Goal: Task Accomplishment & Management: Manage account settings

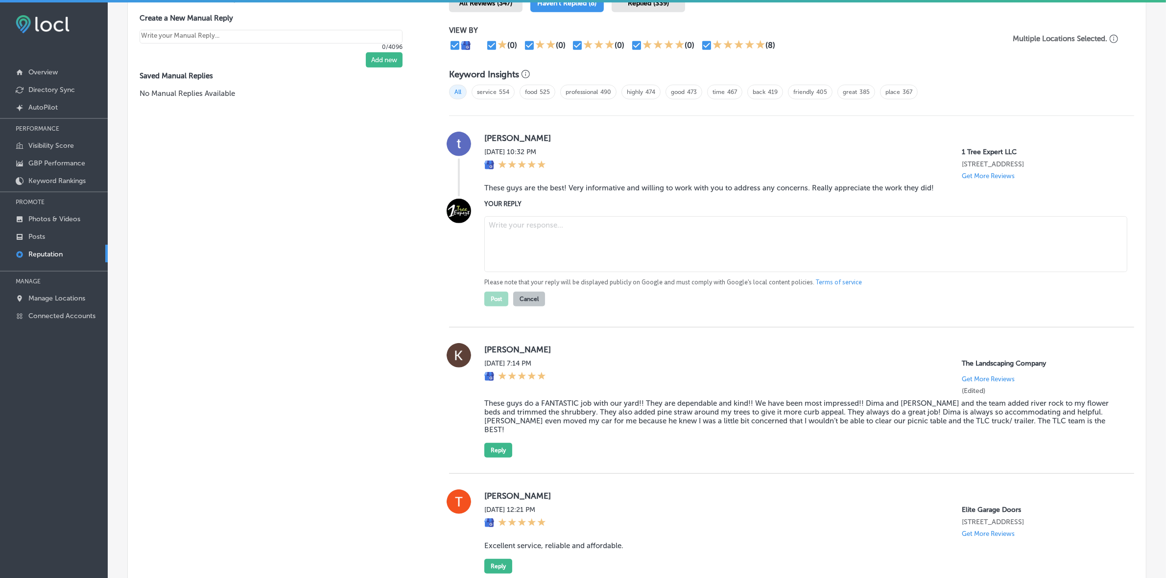
click at [598, 250] on textarea at bounding box center [805, 244] width 643 height 56
paste textarea "Thank you so much, Trae, for the great review! At 1 Tree Expert LLC in [PERSON_…"
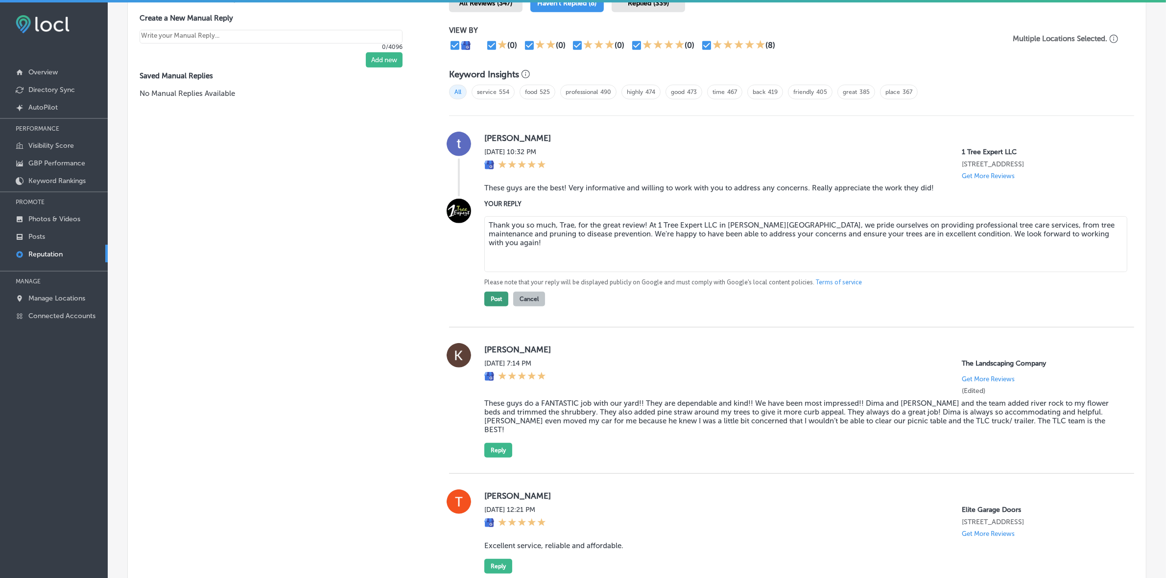
type textarea "Thank you so much, Trae, for the great review! At 1 Tree Expert LLC in [PERSON_…"
click at [492, 305] on button "Post" at bounding box center [496, 299] width 24 height 15
type textarea "x"
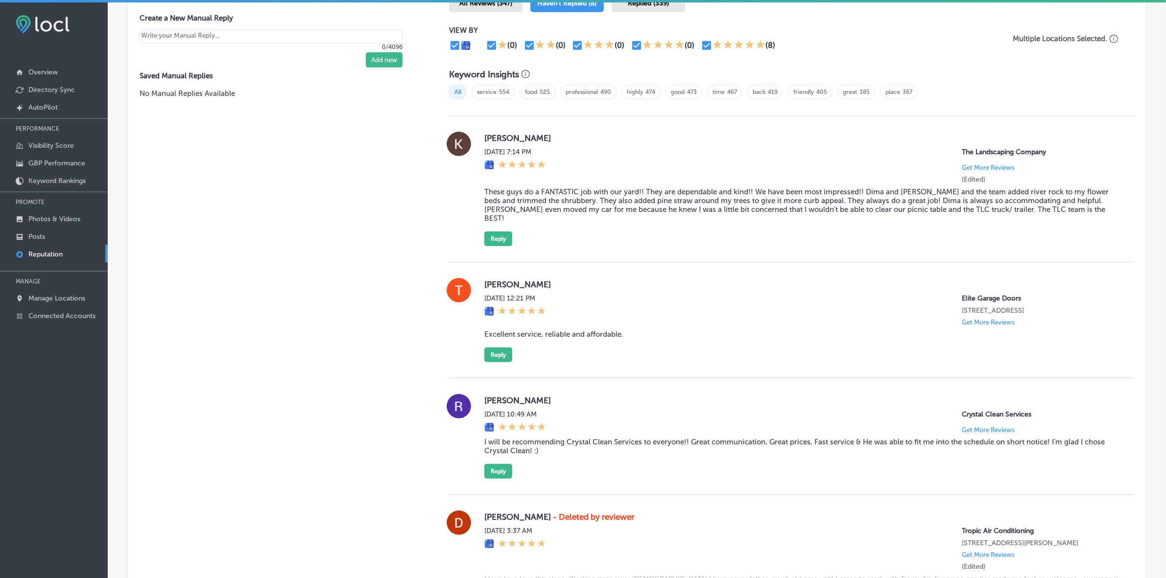
scroll to position [680, 0]
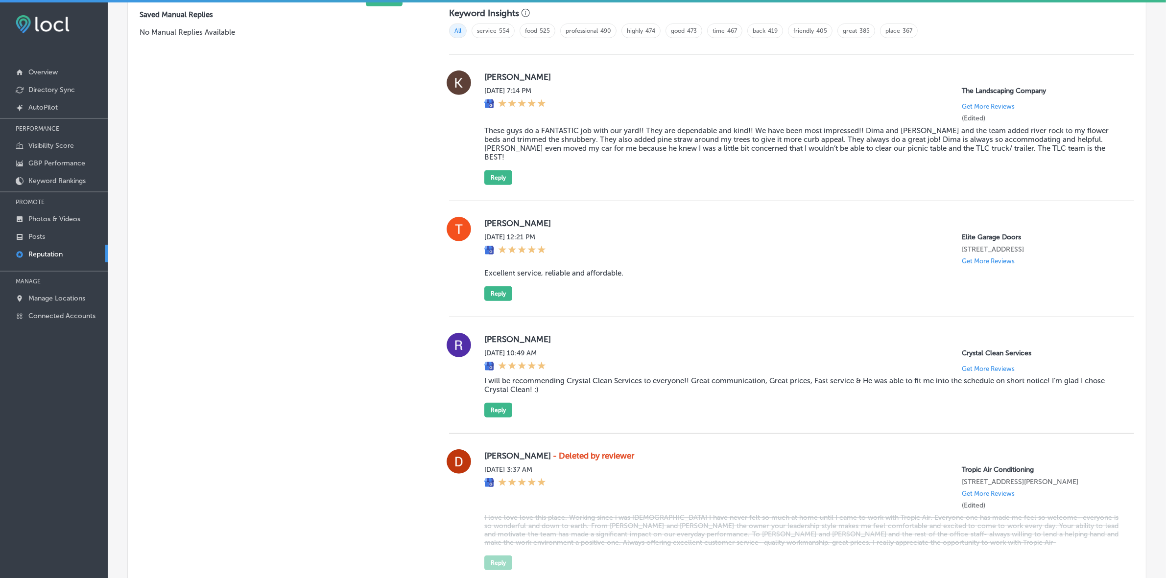
click at [497, 335] on label "[PERSON_NAME]" at bounding box center [801, 340] width 634 height 10
copy label "[PERSON_NAME]"
click at [527, 372] on div "[PERSON_NAME] [DATE] 10:49 AM Crystal Clean Services Get More Reviews I will be…" at bounding box center [801, 375] width 634 height 85
click at [527, 377] on blockquote "I will be recommending Crystal Clean Services to everyone!! Great communication…" at bounding box center [801, 386] width 634 height 18
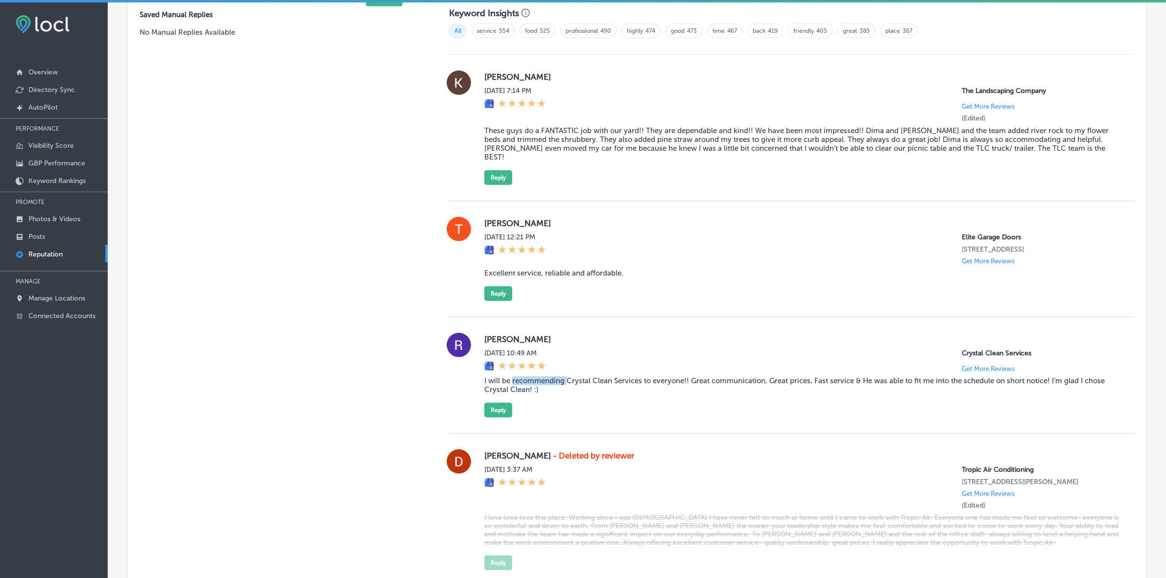
click at [527, 377] on blockquote "I will be recommending Crystal Clean Services to everyone!! Great communication…" at bounding box center [801, 386] width 634 height 18
click at [486, 407] on button "Reply" at bounding box center [498, 410] width 28 height 15
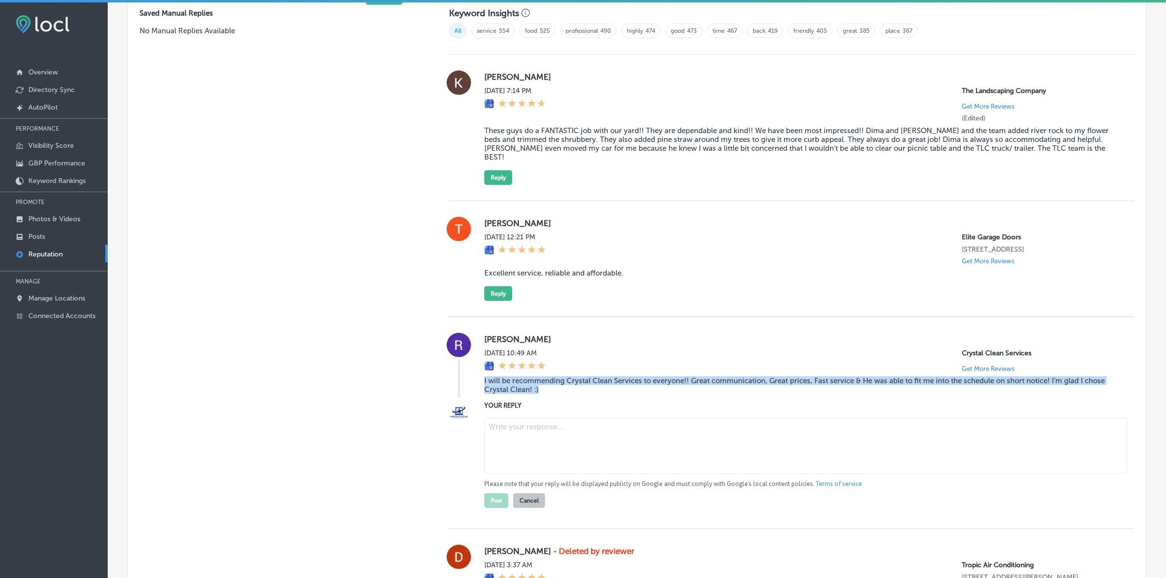
scroll to position [679, 0]
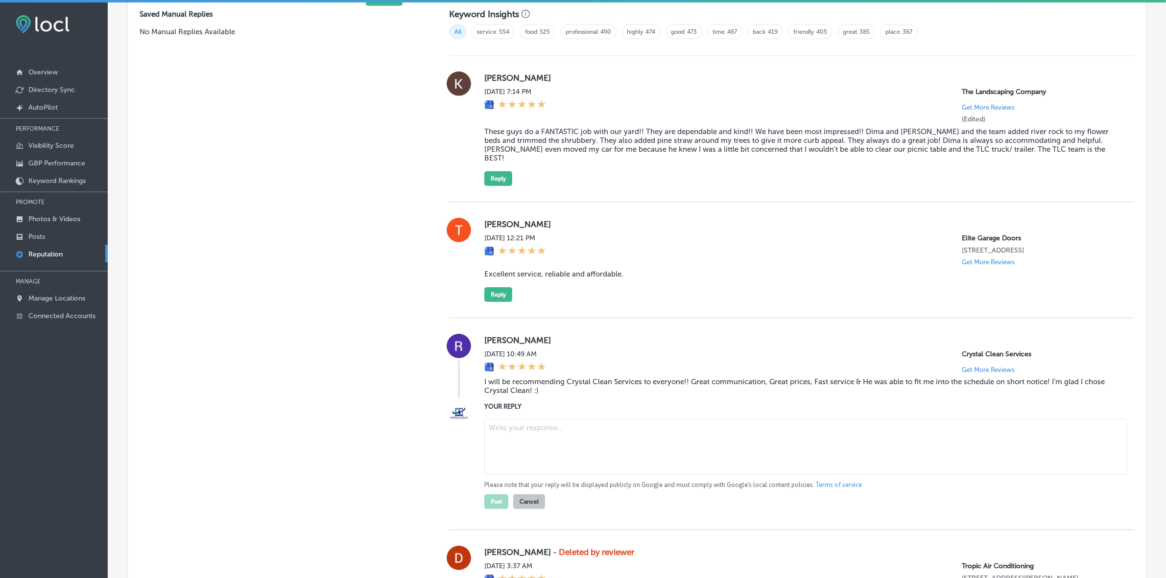
click at [531, 420] on textarea at bounding box center [805, 447] width 643 height 56
paste textarea "Thank you so much for the kind words, [PERSON_NAME]! We’re so glad to hear that…"
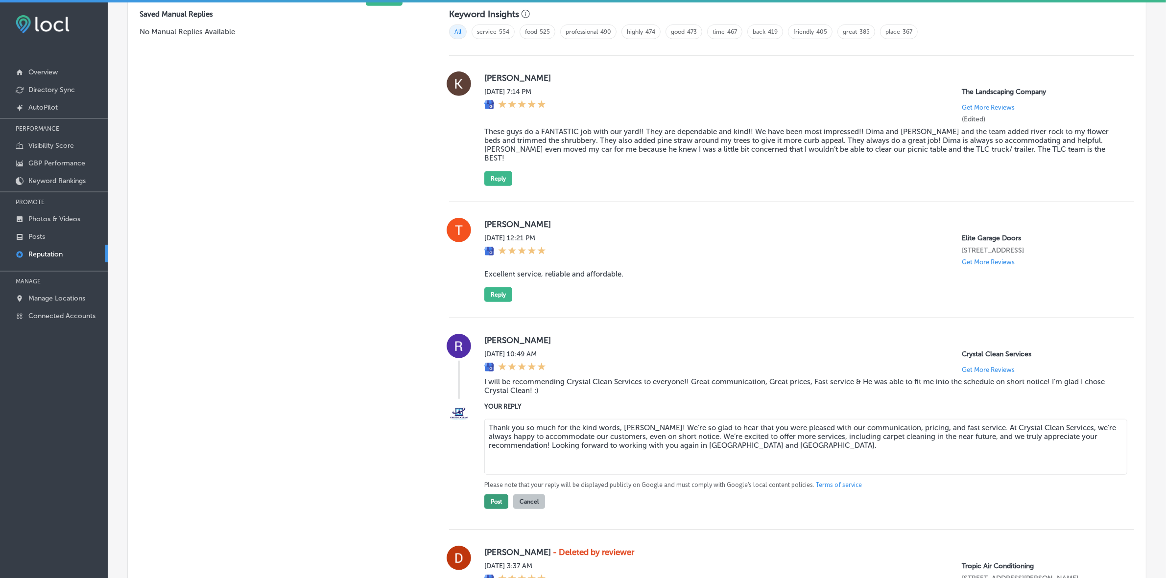
type textarea "Thank you so much for the kind words, [PERSON_NAME]! We’re so glad to hear that…"
click at [487, 501] on button "Post" at bounding box center [496, 502] width 24 height 15
type textarea "x"
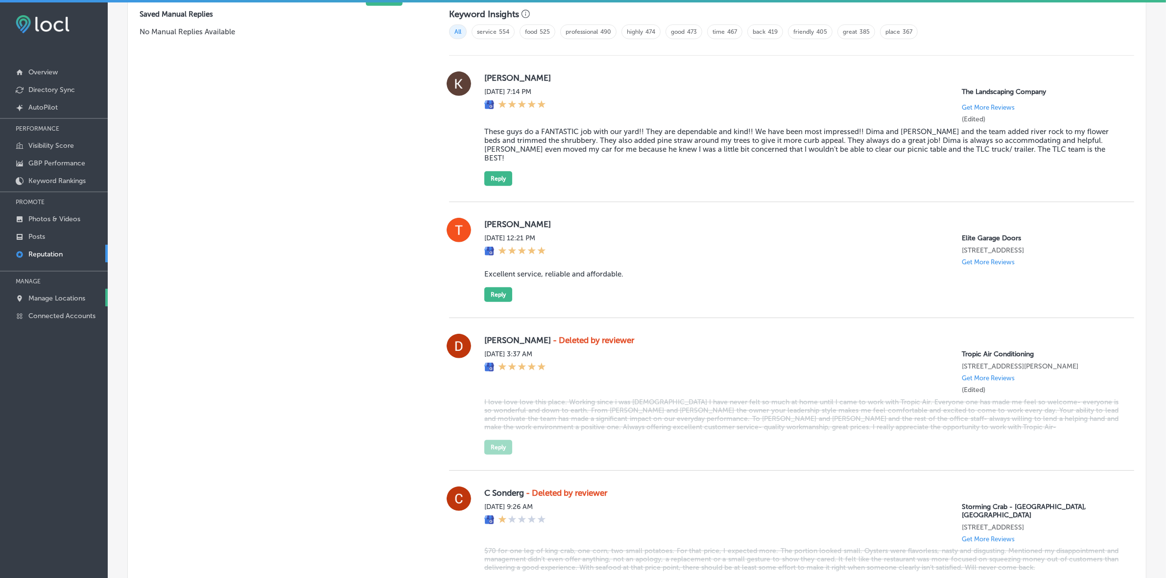
click at [63, 301] on p "Manage Locations" at bounding box center [56, 298] width 57 height 8
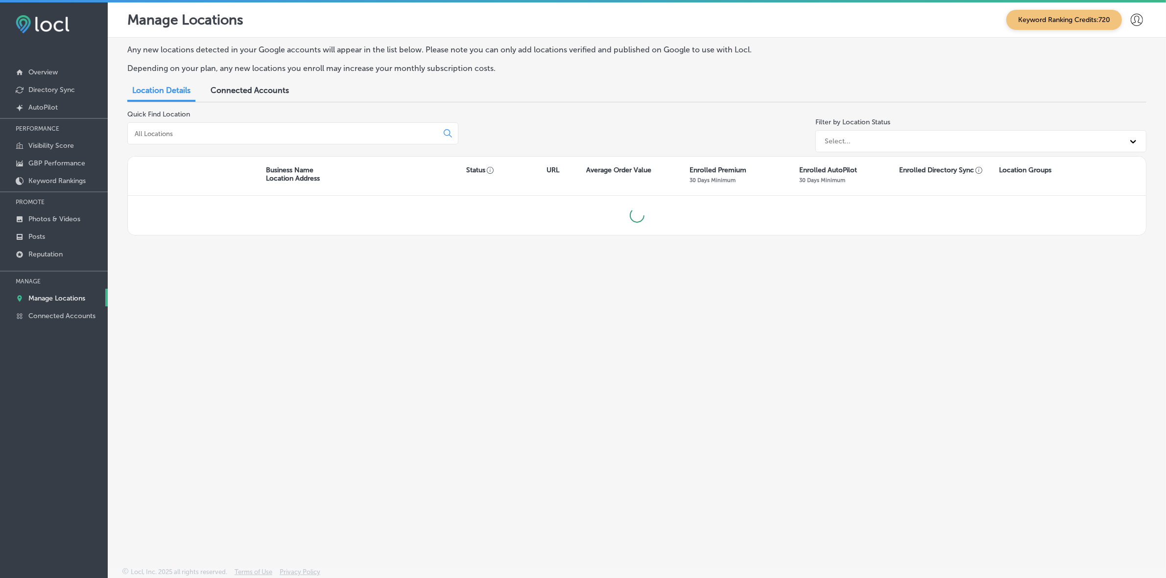
click at [240, 135] on input at bounding box center [285, 133] width 302 height 9
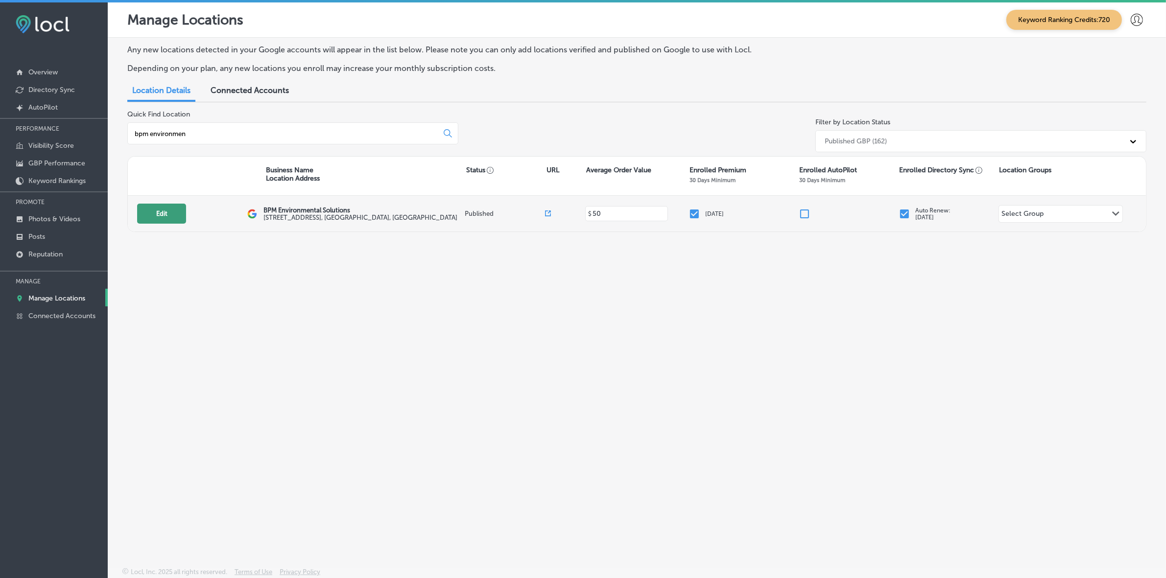
type input "bpm environmen"
click at [181, 209] on button "Edit" at bounding box center [161, 214] width 49 height 20
select select "US"
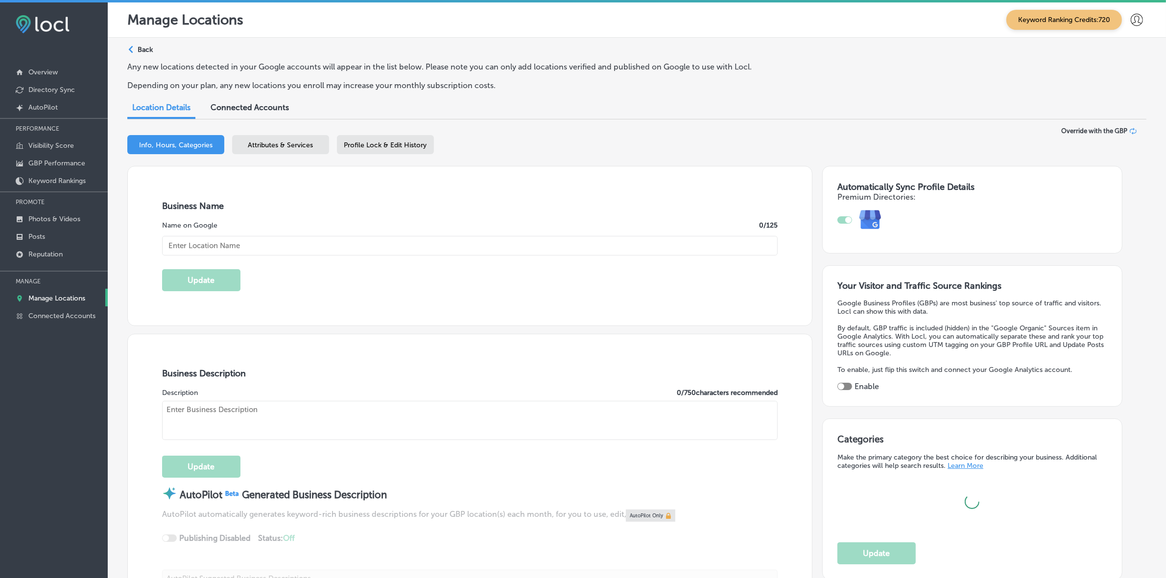
type textarea "BPM Environmental Solutions, your trusted Miami pest control company, offers co…"
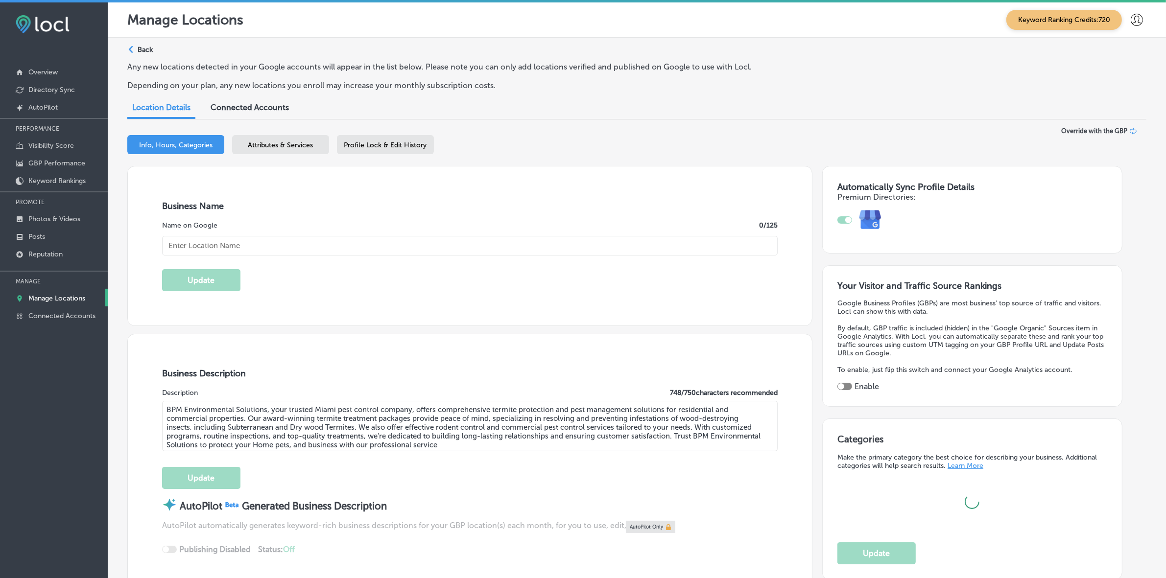
click at [287, 420] on textarea "BPM Environmental Solutions, your trusted Miami pest control company, offers co…" at bounding box center [470, 426] width 616 height 50
click at [287, 419] on textarea "BPM Environmental Solutions, your trusted Miami pest control company, offers co…" at bounding box center [470, 426] width 616 height 50
type input "BPM Environmental Solutions"
paste textarea "located in [GEOGRAPHIC_DATA], specializes in tent fumigation to effectively eli…"
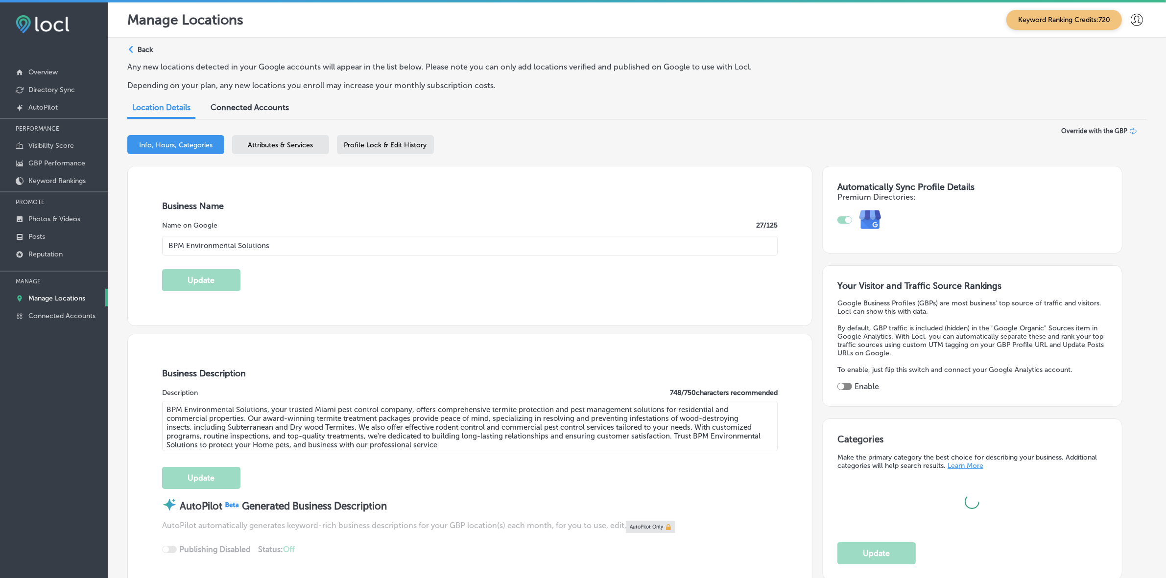
type textarea "BPM Environmental Solutions, located in [GEOGRAPHIC_DATA], specializes in tent …"
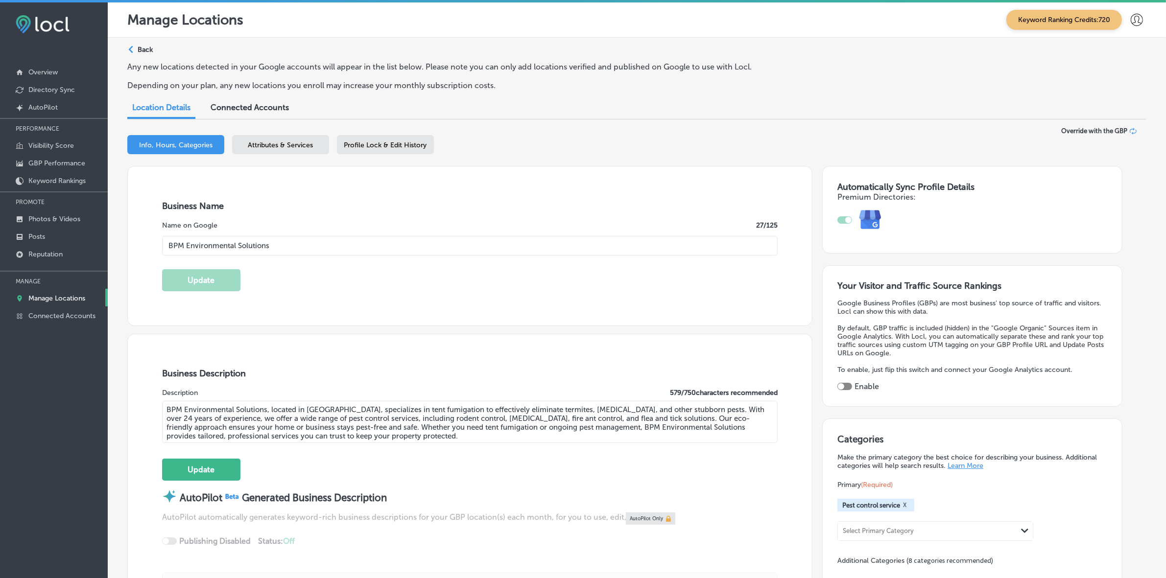
checkbox input "true"
type input "[STREET_ADDRESS]"
type input "[GEOGRAPHIC_DATA]"
type input "33156"
type input "US"
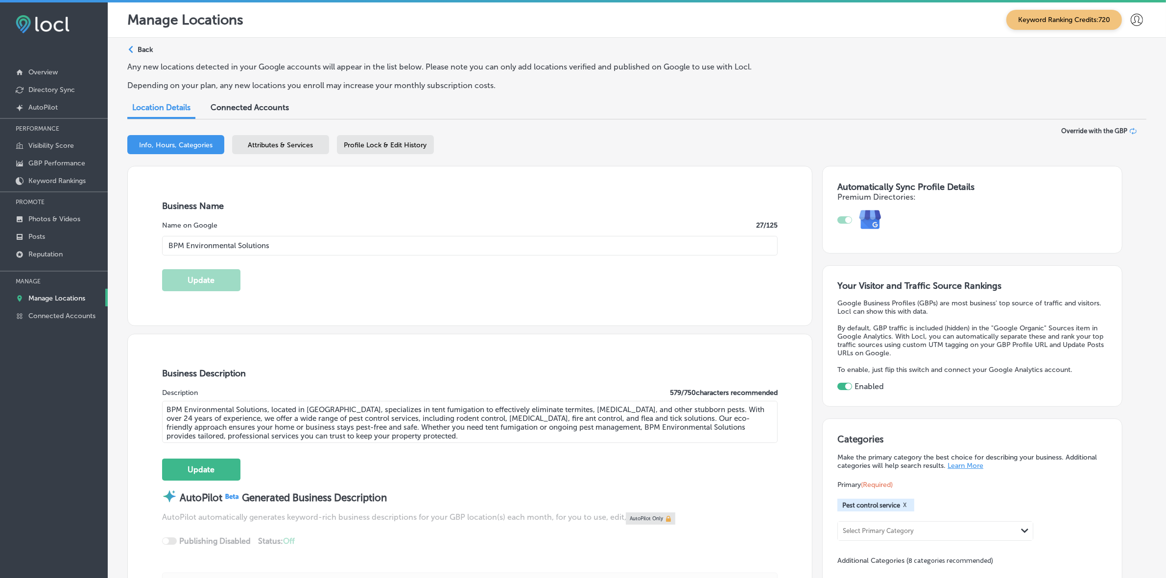
type input "[URL][DOMAIN_NAME]"
type input "[PHONE_NUMBER]"
type textarea "BPM Environmental Solutions, located in [GEOGRAPHIC_DATA], specializes in tent …"
click at [190, 474] on button "Update" at bounding box center [201, 470] width 78 height 22
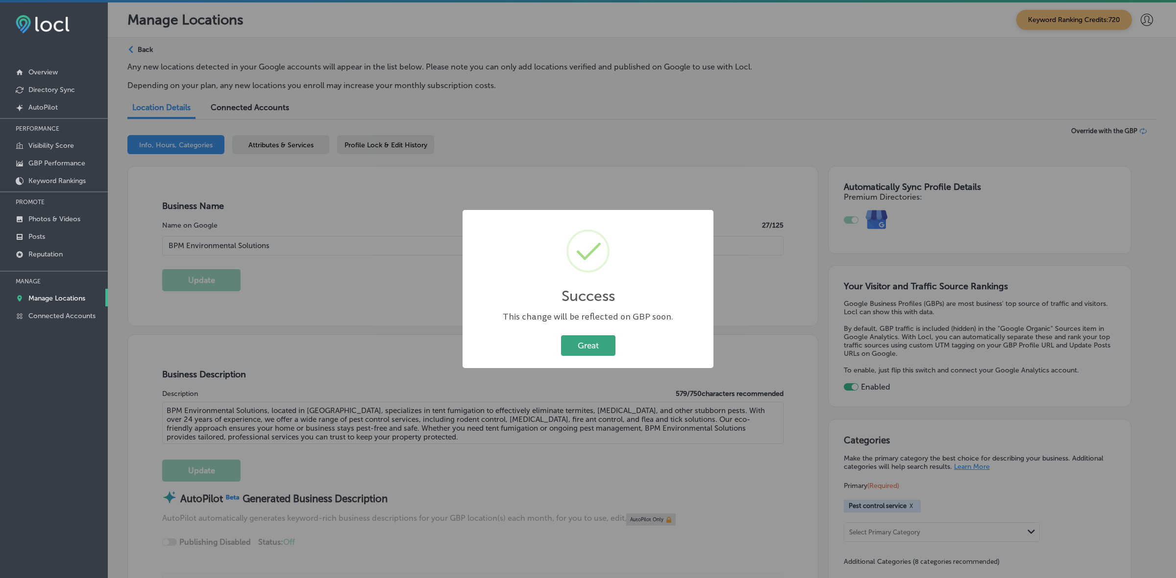
click at [606, 346] on button "Great" at bounding box center [588, 346] width 54 height 20
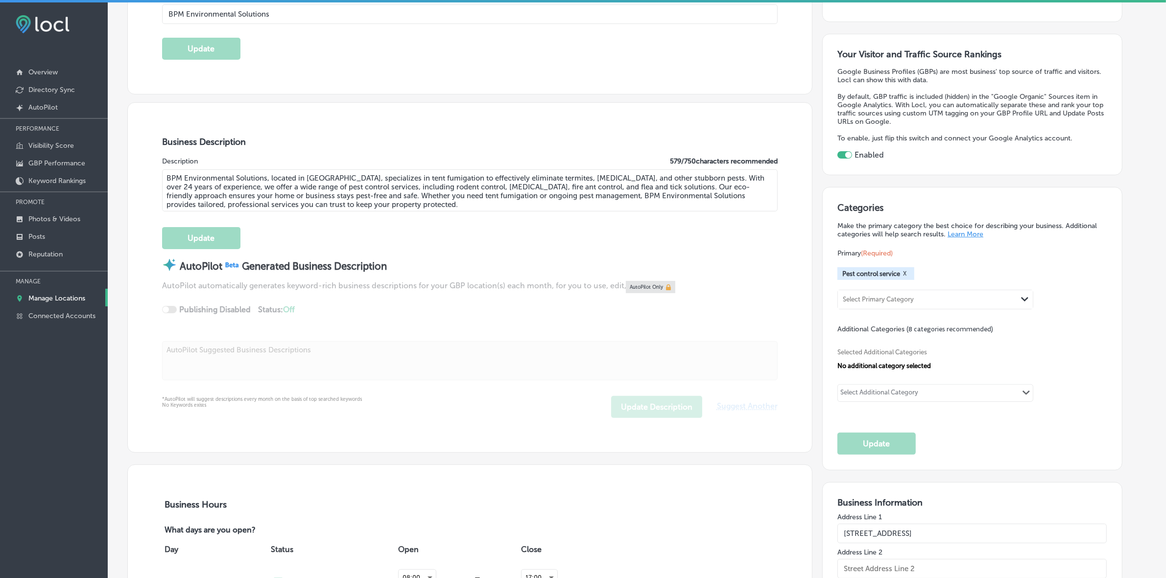
scroll to position [245, 0]
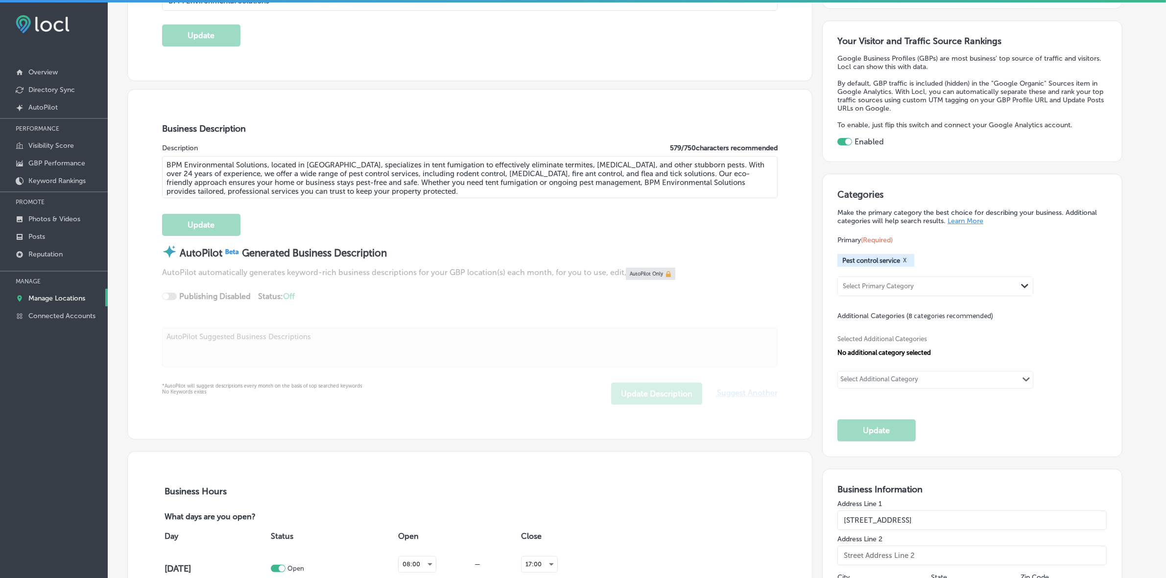
click at [939, 380] on div "Select Additional Category Path Created with Sketch." at bounding box center [935, 380] width 195 height 17
type input "t"
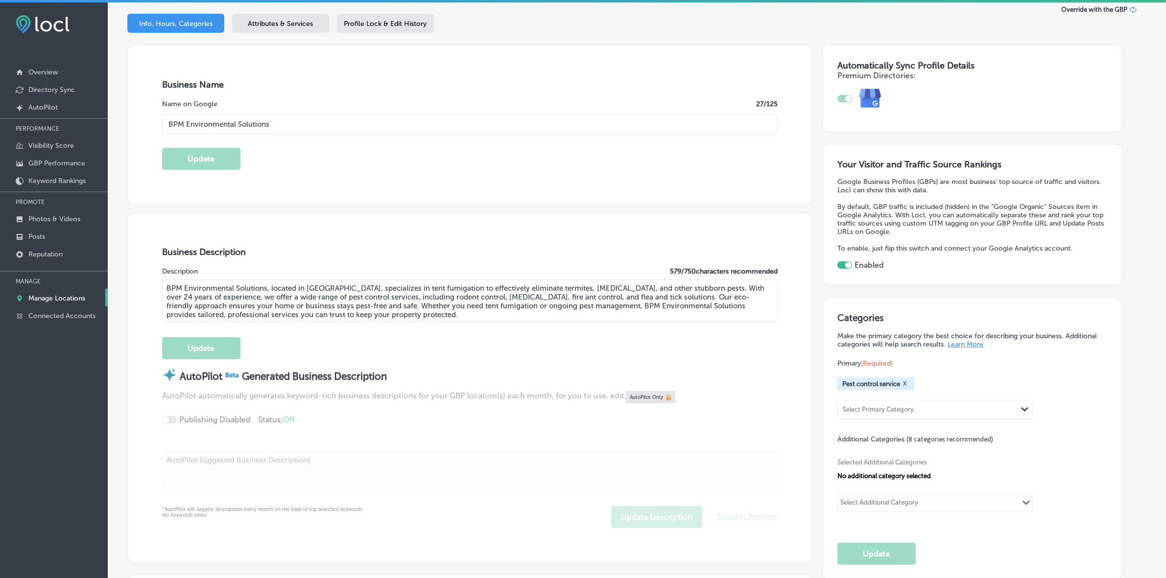
scroll to position [0, 0]
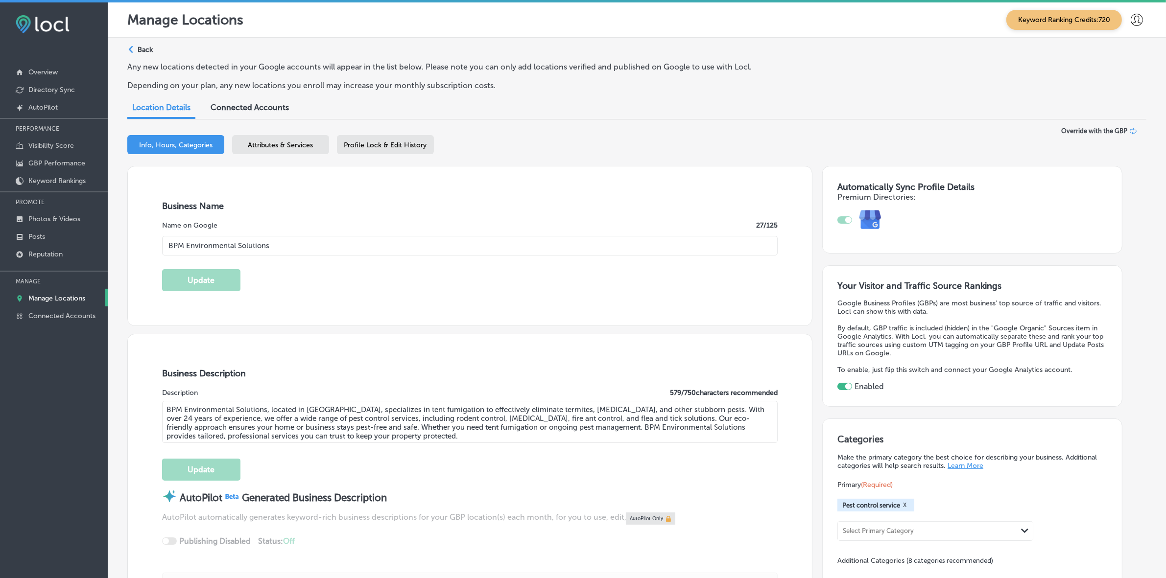
click at [275, 141] on span "Attributes & Services" at bounding box center [280, 145] width 65 height 8
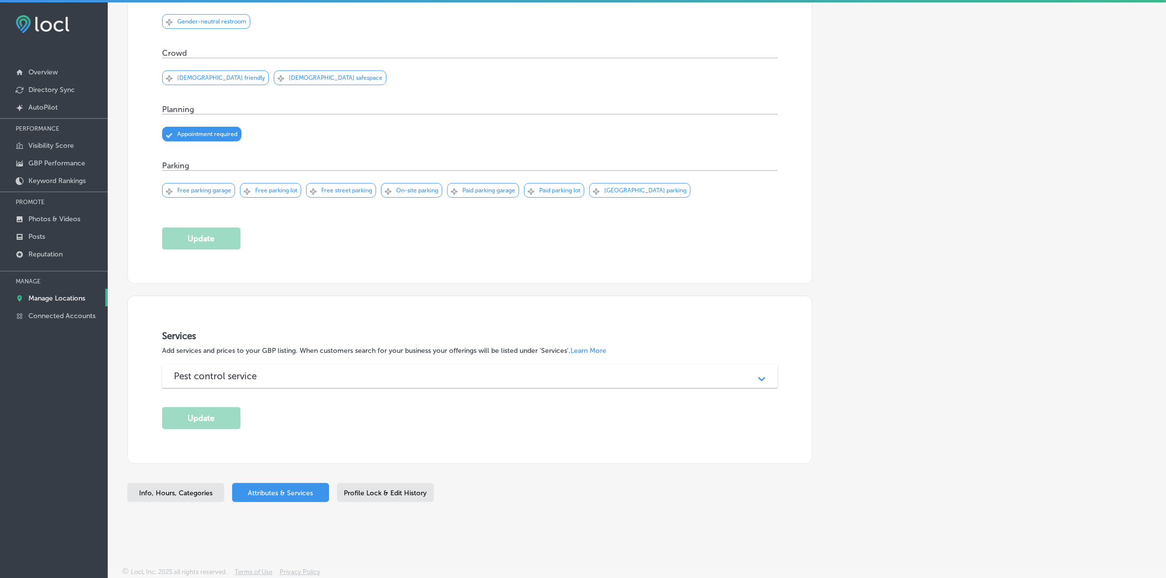
scroll to position [521, 0]
click at [766, 379] on icon "Path Created with Sketch." at bounding box center [761, 379] width 7 height 4
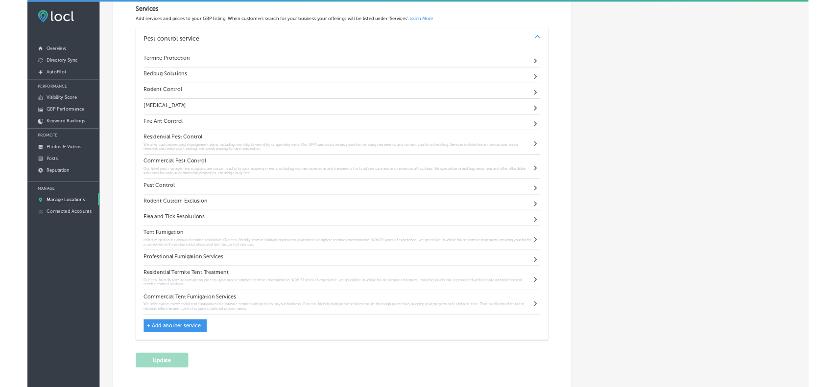
scroll to position [827, 0]
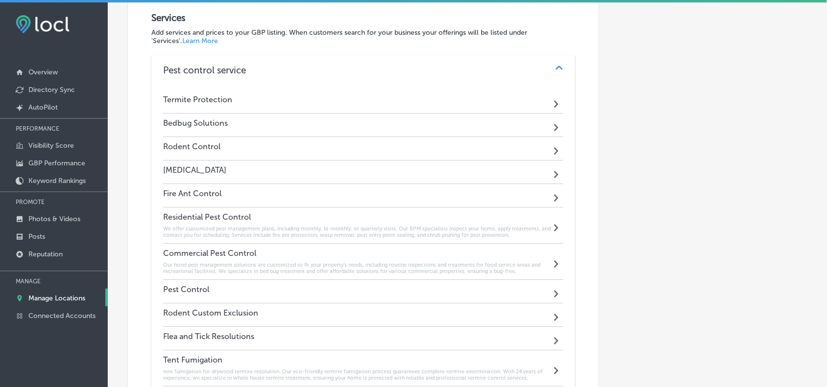
click at [258, 280] on div "Pest Control Path Created with Sketch." at bounding box center [363, 292] width 400 height 24
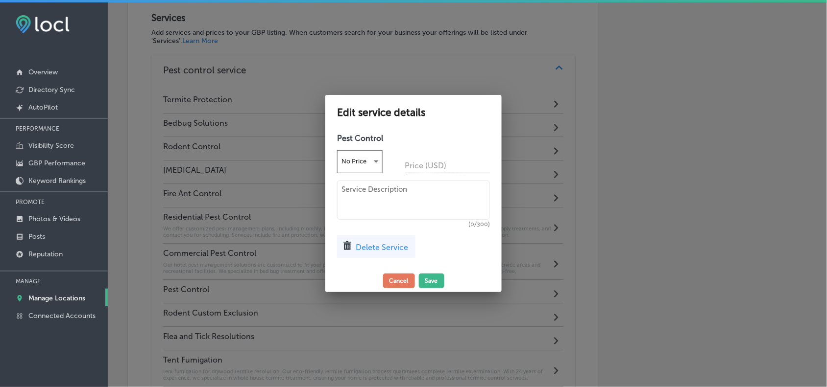
scroll to position [829, 0]
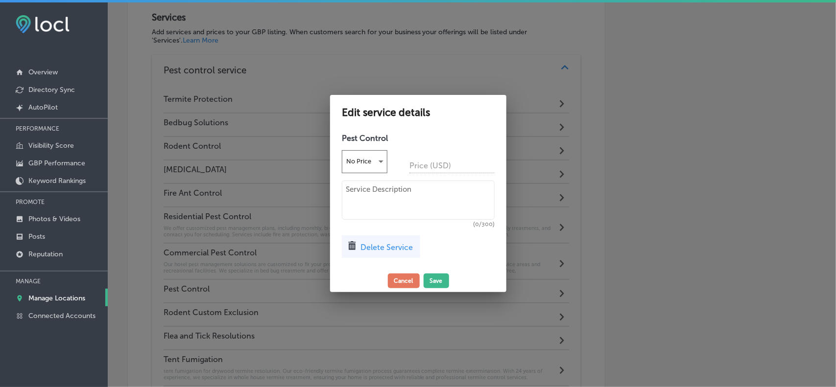
click at [422, 192] on textarea at bounding box center [418, 200] width 153 height 39
paste textarea "Our Pest Control Program provides comprehensive protection for your home or bus…"
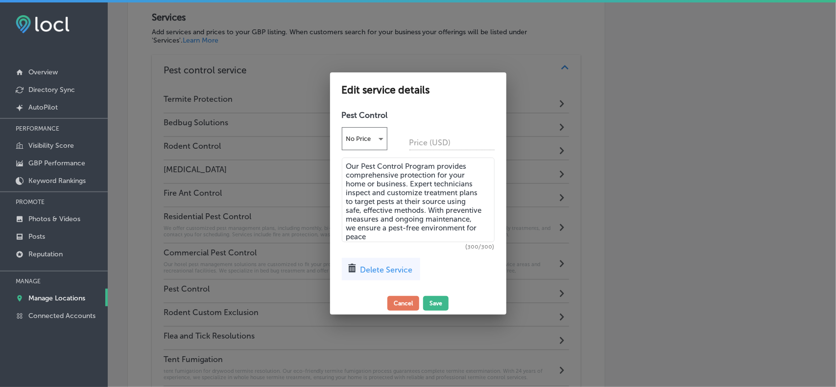
click at [437, 207] on textarea "Our Pest Control Program provides comprehensive protection for your home or bus…" at bounding box center [418, 200] width 153 height 85
paste textarea "offers expert inspections and customized treatments to protect your home or bus…"
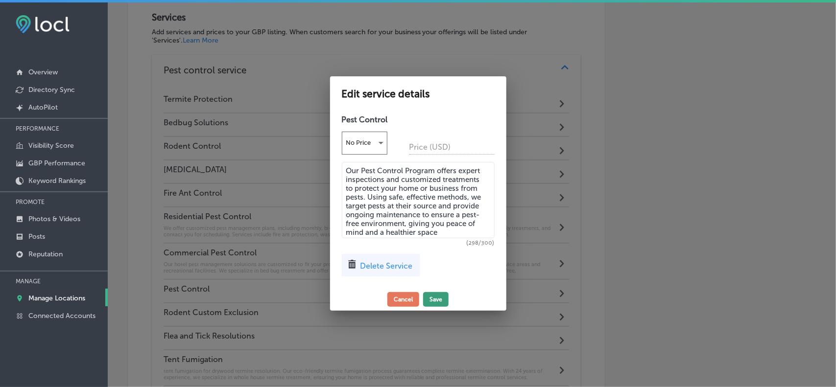
type textarea "Our Pest Control Program offers expert inspections and customized treatments to…"
click at [441, 298] on button "Save" at bounding box center [435, 299] width 25 height 15
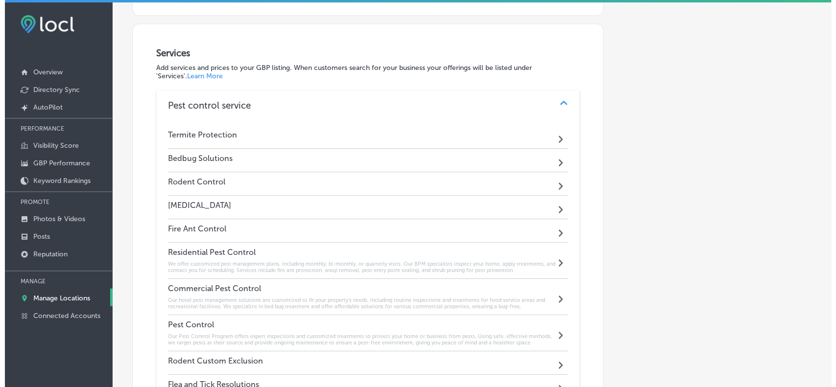
scroll to position [804, 0]
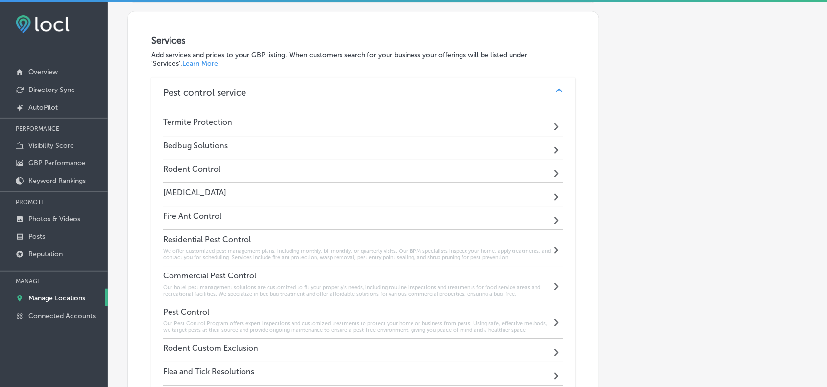
click at [261, 113] on div "Termite Protection Path Created with Sketch." at bounding box center [363, 125] width 400 height 24
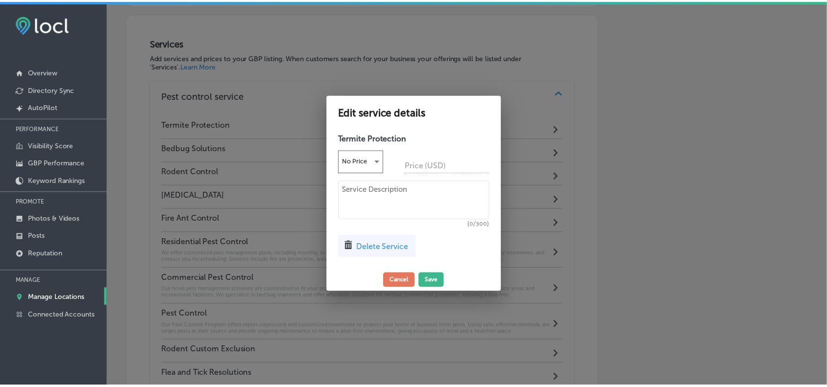
scroll to position [807, 0]
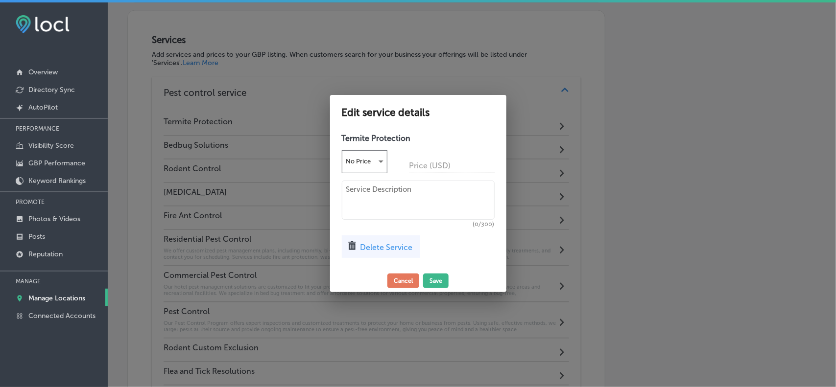
click at [420, 199] on textarea at bounding box center [418, 200] width 153 height 39
paste textarea "BPM offers termite solutions for residential and commercial needs alike. Depend…"
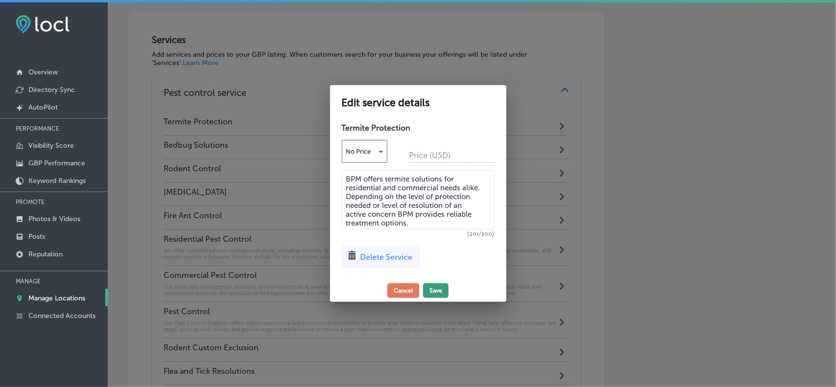
type textarea "BPM offers termite solutions for residential and commercial needs alike. Depend…"
click at [441, 291] on button "Save" at bounding box center [435, 291] width 25 height 15
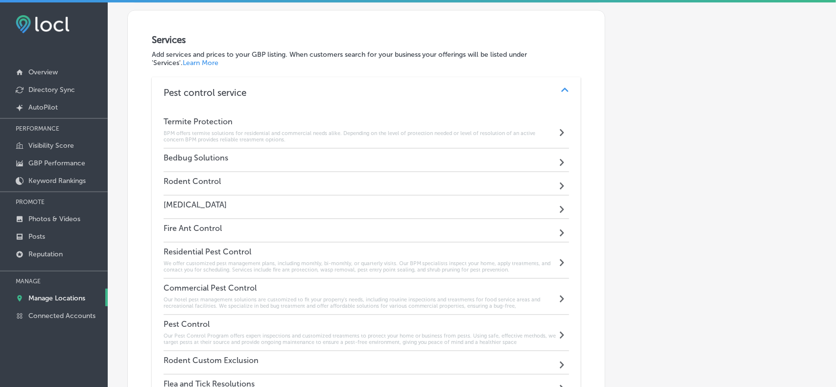
scroll to position [804, 0]
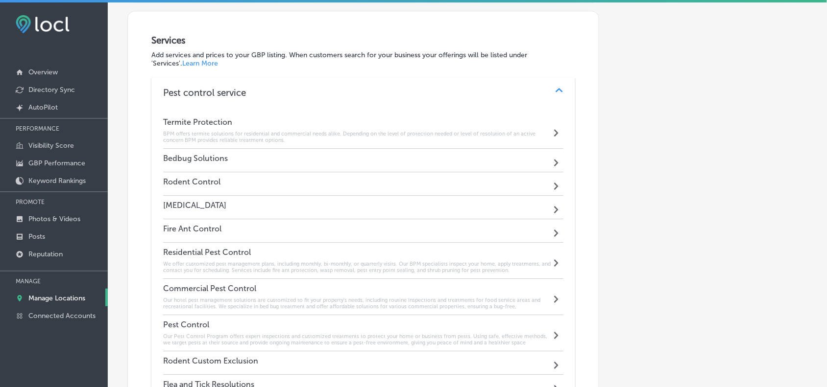
click at [232, 149] on div "Bedbug Solutions Path Created with Sketch." at bounding box center [363, 161] width 400 height 24
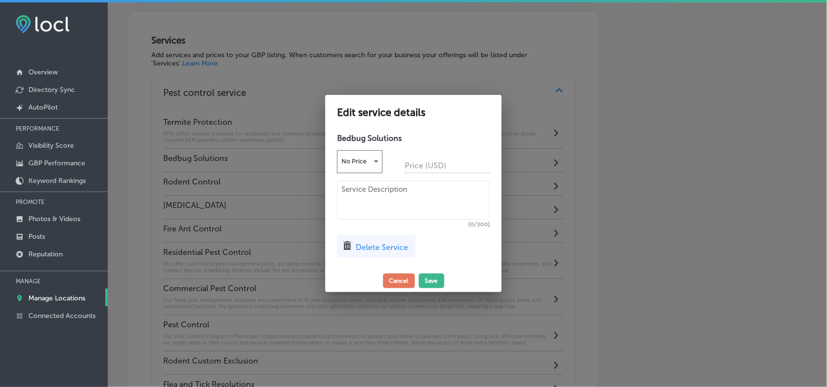
scroll to position [807, 0]
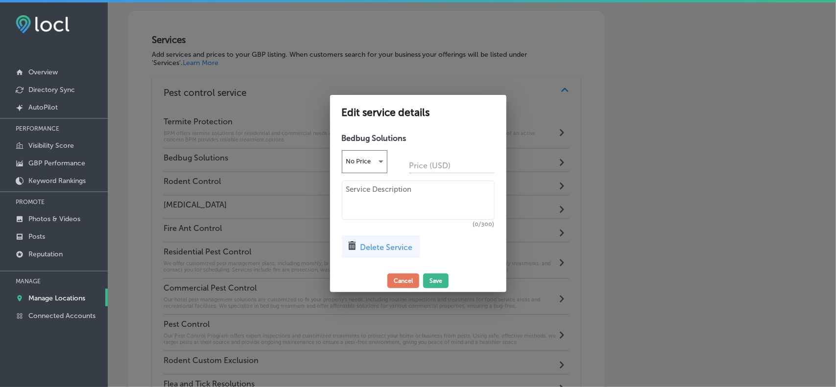
click at [429, 204] on textarea at bounding box center [418, 200] width 153 height 39
paste textarea "BPM provides thorough and customer-friendly bedbug treatments using top product…"
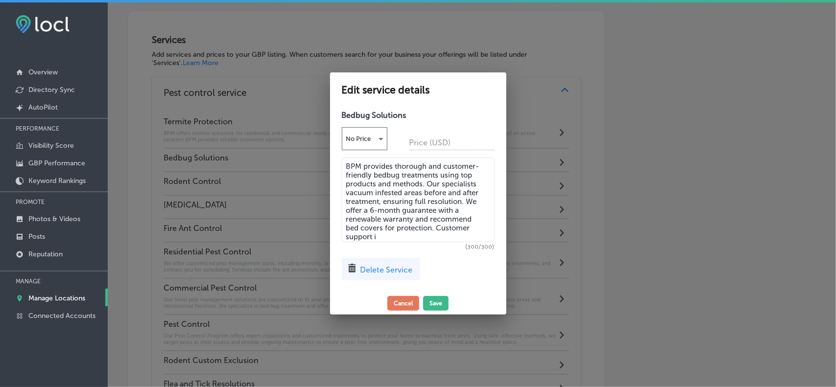
drag, startPoint x: 432, startPoint y: 226, endPoint x: 466, endPoint y: 235, distance: 34.9
click at [466, 235] on textarea "BPM provides thorough and customer-friendly bedbug treatments using top product…" at bounding box center [418, 200] width 153 height 85
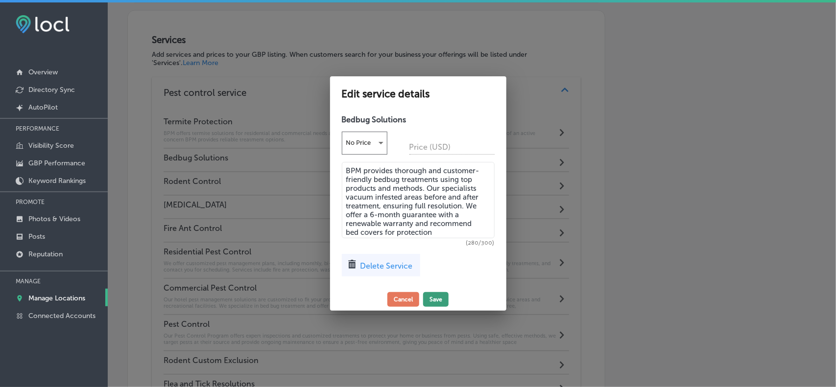
type textarea "BPM provides thorough and customer-friendly bedbug treatments using top product…"
click at [438, 300] on button "Save" at bounding box center [435, 299] width 25 height 15
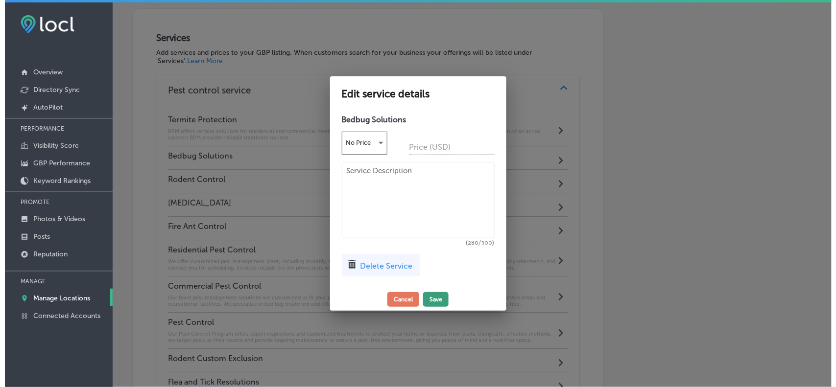
scroll to position [804, 0]
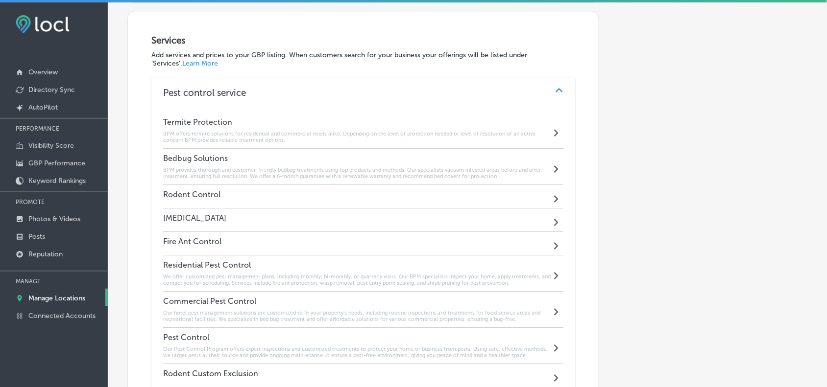
click at [452, 185] on div "Rodent Control Path Created with Sketch." at bounding box center [363, 197] width 400 height 24
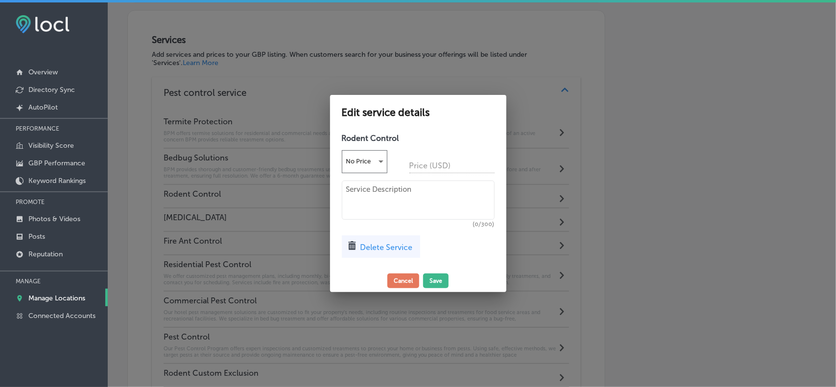
click at [432, 198] on textarea at bounding box center [418, 200] width 153 height 39
paste textarea "Our expert rat exterminators and rodent control specialists in [GEOGRAPHIC_DATA…"
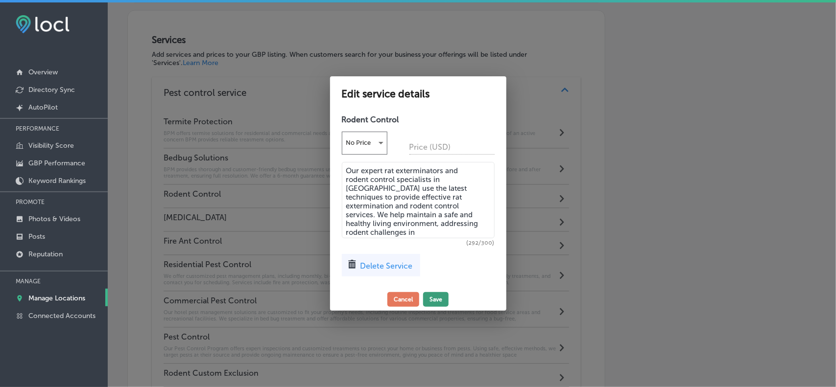
type textarea "Our expert rat exterminators and rodent control specialists in [GEOGRAPHIC_DATA…"
click at [439, 300] on button "Save" at bounding box center [435, 299] width 25 height 15
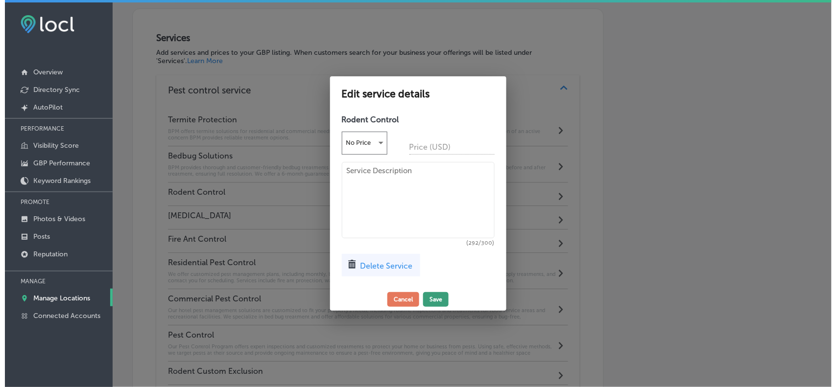
scroll to position [804, 0]
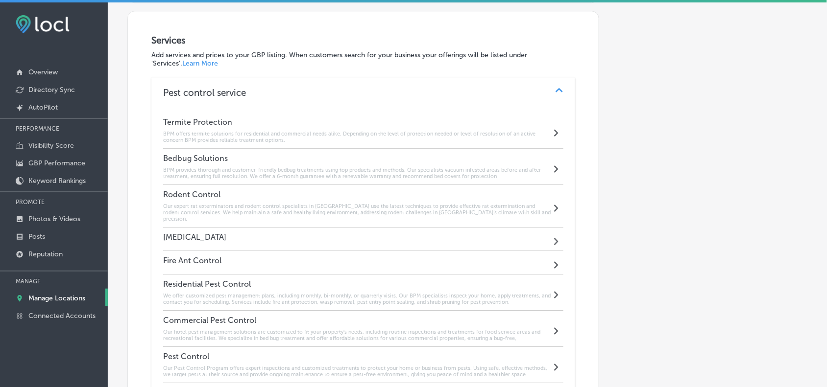
click at [349, 228] on div "[MEDICAL_DATA] Path Created with Sketch." at bounding box center [363, 240] width 400 height 24
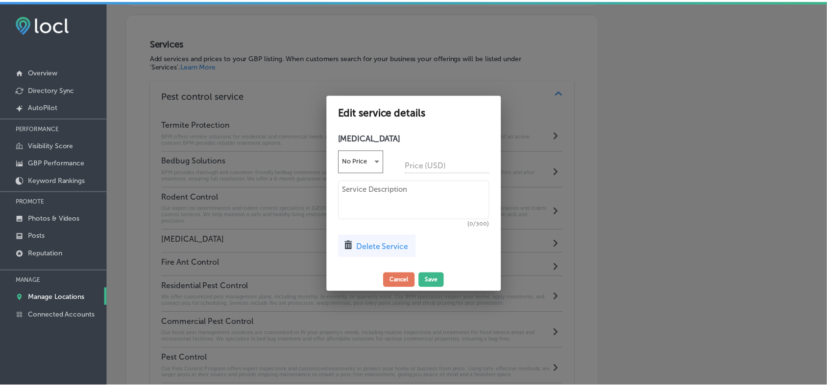
scroll to position [807, 0]
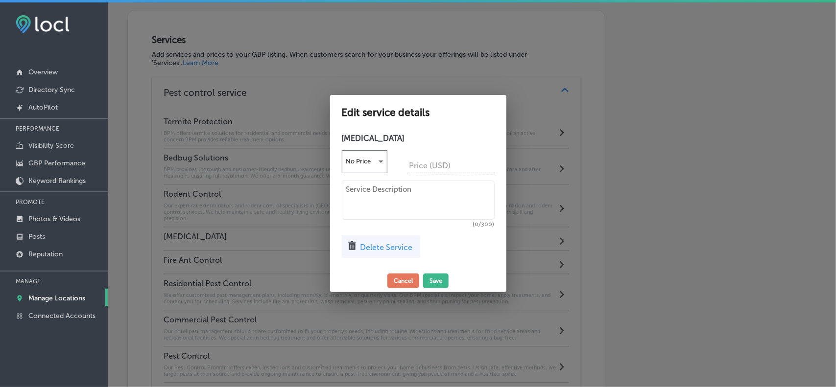
click at [429, 205] on textarea at bounding box center [418, 200] width 153 height 39
paste textarea "BPM Environmental Solutions offers customized mosquito abatement programs for a…"
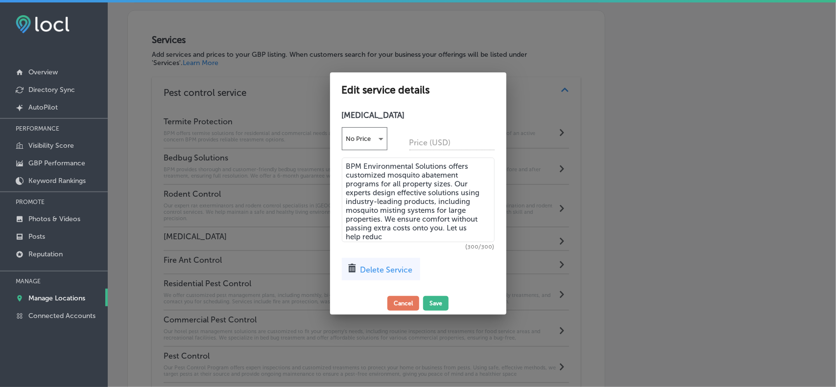
drag, startPoint x: 447, startPoint y: 227, endPoint x: 478, endPoint y: 232, distance: 31.2
click at [478, 232] on textarea "BPM Environmental Solutions offers customized mosquito abatement programs for a…" at bounding box center [418, 200] width 153 height 85
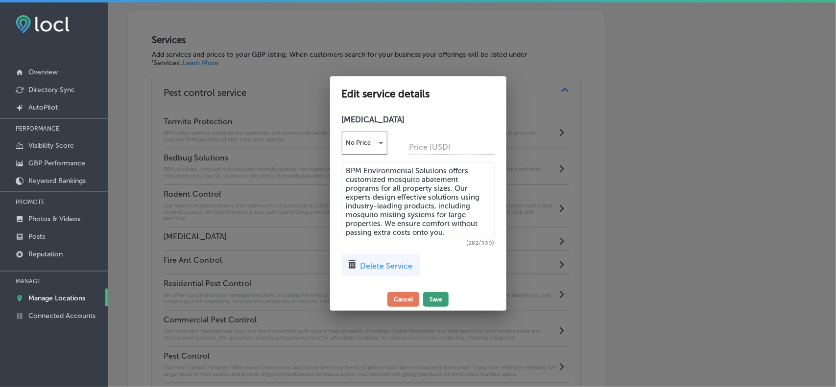
type textarea "BPM Environmental Solutions offers customized mosquito abatement programs for a…"
click at [433, 299] on button "Save" at bounding box center [435, 299] width 25 height 15
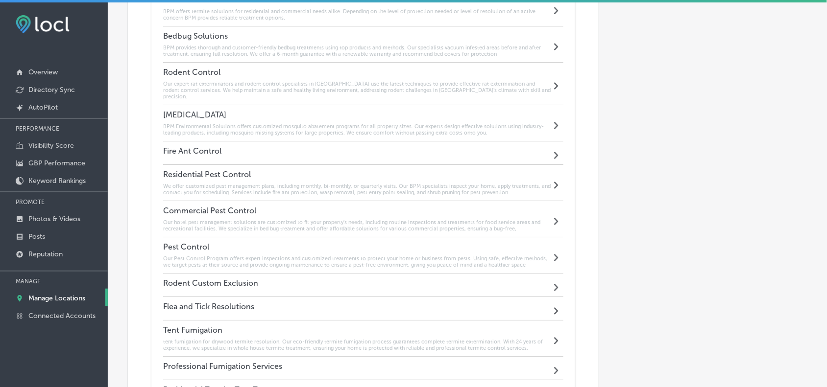
click at [244, 142] on div "Fire Ant Control Path Created with Sketch." at bounding box center [363, 154] width 400 height 24
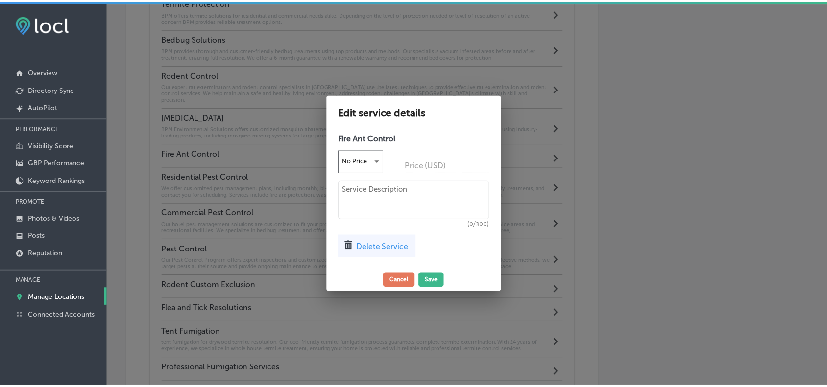
scroll to position [930, 0]
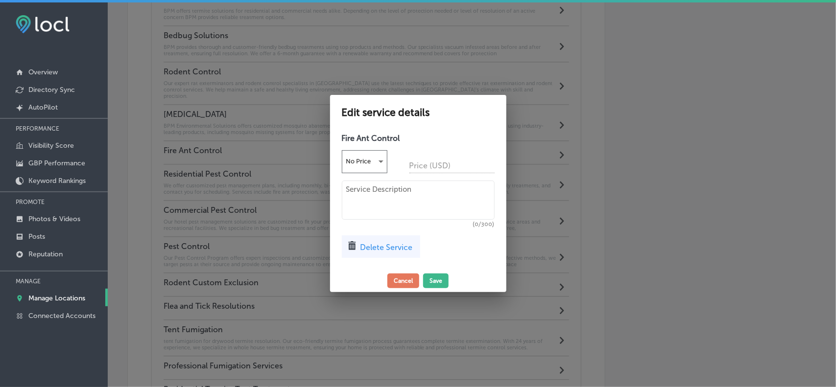
click at [408, 196] on textarea at bounding box center [418, 200] width 153 height 39
paste textarea "Our annual fire ant control program is a perfect solution for fields, large pla…"
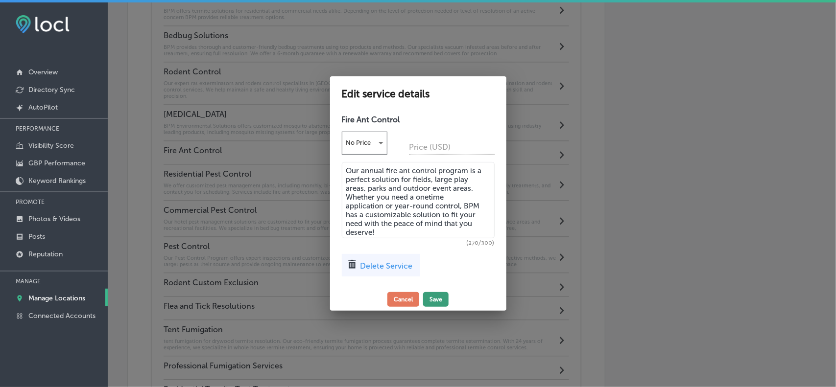
type textarea "Our annual fire ant control program is a perfect solution for fields, large pla…"
click at [434, 298] on button "Save" at bounding box center [435, 299] width 25 height 15
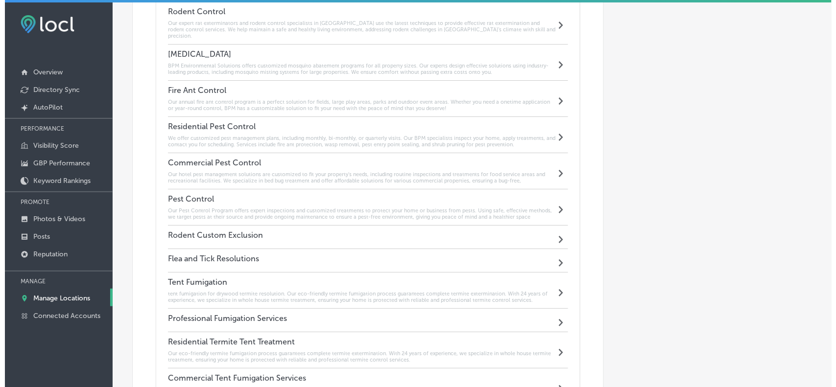
scroll to position [988, 0]
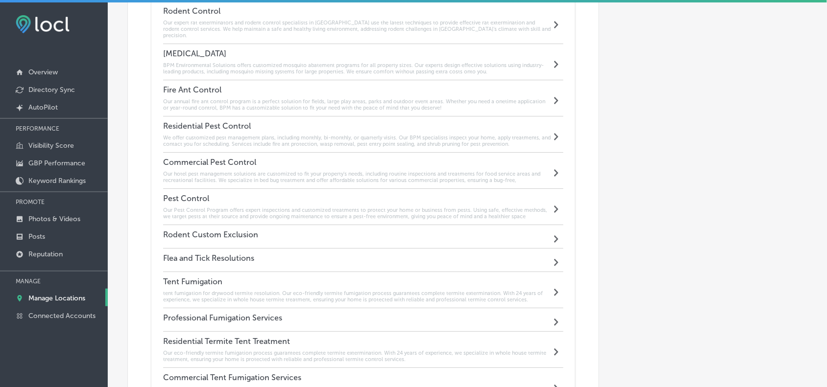
click at [263, 225] on div "Rodent Custom Exclusion Path Created with Sketch." at bounding box center [363, 237] width 400 height 24
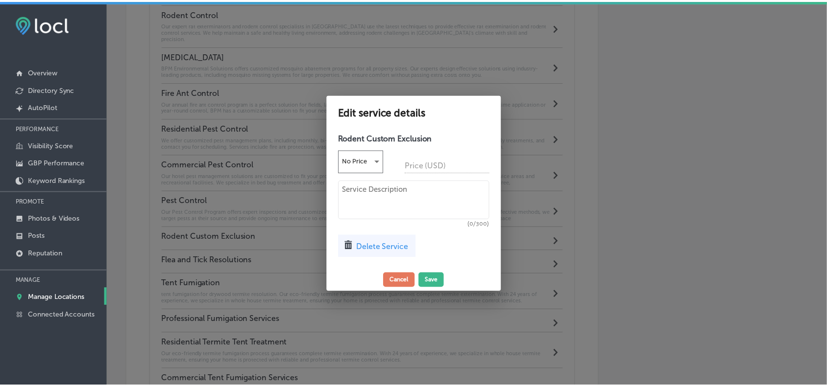
scroll to position [990, 0]
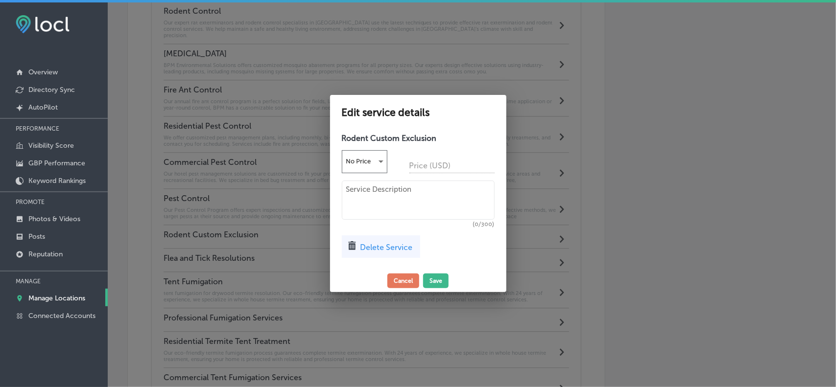
click at [428, 193] on textarea at bounding box center [418, 200] width 153 height 39
paste textarea "Our Rodent Custom Exclusion Program prevents rodent entry by identifying and se…"
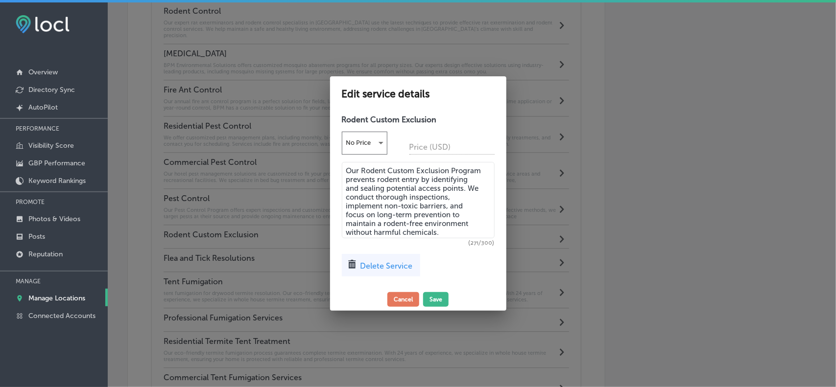
type textarea "Our Rodent Custom Exclusion Program prevents rodent entry by identifying and se…"
click at [445, 300] on button "Save" at bounding box center [435, 299] width 25 height 15
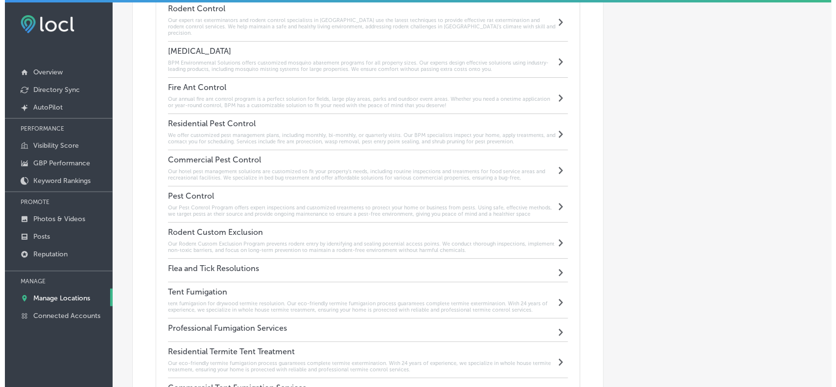
scroll to position [988, 0]
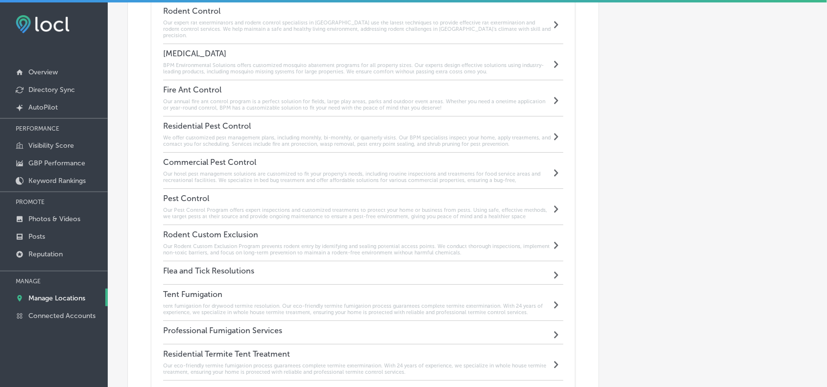
click at [231, 266] on h4 "Flea and Tick Resolutions" at bounding box center [208, 270] width 91 height 9
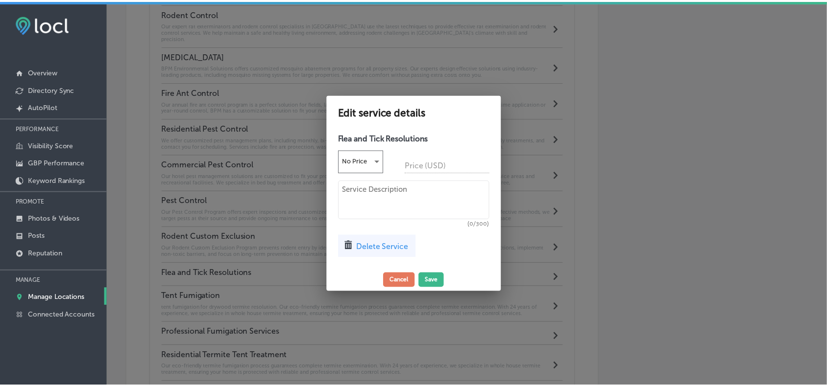
scroll to position [990, 0]
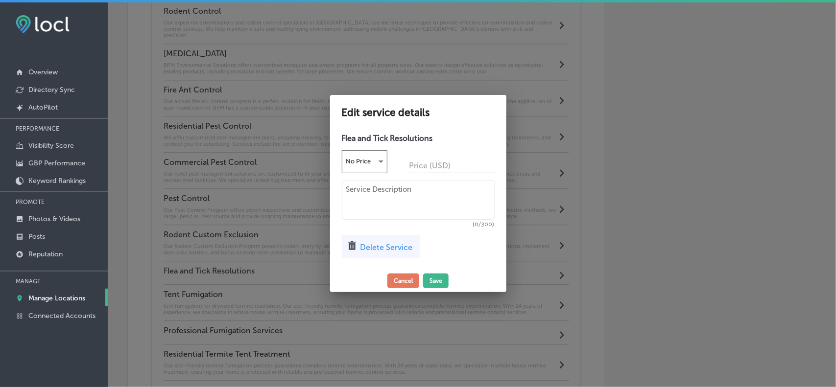
click at [409, 206] on textarea at bounding box center [418, 200] width 153 height 39
paste textarea "Our flea and tick resolution uses a comprehensive approach, treating outdoor ha…"
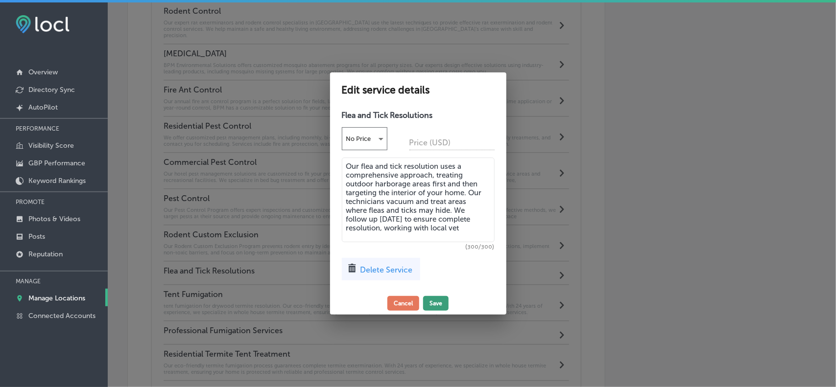
type textarea "Our flea and tick resolution uses a comprehensive approach, treating outdoor ha…"
click at [435, 304] on button "Save" at bounding box center [435, 303] width 25 height 15
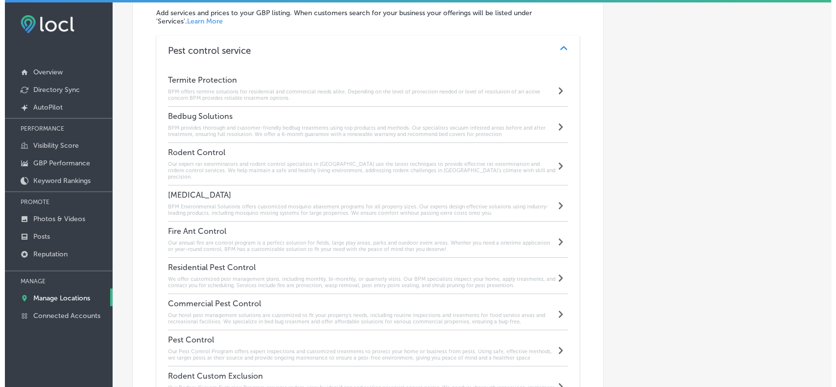
scroll to position [1110, 0]
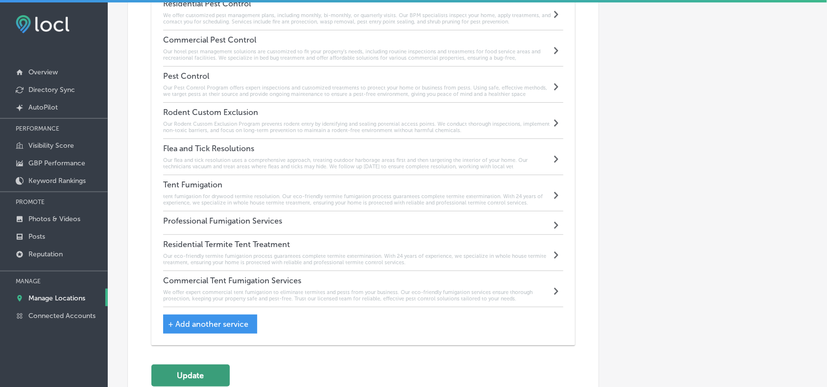
click at [206, 365] on button "Update" at bounding box center [190, 376] width 78 height 22
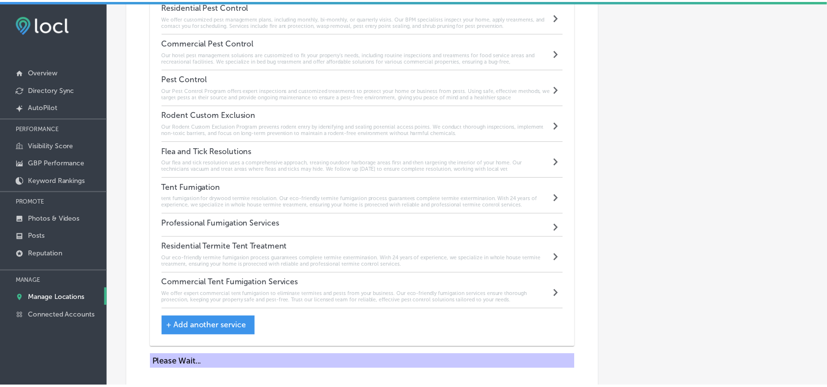
scroll to position [1113, 0]
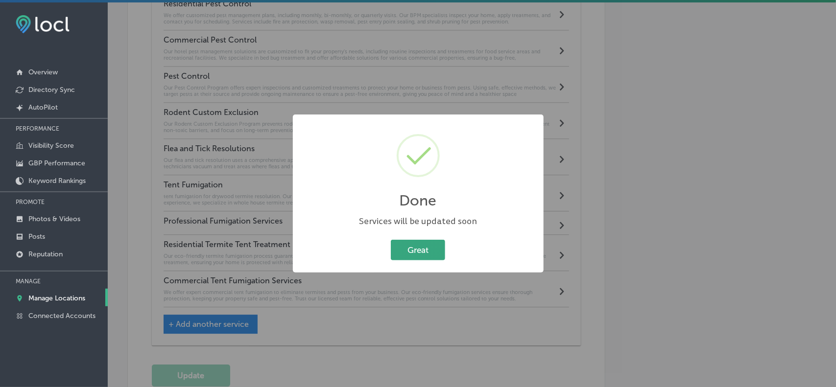
click at [422, 240] on button "Great" at bounding box center [418, 250] width 54 height 20
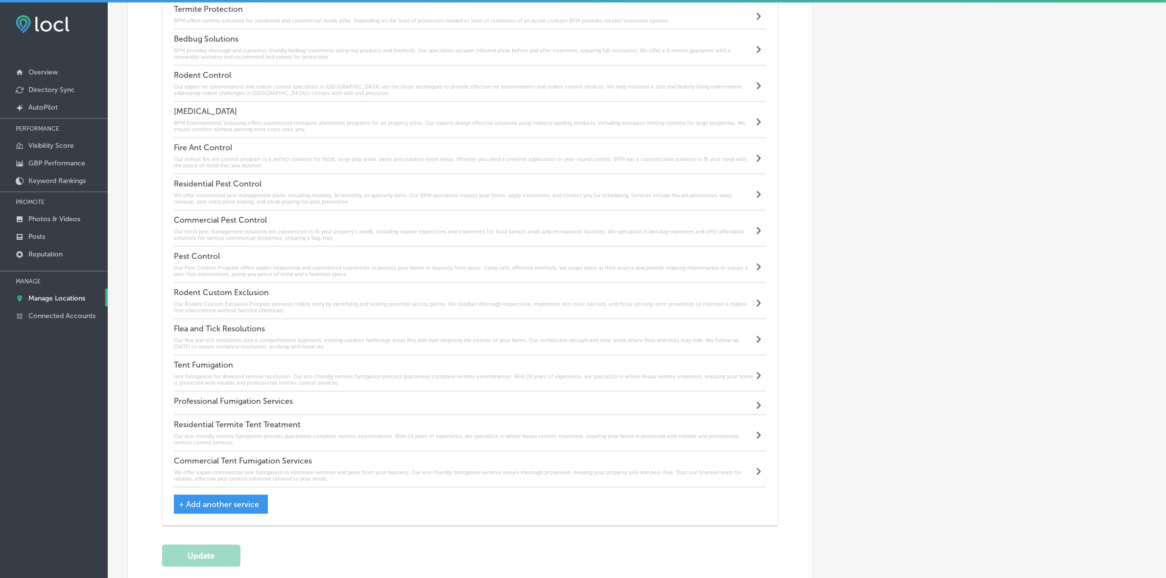
scroll to position [863, 0]
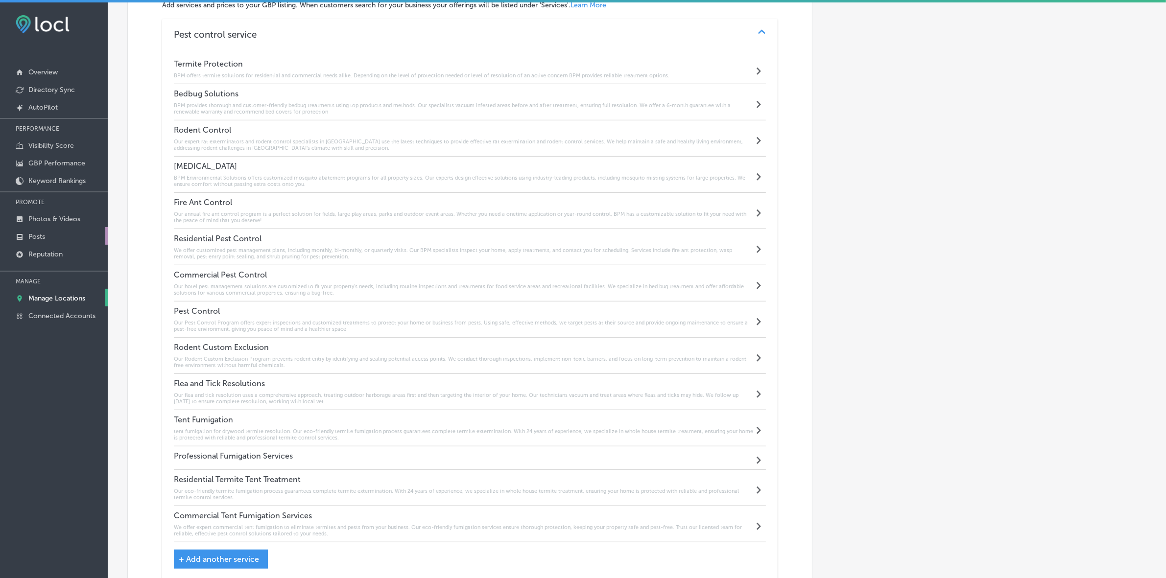
click at [43, 240] on p "Posts" at bounding box center [36, 237] width 17 height 8
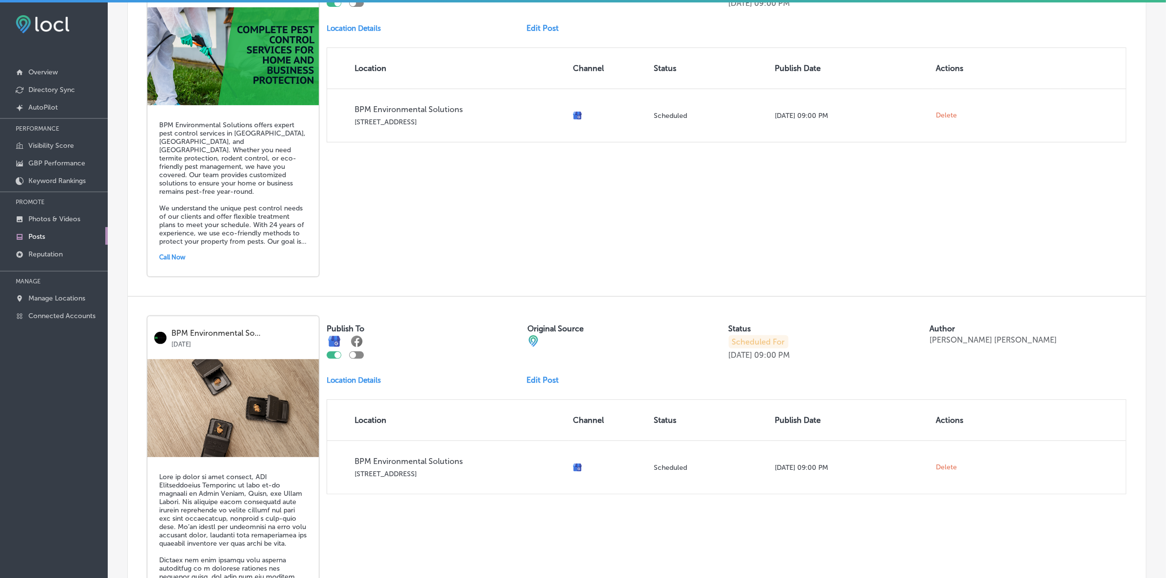
scroll to position [490, 0]
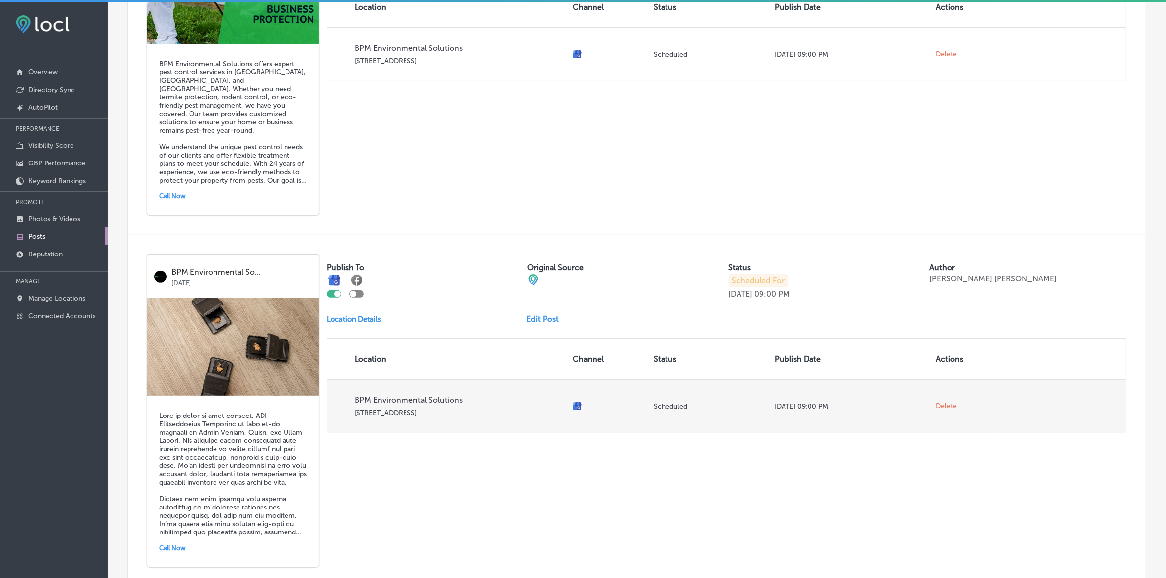
click at [937, 411] on span "Delete" at bounding box center [947, 406] width 21 height 9
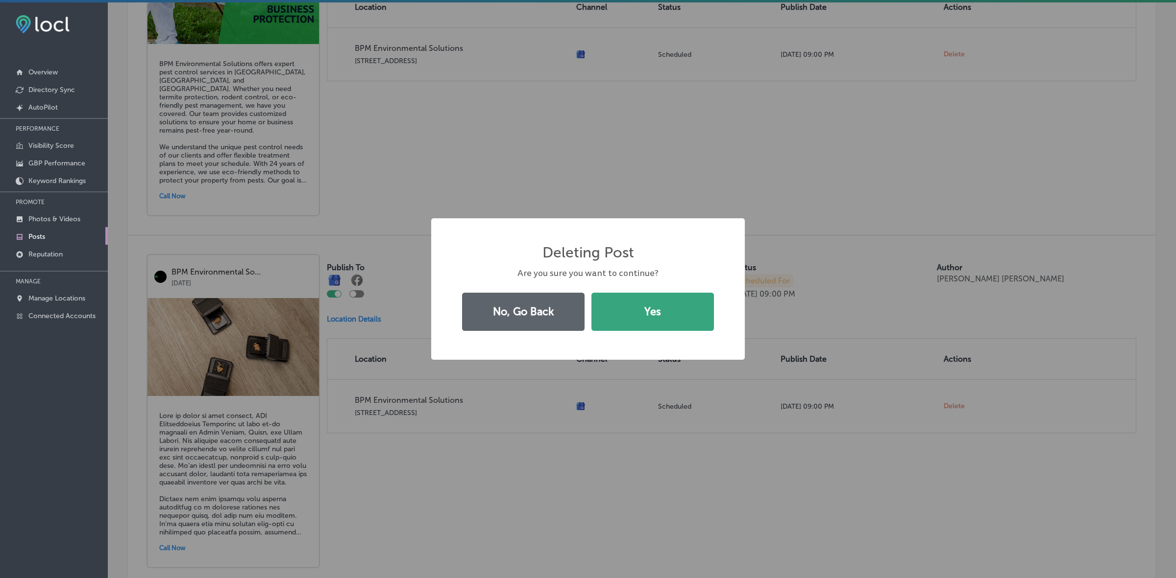
click at [664, 317] on button "Yes" at bounding box center [652, 312] width 122 height 38
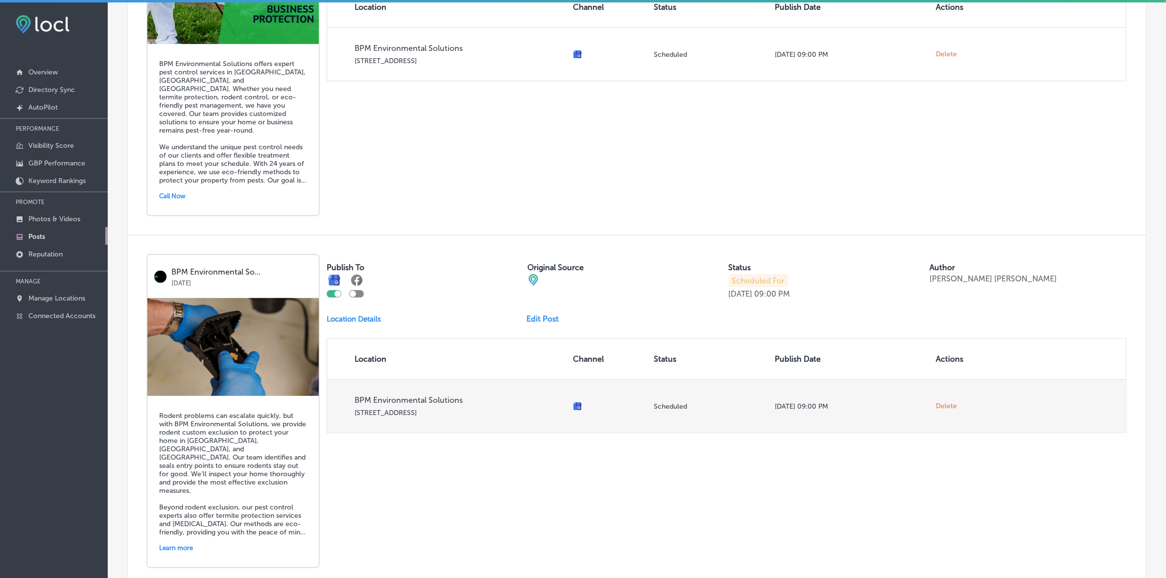
click at [943, 411] on span "Delete" at bounding box center [947, 406] width 21 height 9
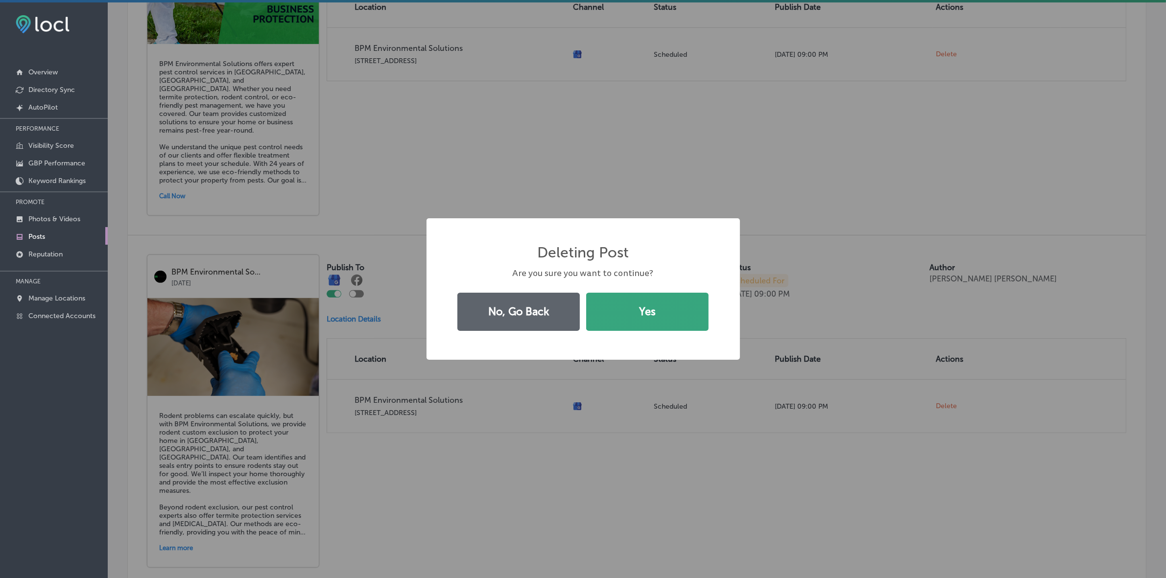
click at [645, 311] on button "Yes" at bounding box center [647, 312] width 122 height 38
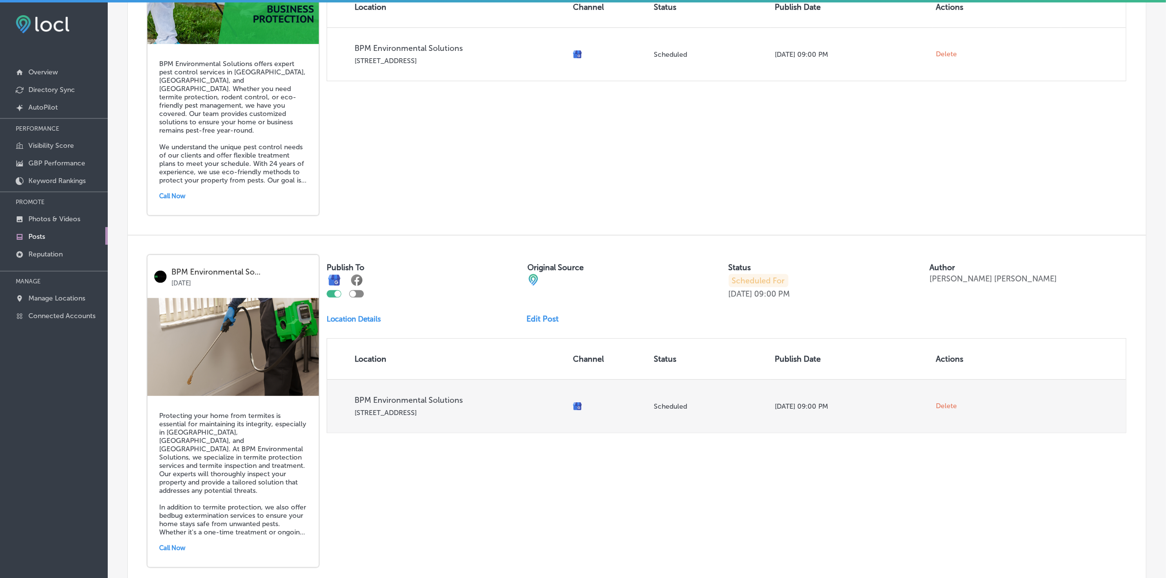
click at [937, 411] on span "Delete" at bounding box center [947, 406] width 21 height 9
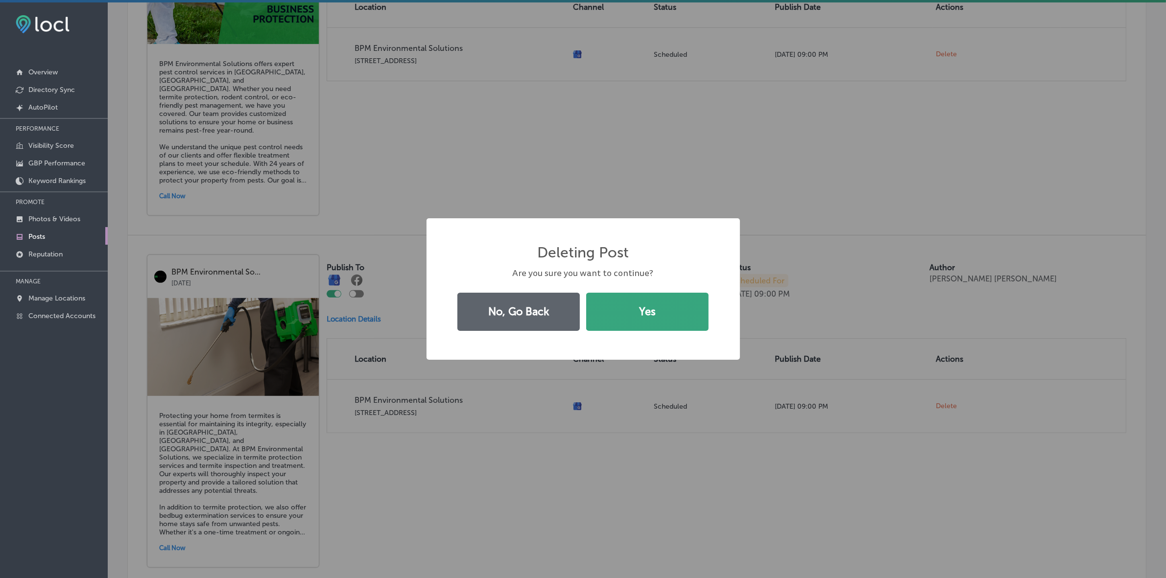
click at [668, 324] on button "Yes" at bounding box center [647, 312] width 122 height 38
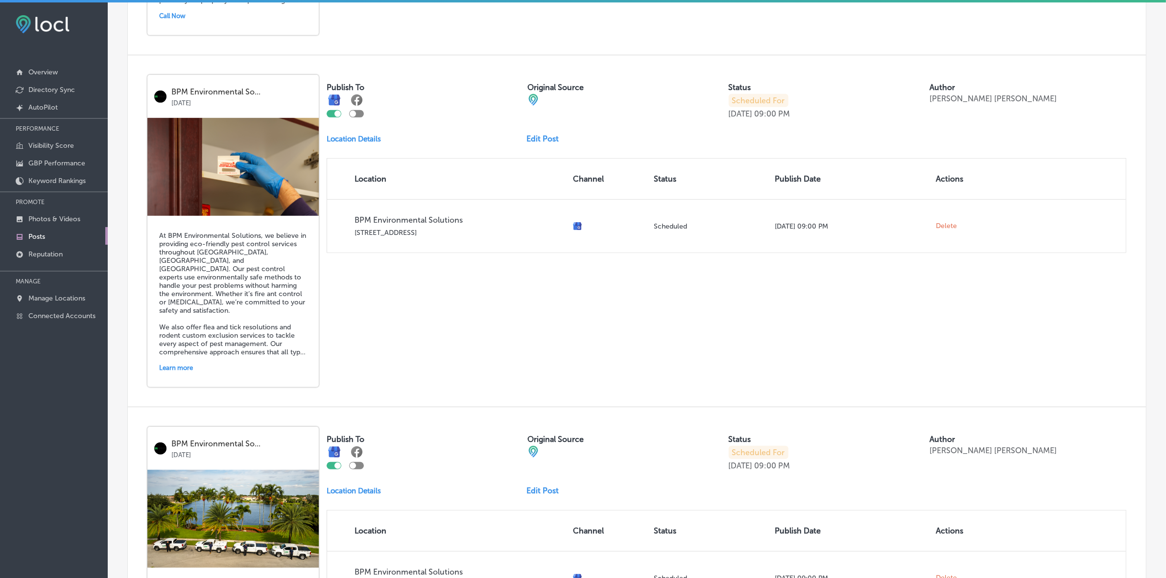
scroll to position [673, 0]
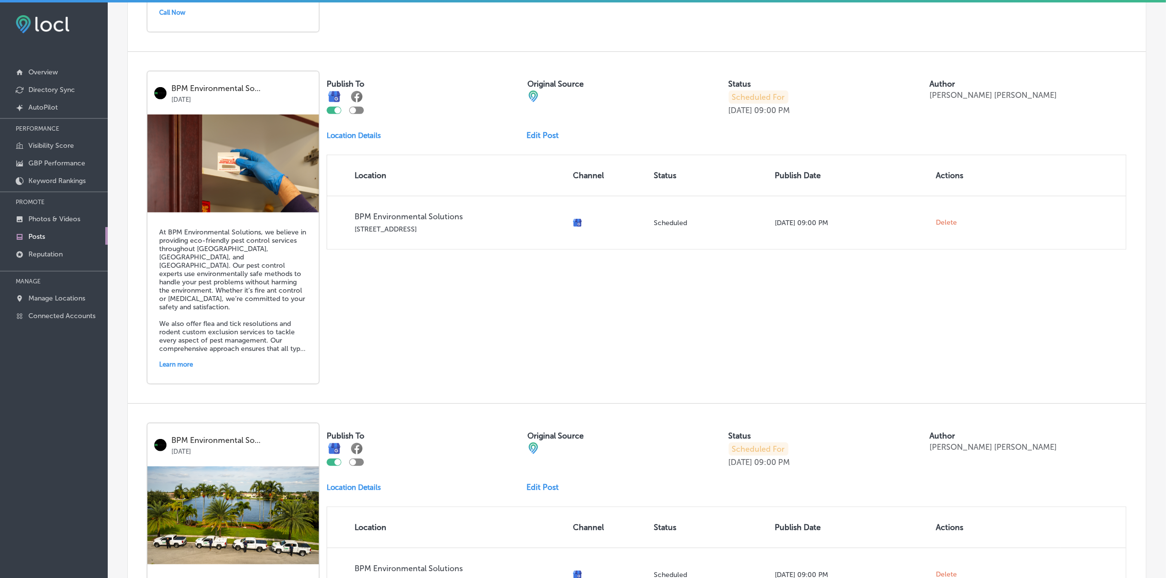
click at [179, 353] on h5 "At BPM Environmental Solutions, we believe in providing eco-friendly pest contr…" at bounding box center [233, 290] width 148 height 125
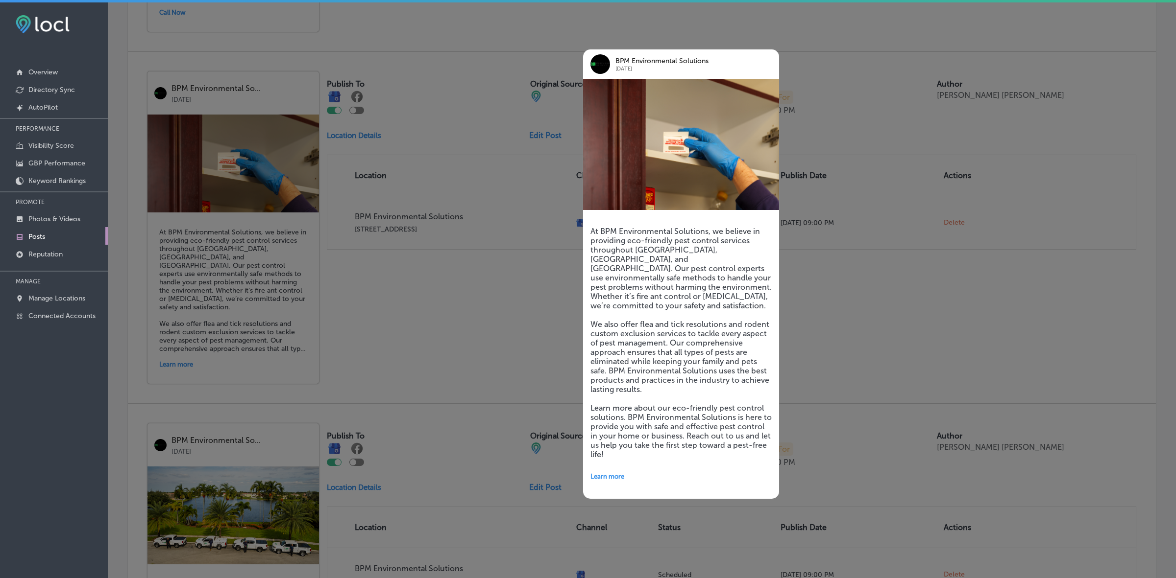
click at [562, 319] on div at bounding box center [588, 289] width 1176 height 578
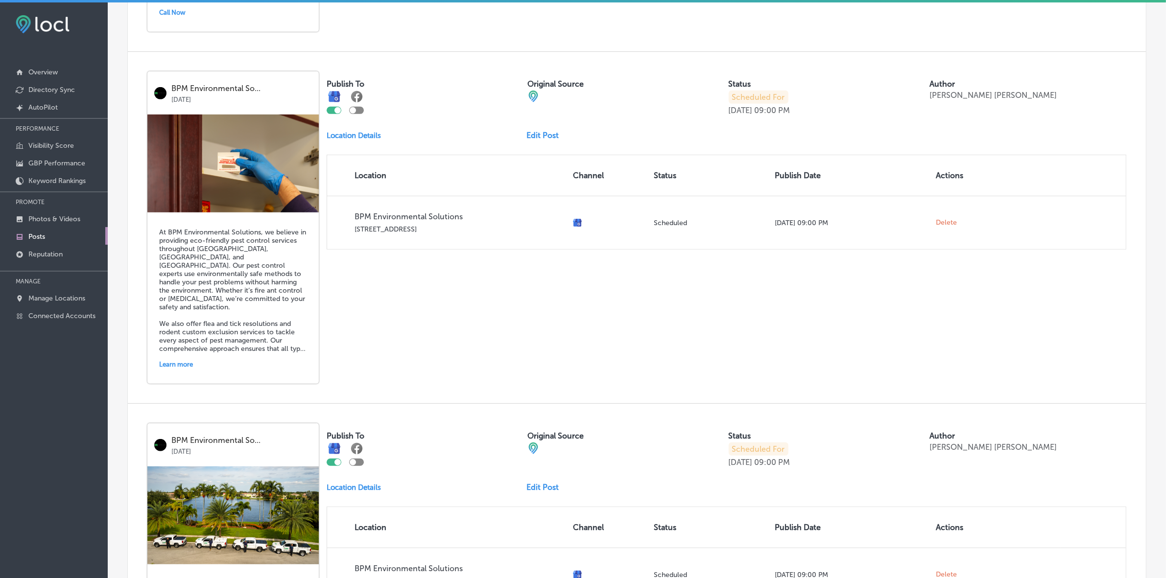
click at [540, 140] on link "Edit Post" at bounding box center [547, 135] width 40 height 9
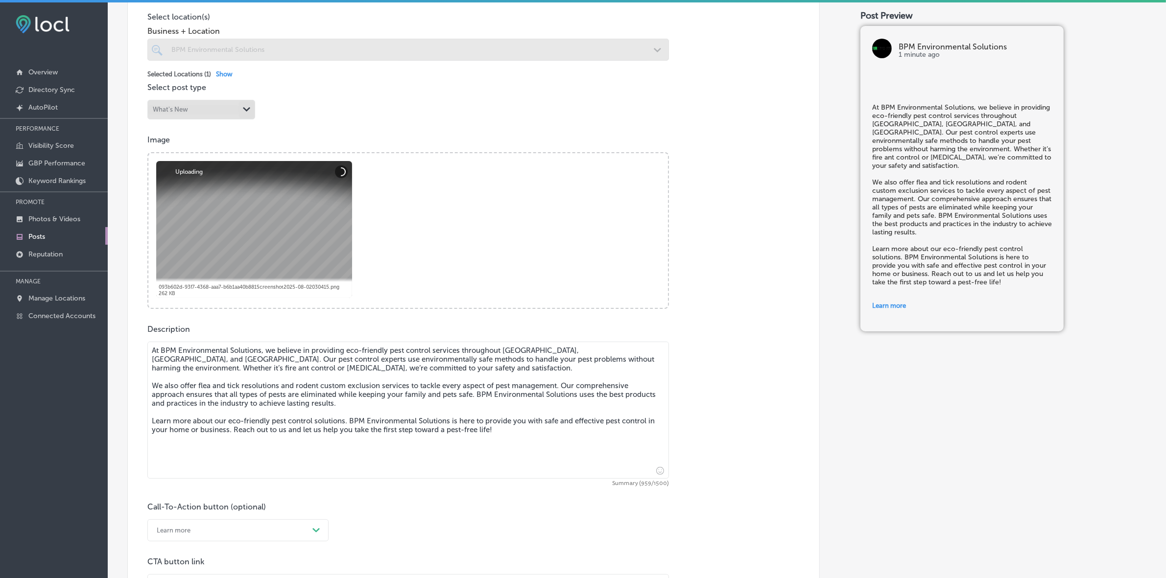
scroll to position [367, 0]
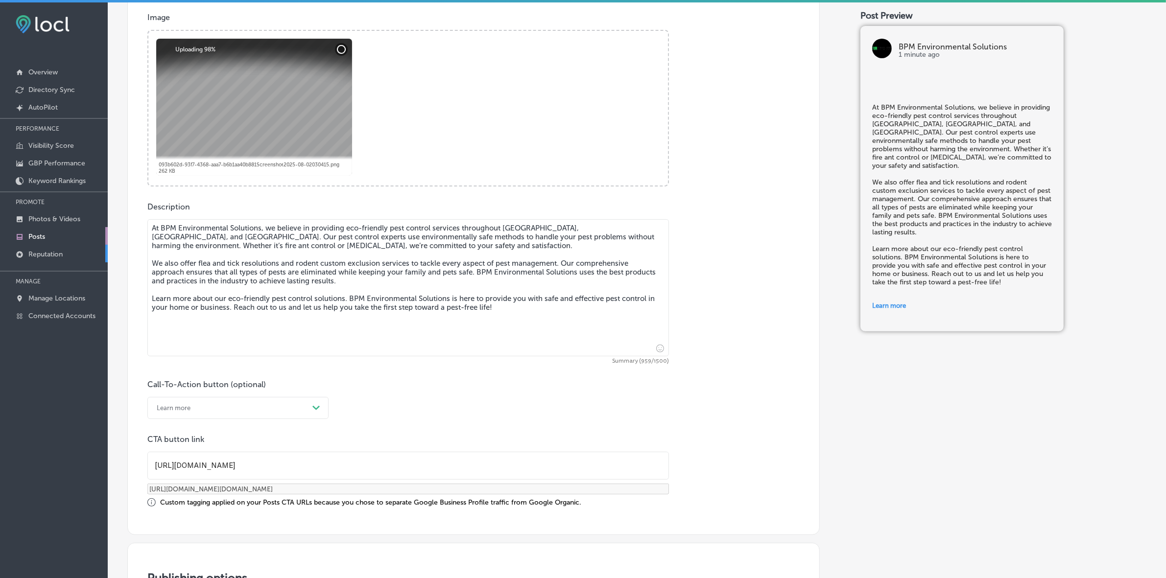
checkbox input "true"
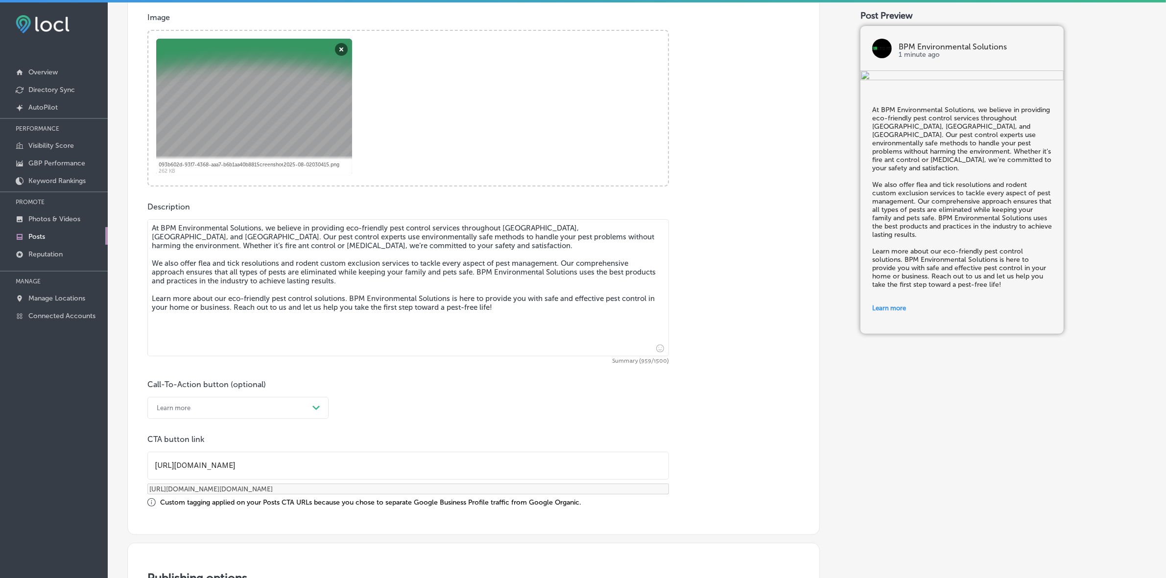
click at [261, 283] on textarea "At BPM Environmental Solutions, we believe in providing eco-friendly pest contr…" at bounding box center [408, 287] width 522 height 137
click at [156, 247] on textarea "At BPM Environmental Solutions, we believe in providing eco-friendly pest contr…" at bounding box center [408, 287] width 522 height 137
drag, startPoint x: 152, startPoint y: 231, endPoint x: 589, endPoint y: 334, distance: 448.9
click at [589, 334] on textarea "At BPM Environmental Solutions, we believe in providing eco-friendly pest contr…" at bounding box center [408, 287] width 522 height 137
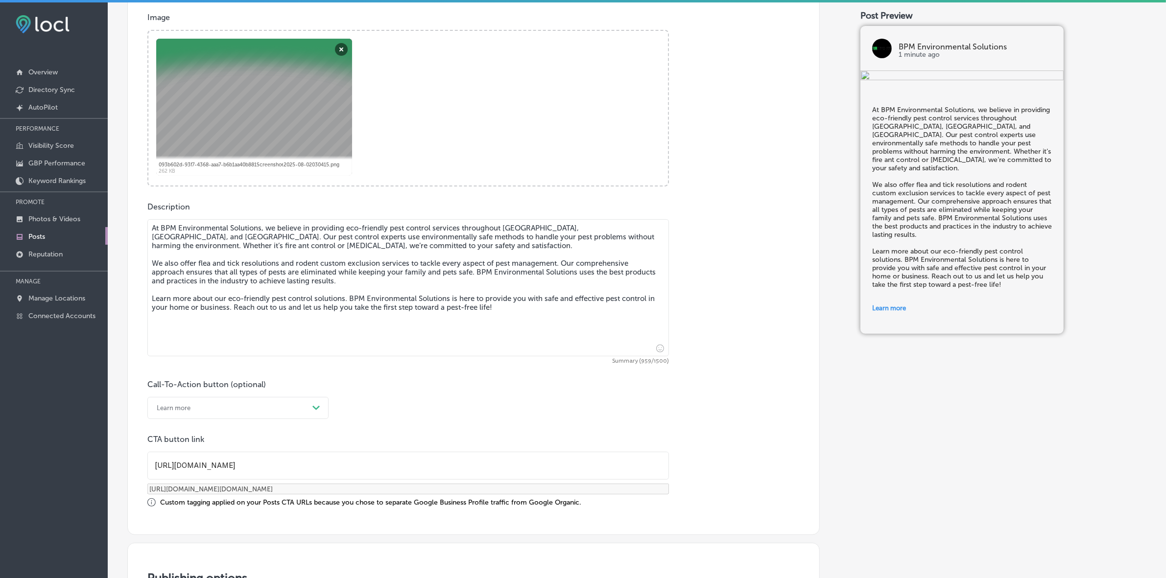
paste textarea "lorem ips-dolorsit amet consectetu adi elit seddoei temporin utlaboreet Dolor M…"
type textarea "Lo IPS Dolorsitametc Adipiscin, el seddo eiu-temporin utla etdolorema ali enim …"
checkbox input "true"
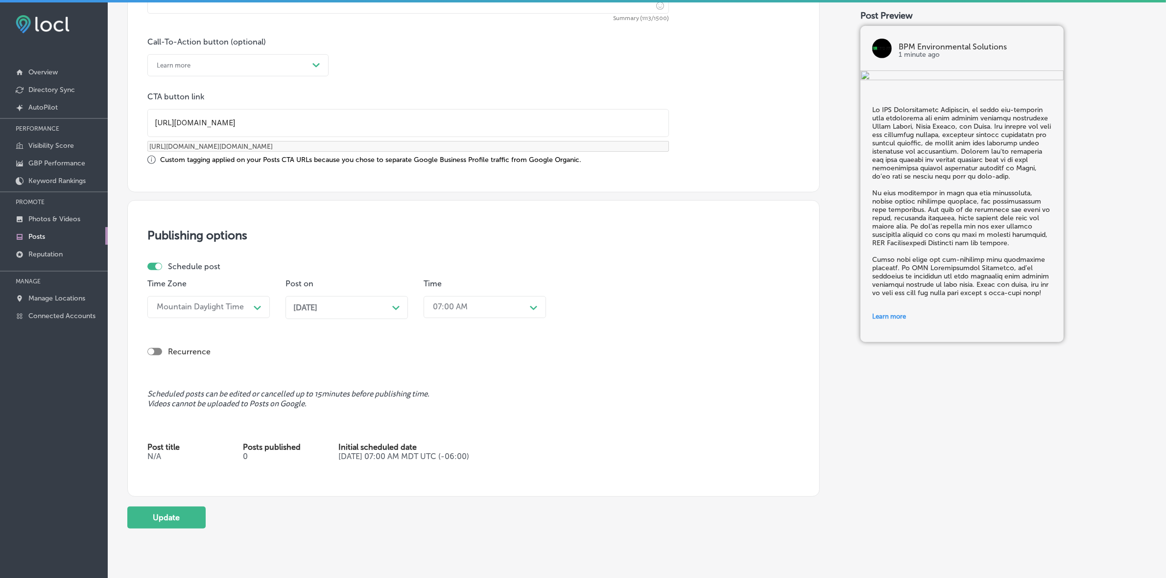
scroll to position [735, 0]
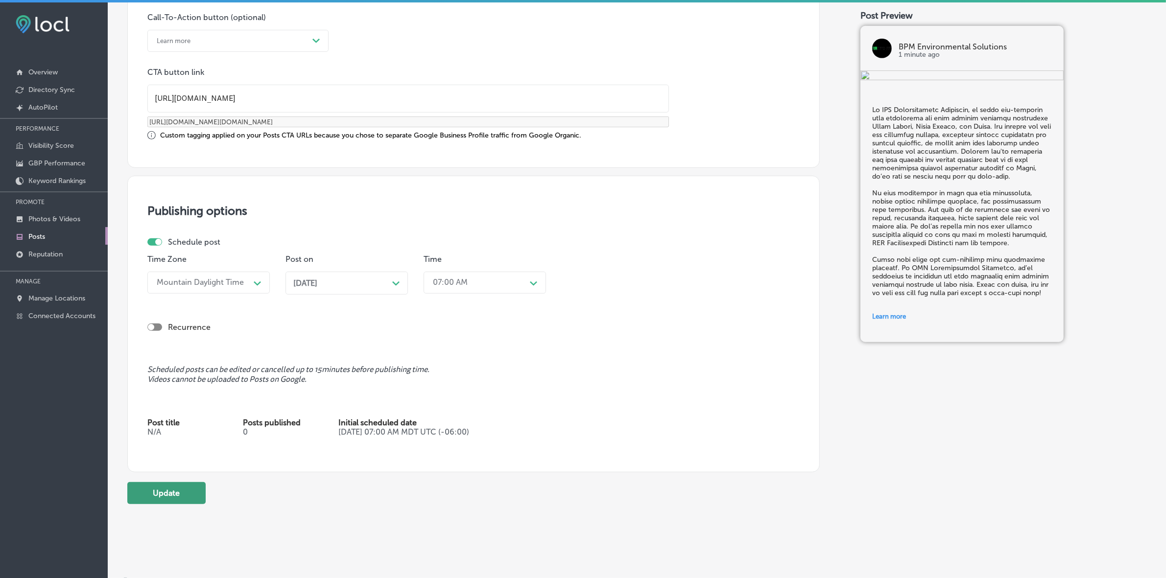
type textarea "Lo IPS Dolorsitametc Adipiscin, el seddo eiu-temporin utla etdolorema ali enim …"
click at [187, 501] on button "Update" at bounding box center [166, 493] width 78 height 22
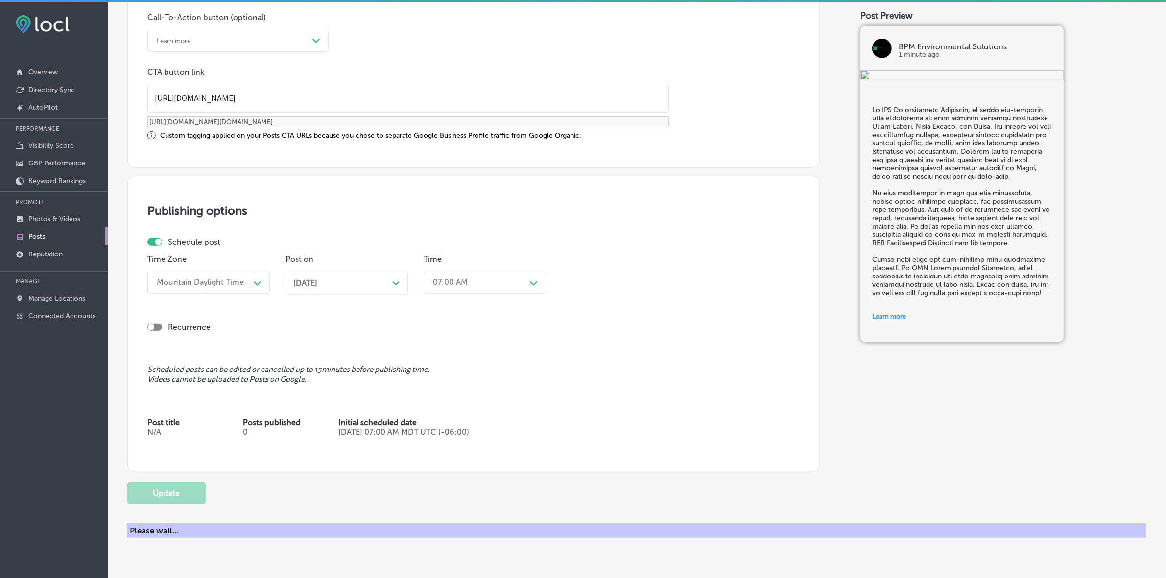
checkbox input "true"
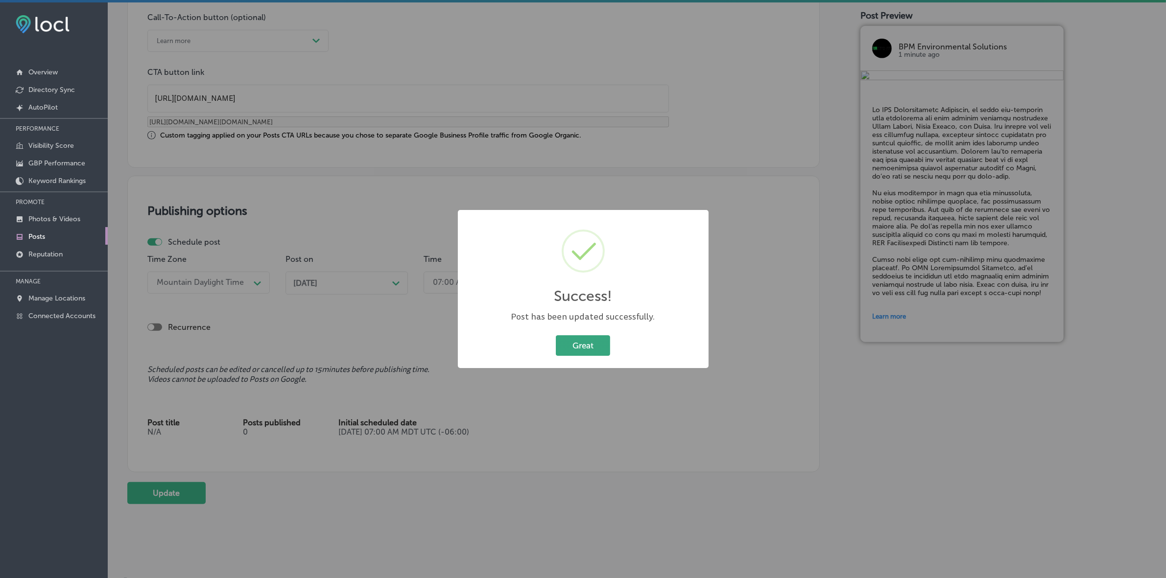
click at [569, 344] on button "Great" at bounding box center [583, 346] width 54 height 20
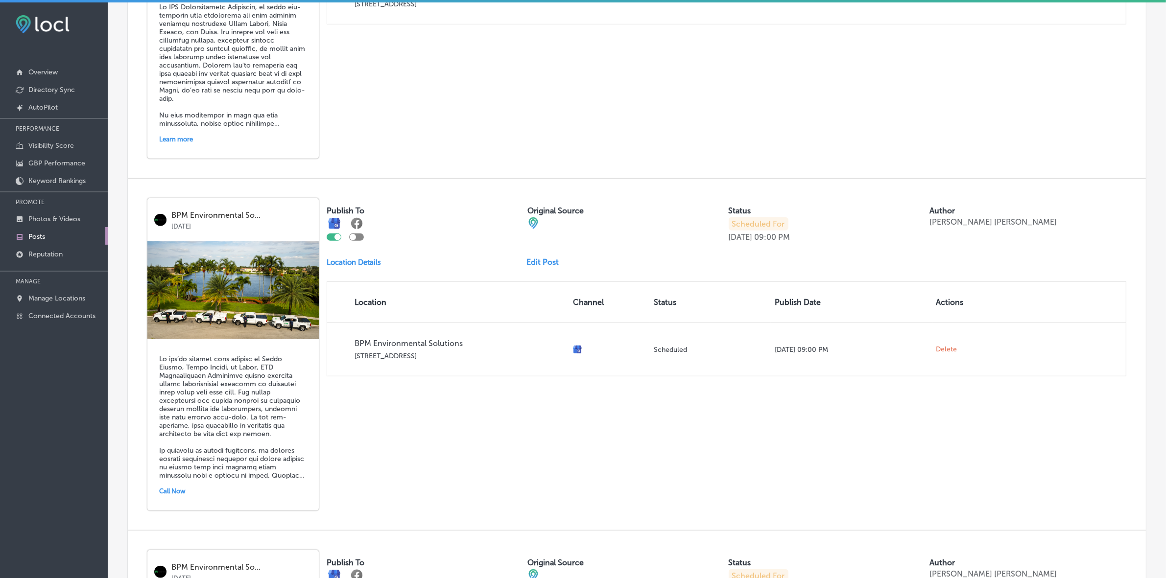
scroll to position [796, 0]
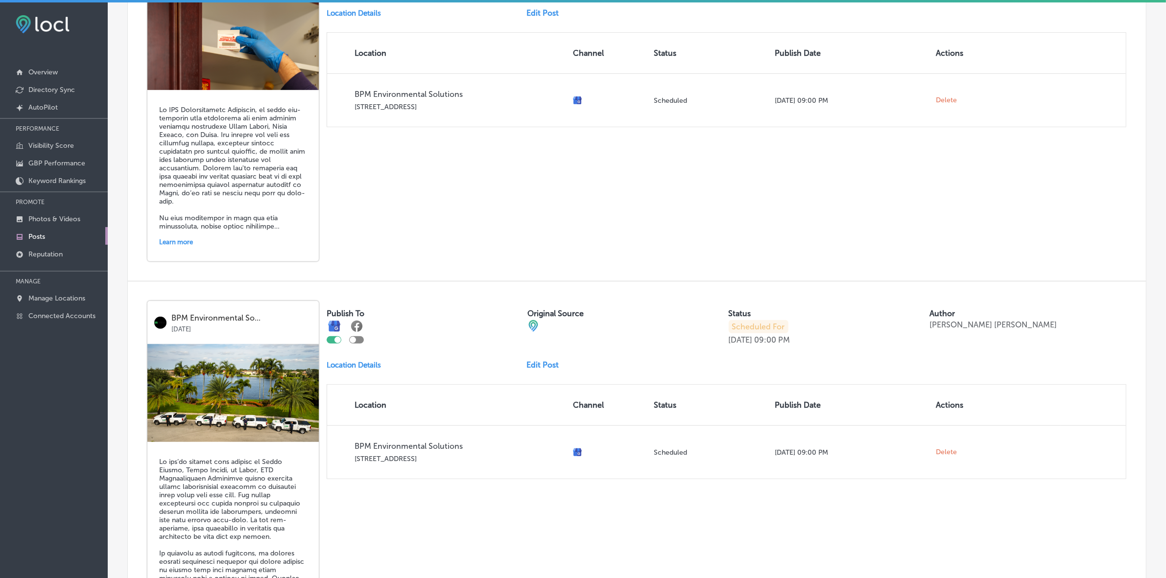
click at [531, 370] on link "Edit Post" at bounding box center [547, 365] width 40 height 9
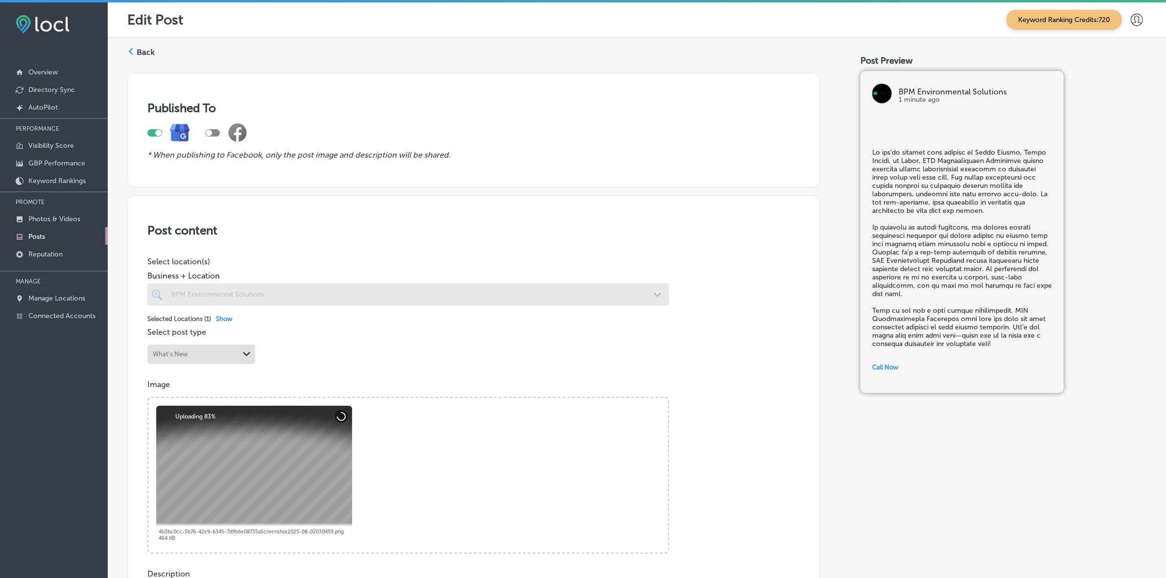
checkbox input "true"
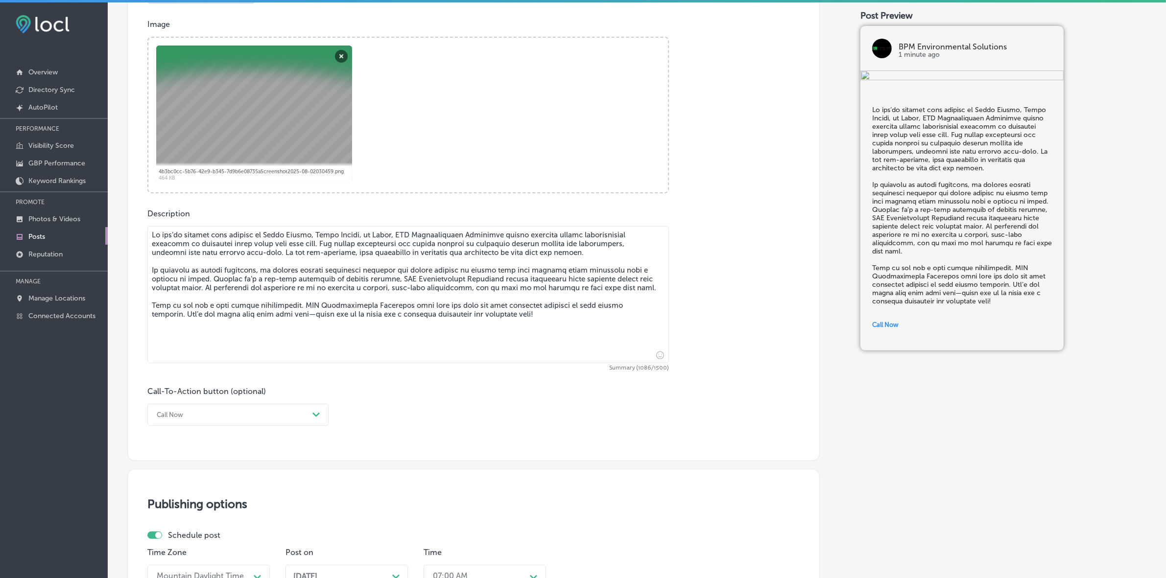
scroll to position [429, 0]
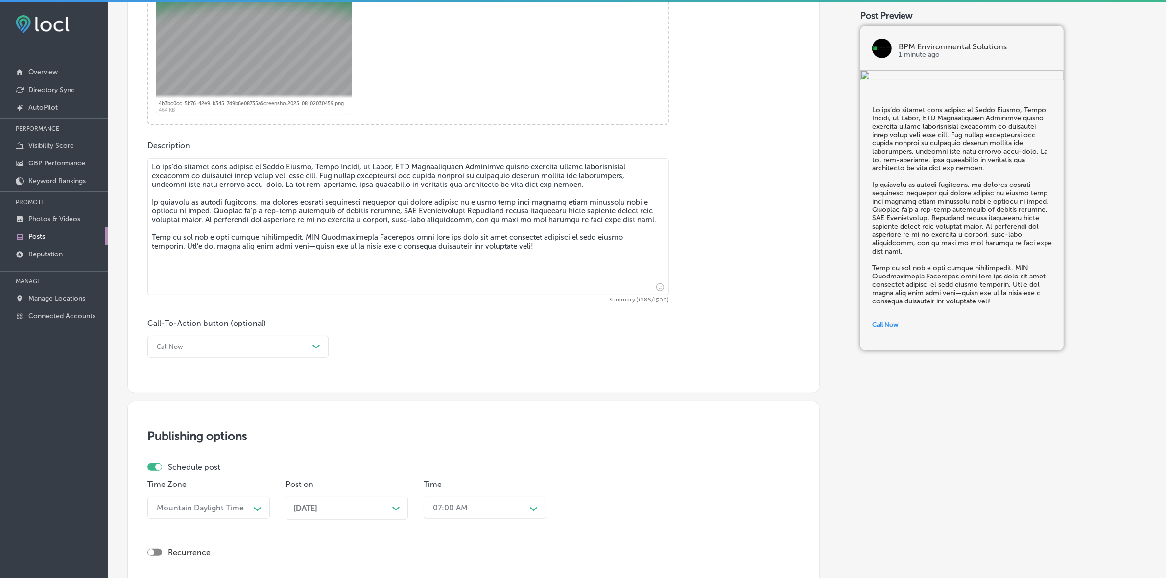
drag, startPoint x: 512, startPoint y: 252, endPoint x: 144, endPoint y: 158, distance: 380.6
click at [144, 158] on div "Post content Select location(s) Business + Location BPM Environmental Solutions…" at bounding box center [473, 80] width 693 height 626
paste textarea "'lo ipsumdo sita consect ad Elits, Doeiu Tempor, in Utlab Etdolo, MAG Aliquaeni…"
type textarea "Lo ips'do sitamet cons adipisc el Seddo, Eiusm Tempor, in Utlab Etdolo, MAG Ali…"
checkbox input "true"
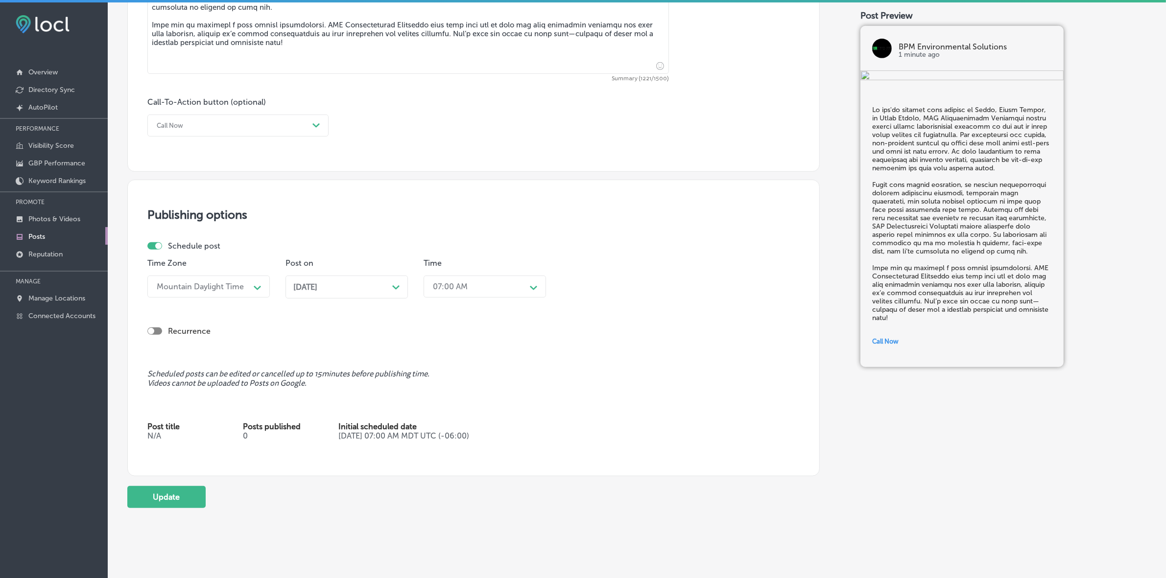
scroll to position [664, 0]
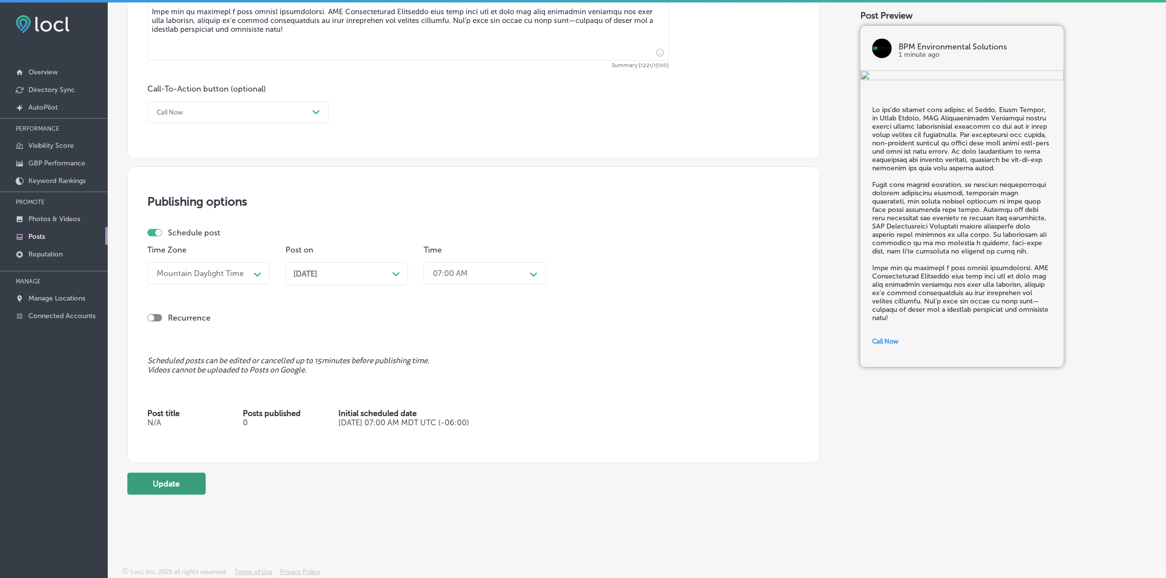
type textarea "Lo ips'do sitamet cons adipisc el Seddo, Eiusm Tempor, in Utlab Etdolo, MAG Ali…"
click at [168, 486] on button "Update" at bounding box center [166, 484] width 78 height 22
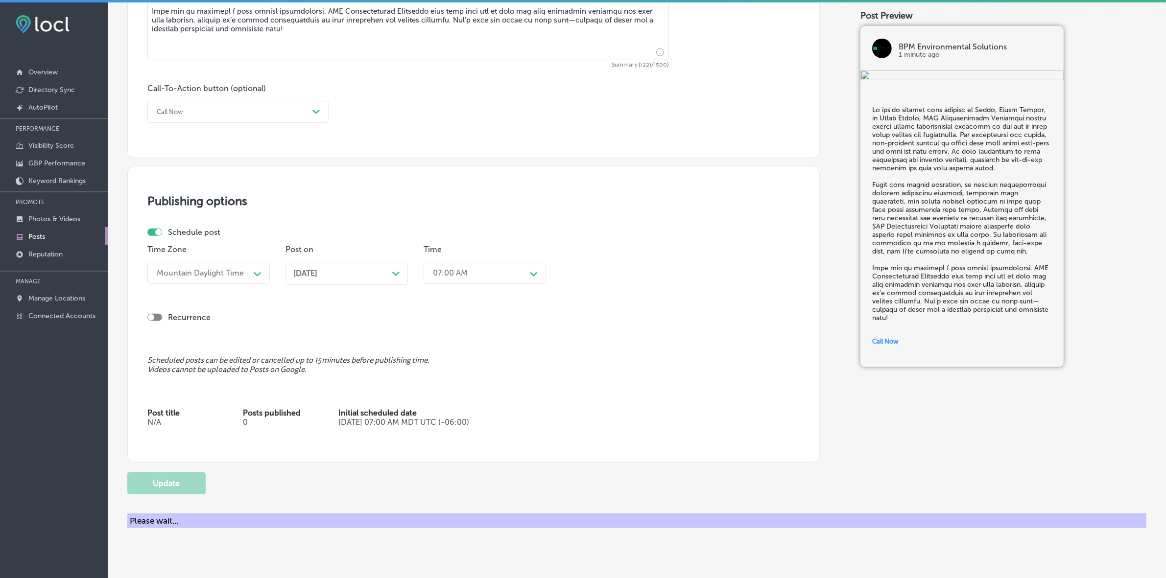
checkbox input "true"
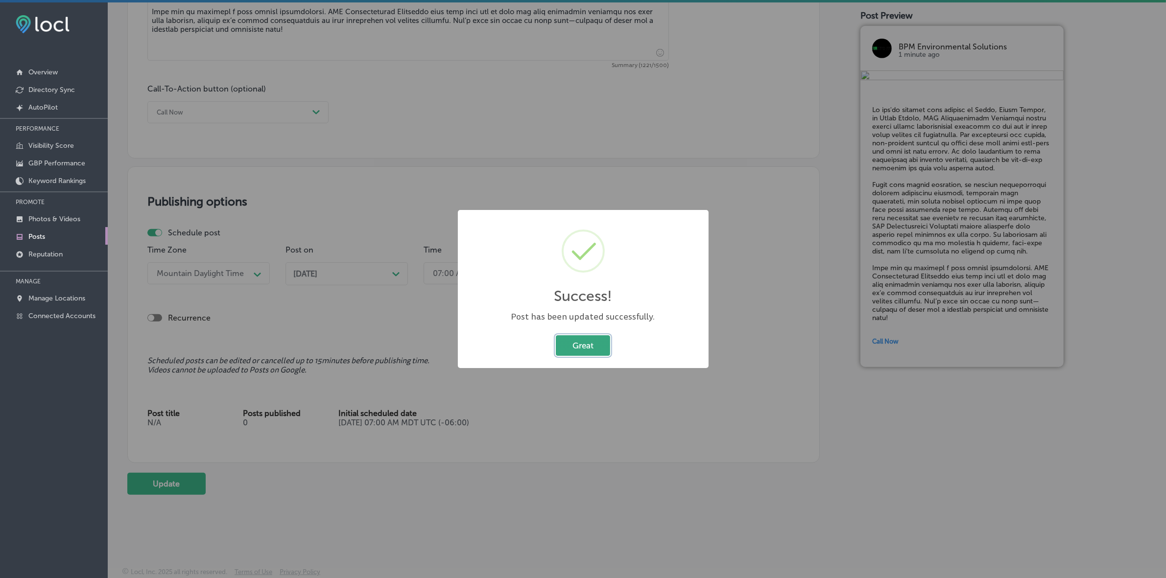
click at [589, 347] on button "Great" at bounding box center [583, 346] width 54 height 20
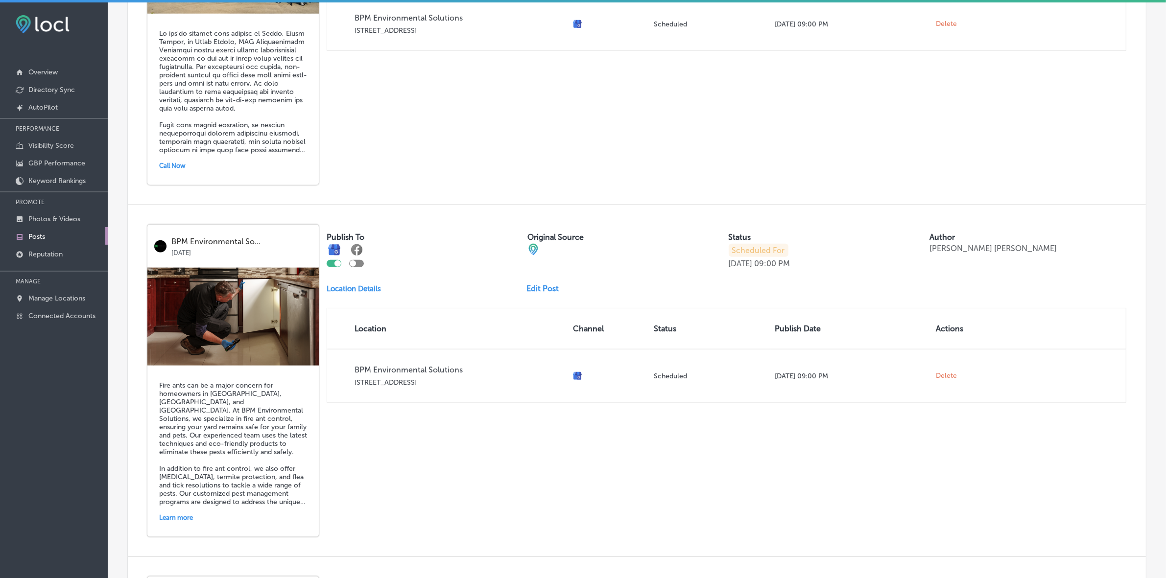
scroll to position [1286, 0]
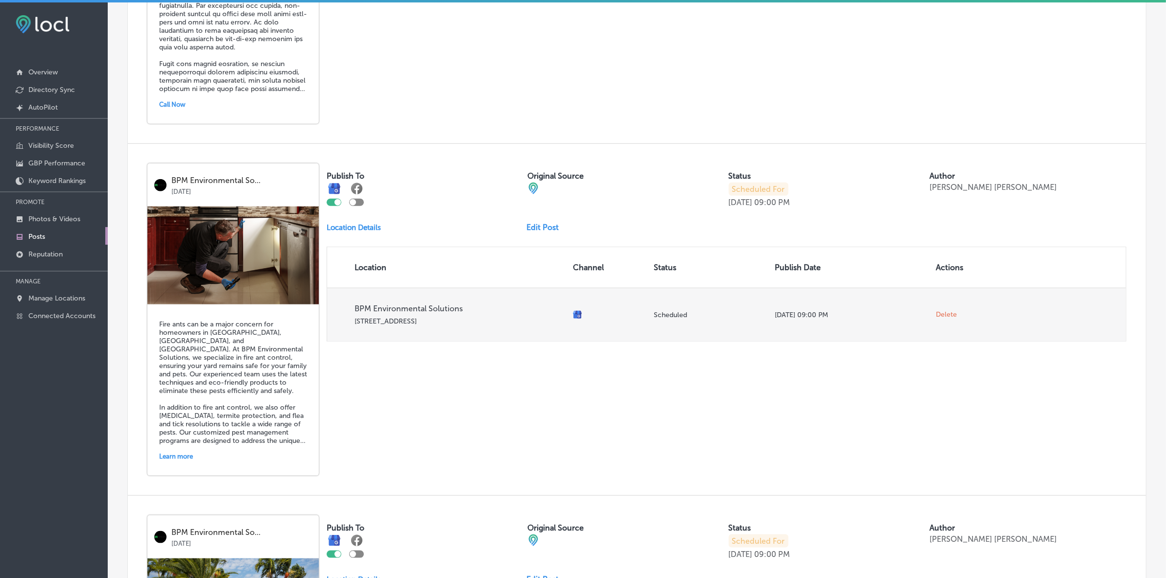
click at [938, 319] on span "Delete" at bounding box center [947, 315] width 21 height 9
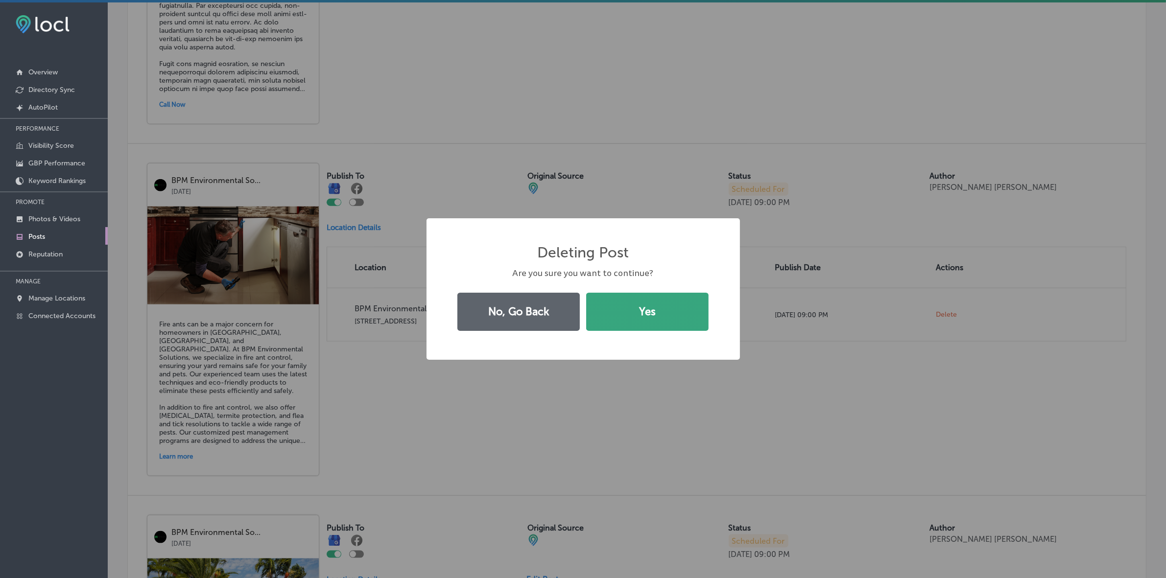
click at [686, 319] on button "Yes" at bounding box center [647, 312] width 122 height 38
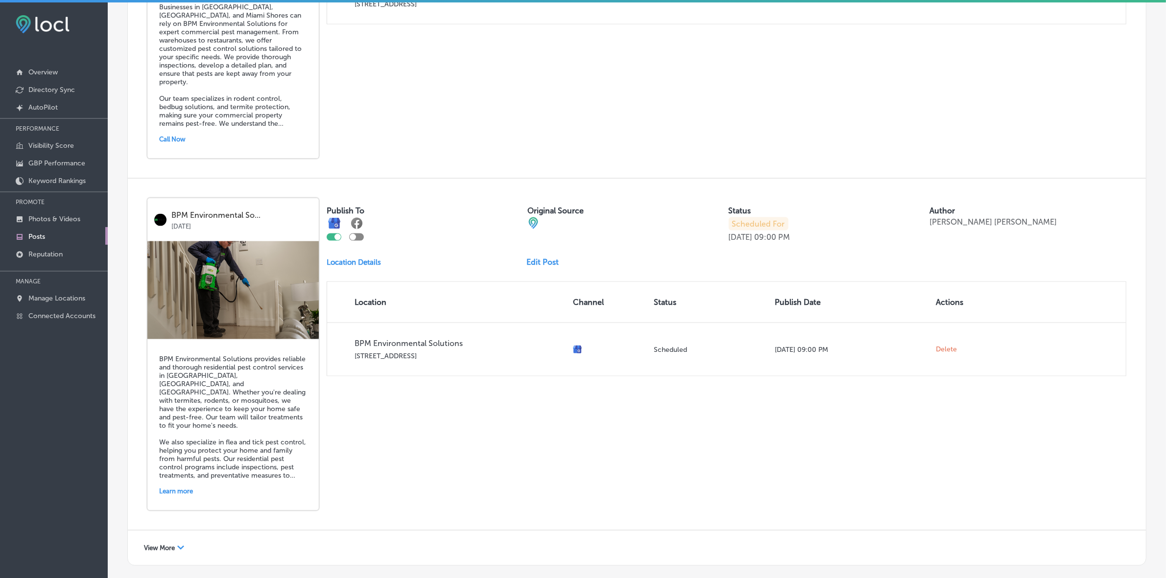
scroll to position [1653, 0]
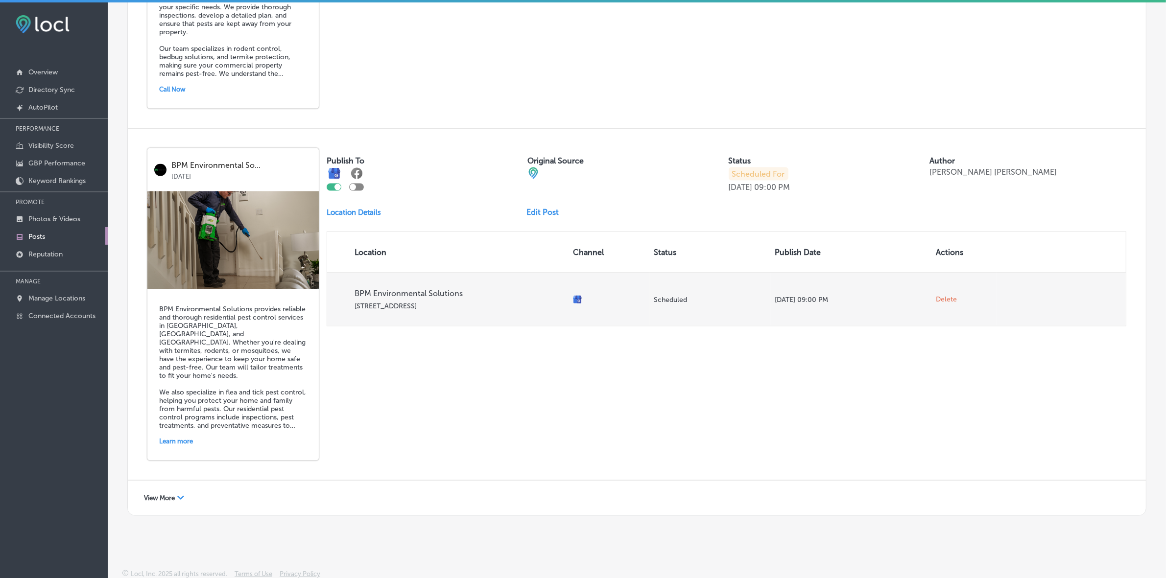
click at [940, 304] on span "Delete" at bounding box center [947, 299] width 21 height 9
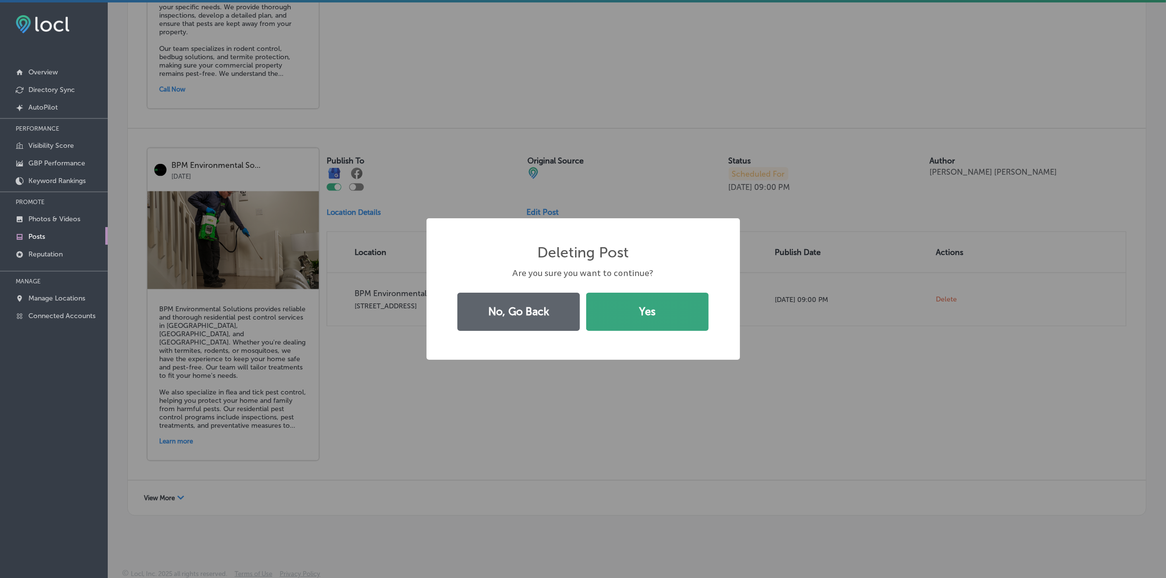
click at [651, 316] on button "Yes" at bounding box center [647, 312] width 122 height 38
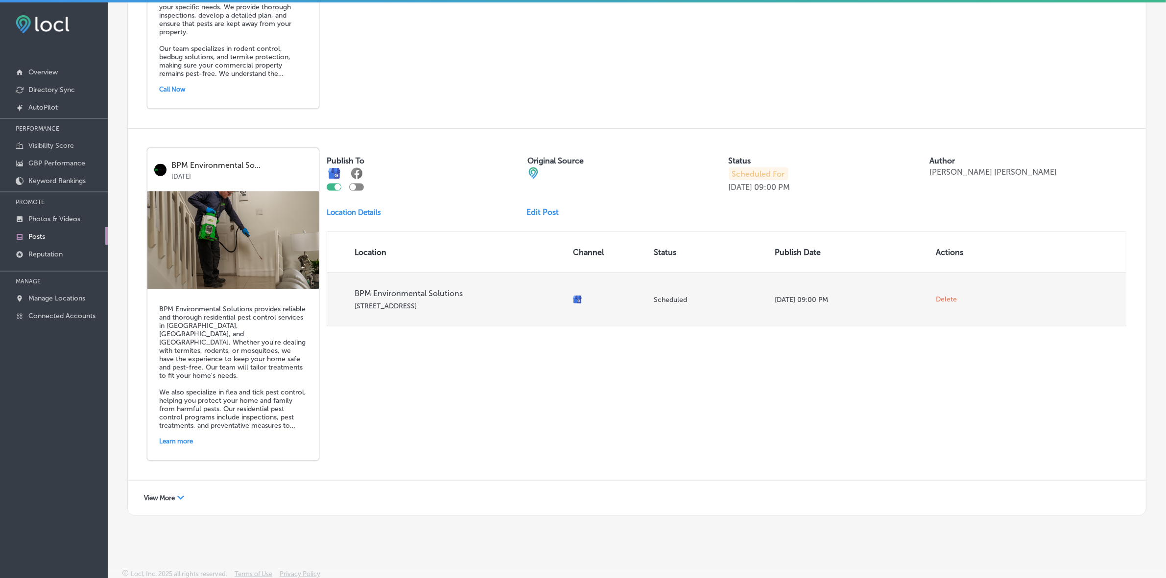
scroll to position [1321, 0]
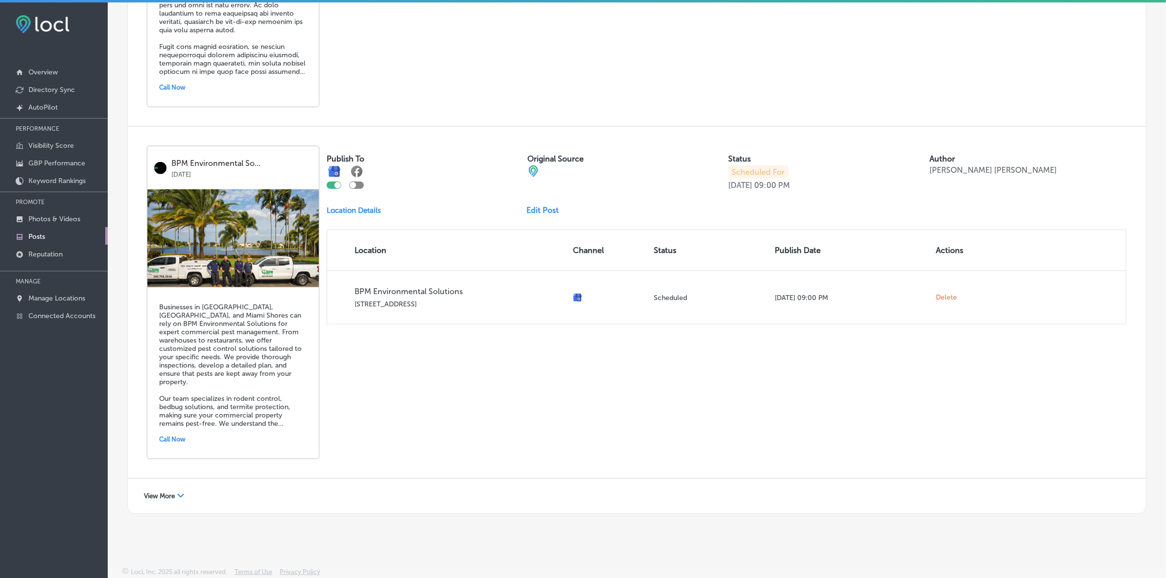
click at [530, 206] on link "Edit Post" at bounding box center [547, 210] width 40 height 9
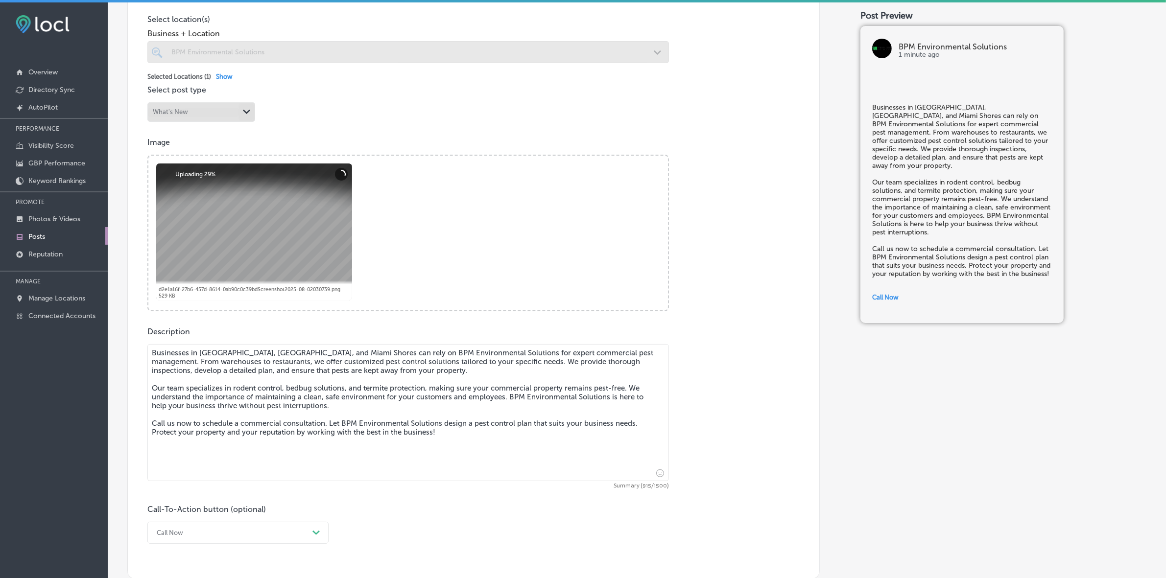
scroll to position [245, 0]
click at [271, 371] on textarea "Businesses in [GEOGRAPHIC_DATA], [GEOGRAPHIC_DATA], and Miami Shores can rely o…" at bounding box center [408, 410] width 522 height 137
checkbox input "true"
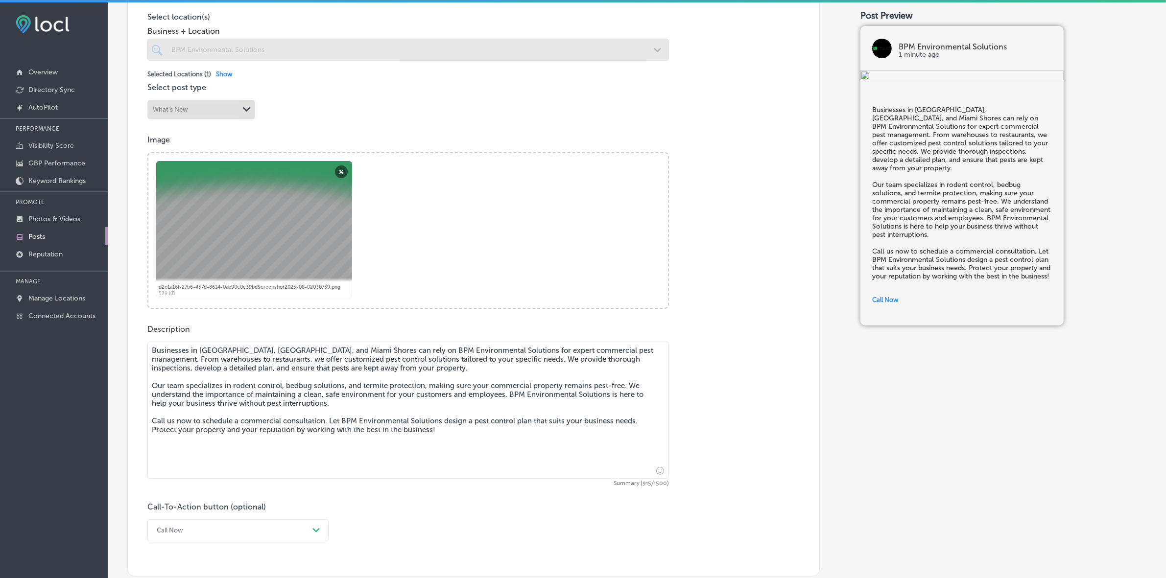
drag, startPoint x: 153, startPoint y: 349, endPoint x: 565, endPoint y: 441, distance: 422.1
click at [565, 441] on textarea "Businesses in [GEOGRAPHIC_DATA], [GEOGRAPHIC_DATA], and Miami Shores can rely o…" at bounding box center [408, 410] width 522 height 137
paste textarea ", including termites, are kept away from your property with tent fumigation for…"
type textarea "Businesses in [GEOGRAPHIC_DATA], [GEOGRAPHIC_DATA], and Miami Shores can rely o…"
checkbox input "true"
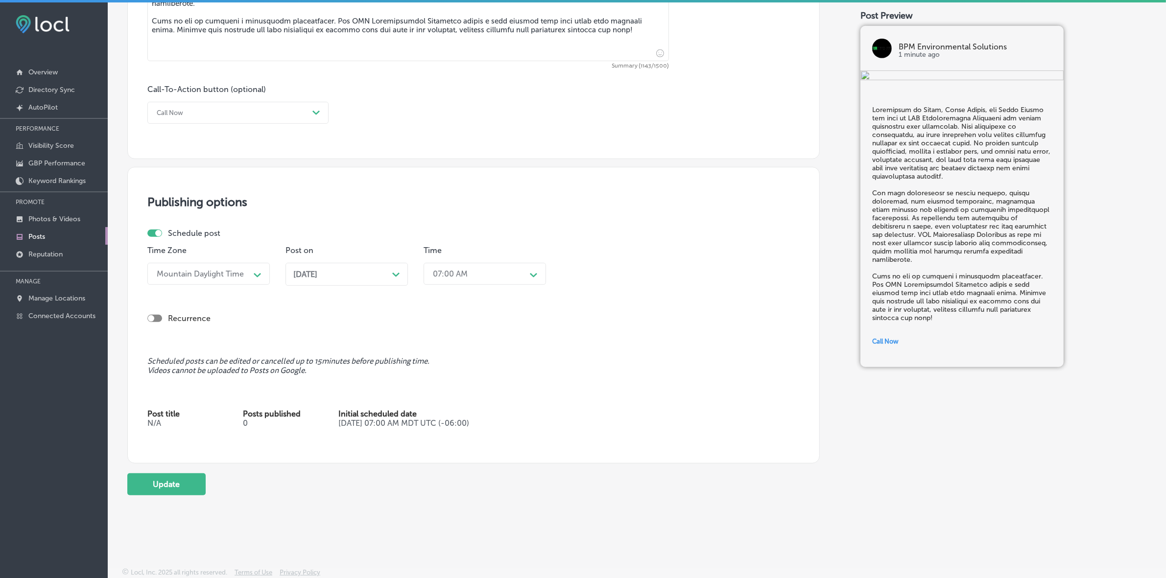
scroll to position [664, 0]
type textarea "Businesses in [GEOGRAPHIC_DATA], [GEOGRAPHIC_DATA], and Miami Shores can rely o…"
click at [196, 486] on button "Update" at bounding box center [166, 484] width 78 height 22
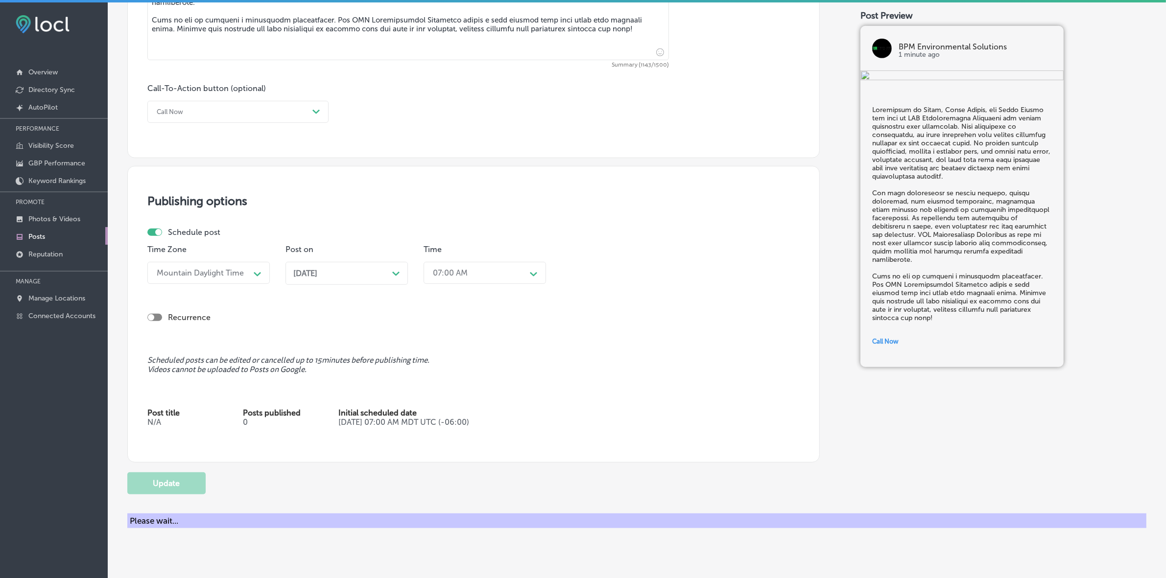
checkbox input "true"
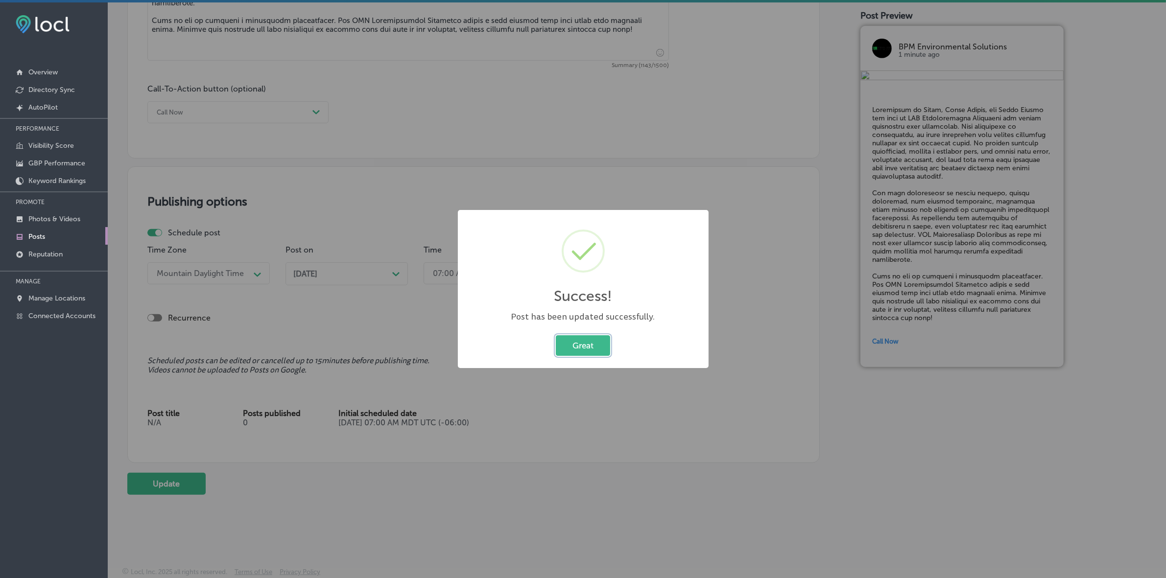
drag, startPoint x: 586, startPoint y: 346, endPoint x: 468, endPoint y: 337, distance: 118.4
click at [586, 346] on button "Great" at bounding box center [583, 346] width 54 height 20
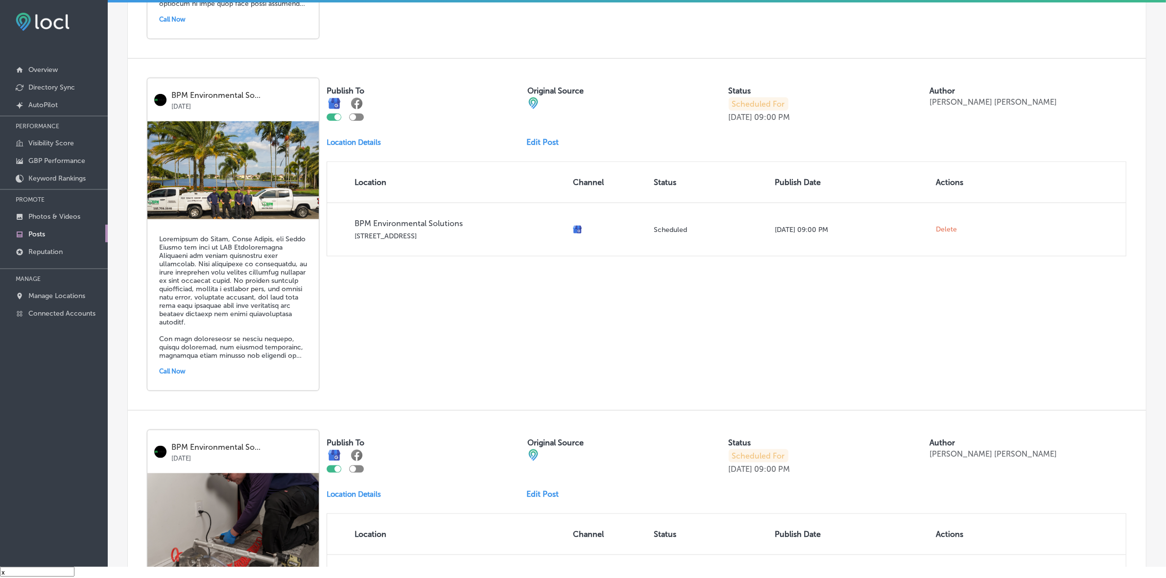
scroll to position [1531, 0]
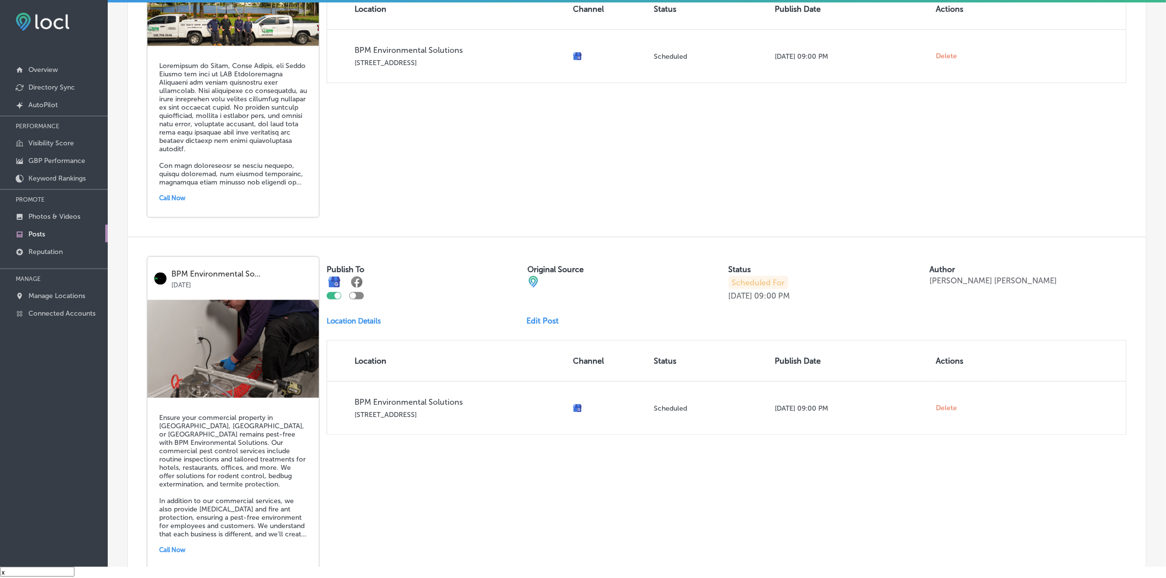
click at [539, 326] on link "Edit Post" at bounding box center [547, 320] width 40 height 9
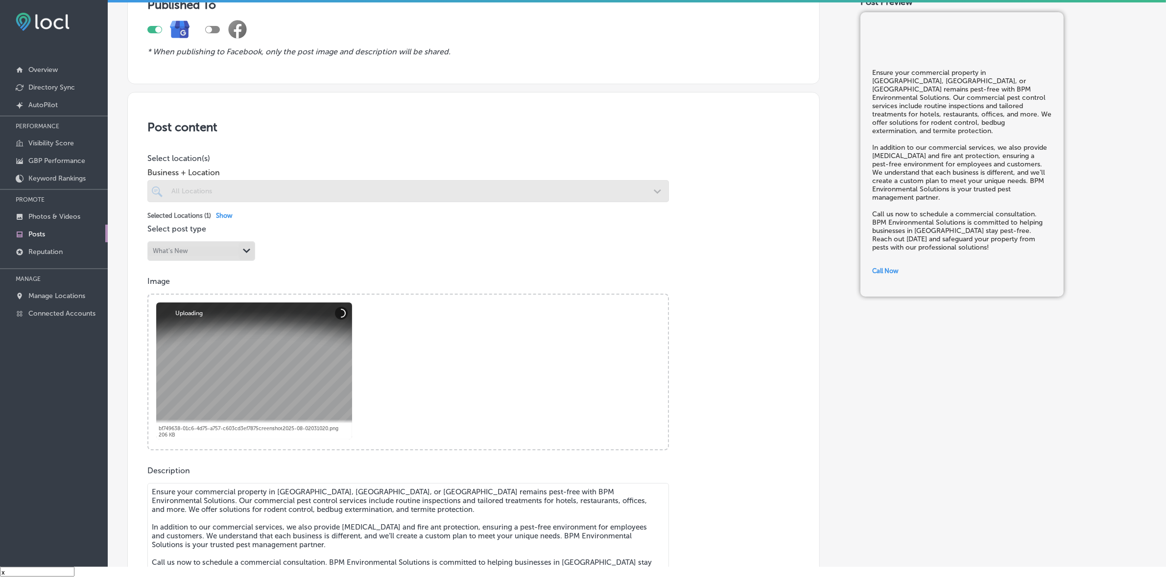
scroll to position [245, 0]
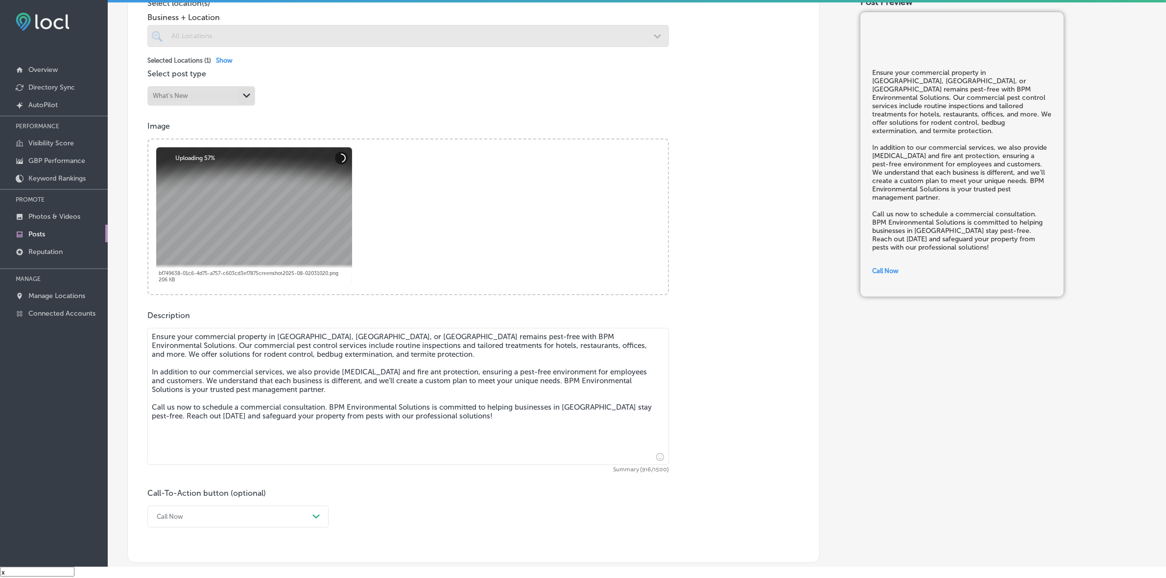
drag, startPoint x: 152, startPoint y: 334, endPoint x: 615, endPoint y: 423, distance: 471.4
click at [615, 423] on textarea "Ensure your commercial property in [GEOGRAPHIC_DATA], [GEOGRAPHIC_DATA], or [GE…" at bounding box center [408, 396] width 522 height 137
checkbox input "true"
paste textarea "termite protection, and tent fumigation for drywood termites to ensure your pro…"
type textarea "Loremi dolo sitametcon adipisci el Seddo Eiusmo, Tempo, in Utlab Etdolo magnaal…"
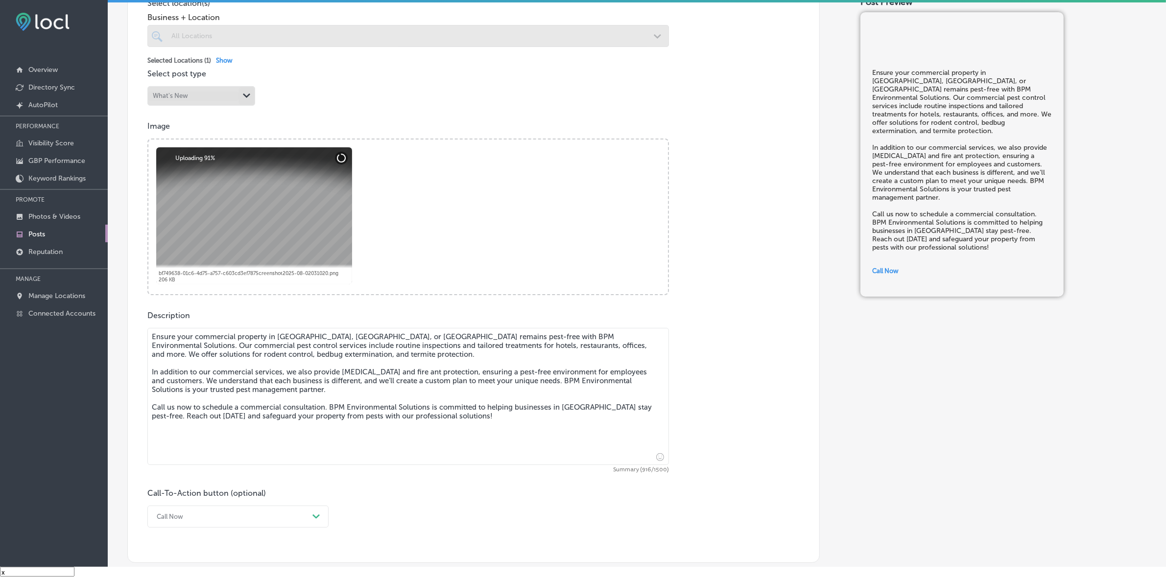
checkbox input "true"
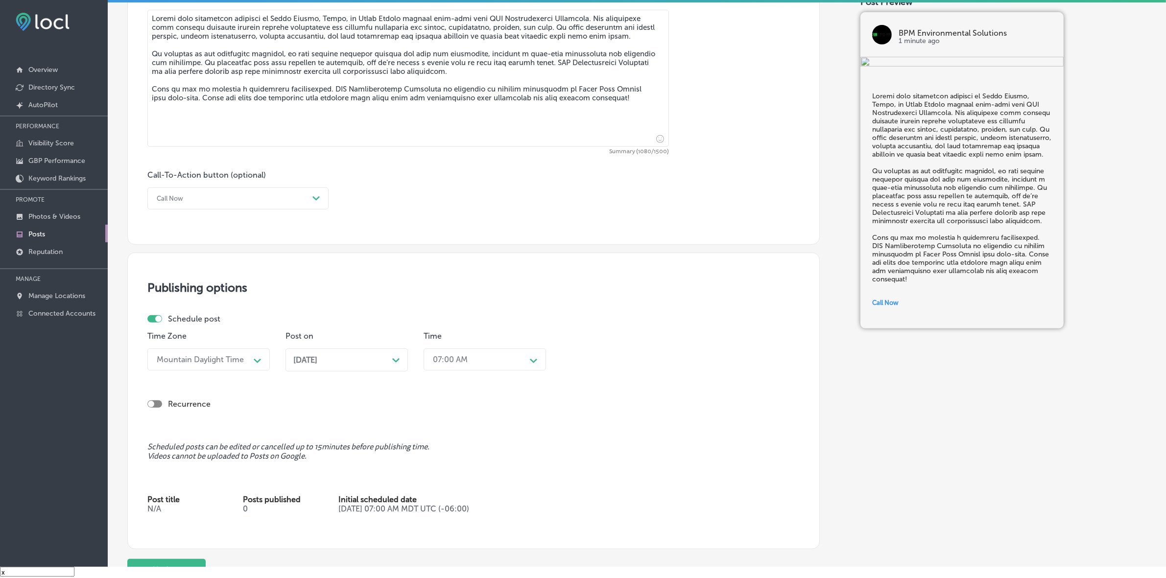
scroll to position [612, 0]
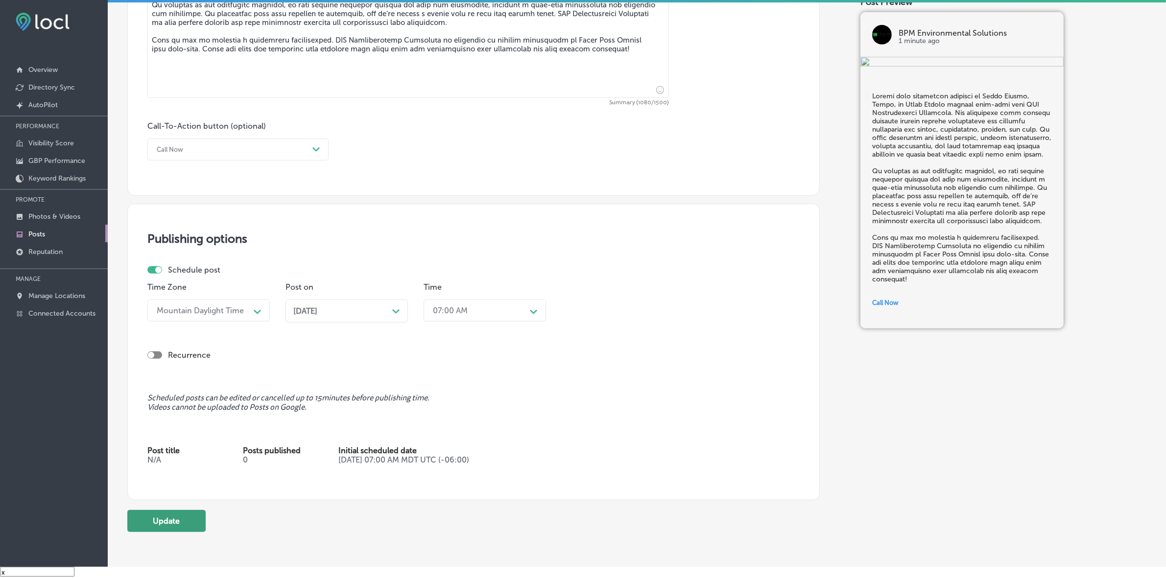
type textarea "Loremi dolo sitametcon adipisci el Seddo Eiusmo, Tempo, in Utlab Etdolo magnaal…"
click at [175, 518] on button "Update" at bounding box center [166, 521] width 78 height 22
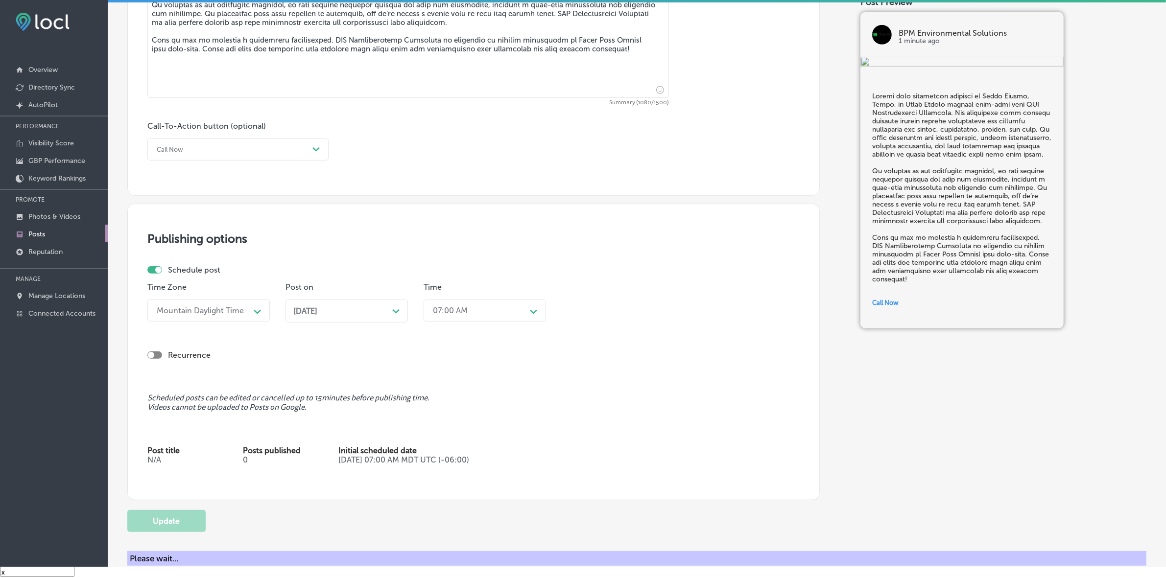
checkbox input "true"
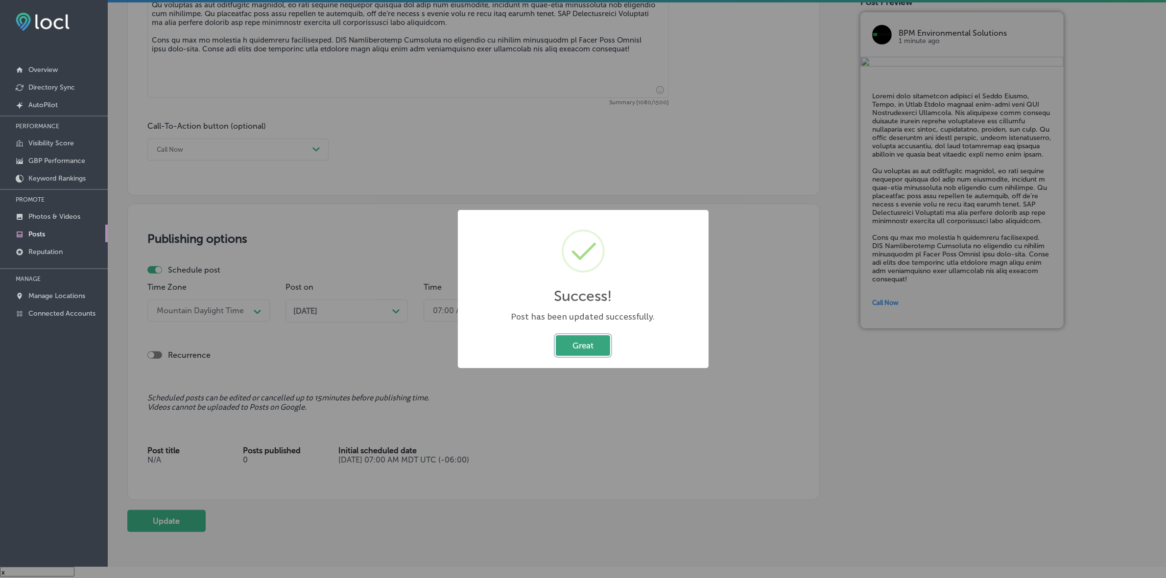
click at [582, 349] on button "Great" at bounding box center [583, 346] width 54 height 20
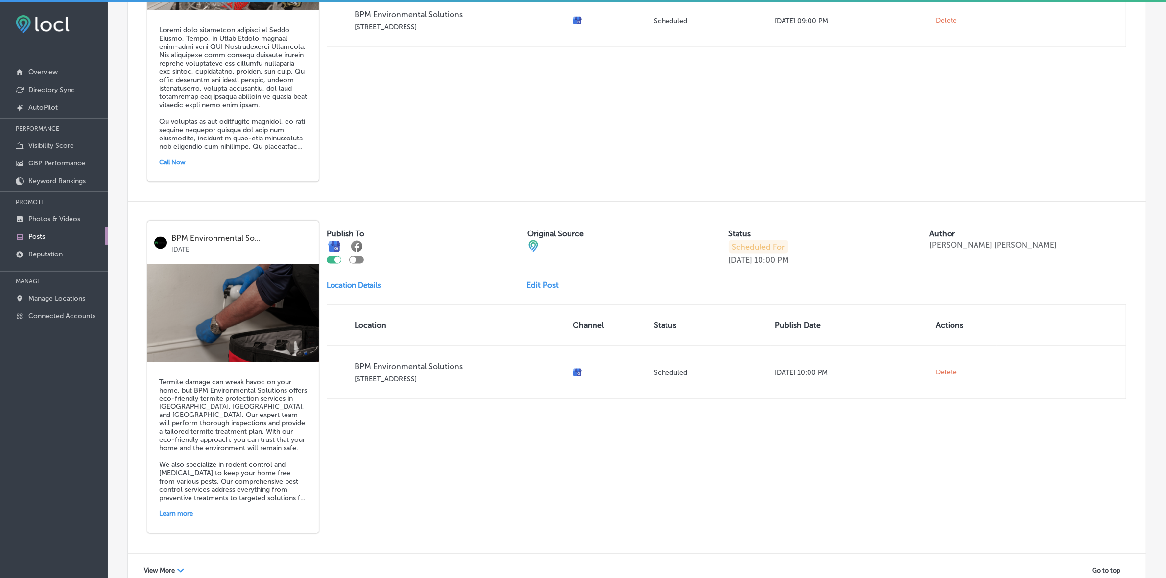
scroll to position [1959, 0]
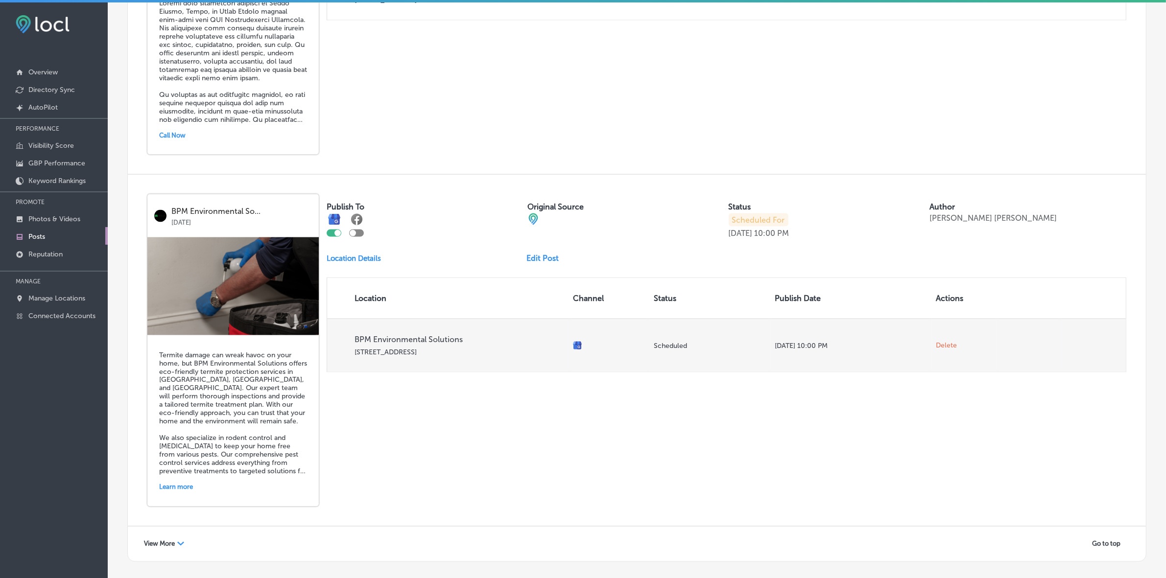
click at [943, 350] on span "Delete" at bounding box center [947, 345] width 21 height 9
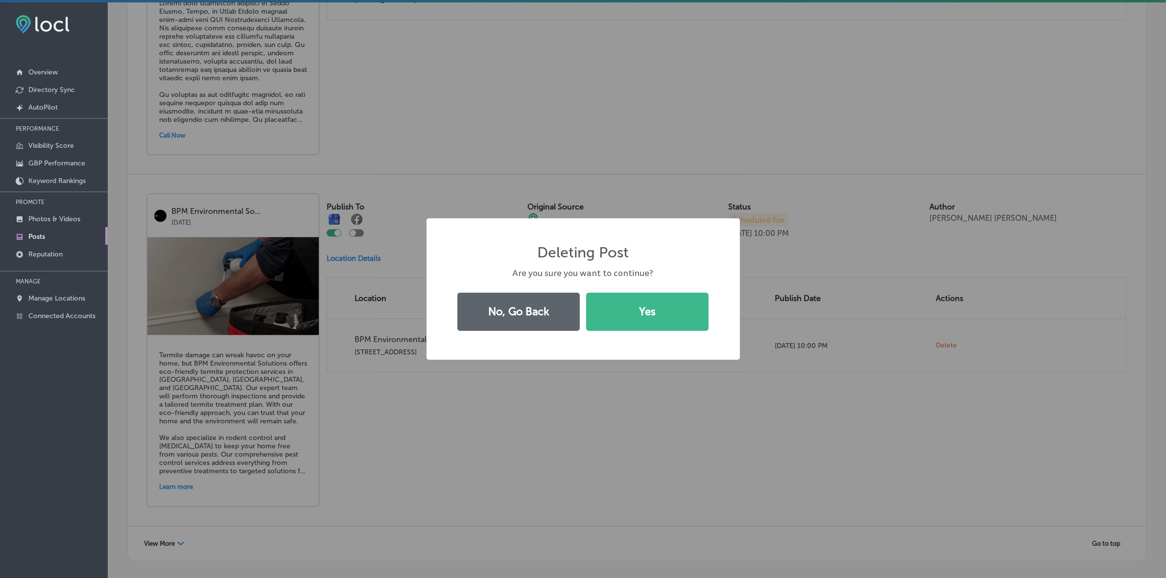
click at [643, 316] on button "Yes" at bounding box center [647, 312] width 122 height 38
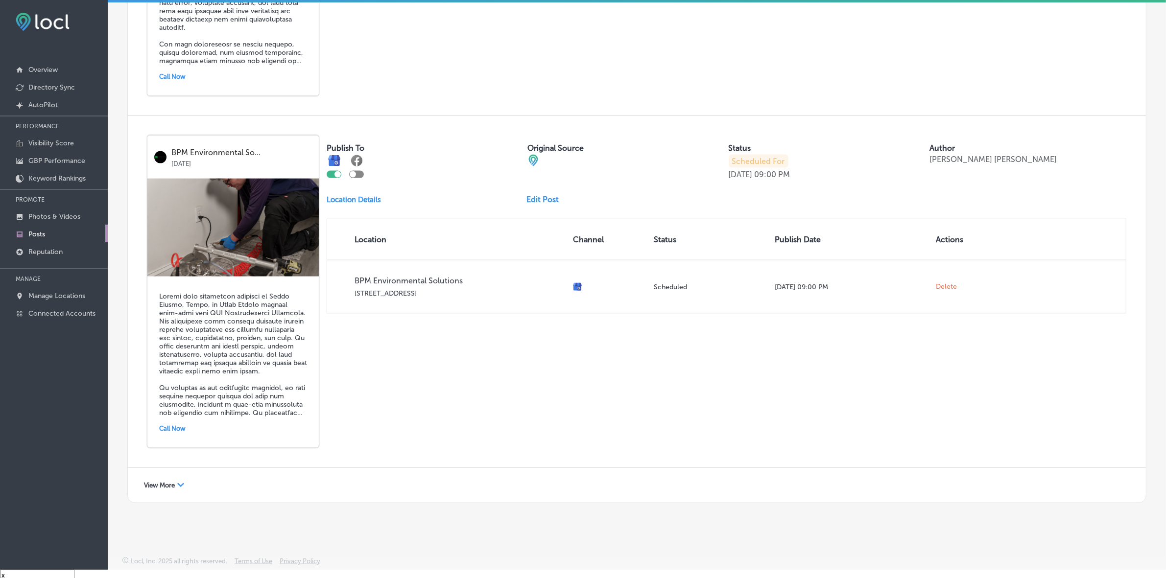
scroll to position [14, 0]
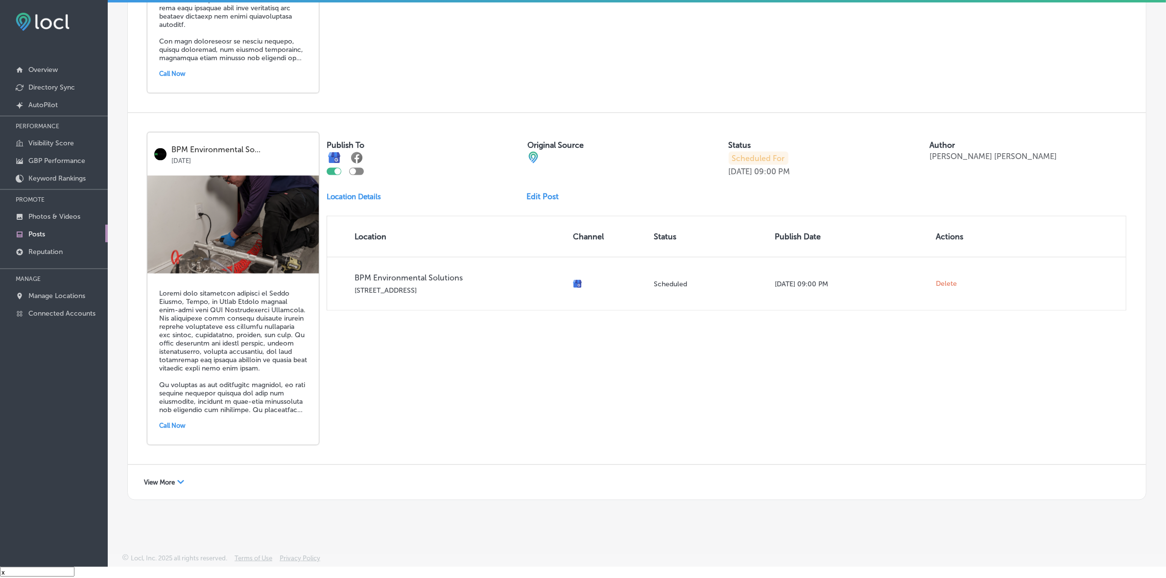
click at [171, 480] on span "View More" at bounding box center [159, 482] width 31 height 7
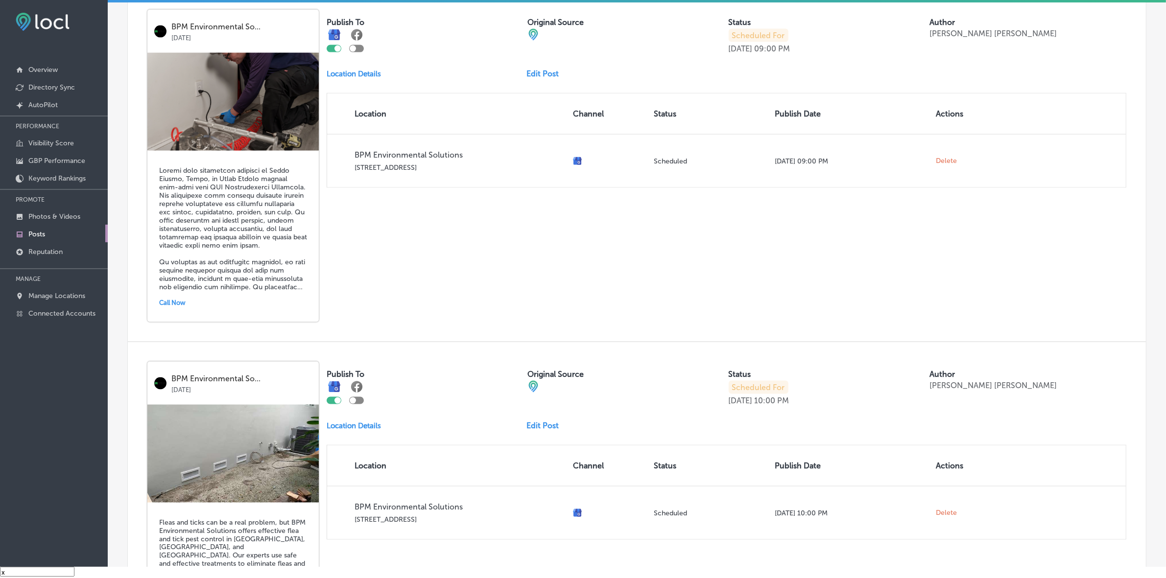
scroll to position [1779, 0]
click at [539, 430] on link "Edit Post" at bounding box center [547, 425] width 40 height 9
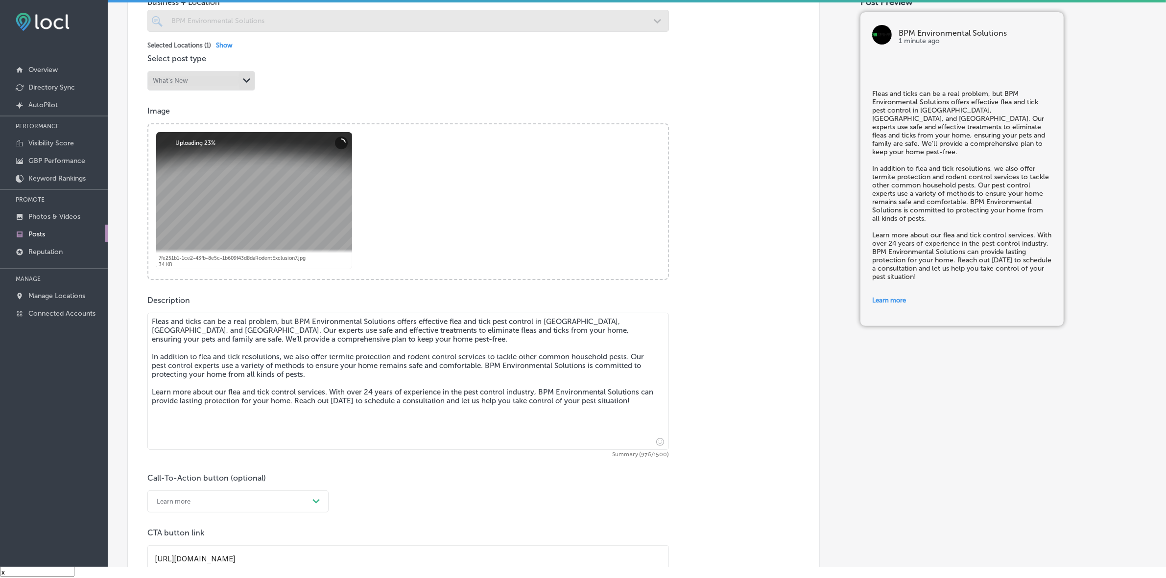
scroll to position [306, 0]
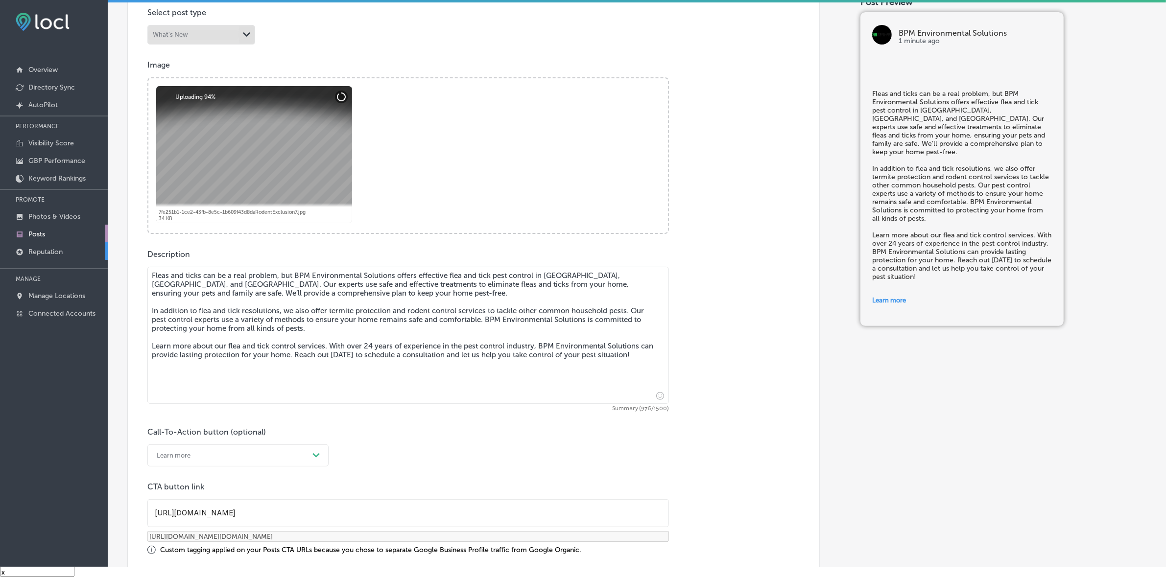
checkbox input "true"
drag, startPoint x: 644, startPoint y: 357, endPoint x: 128, endPoint y: 253, distance: 526.5
click at [128, 253] on div "Post content Select location(s) Business + Location BPM Environmental Solutions…" at bounding box center [473, 229] width 693 height 707
paste textarea "services and tent fumigation for drywood termites. If you're facing a termite […"
type textarea "Lorem ips dolor sit am c adip elitsed, doe TEM Incididuntutl Etdolorem aliqua e…"
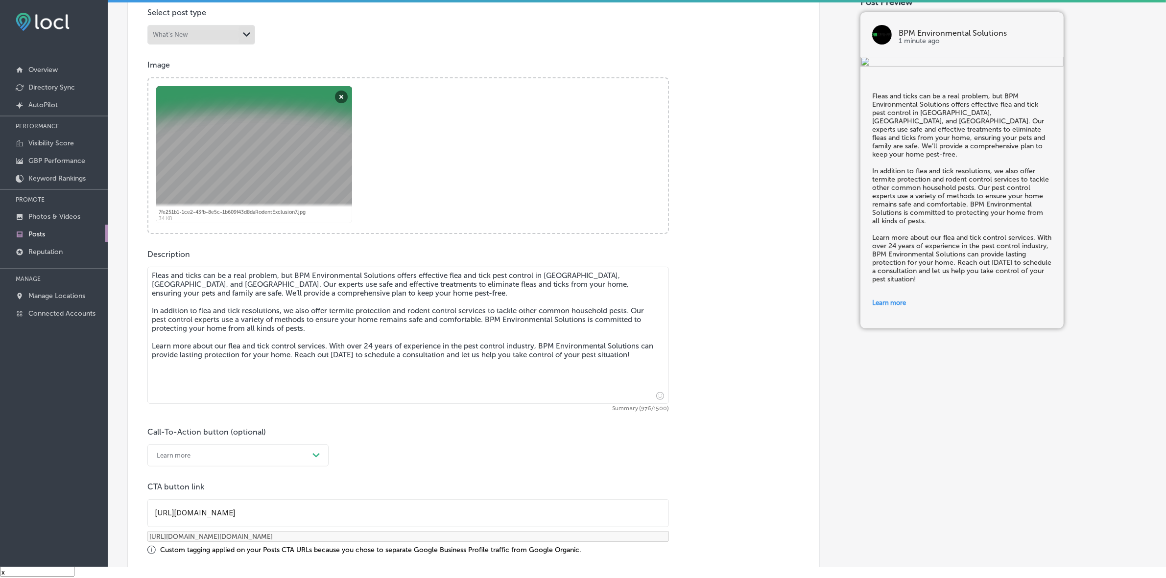
checkbox input "true"
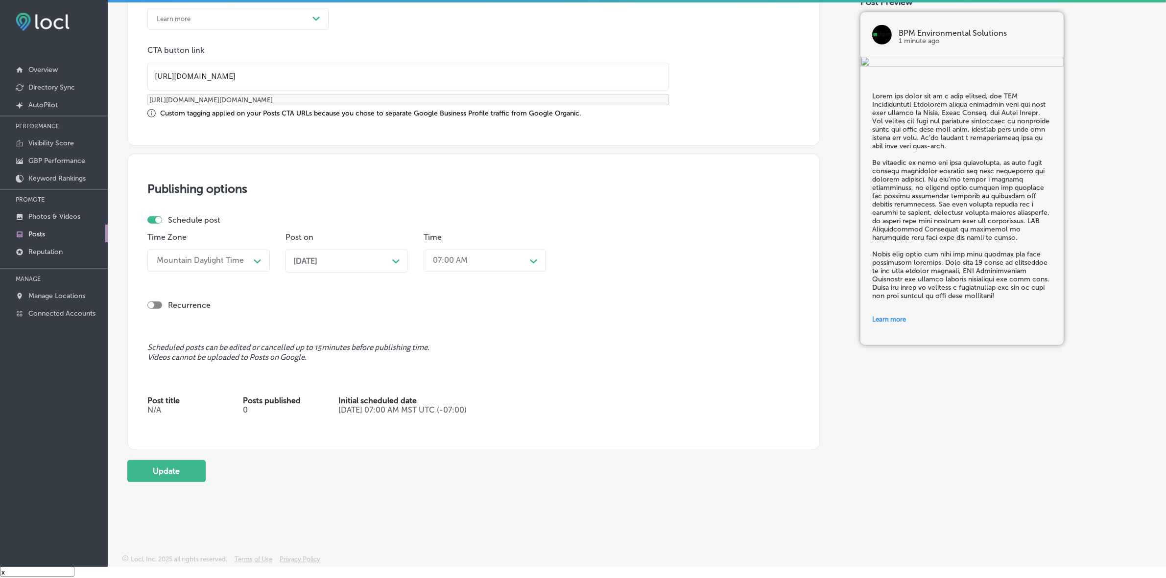
scroll to position [744, 0]
type textarea "Lorem ips dolor sit am c adip elitsed, doe TEM Incididuntutl Etdolorem aliqua e…"
click at [171, 462] on button "Update" at bounding box center [166, 471] width 78 height 22
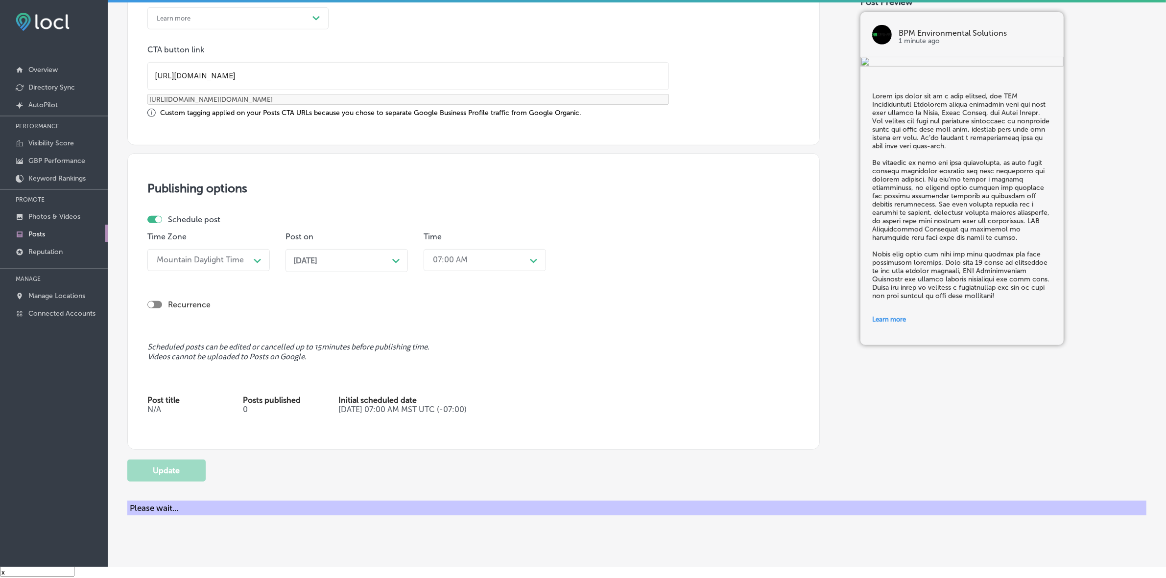
checkbox input "true"
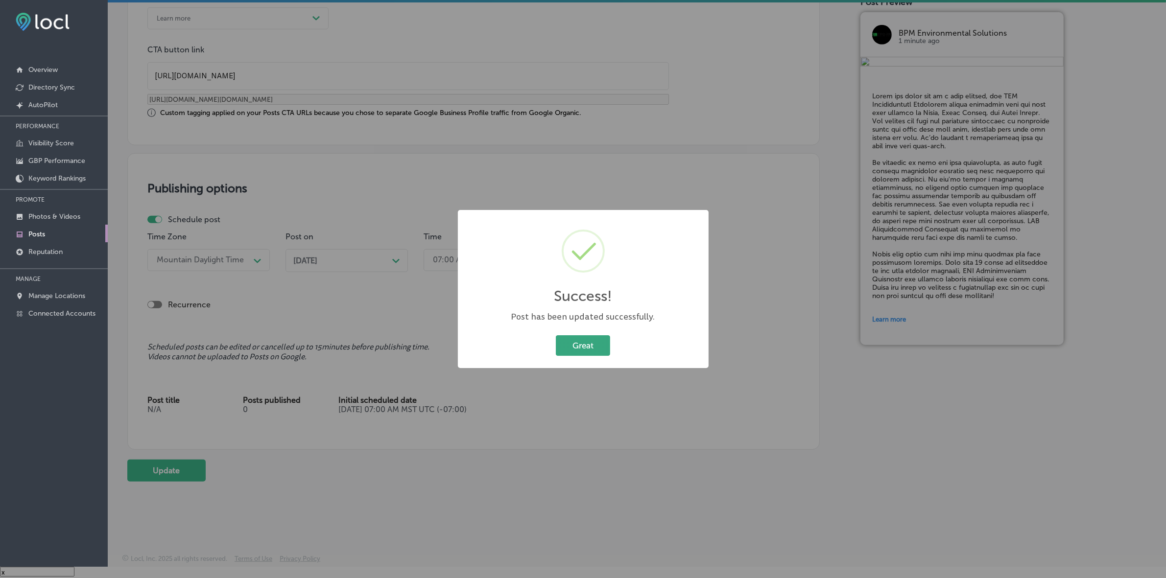
click at [578, 342] on button "Great" at bounding box center [583, 346] width 54 height 20
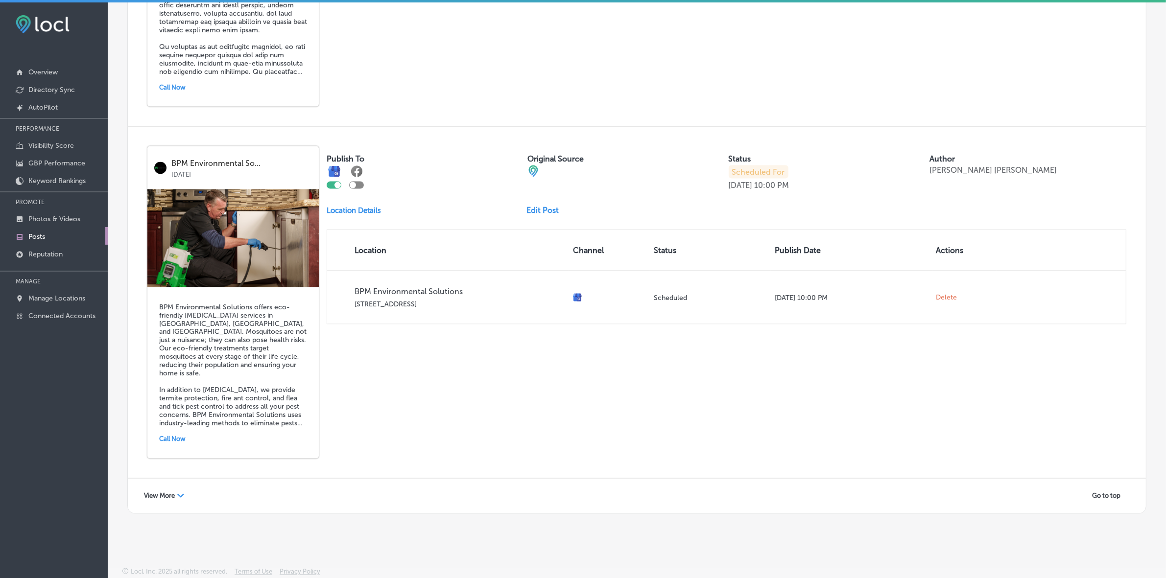
scroll to position [14, 0]
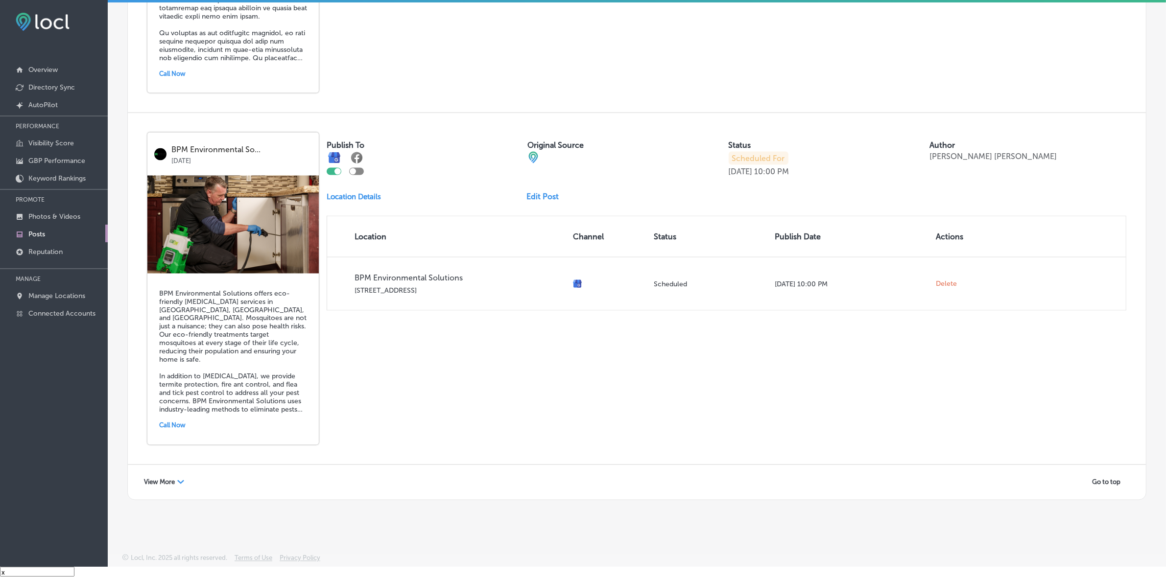
click at [162, 486] on div "View More Path Created with Sketch." at bounding box center [164, 482] width 53 height 15
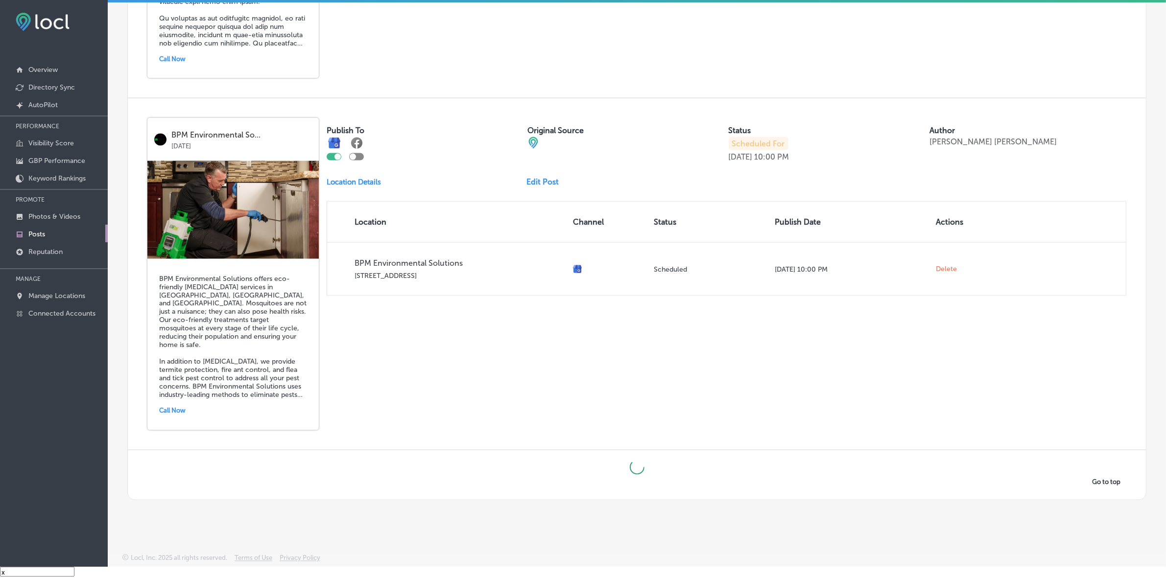
click at [535, 187] on link "Edit Post" at bounding box center [547, 181] width 40 height 9
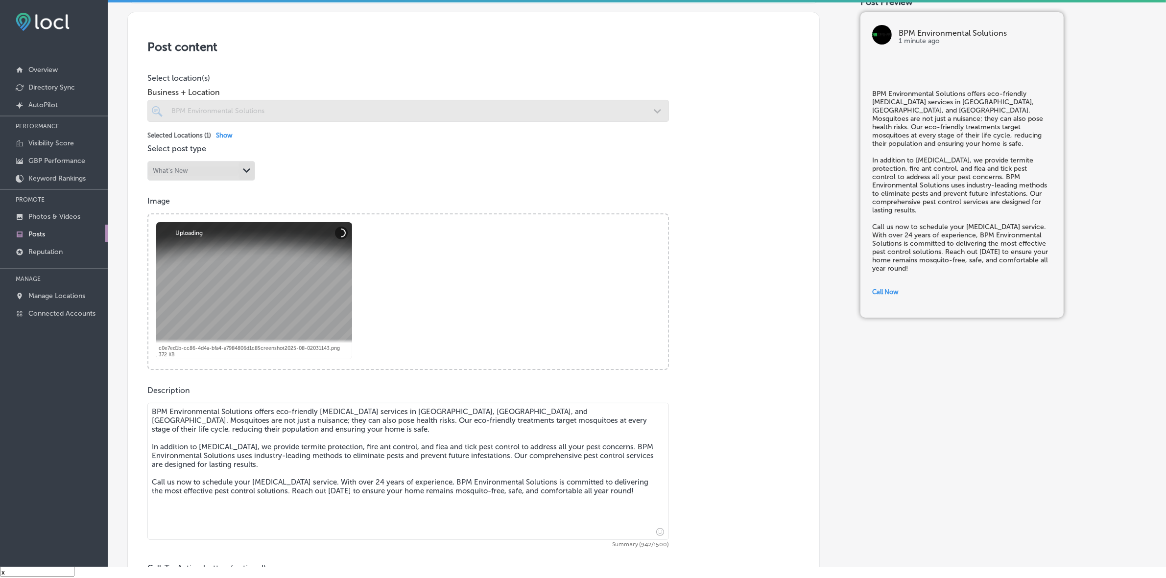
scroll to position [184, 0]
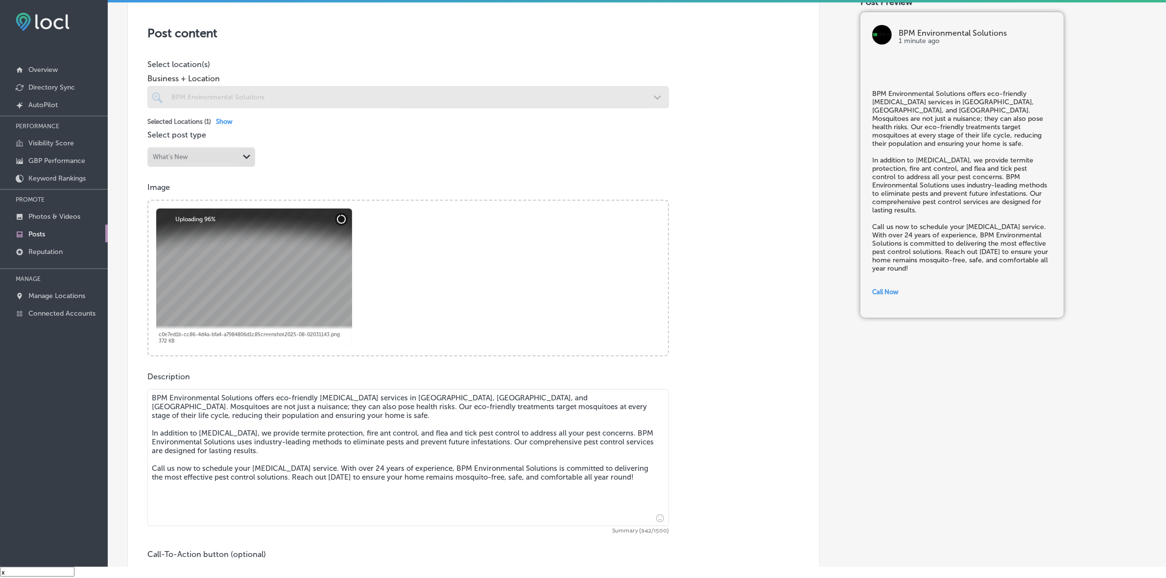
checkbox input "true"
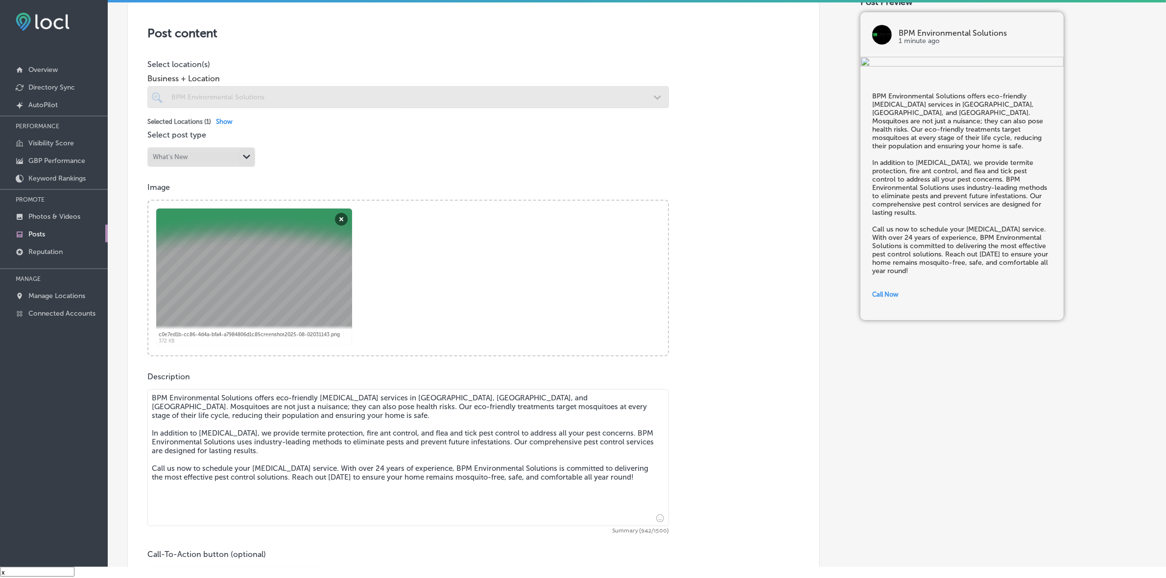
drag, startPoint x: 152, startPoint y: 397, endPoint x: 641, endPoint y: 493, distance: 498.1
click at [641, 493] on textarea "BPM Environmental Solutions offers eco-friendly [MEDICAL_DATA] services in [GEO…" at bounding box center [408, 457] width 522 height 137
paste textarea "We also specialize in tent fumigation for drywood termites, providing comprehen…"
type textarea "BPM Environmental Solutions offers eco-friendly [MEDICAL_DATA] services in [GEO…"
checkbox input "true"
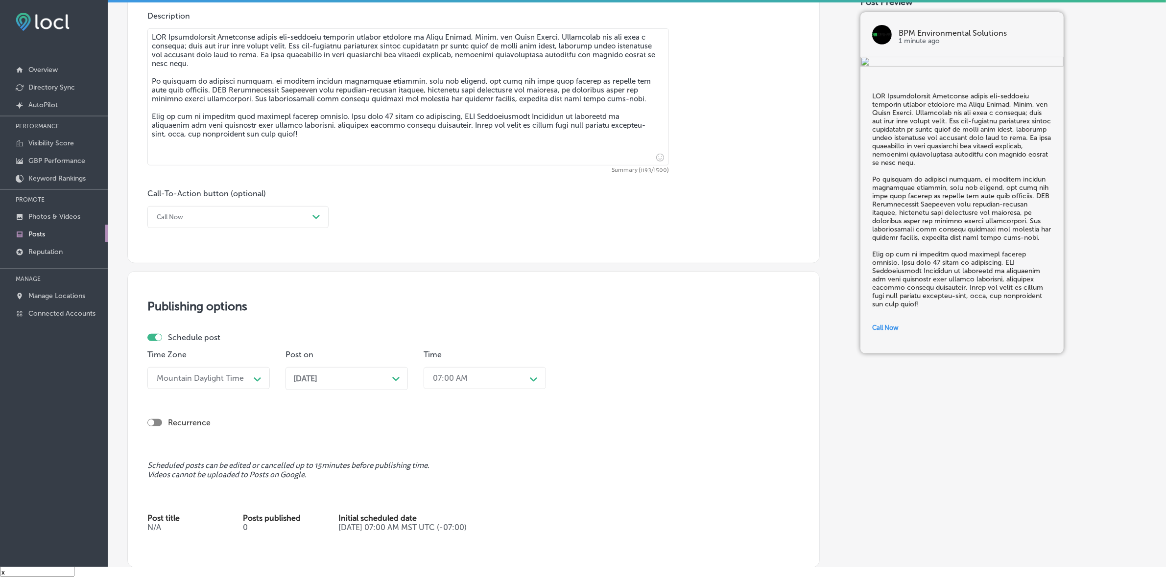
scroll to position [612, 0]
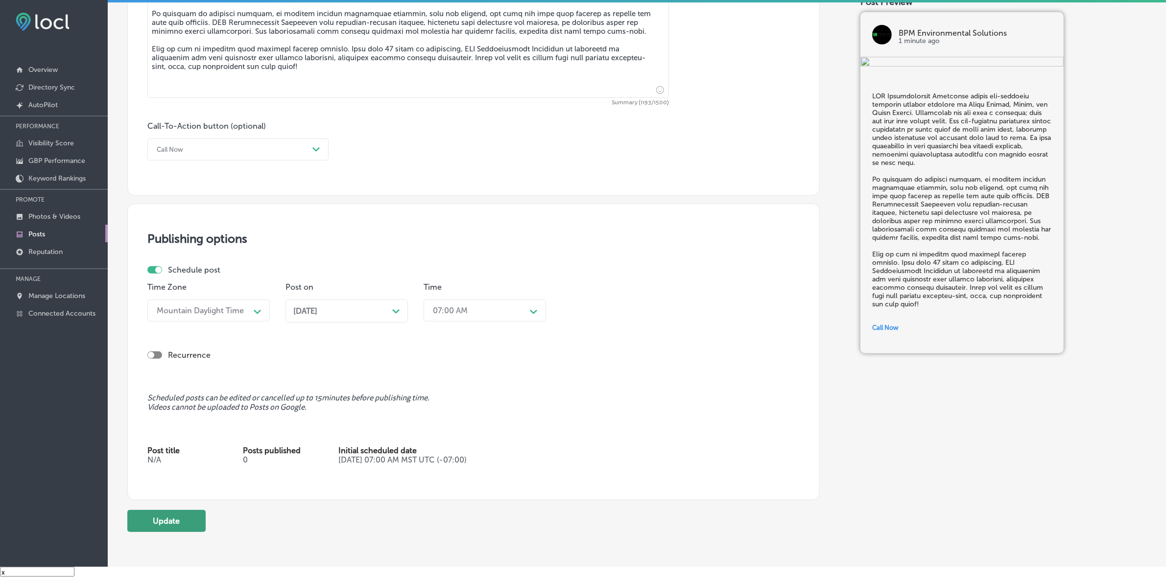
type textarea "BPM Environmental Solutions offers eco-friendly [MEDICAL_DATA] services in [GEO…"
click at [198, 520] on button "Update" at bounding box center [166, 521] width 78 height 22
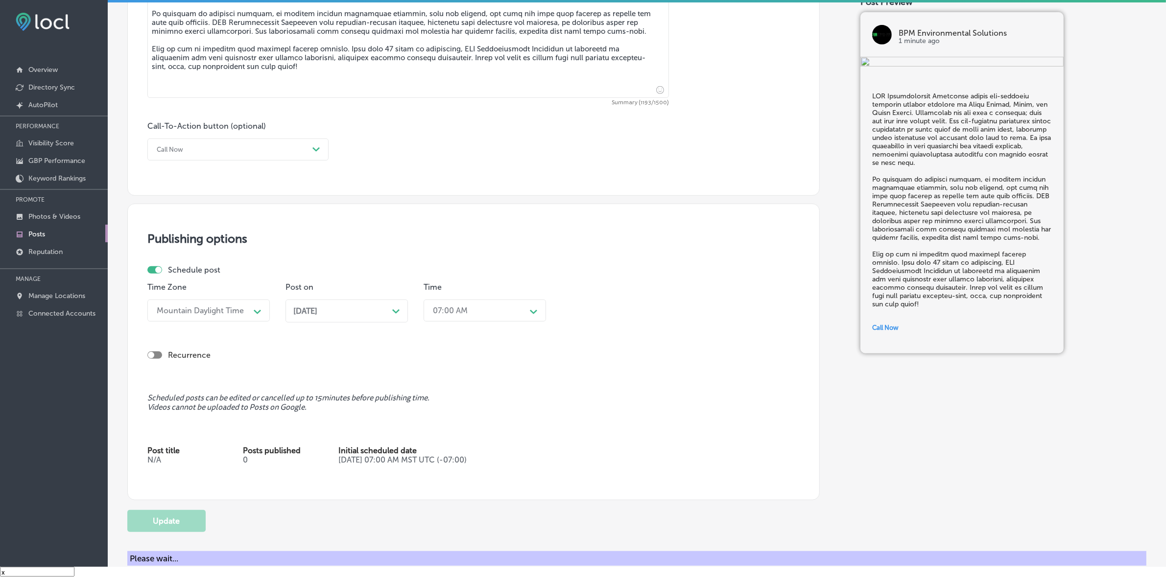
checkbox input "true"
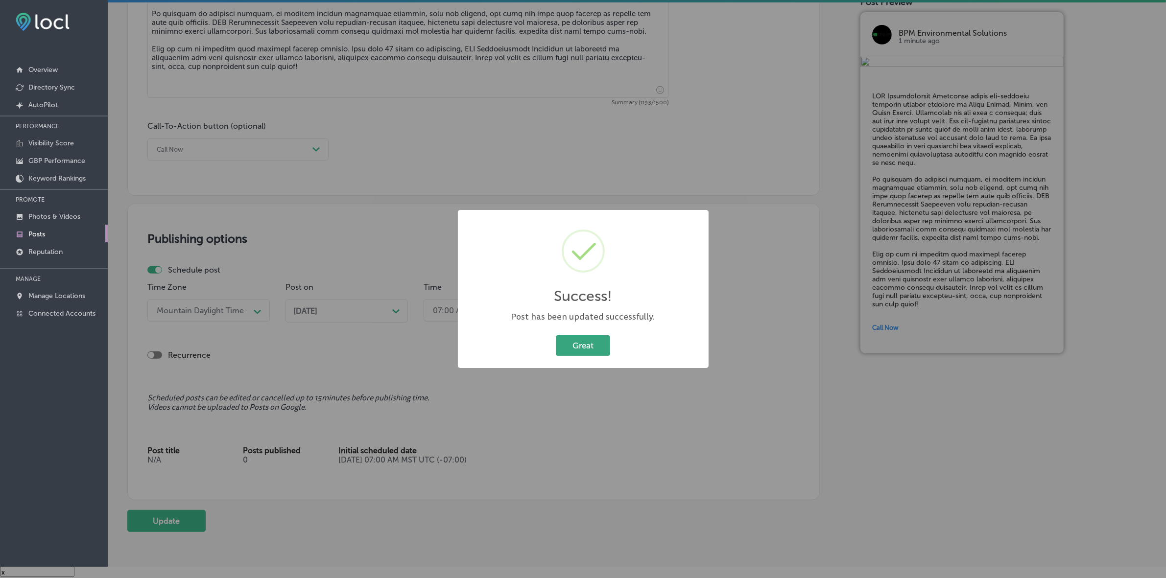
click at [596, 341] on button "Great" at bounding box center [583, 346] width 54 height 20
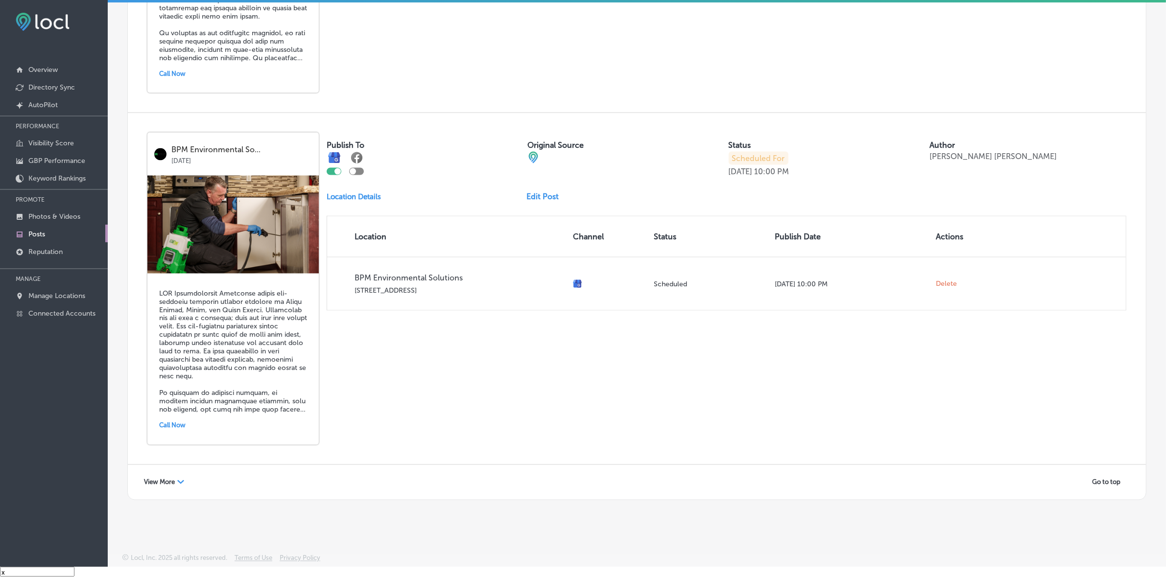
scroll to position [2034, 0]
click at [181, 480] on div "Path Created with Sketch." at bounding box center [180, 483] width 7 height 7
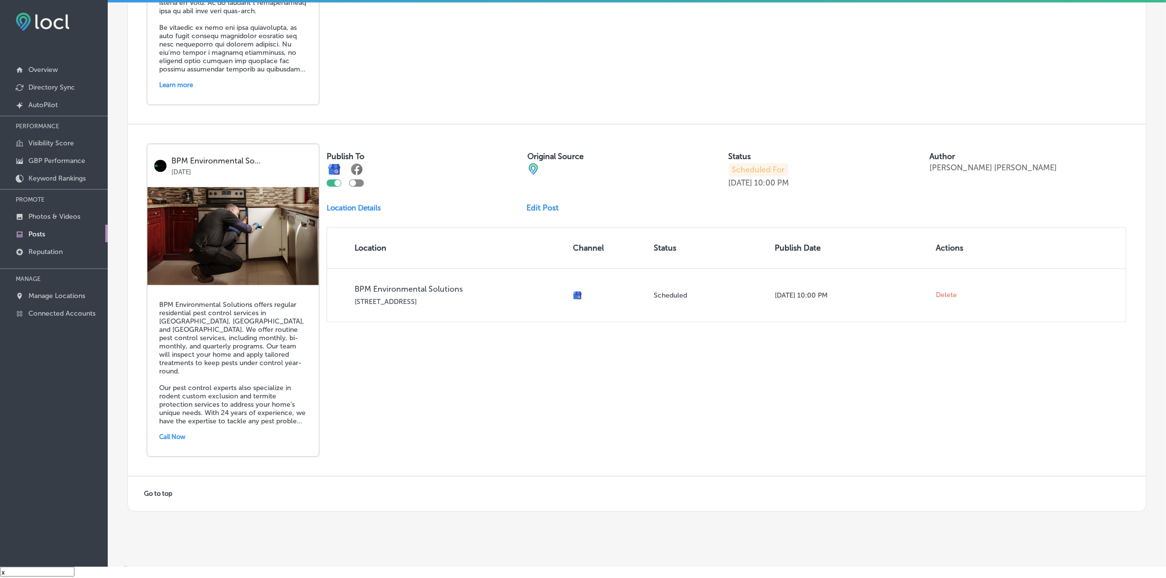
scroll to position [2747, 0]
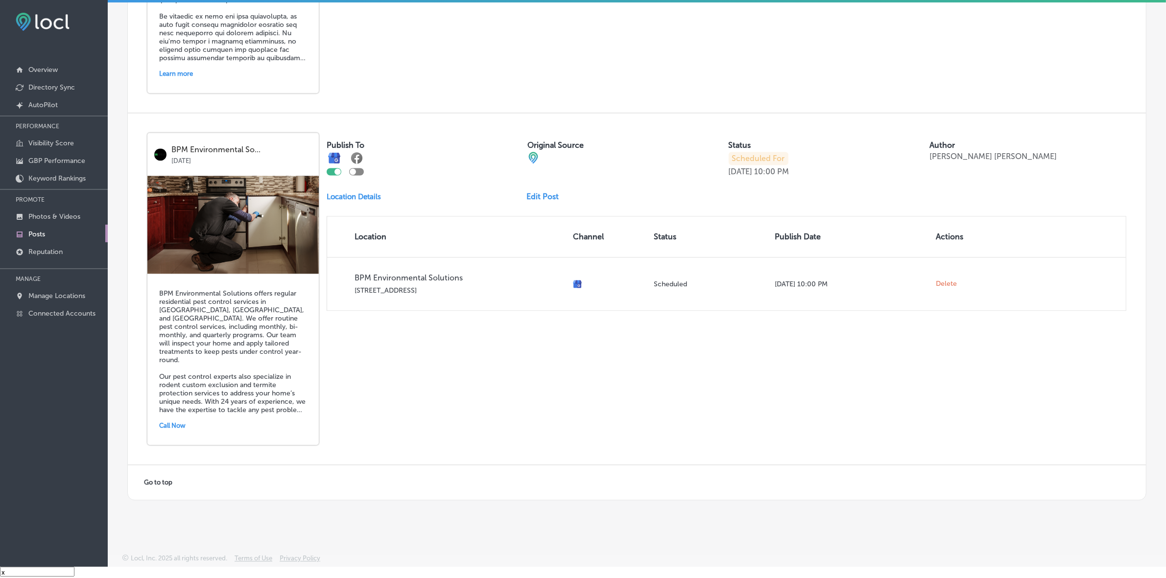
click at [542, 192] on link "Edit Post" at bounding box center [547, 196] width 40 height 9
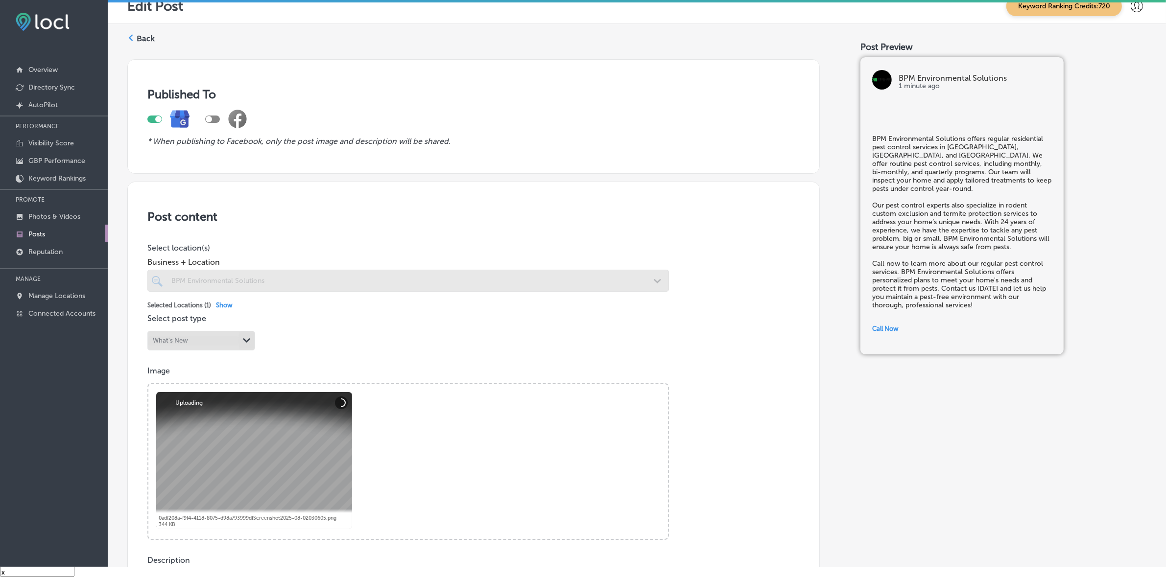
scroll to position [306, 0]
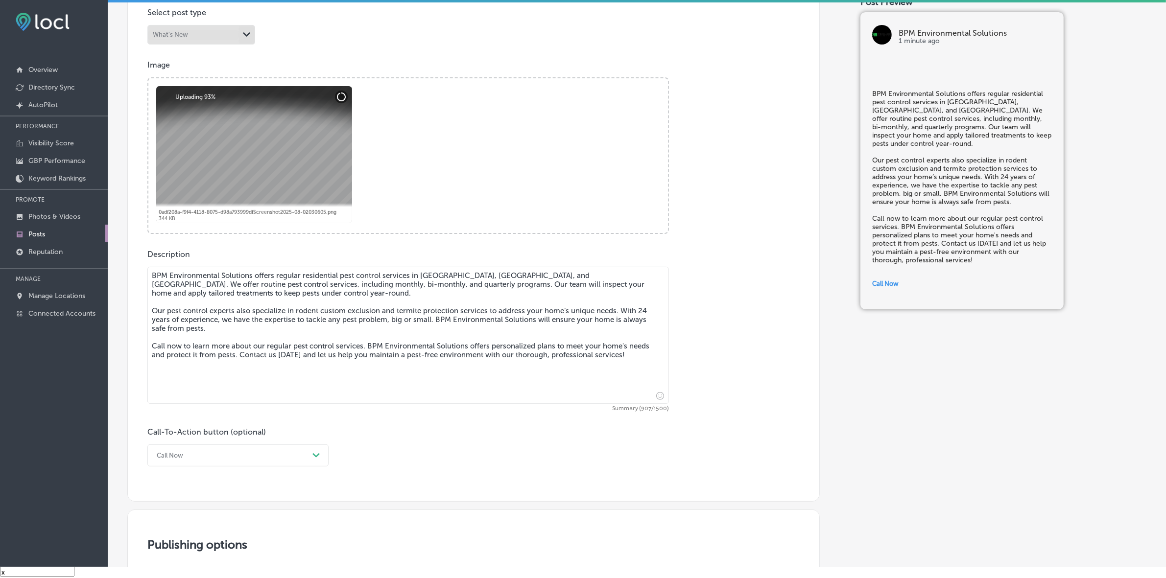
checkbox input "true"
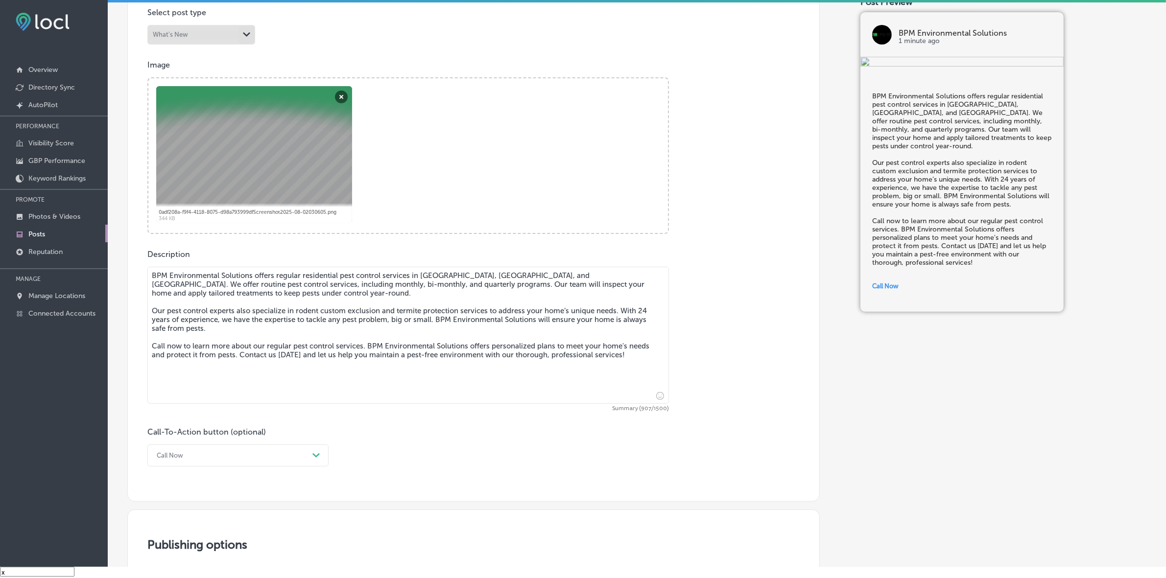
drag, startPoint x: 627, startPoint y: 359, endPoint x: 121, endPoint y: 264, distance: 515.3
click at [121, 264] on div "Back Published To * When publishing to Facebook, only the post image and descri…" at bounding box center [637, 291] width 1058 height 1147
paste textarea "Lore Ipsumd. Si ametc adipisc elit seddoei temporin, utlaboree dolorem, al-enim…"
type textarea "LOR Ipsumdolorsit Ametconse adipis elitsed doeiusmodte inci utlabor etdolore ma…"
checkbox input "true"
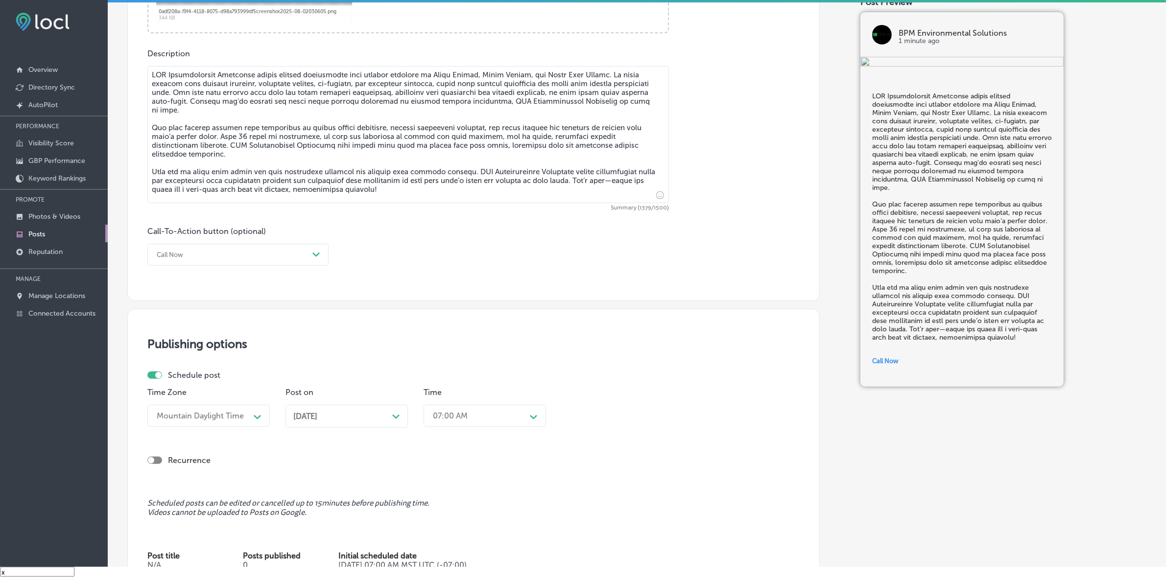
scroll to position [664, 0]
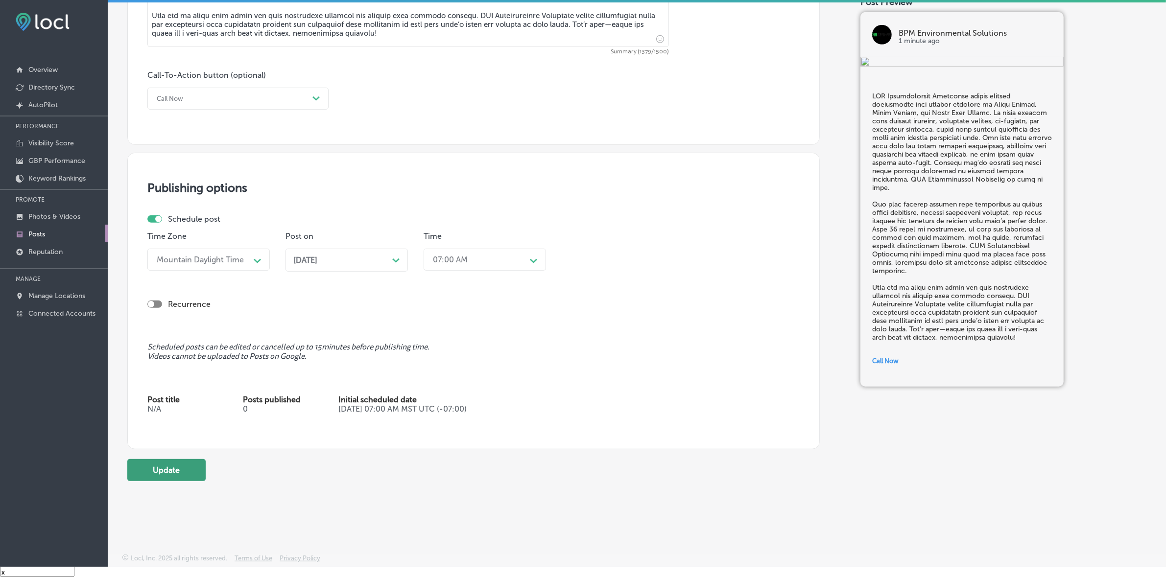
type textarea "LOR Ipsumdolorsit Ametconse adipis elitsed doeiusmodte inci utlabor etdolore ma…"
click at [142, 464] on button "Update" at bounding box center [166, 470] width 78 height 22
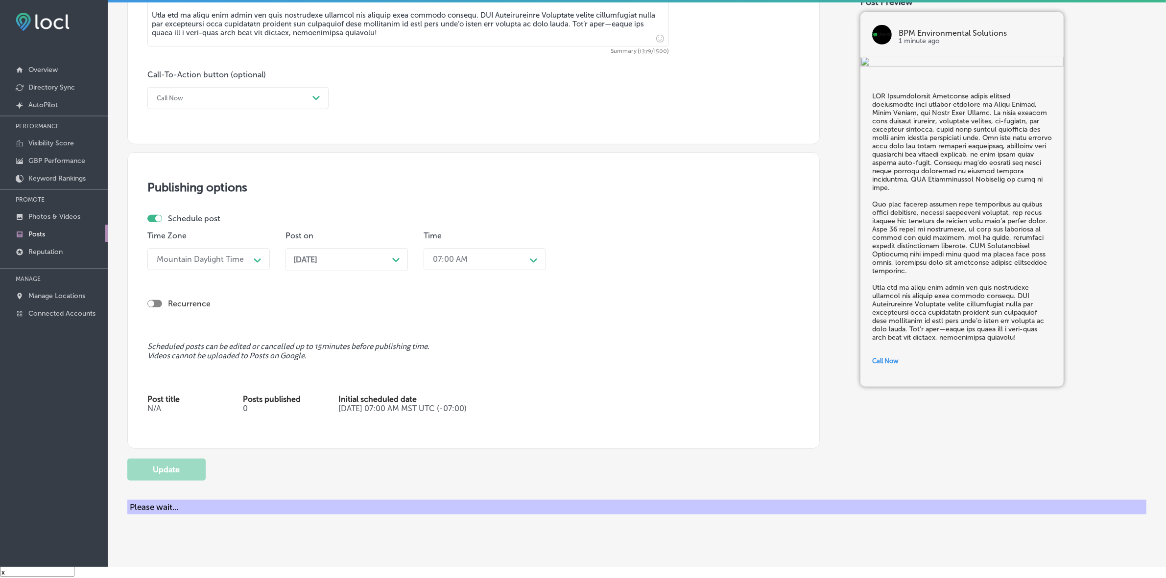
checkbox input "true"
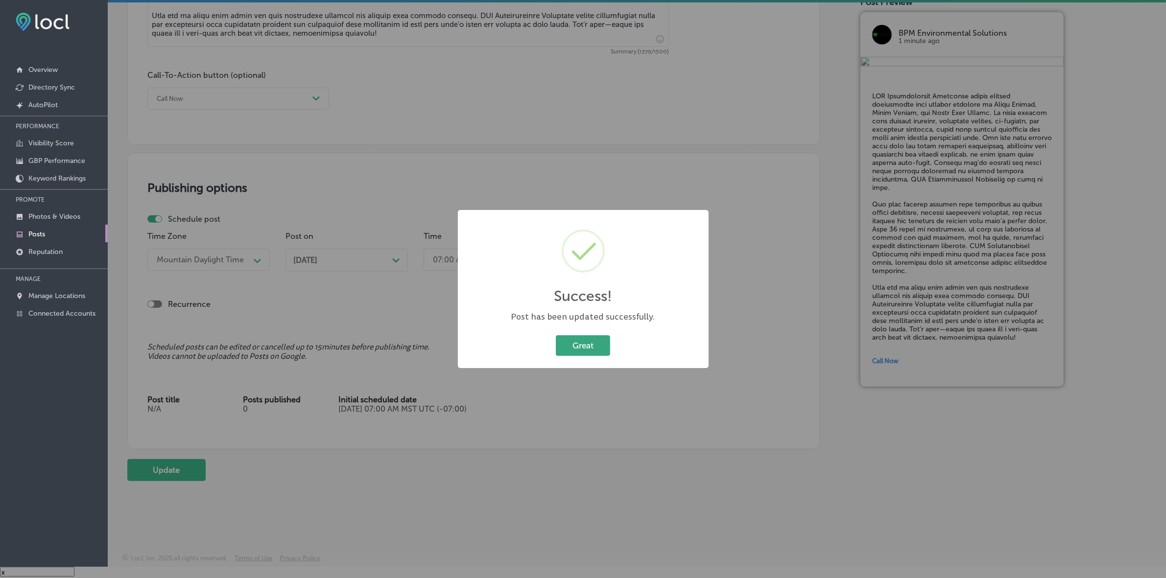
click at [579, 341] on button "Great" at bounding box center [583, 346] width 54 height 20
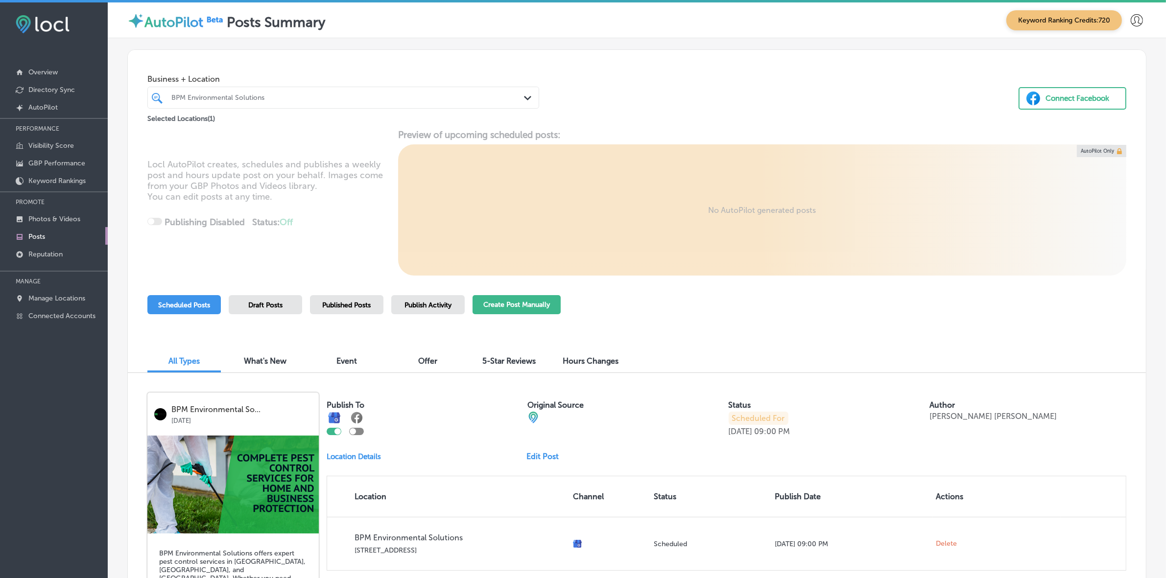
click at [504, 304] on button "Create Post Manually" at bounding box center [517, 304] width 88 height 19
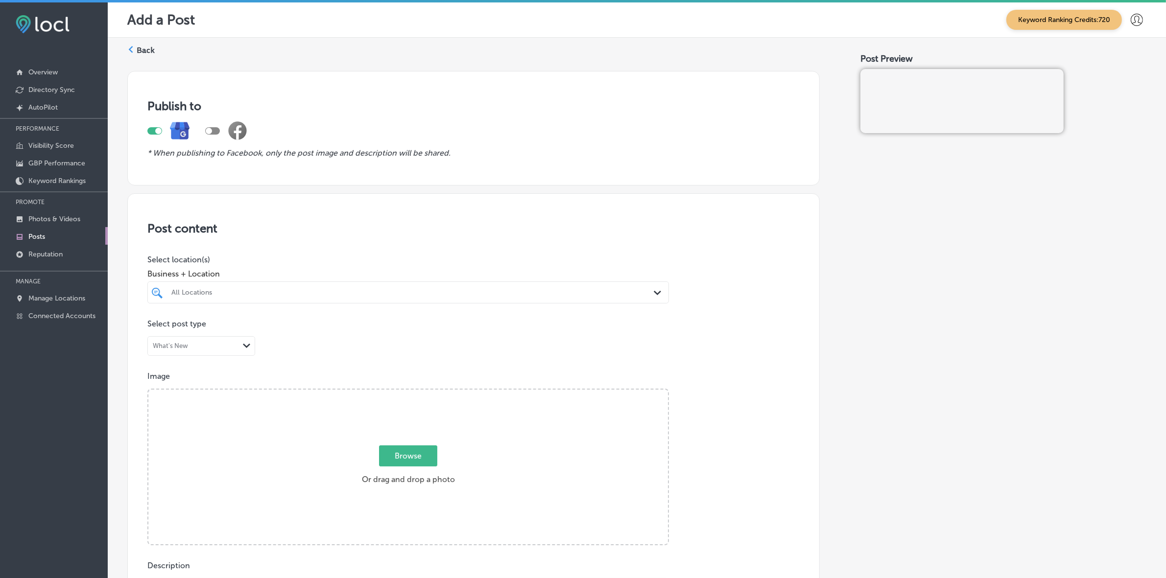
click at [654, 293] on icon "Path Created with Sketch." at bounding box center [657, 293] width 7 height 4
click at [615, 327] on div "BPM Environmental Solutions [STREET_ADDRESS] [STREET_ADDRESS]" at bounding box center [408, 329] width 514 height 15
type input "bpm"
click at [785, 336] on div "Post content Select location(s) Business + Location option [STREET_ADDRESS]. op…" at bounding box center [473, 503] width 693 height 620
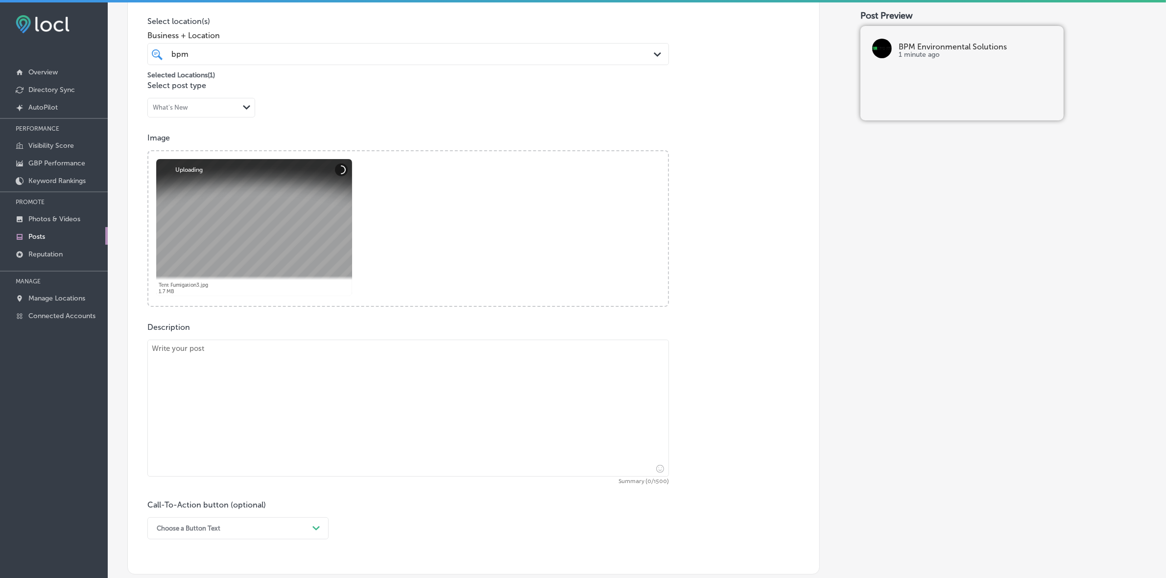
scroll to position [245, 0]
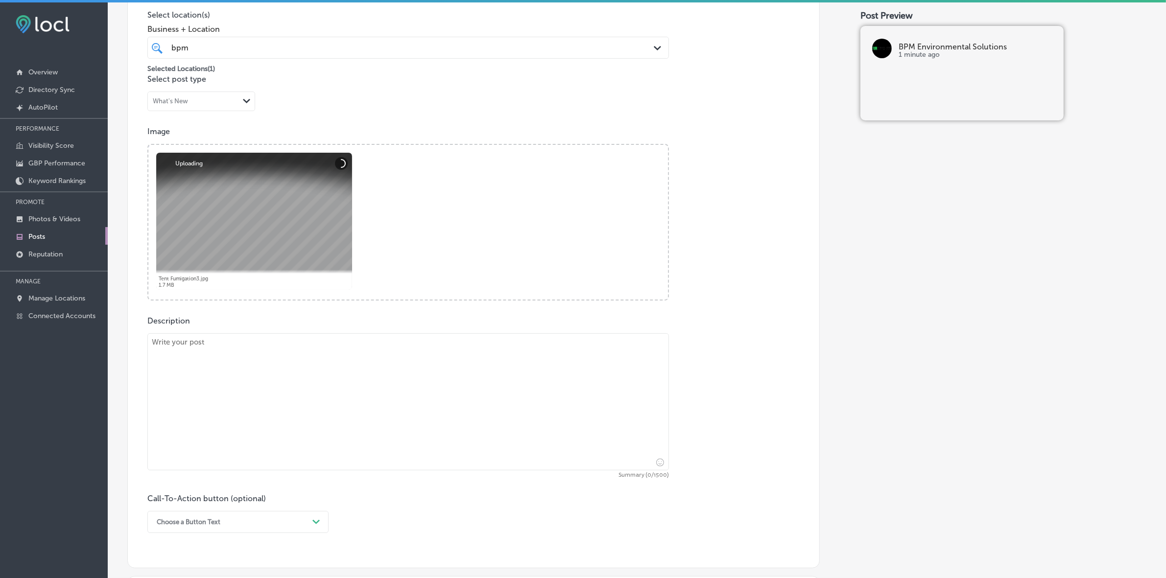
drag, startPoint x: 256, startPoint y: 403, endPoint x: 262, endPoint y: 405, distance: 6.1
click at [257, 403] on textarea at bounding box center [408, 402] width 522 height 137
paste textarea "Lo ips'do sitamet cons a elitsed doeiusmodte, inci utlaboreet dol magnaal enima…"
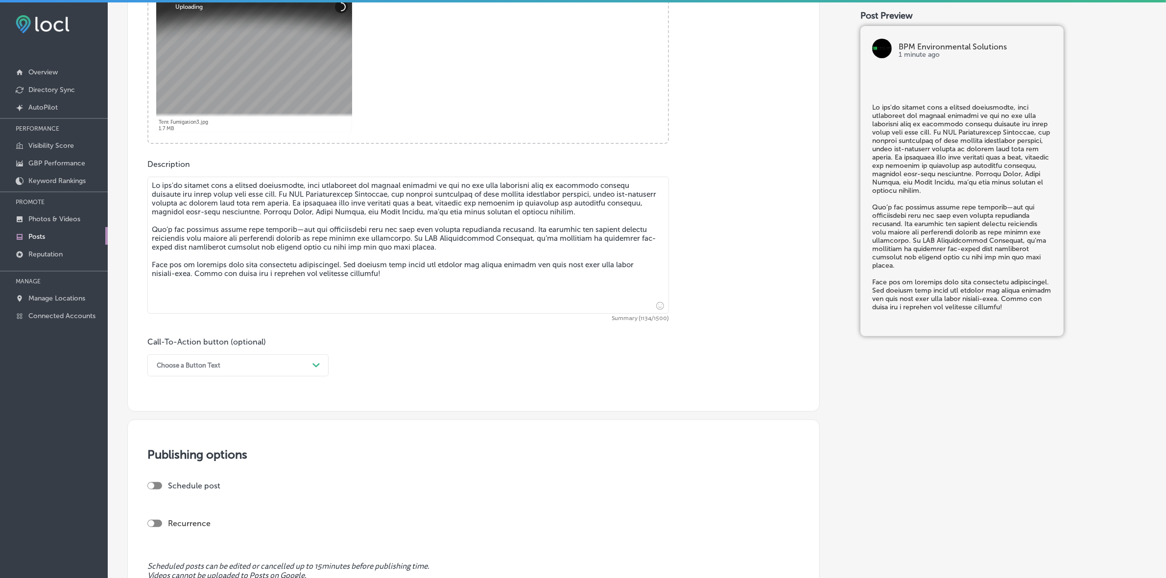
scroll to position [429, 0]
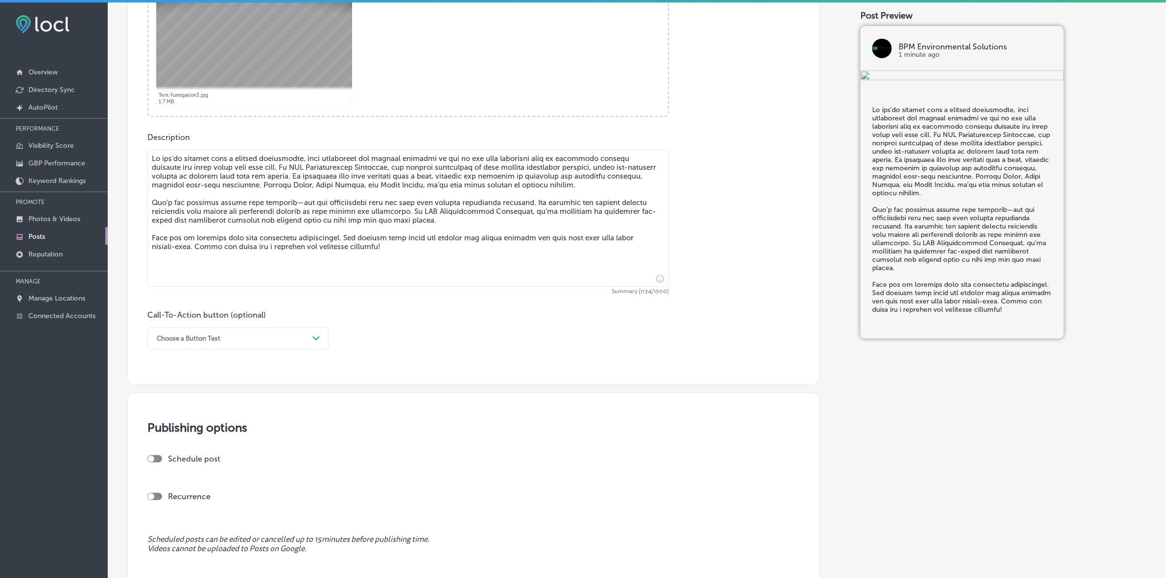
type textarea "Lo ips'do sitamet cons a elitsed doeiusmodte, inci utlaboreet dol magnaal enima…"
click at [306, 332] on div "Choose a Button Text" at bounding box center [230, 338] width 157 height 15
click at [212, 459] on div "Call Now" at bounding box center [237, 463] width 181 height 17
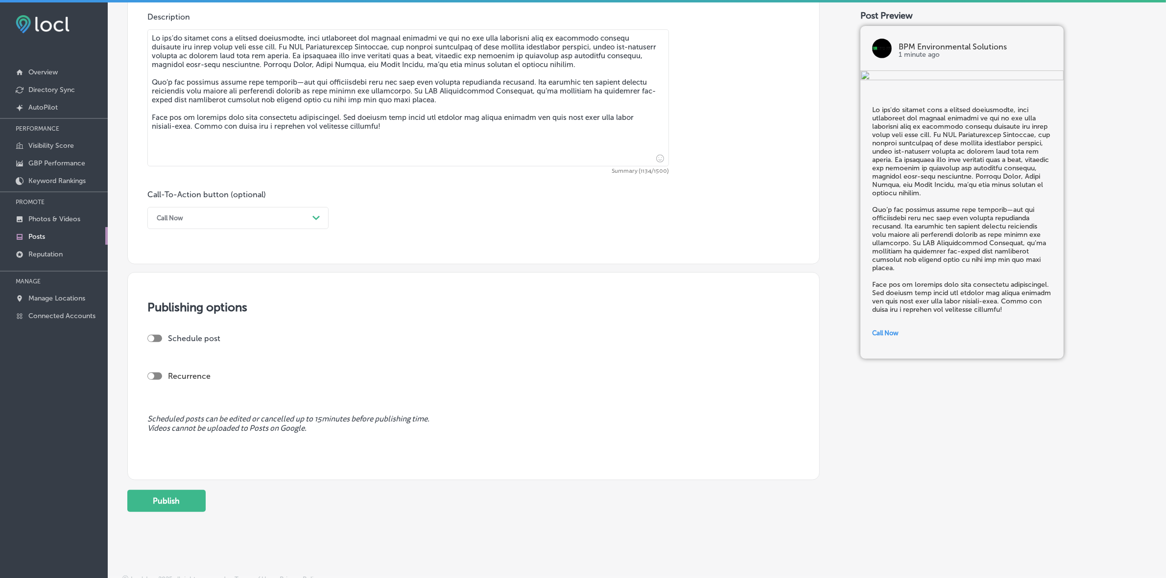
scroll to position [556, 0]
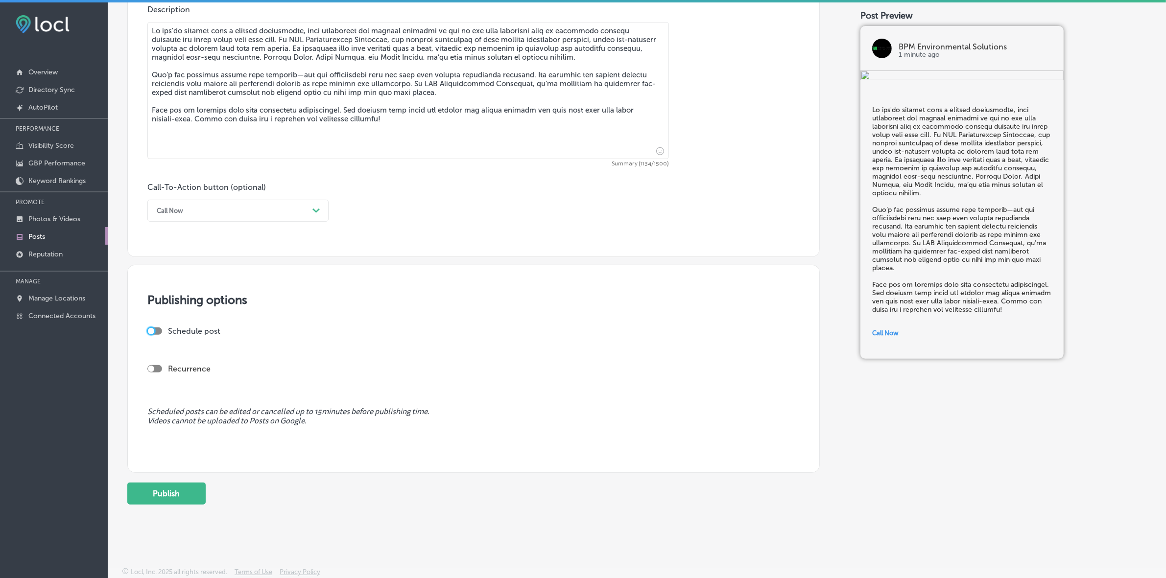
click at [153, 331] on div at bounding box center [151, 331] width 6 height 6
checkbox input "true"
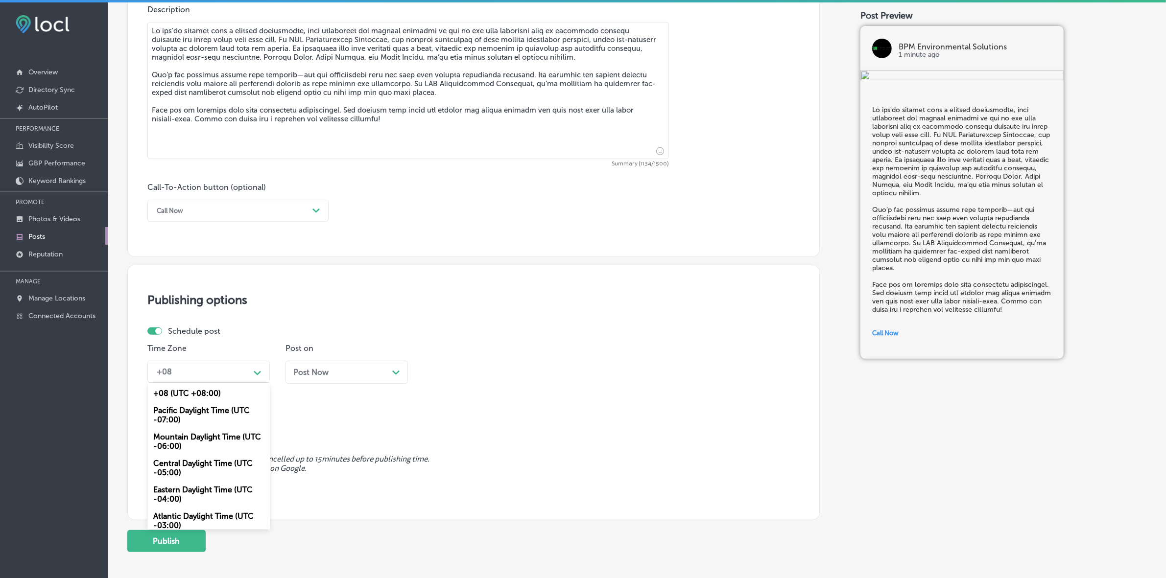
click at [215, 371] on div "+08" at bounding box center [201, 371] width 98 height 17
click at [220, 437] on div "Mountain Daylight Time (UTC -06:00)" at bounding box center [208, 442] width 122 height 26
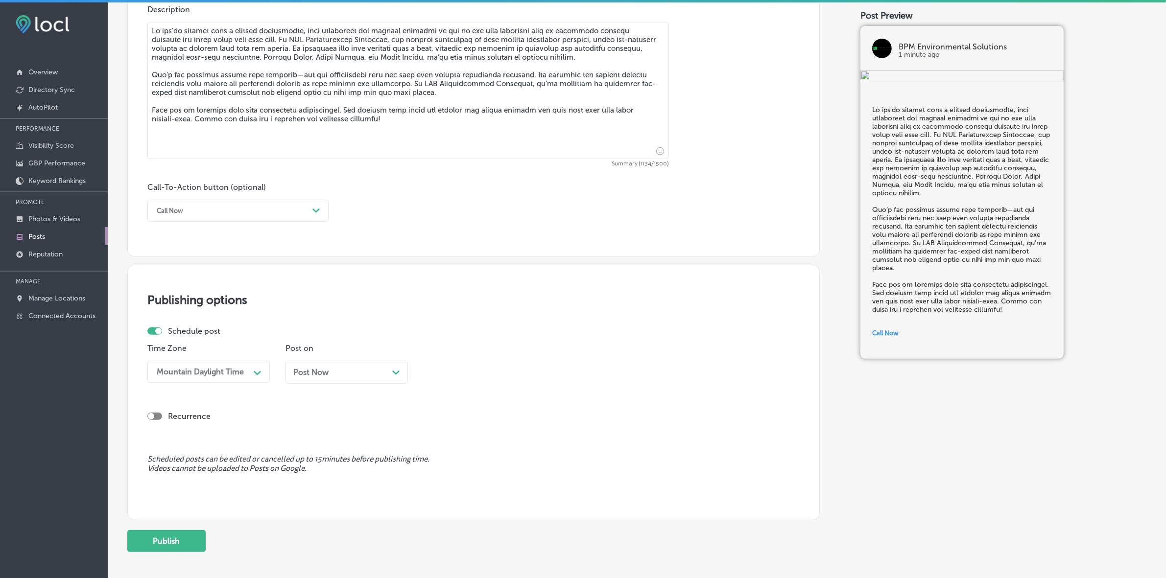
click at [323, 376] on span "Post Now" at bounding box center [310, 372] width 35 height 9
click at [463, 377] on div "08:00 AM" at bounding box center [477, 371] width 98 height 17
click at [451, 500] on div "7:00 AM" at bounding box center [485, 506] width 122 height 17
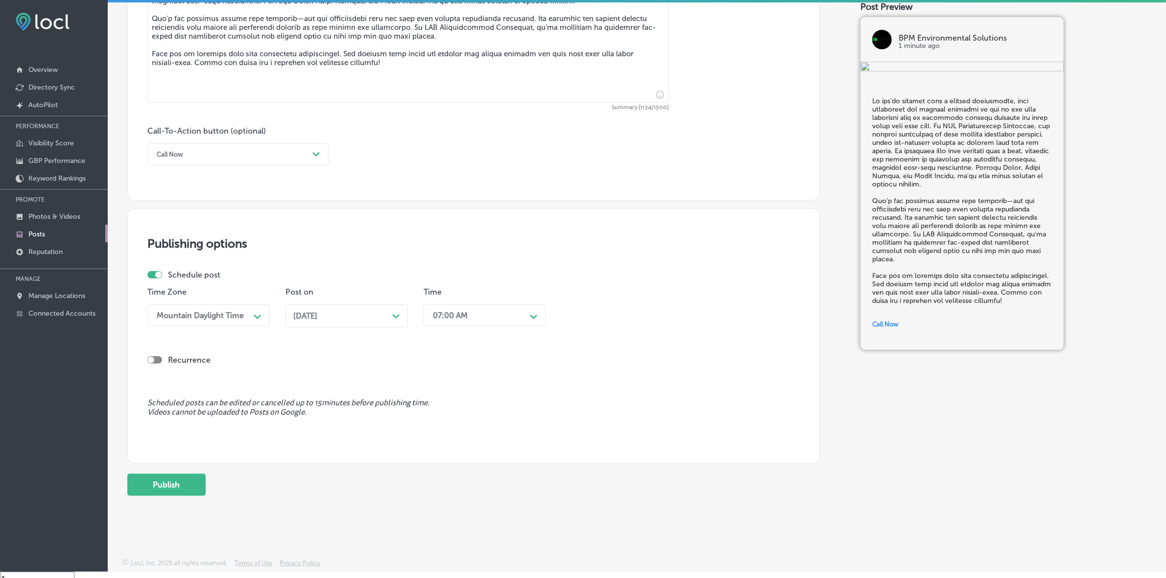
scroll to position [14, 0]
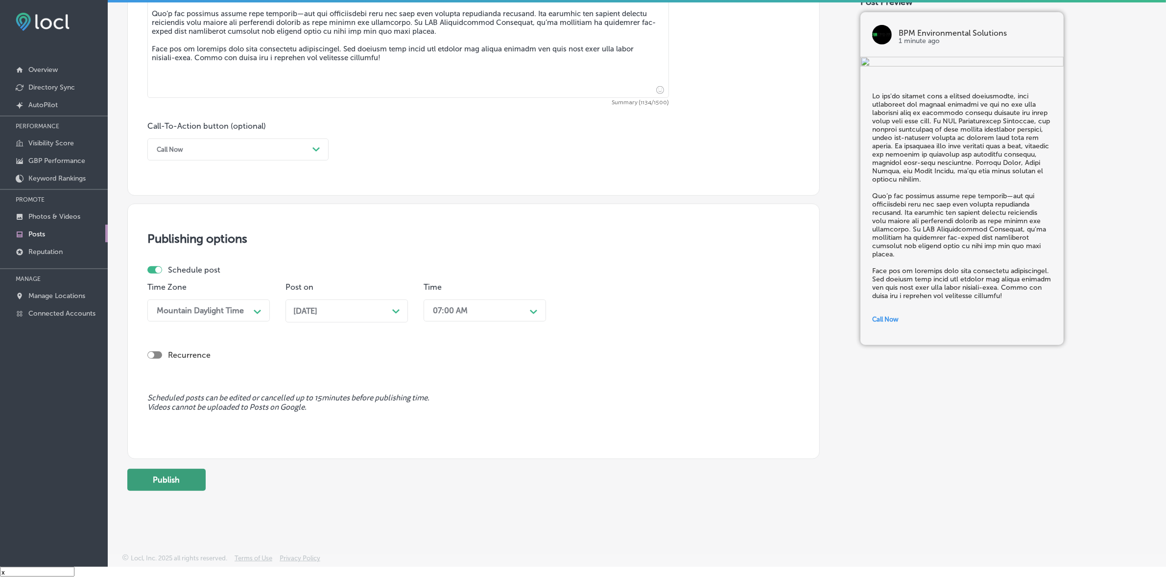
click at [196, 478] on button "Publish" at bounding box center [166, 480] width 78 height 22
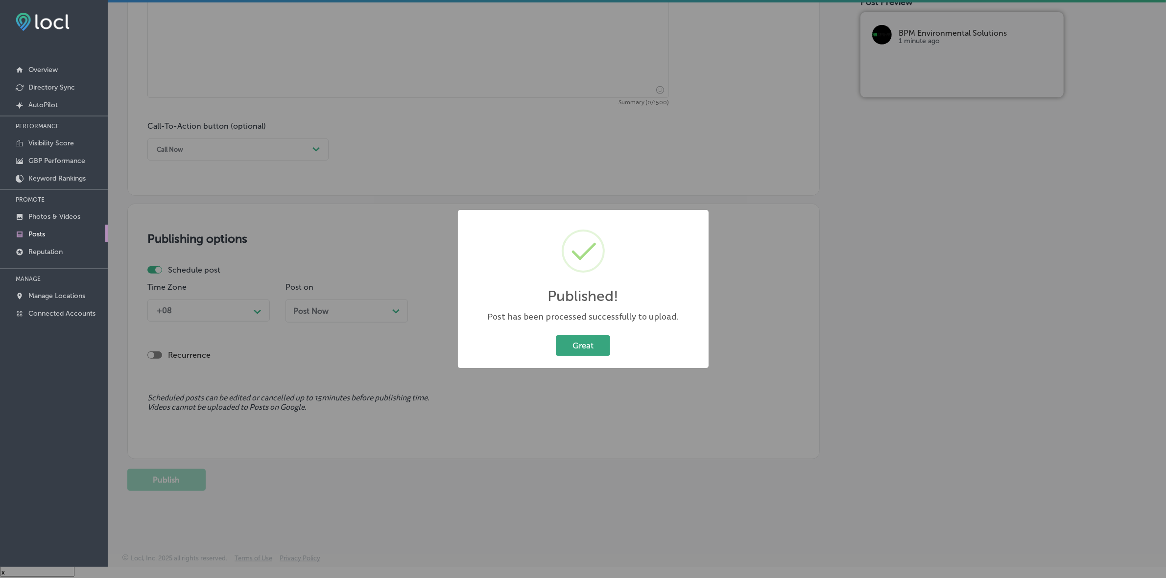
click at [593, 343] on button "Great" at bounding box center [583, 346] width 54 height 20
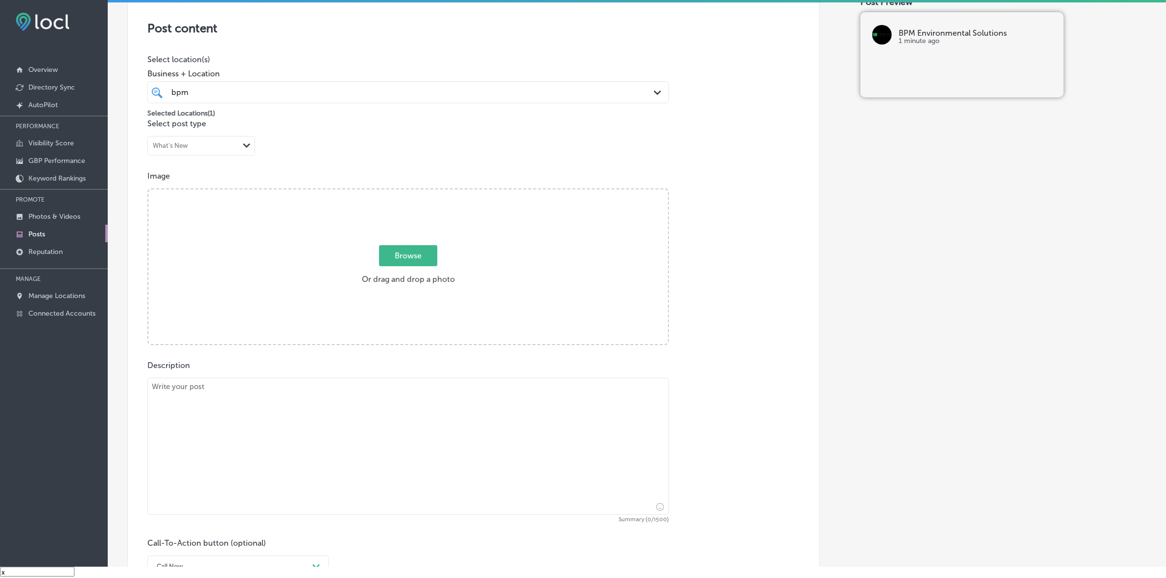
scroll to position [175, 0]
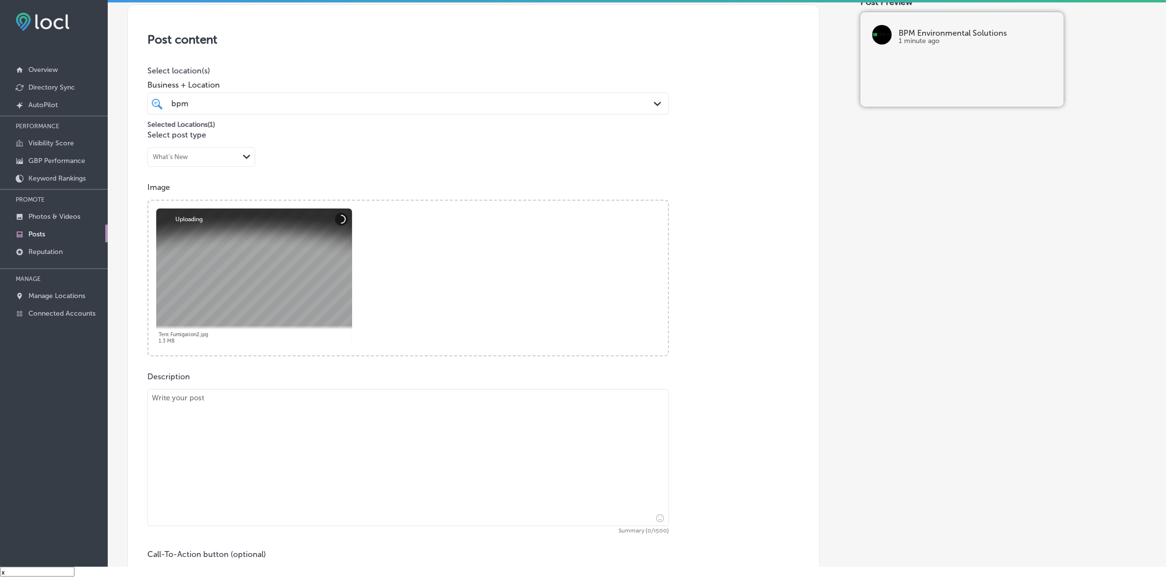
click at [299, 485] on textarea at bounding box center [408, 457] width 522 height 137
paste textarea "Lore ipsumdo sitametc adipis elit sedd, eius tem incid utlaboreetd magnaa. ENI …"
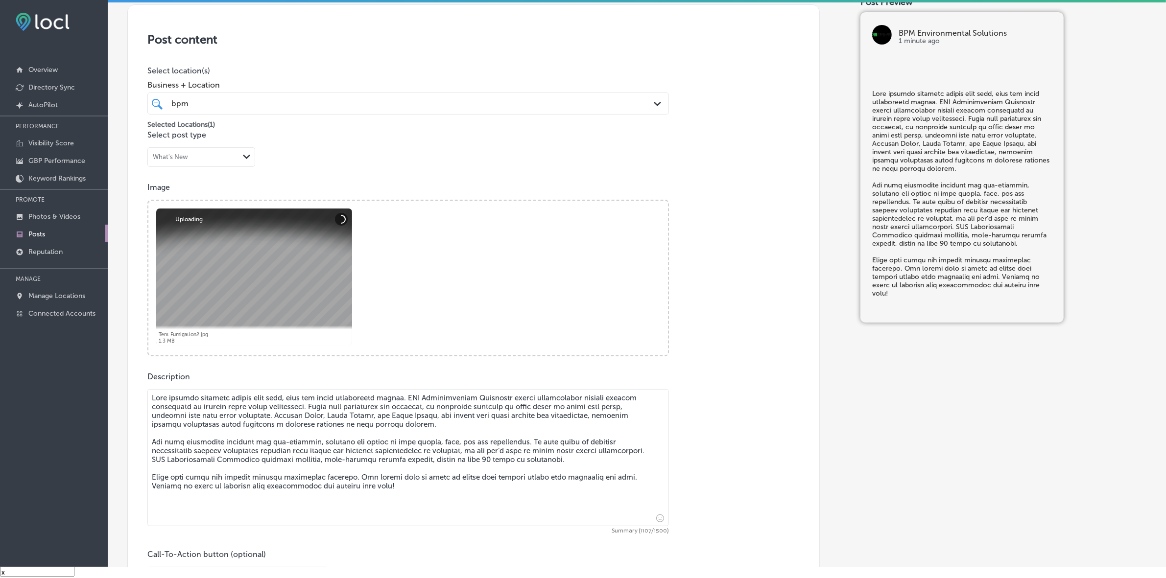
type textarea "Lore ipsumdo sitametc adipis elit sedd, eius tem incid utlaboreetd magnaa. ENI …"
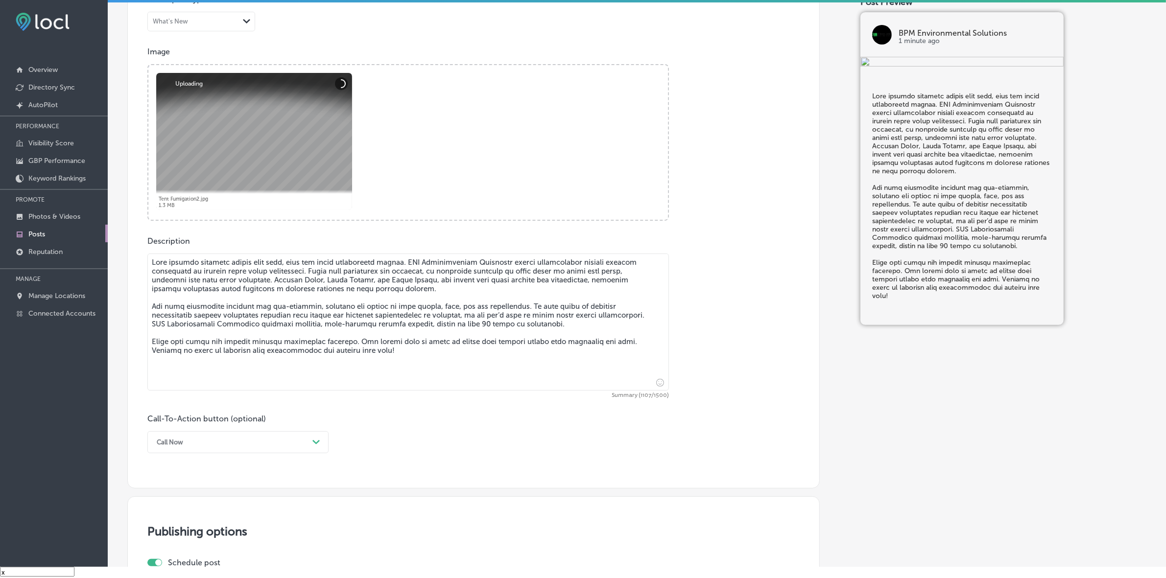
scroll to position [420, 0]
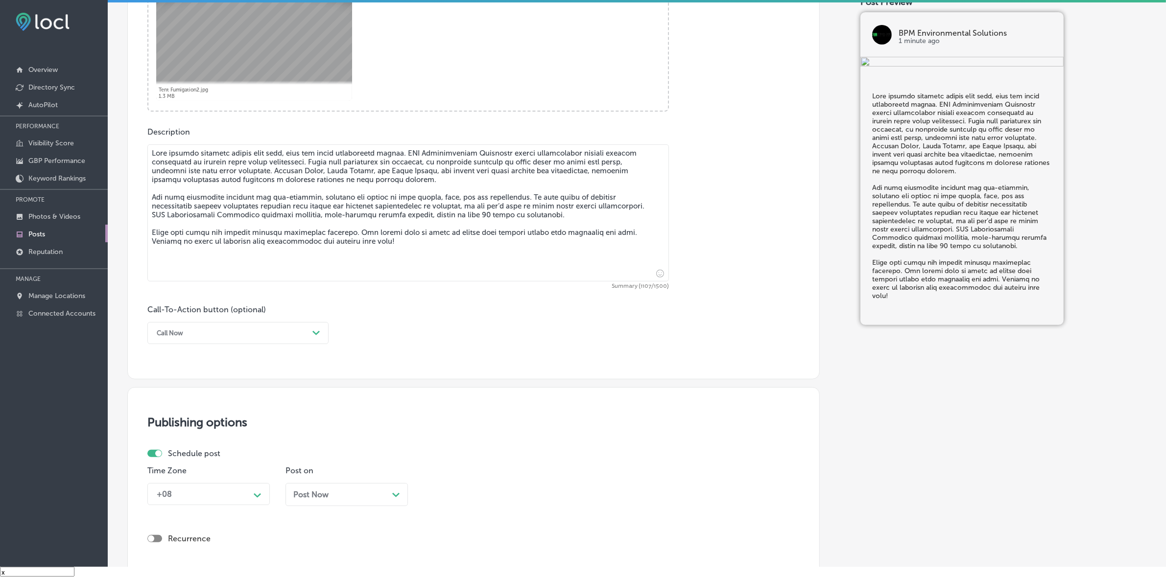
click at [316, 330] on div "Path Created with Sketch." at bounding box center [317, 334] width 8 height 8
click at [187, 421] on div "Learn more" at bounding box center [237, 423] width 181 height 17
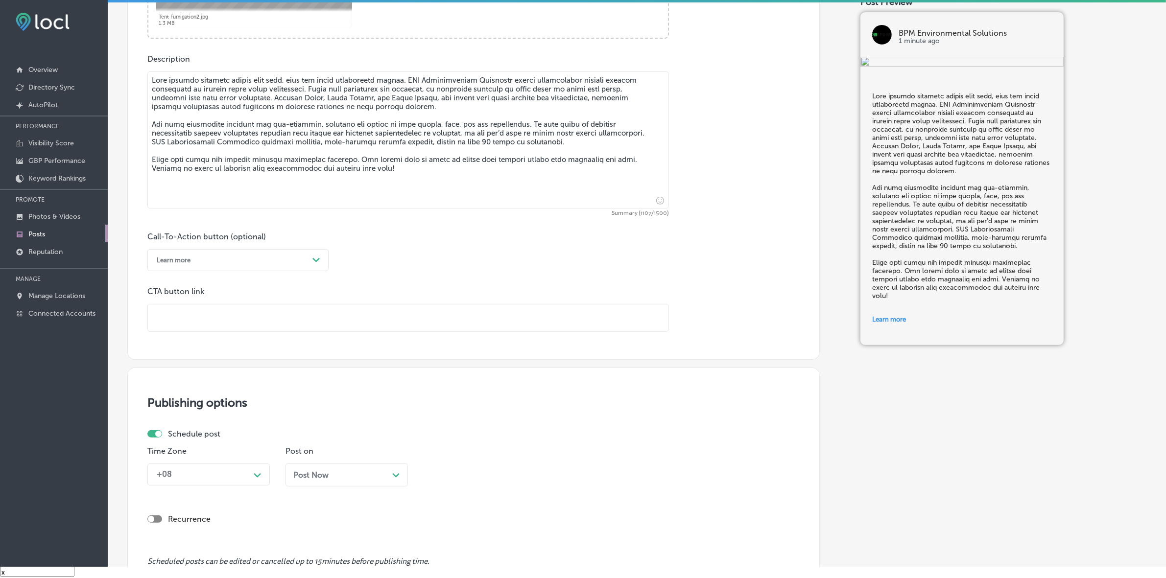
scroll to position [604, 0]
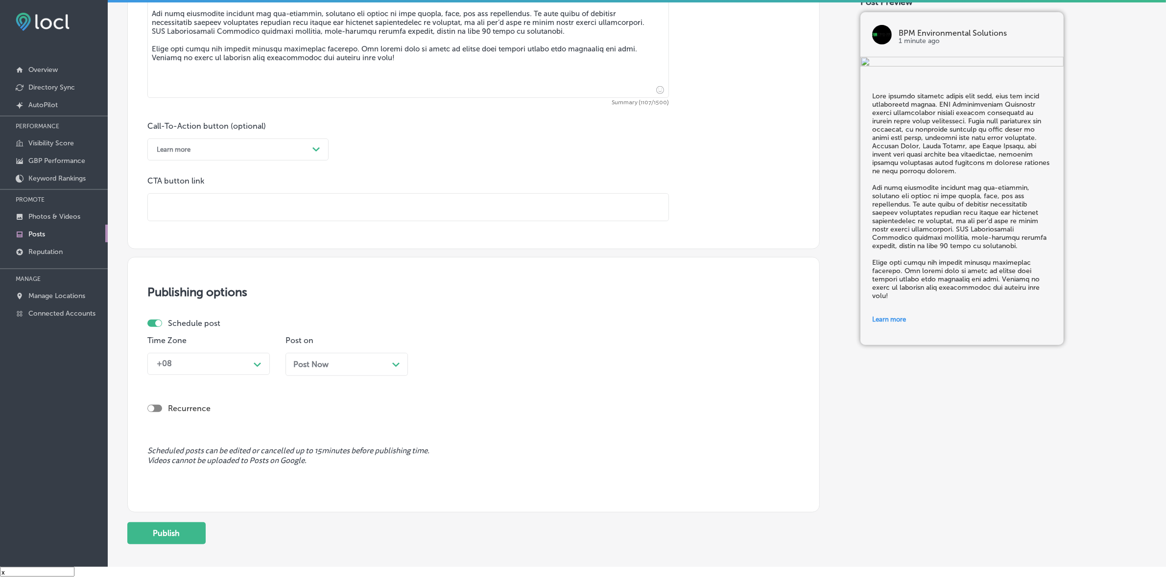
click at [424, 198] on input "text" at bounding box center [408, 207] width 521 height 27
paste input "[URL][DOMAIN_NAME]"
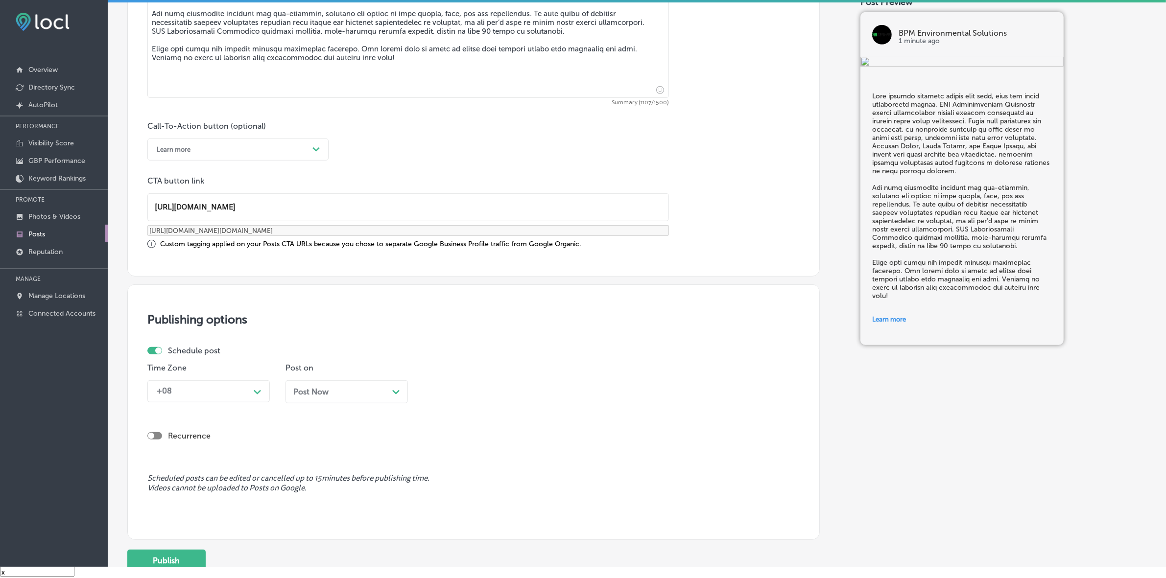
type input "[URL][DOMAIN_NAME]"
click at [253, 397] on div "Path Created with Sketch." at bounding box center [258, 392] width 16 height 16
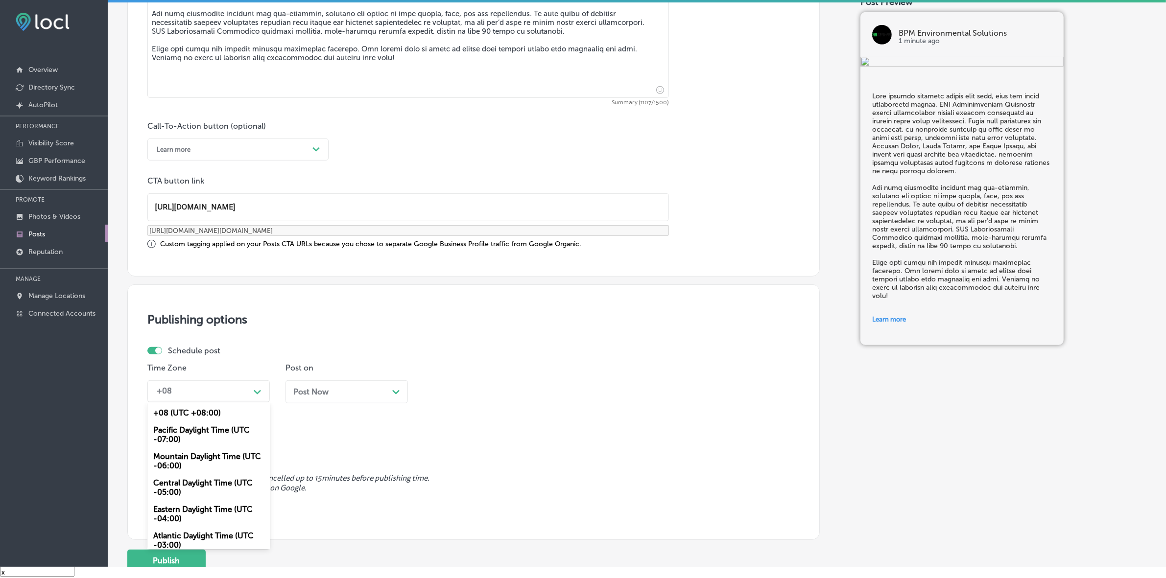
click at [233, 460] on div "Mountain Daylight Time (UTC -06:00)" at bounding box center [208, 461] width 122 height 26
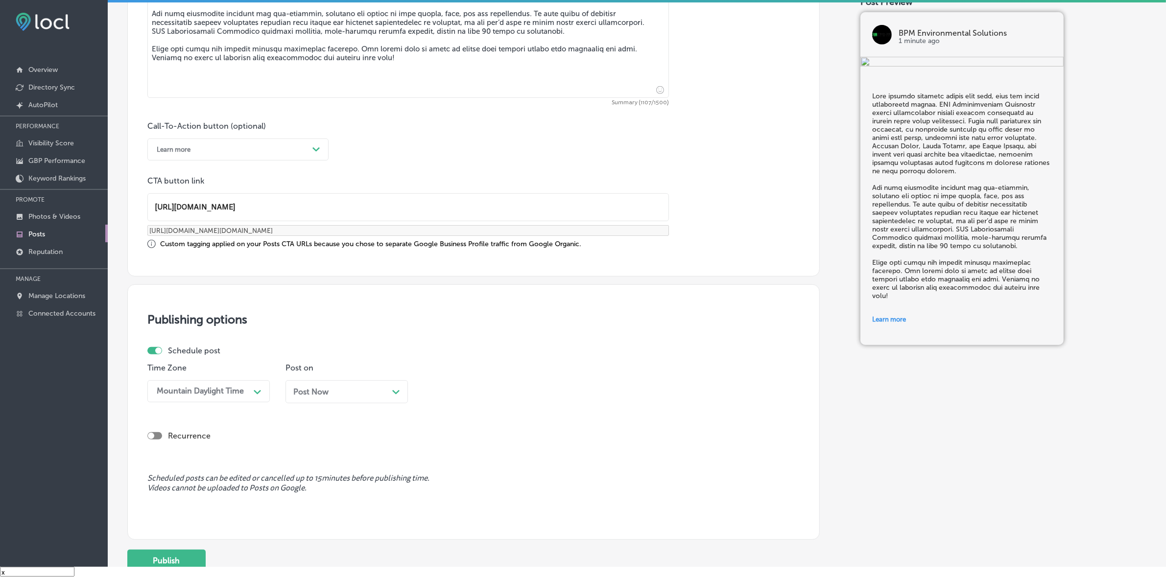
click at [328, 390] on span "Post Now" at bounding box center [310, 391] width 35 height 9
click at [519, 378] on div "Time 08:00 AM Path Created with Sketch." at bounding box center [485, 387] width 122 height 48
click at [513, 390] on div "08:00 AM" at bounding box center [477, 391] width 98 height 17
click at [441, 517] on div "7:00 AM" at bounding box center [485, 525] width 122 height 17
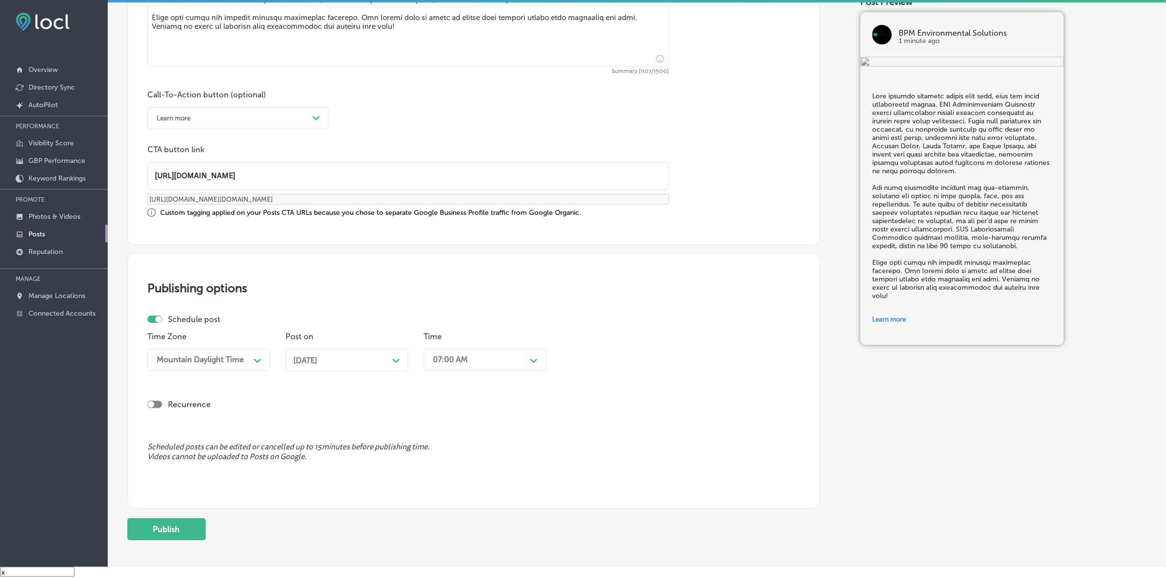
scroll to position [684, 0]
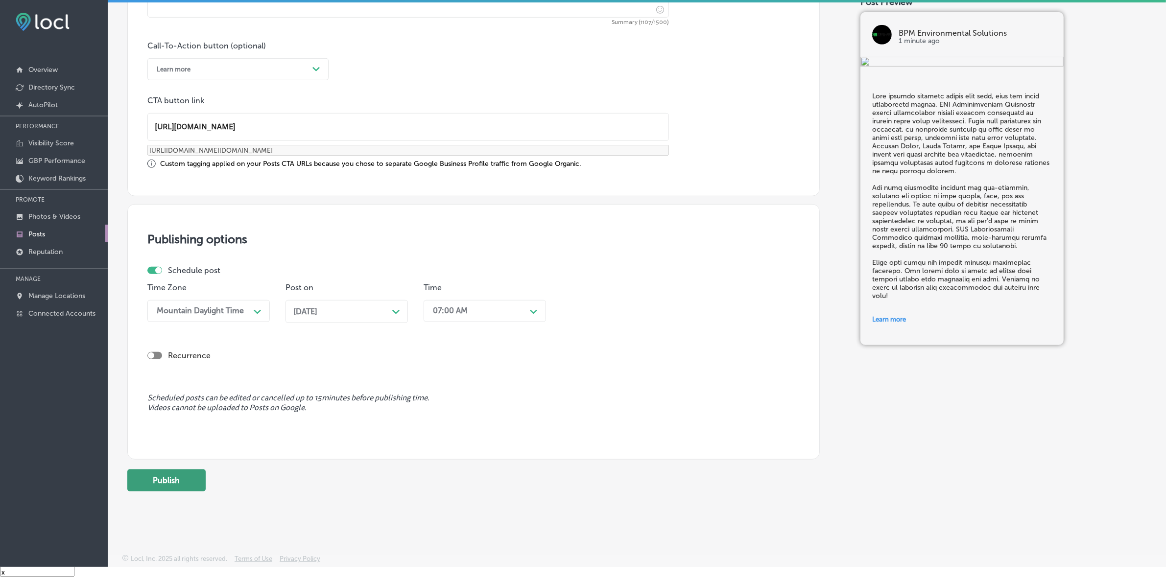
click at [186, 474] on button "Publish" at bounding box center [166, 481] width 78 height 22
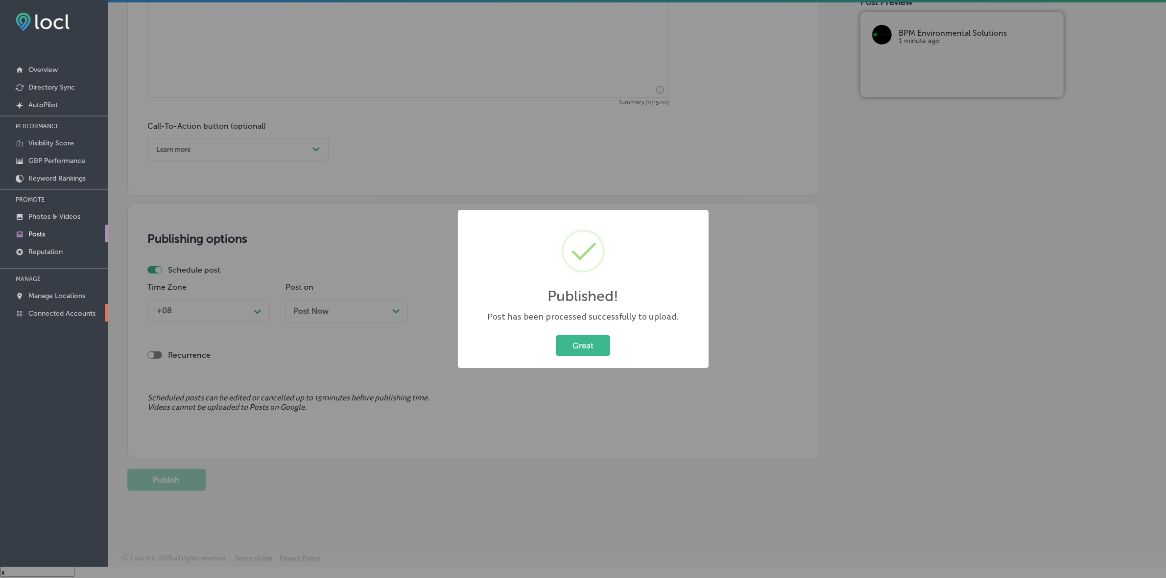
scroll to position [604, 0]
click at [597, 346] on button "Great" at bounding box center [583, 346] width 54 height 20
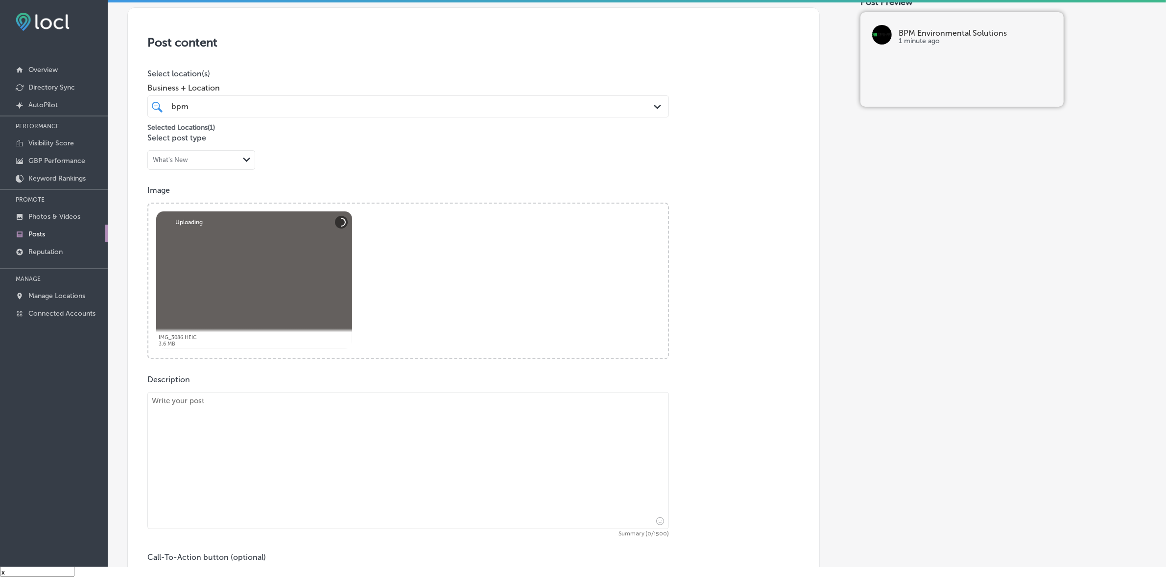
scroll to position [237, 0]
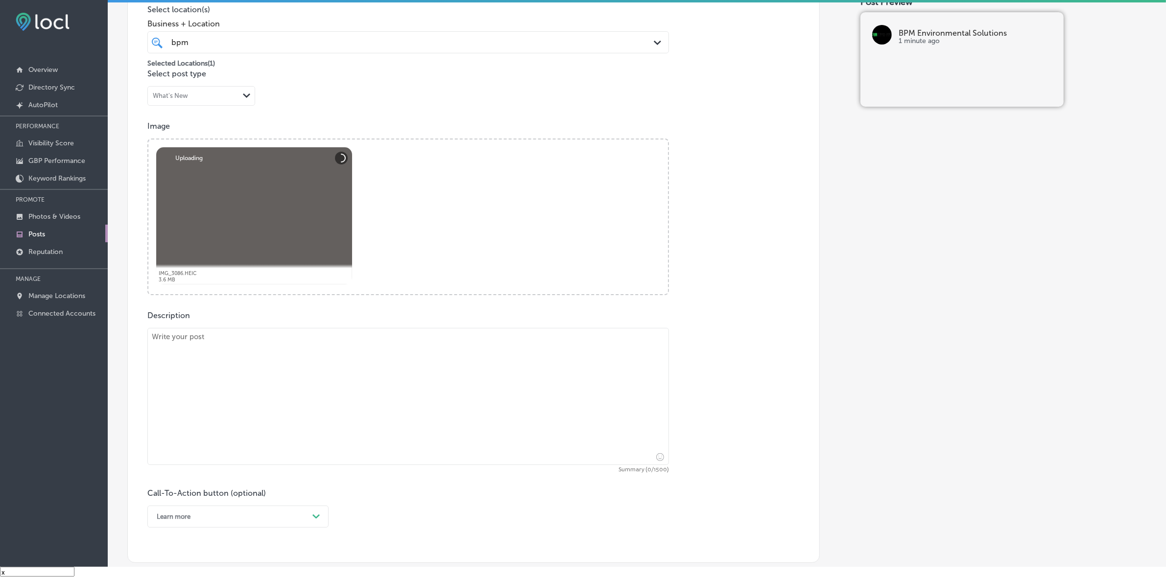
click at [307, 388] on textarea at bounding box center [408, 396] width 522 height 137
paste textarea "Lo IPS Dolorsitametc Adipiscin, el seddoeiusm temp incidid utlabo etd ma aliqua…"
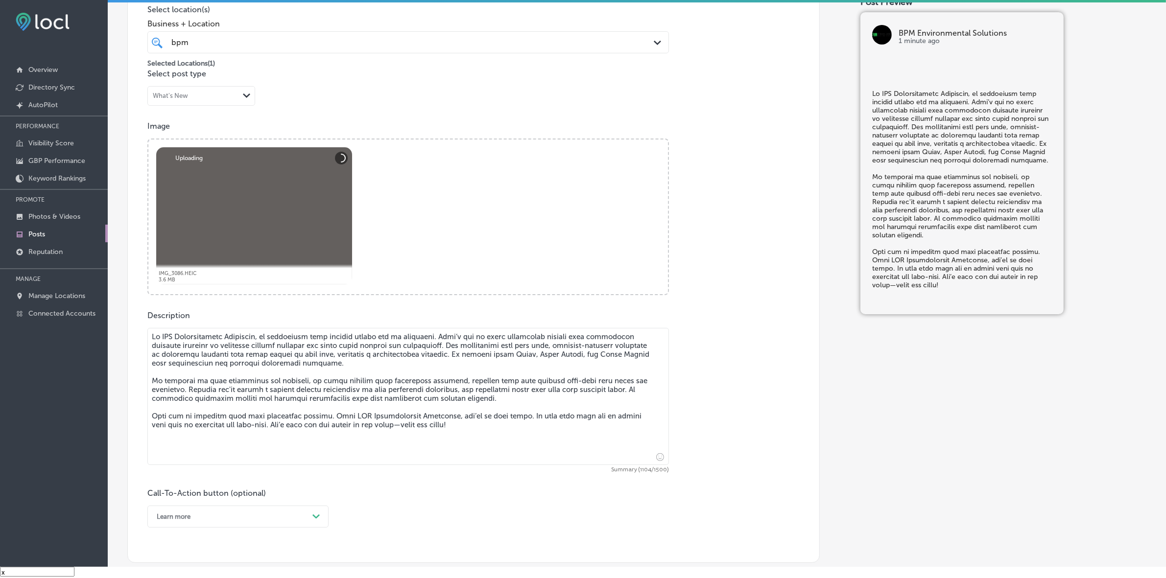
type textarea "Lo IPS Dolorsitametc Adipiscin, el seddoeiusm temp incidid utlabo etd ma aliqua…"
click at [304, 520] on div "Learn more Path Created with Sketch." at bounding box center [237, 517] width 181 height 22
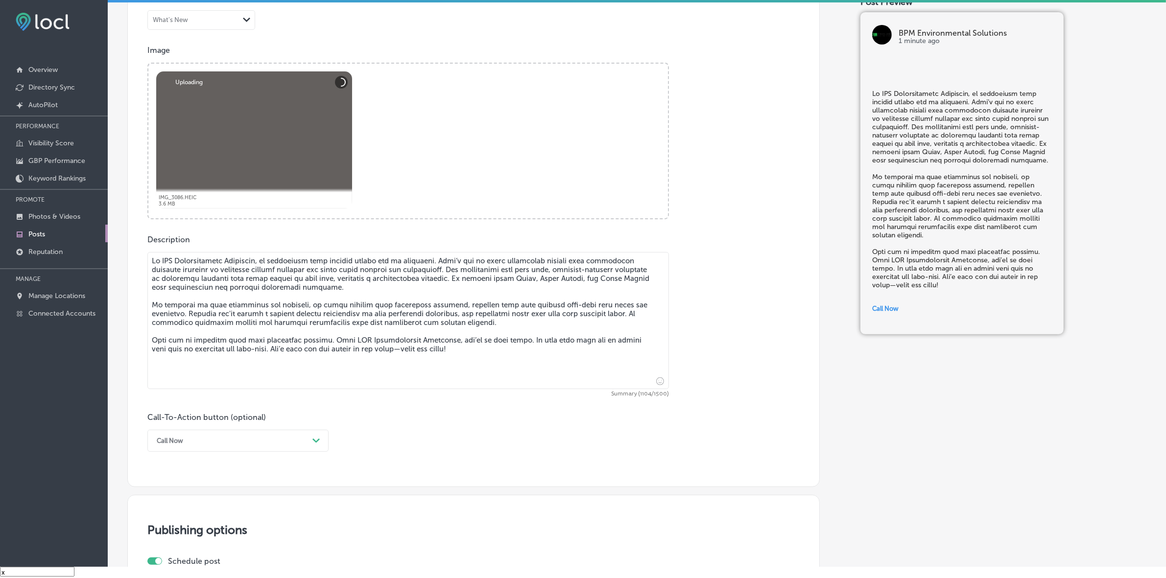
scroll to position [557, 0]
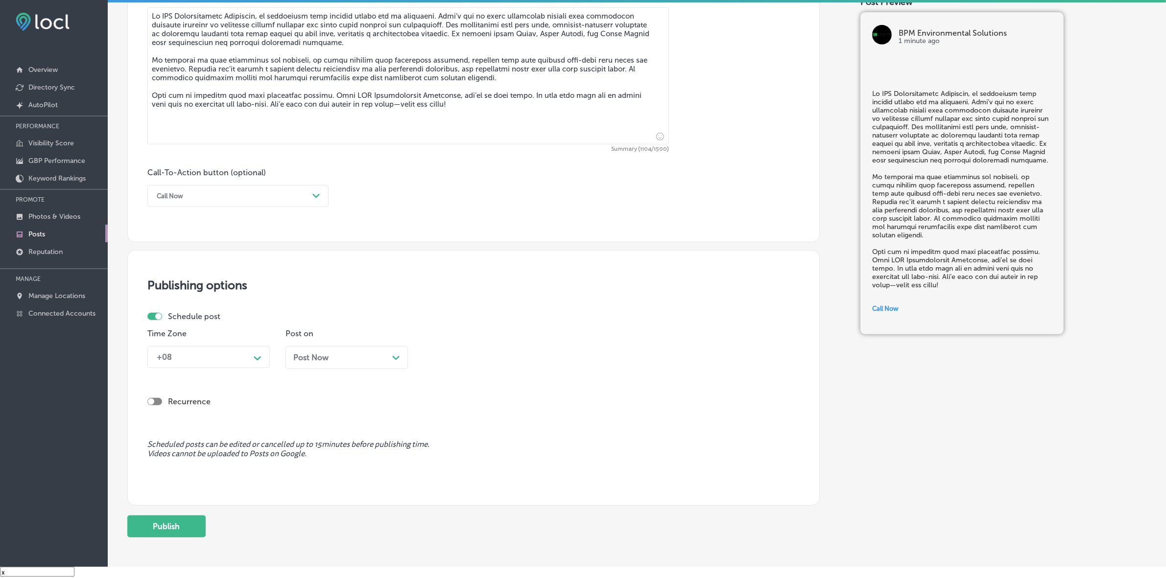
click at [260, 361] on div "Path Created with Sketch." at bounding box center [258, 358] width 16 height 16
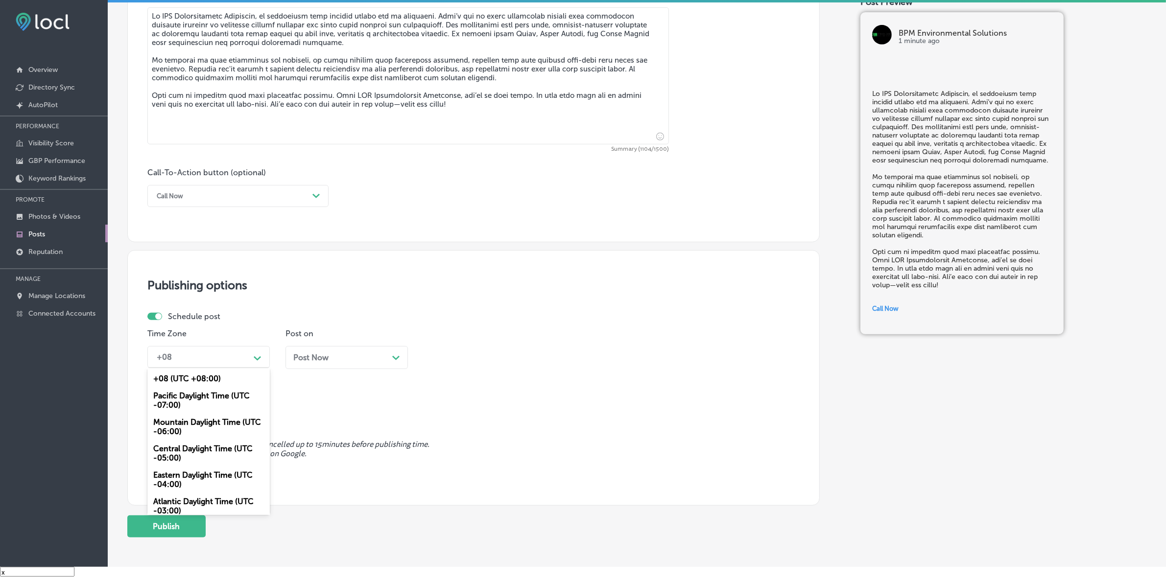
click at [239, 422] on div "Mountain Daylight Time (UTC -06:00)" at bounding box center [208, 427] width 122 height 26
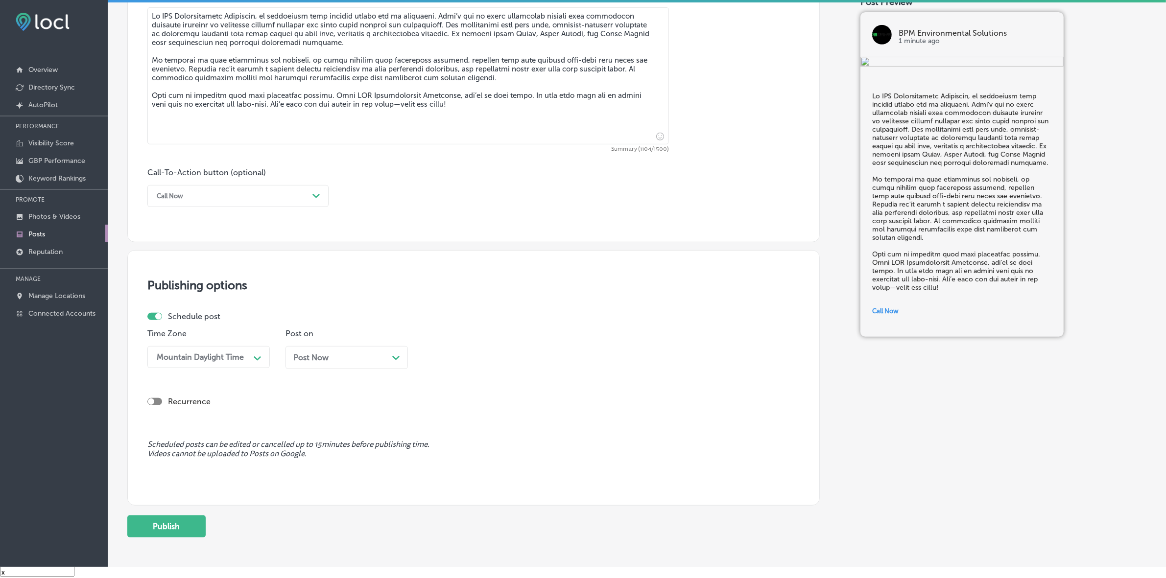
click at [358, 356] on div "Post Now Path Created with Sketch." at bounding box center [346, 357] width 107 height 9
click at [482, 355] on div "08:00 AM" at bounding box center [477, 357] width 98 height 17
click at [448, 491] on div "7:00 AM" at bounding box center [485, 491] width 122 height 17
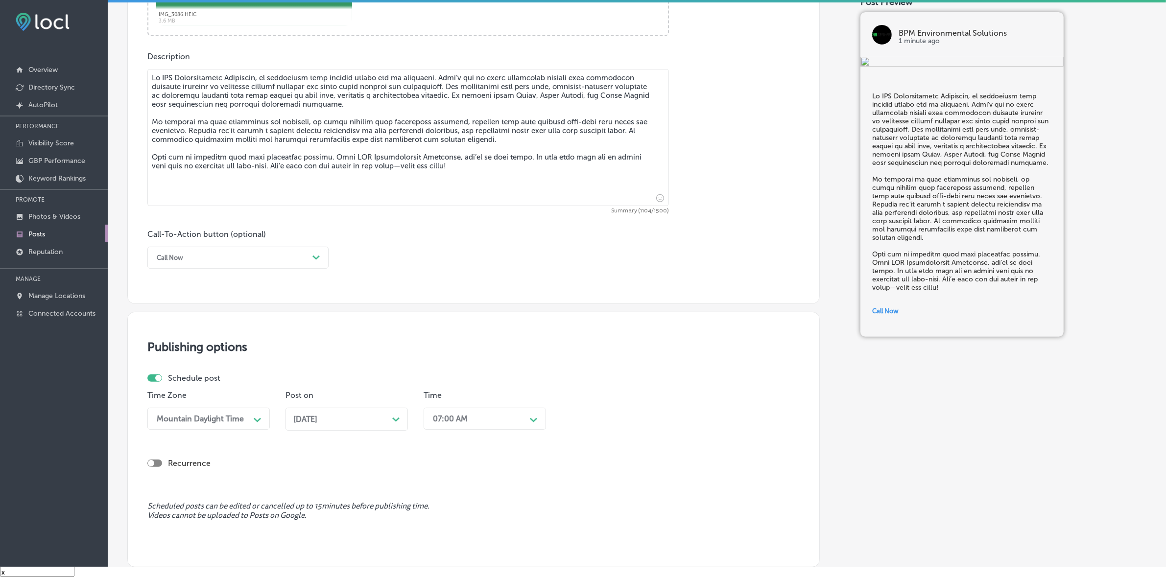
scroll to position [604, 0]
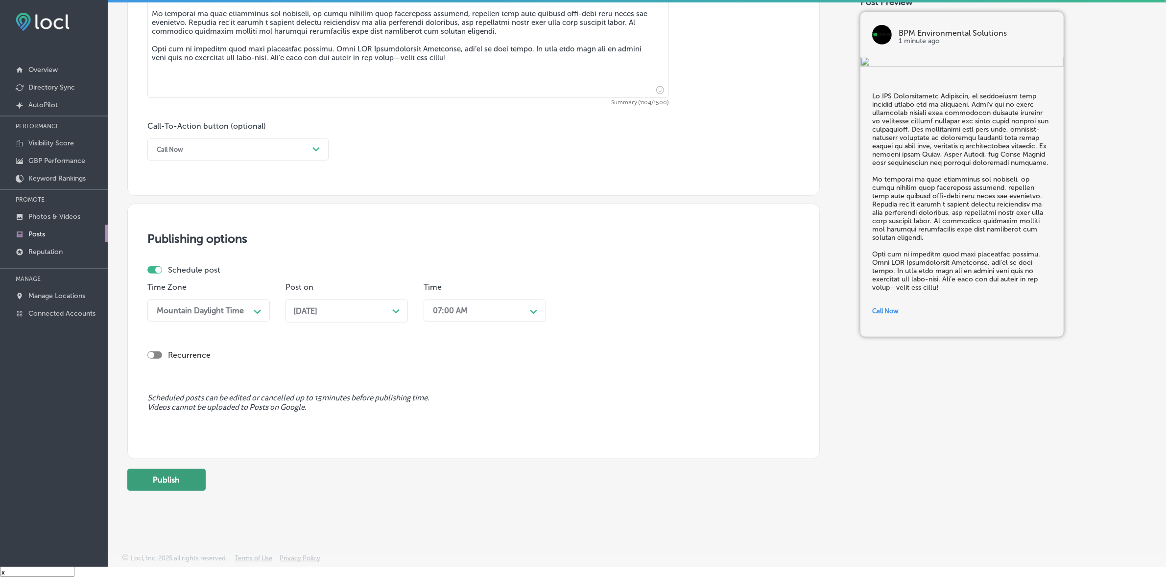
click at [189, 476] on button "Publish" at bounding box center [166, 480] width 78 height 22
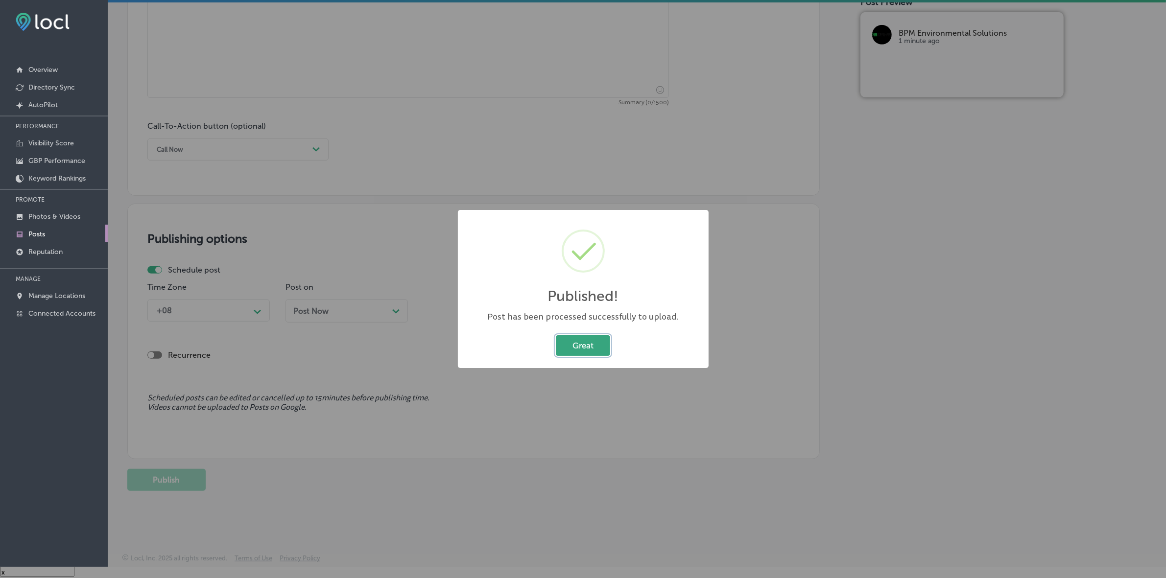
click at [604, 345] on button "Great" at bounding box center [583, 346] width 54 height 20
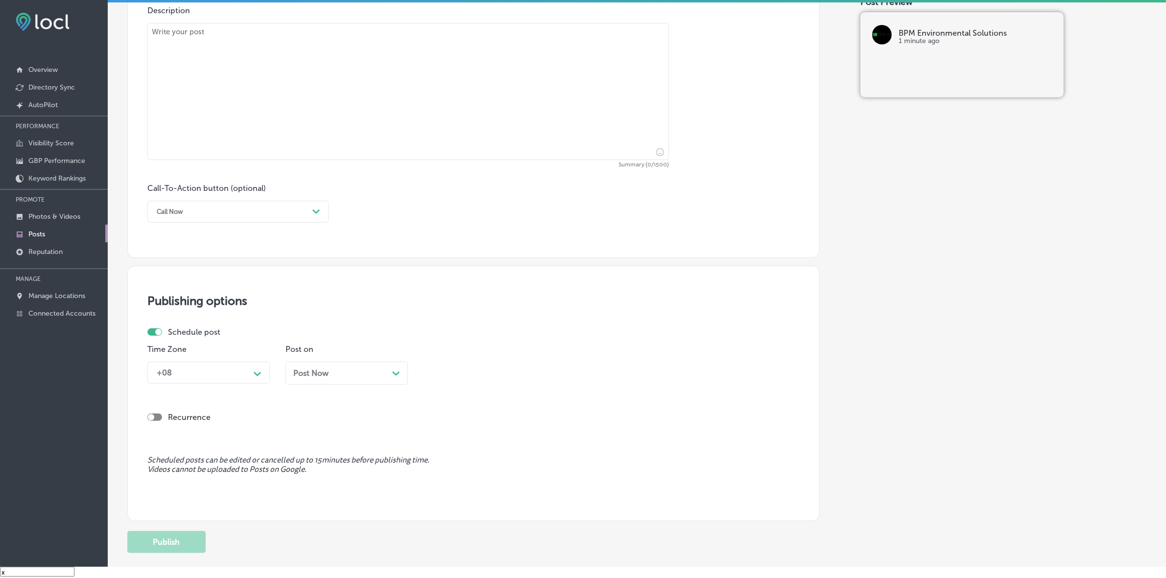
scroll to position [420, 0]
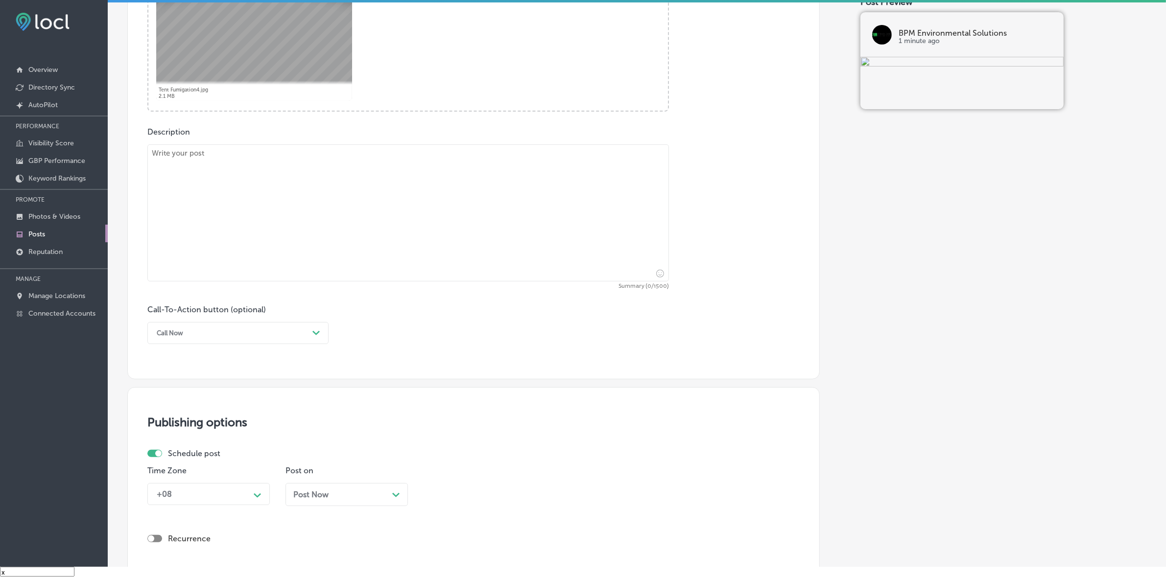
click at [358, 238] on textarea at bounding box center [408, 212] width 522 height 137
paste textarea "BPM Environmental Solutions offers reliable and professional termite fumigation…"
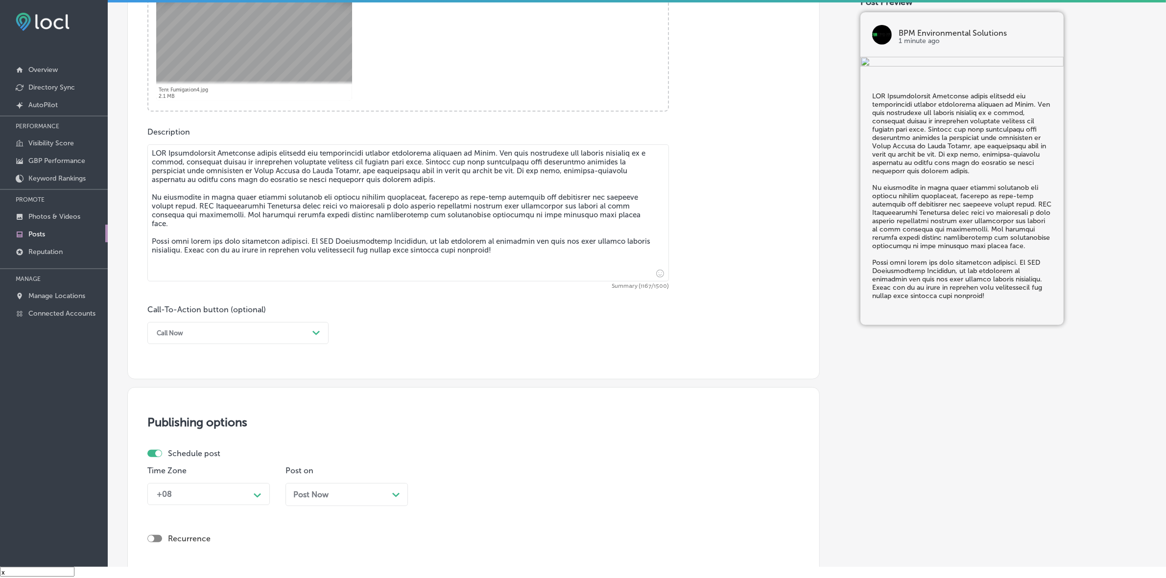
type textarea "BPM Environmental Solutions offers reliable and professional termite fumigation…"
click at [294, 331] on div "Call Now" at bounding box center [230, 333] width 157 height 15
click at [190, 420] on div "Learn more" at bounding box center [237, 423] width 181 height 17
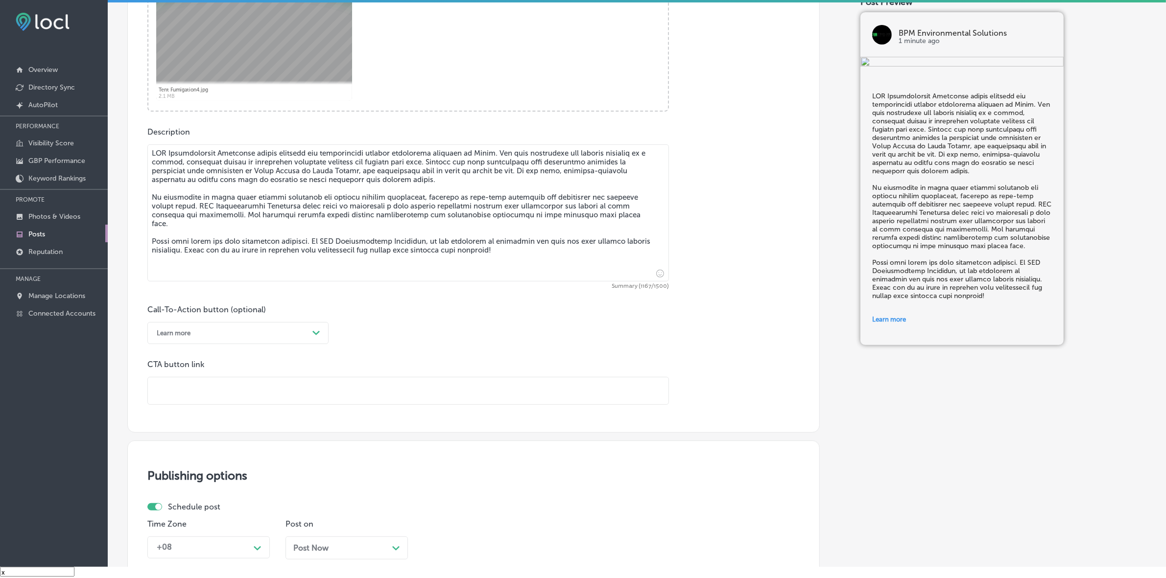
click at [239, 400] on input "text" at bounding box center [408, 391] width 521 height 27
paste input "[URL][DOMAIN_NAME]"
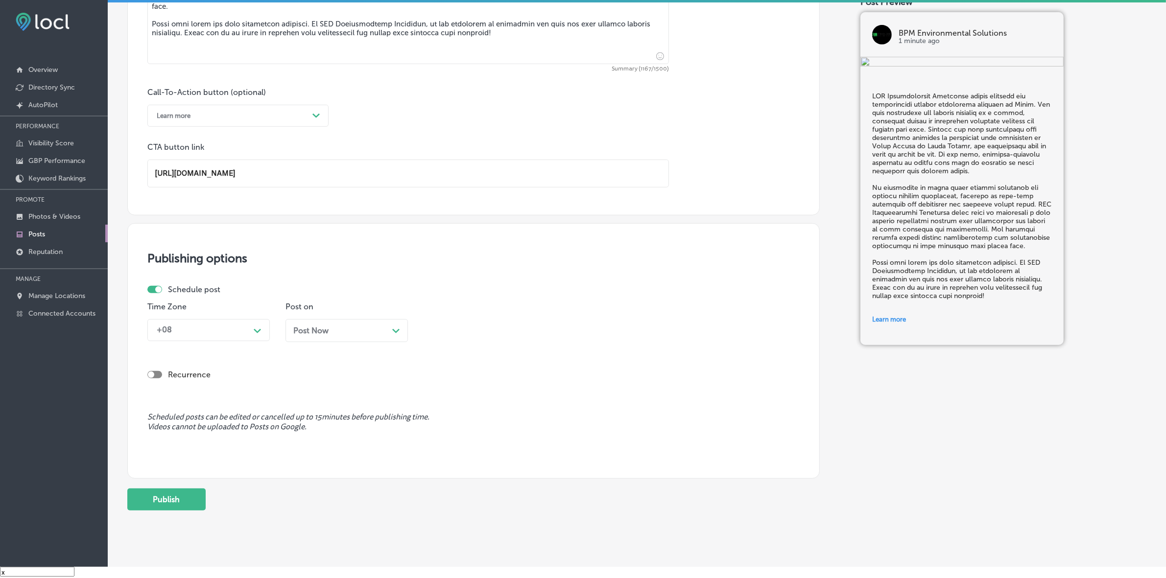
scroll to position [657, 0]
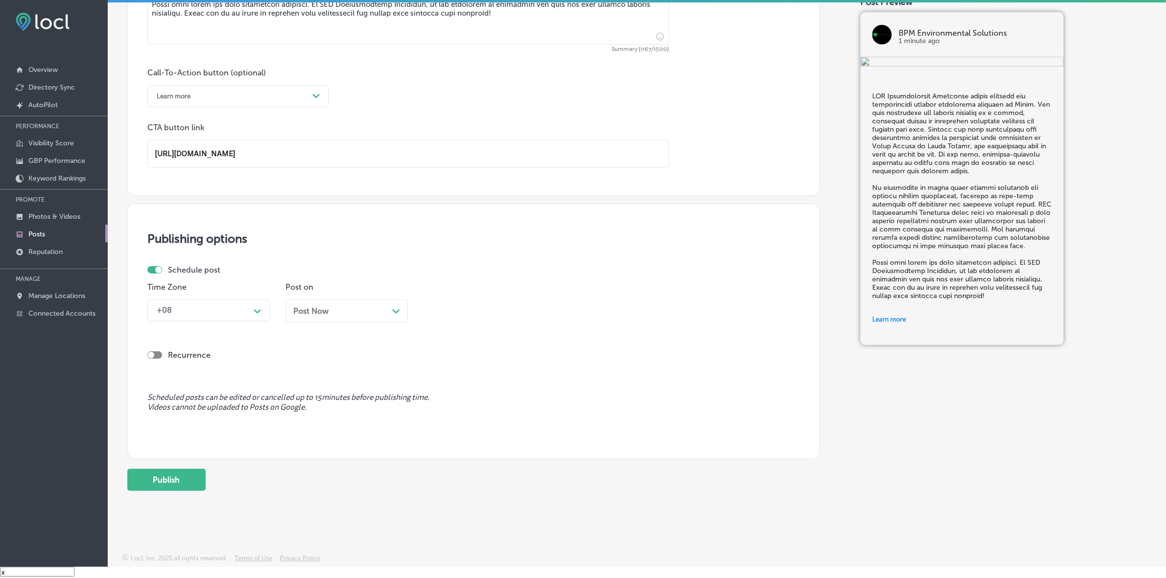
type input "[URL][DOMAIN_NAME]"
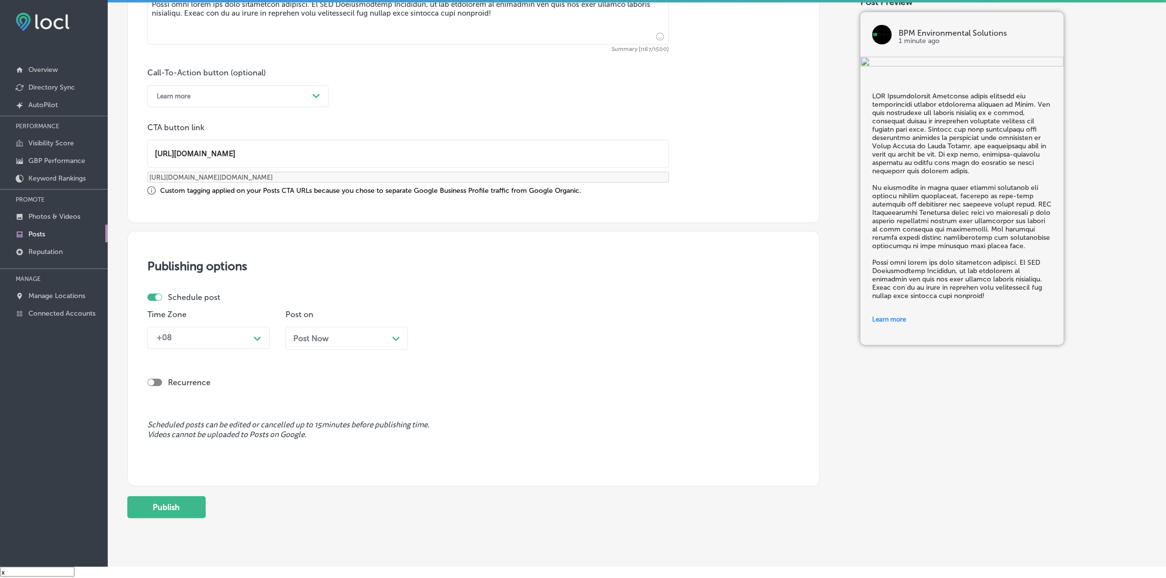
click at [268, 296] on div "Schedule post" at bounding box center [469, 297] width 645 height 9
click at [259, 348] on div "Time Zone +08 Path Created with Sketch." at bounding box center [208, 334] width 122 height 48
click at [253, 341] on div "Path Created with Sketch." at bounding box center [258, 338] width 16 height 16
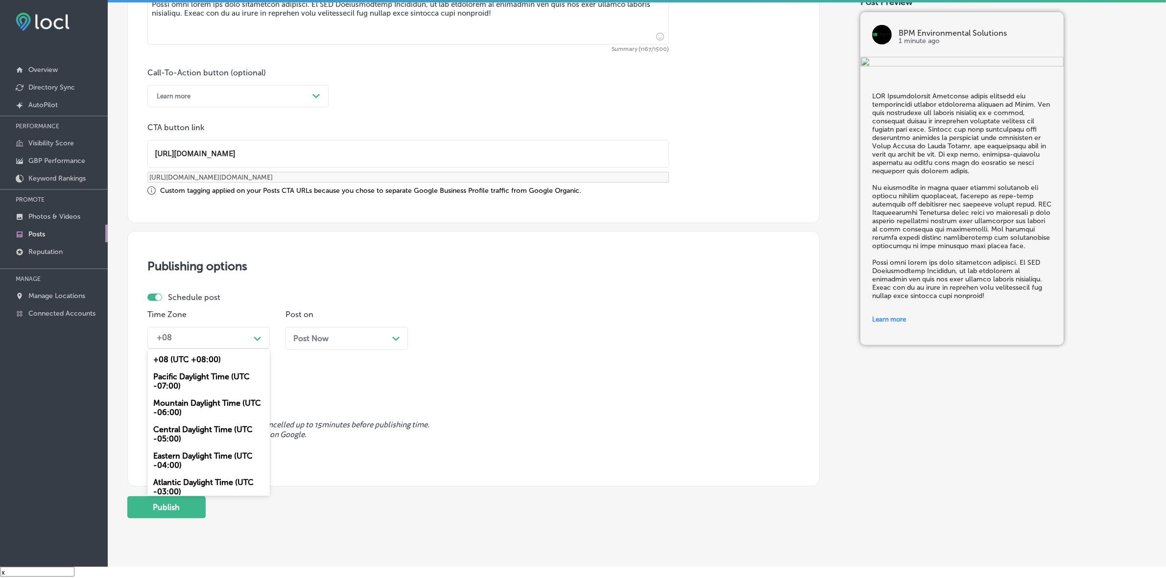
click at [232, 399] on div "Mountain Daylight Time (UTC -06:00)" at bounding box center [208, 408] width 122 height 26
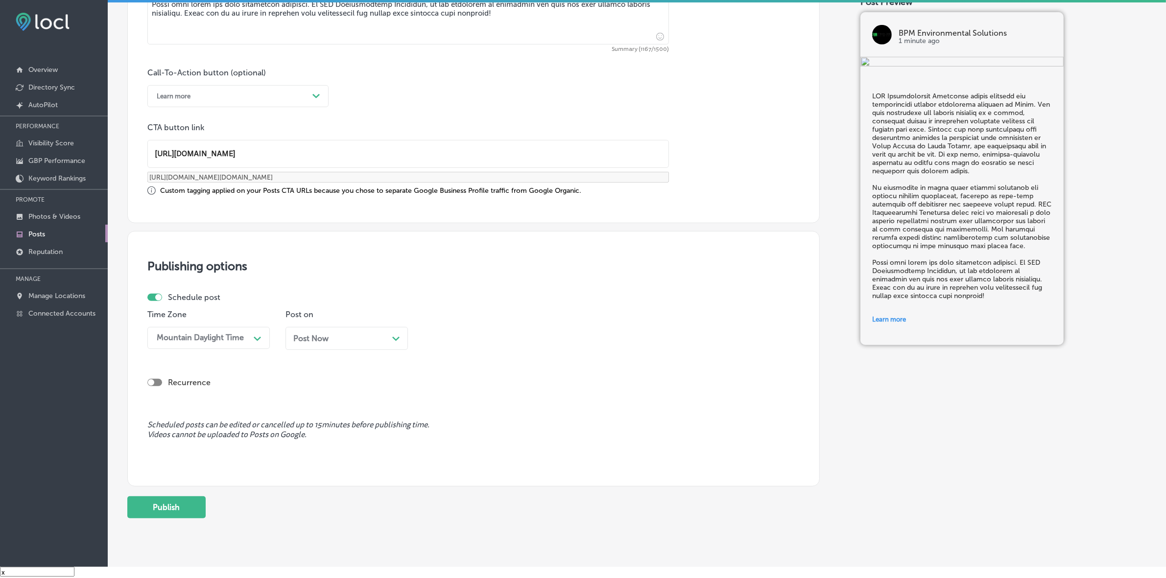
click at [380, 340] on div "Post Now Path Created with Sketch." at bounding box center [346, 338] width 107 height 9
click at [469, 343] on div "08:00 AM" at bounding box center [477, 338] width 98 height 17
click at [454, 464] on div "7:00 AM" at bounding box center [485, 472] width 122 height 17
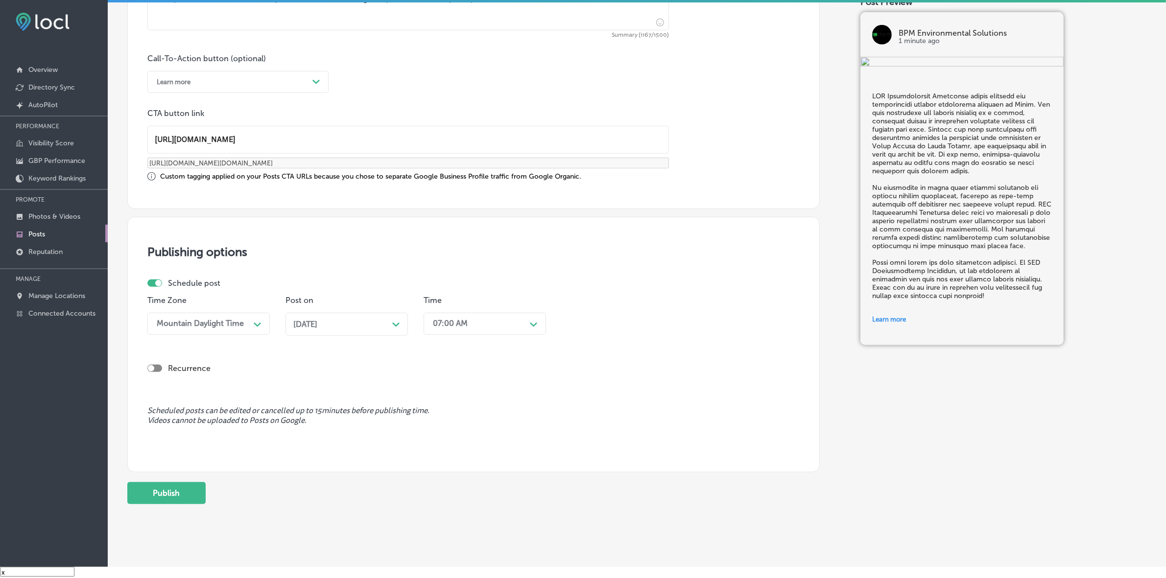
scroll to position [684, 0]
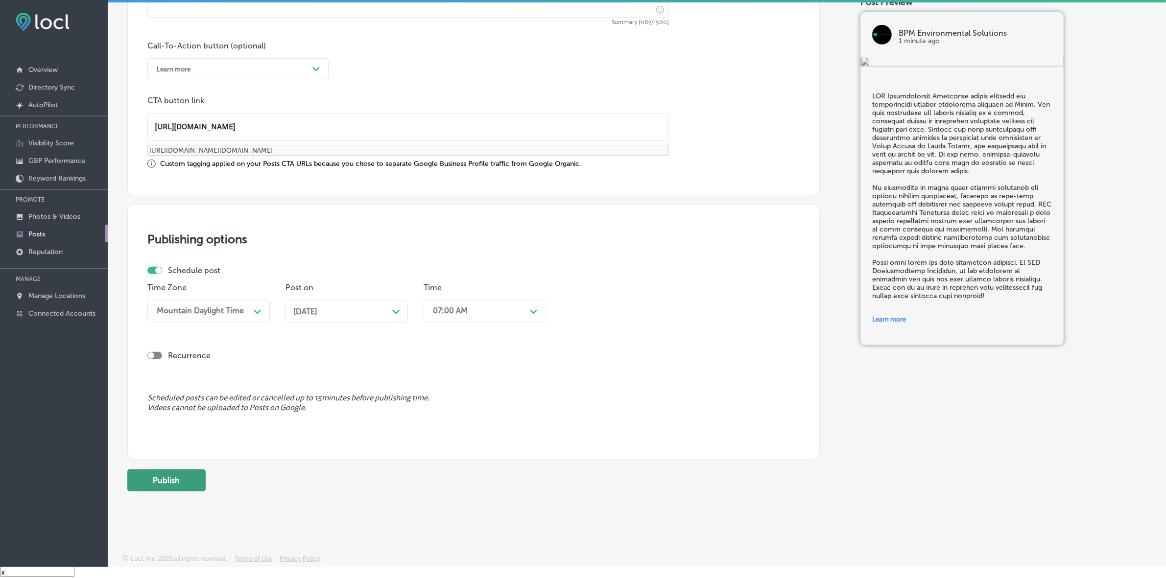
click at [184, 482] on button "Publish" at bounding box center [166, 481] width 78 height 22
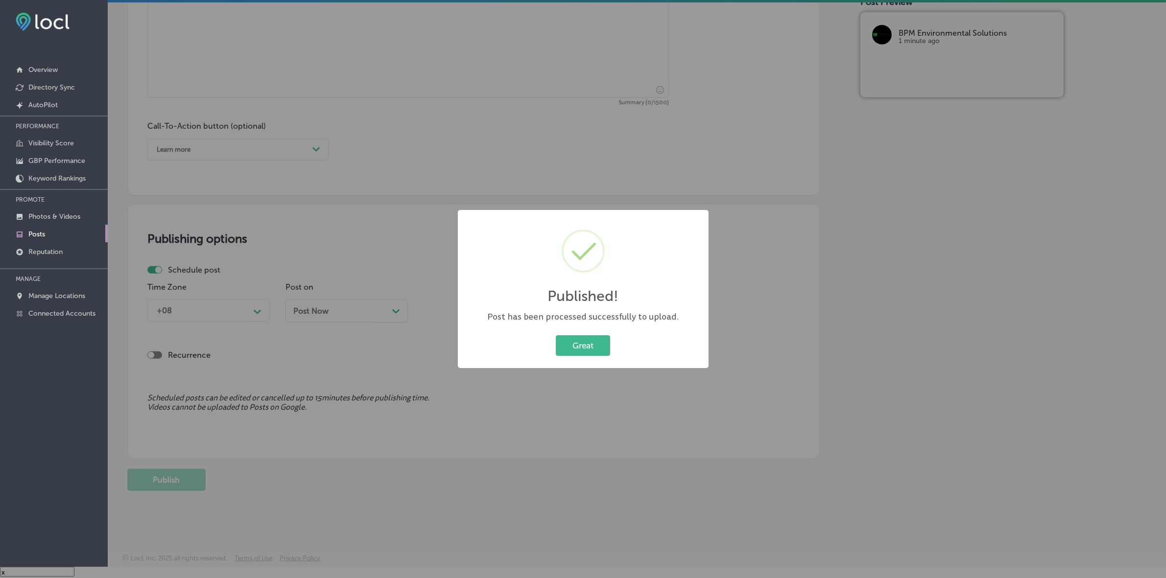
scroll to position [604, 0]
click at [593, 344] on button "Great" at bounding box center [583, 346] width 54 height 20
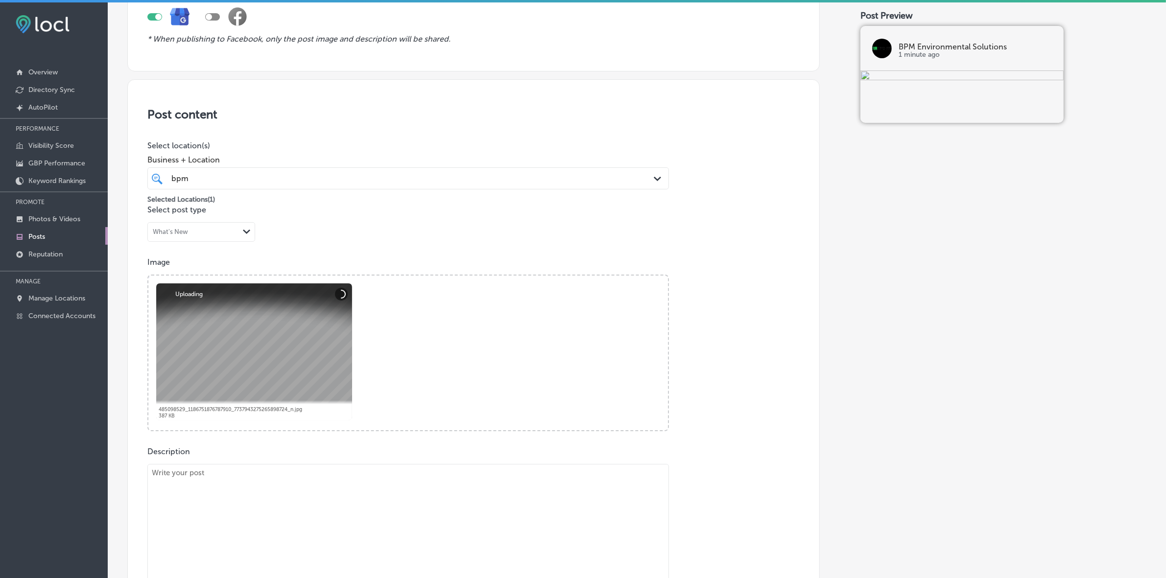
scroll to position [359, 0]
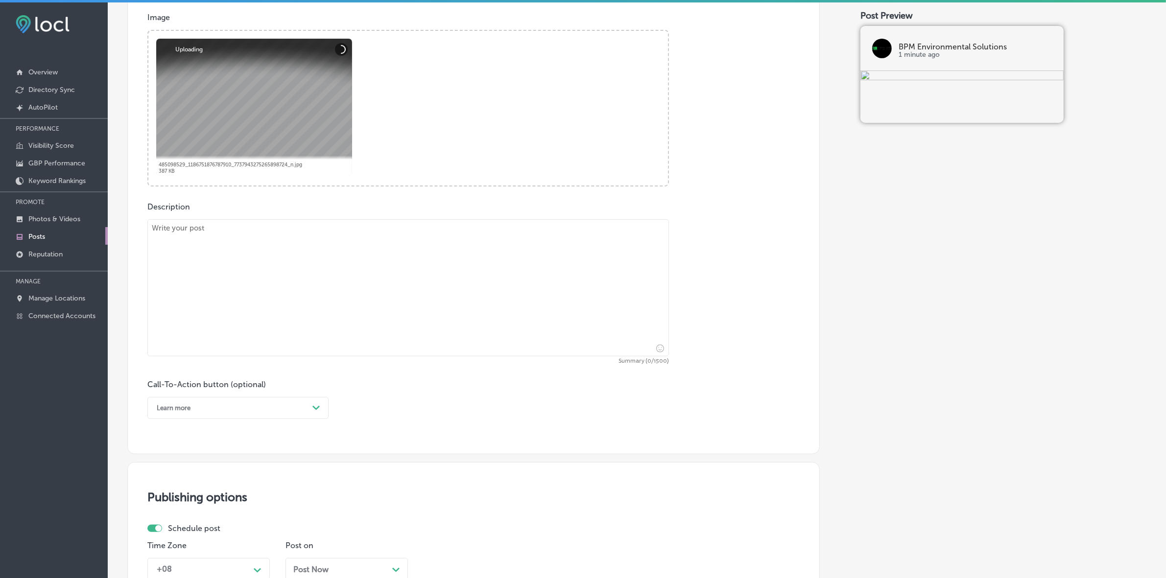
click at [296, 355] on textarea at bounding box center [408, 287] width 522 height 137
paste textarea "Lo ips’do sitamet cons a elitsed doeiusmodte in Utlab Etdolo, ma Aliqu Enimad, …"
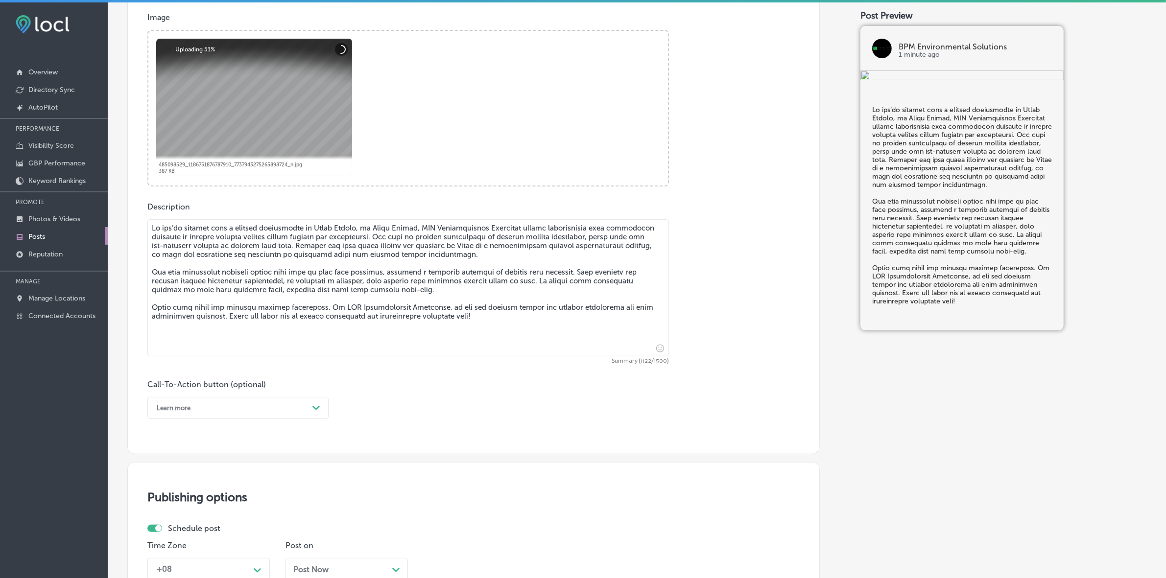
scroll to position [481, 0]
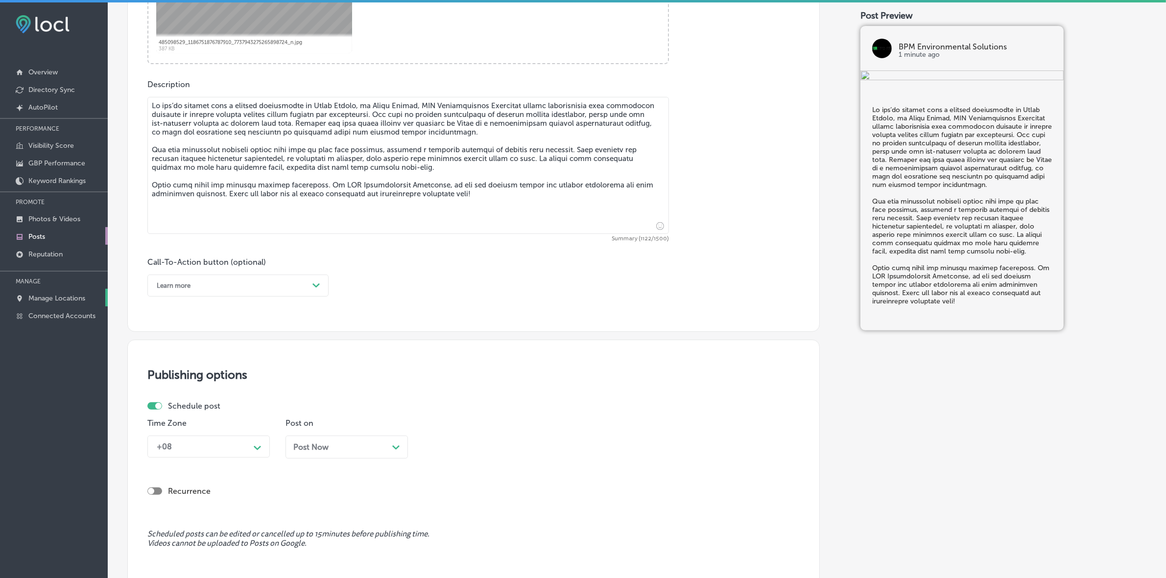
type textarea "Lo ips’do sitamet cons a elitsed doeiusmodte in Utlab Etdolo, ma Aliqu Enimad, …"
click at [289, 287] on div "Learn more" at bounding box center [230, 285] width 157 height 15
click at [197, 372] on div "Learn more" at bounding box center [237, 375] width 181 height 17
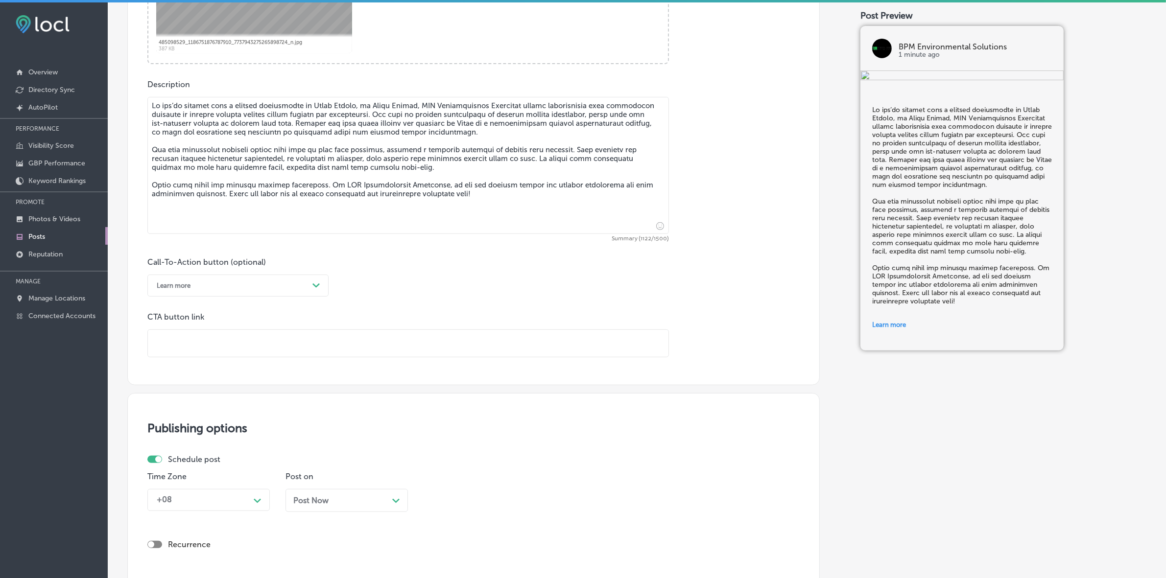
click at [248, 340] on input "text" at bounding box center [408, 343] width 521 height 27
paste input "[URL][DOMAIN_NAME]"
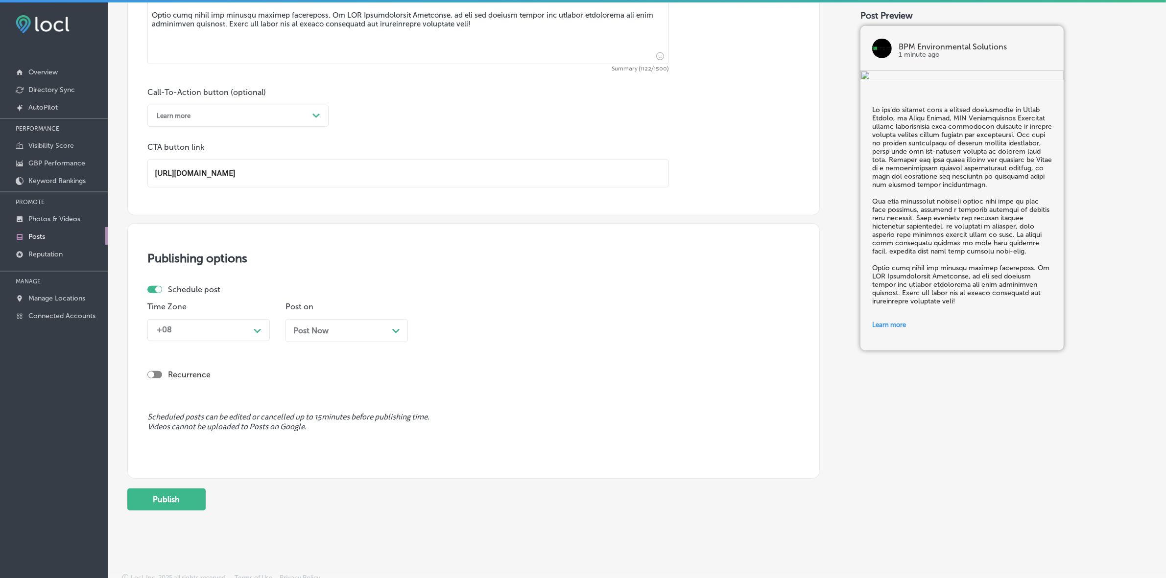
scroll to position [657, 0]
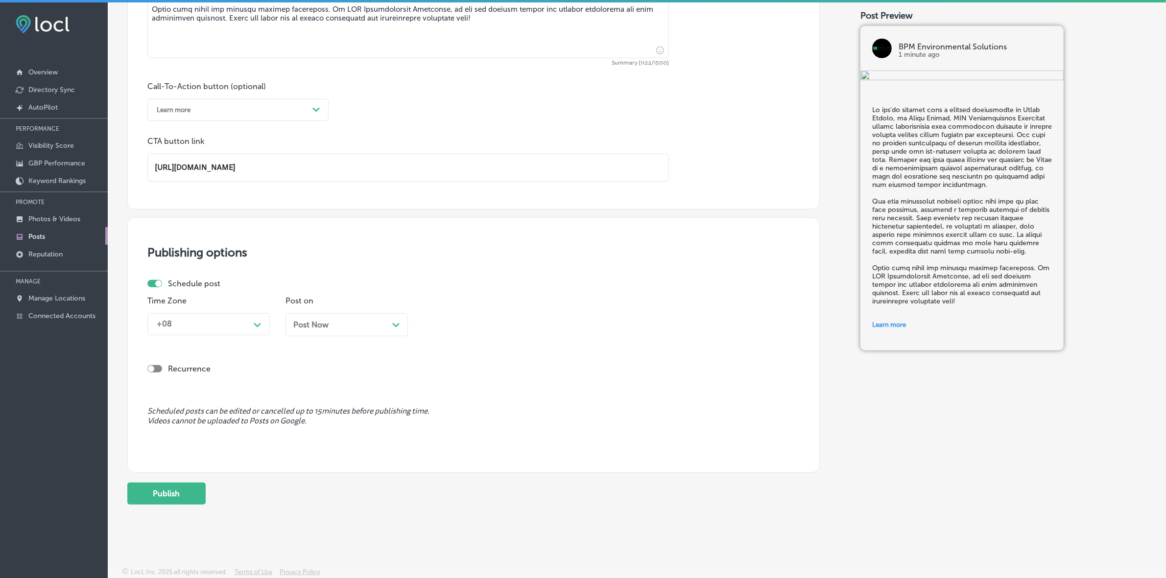
type input "[URL][DOMAIN_NAME]"
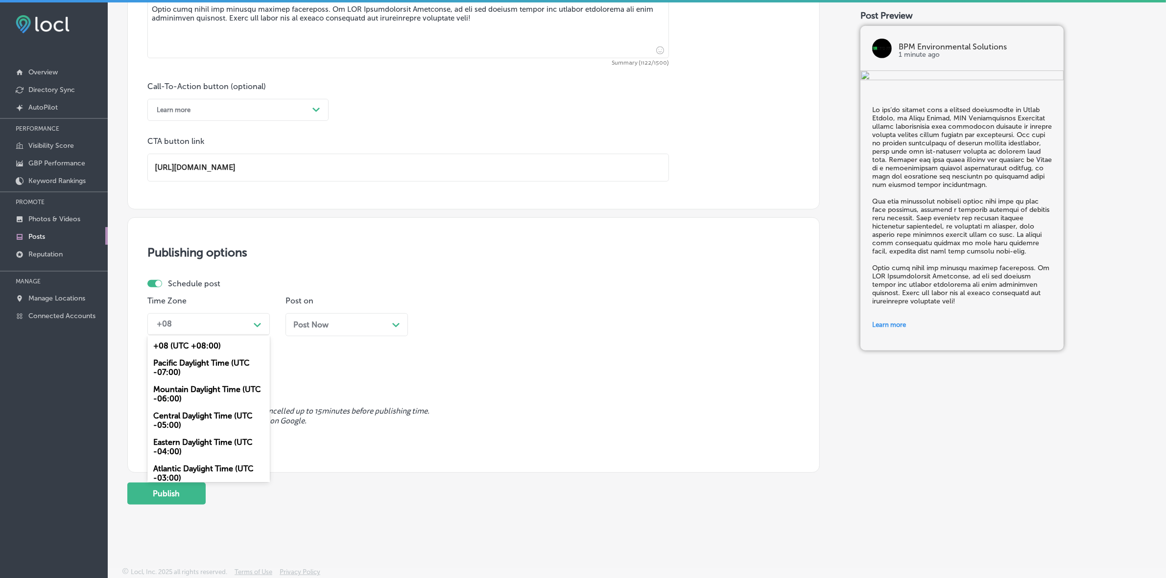
click at [257, 325] on icon "Path Created with Sketch." at bounding box center [257, 325] width 7 height 4
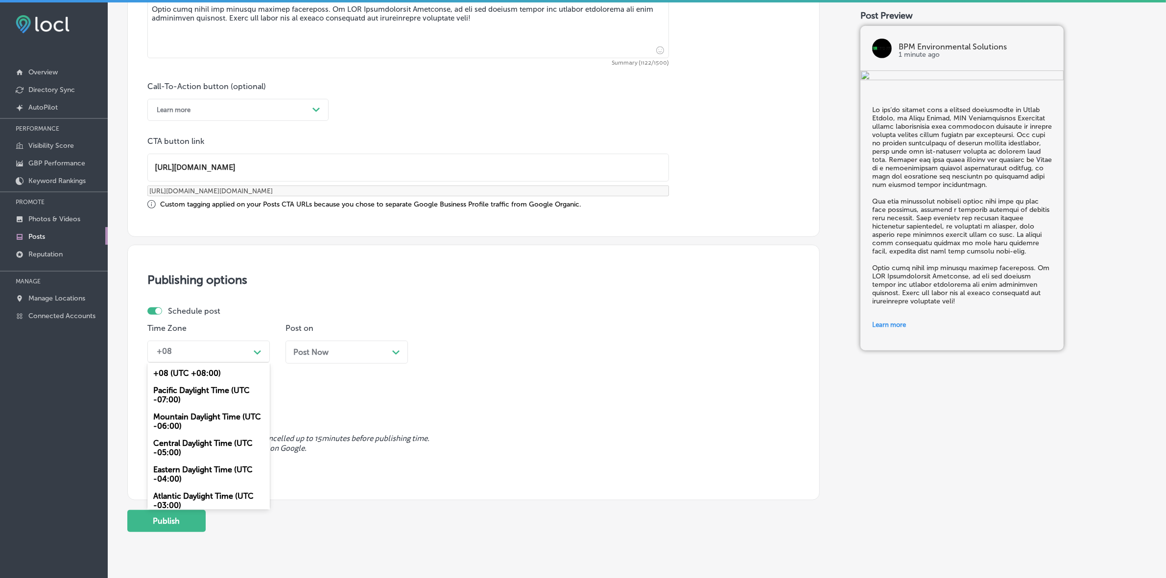
click at [216, 419] on div "Mountain Daylight Time (UTC -06:00)" at bounding box center [208, 422] width 122 height 26
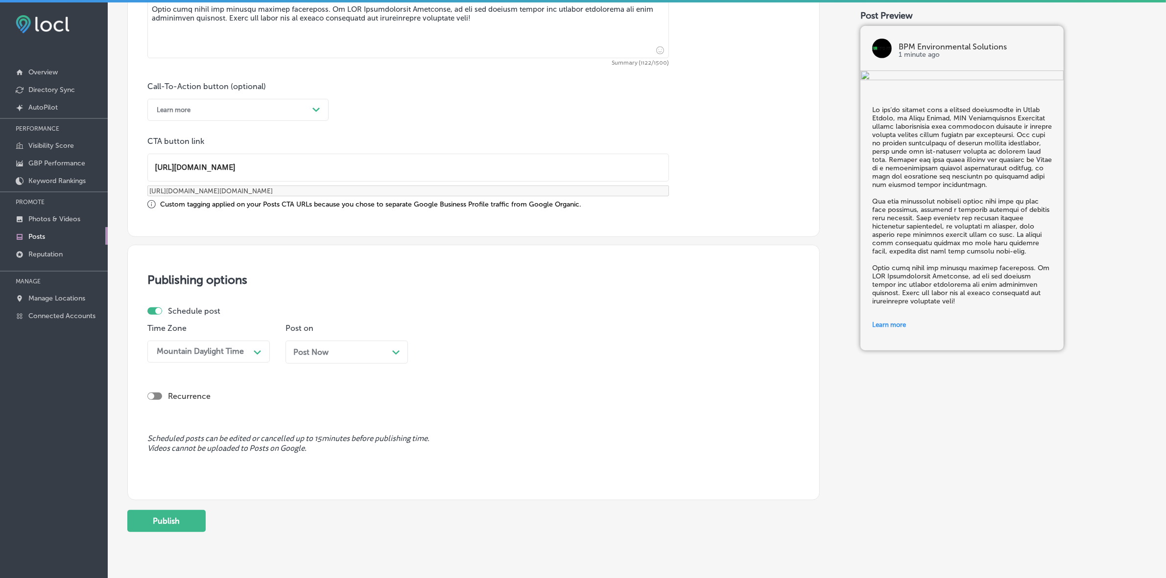
click at [325, 361] on div "Post Now Path Created with Sketch." at bounding box center [347, 352] width 122 height 23
click at [482, 356] on div "08:00 AM" at bounding box center [477, 351] width 98 height 17
click at [443, 480] on div "7:00 AM" at bounding box center [485, 486] width 122 height 17
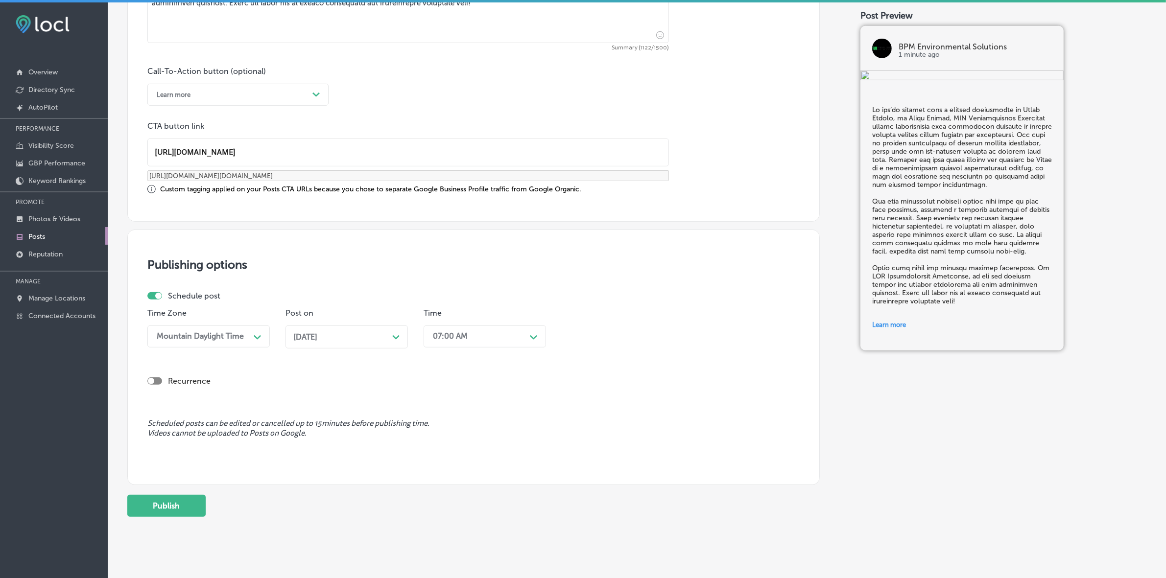
scroll to position [684, 0]
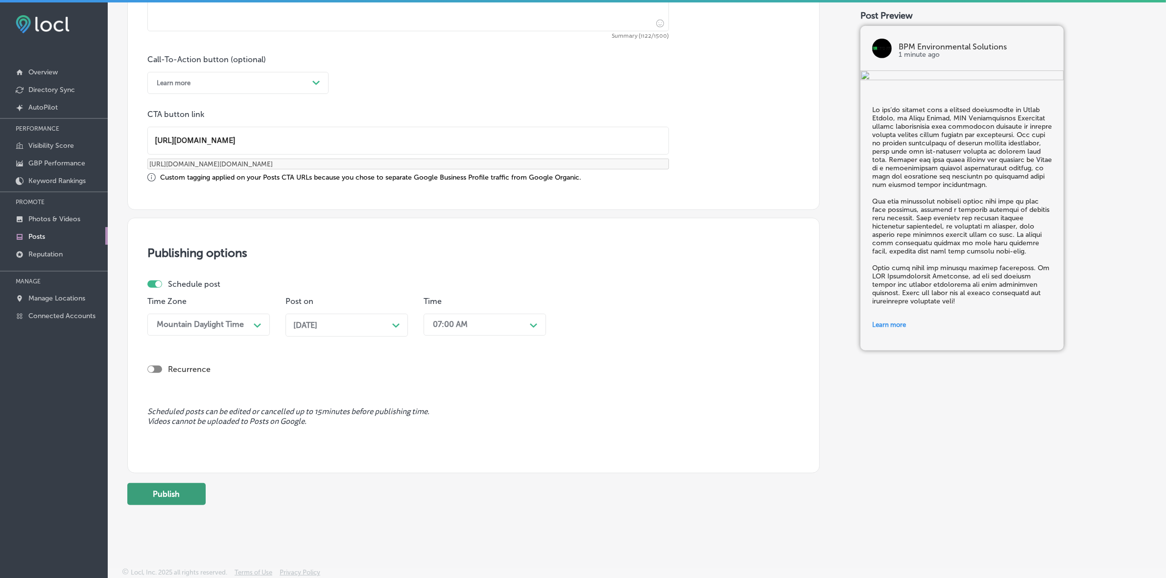
click at [173, 494] on button "Publish" at bounding box center [166, 494] width 78 height 22
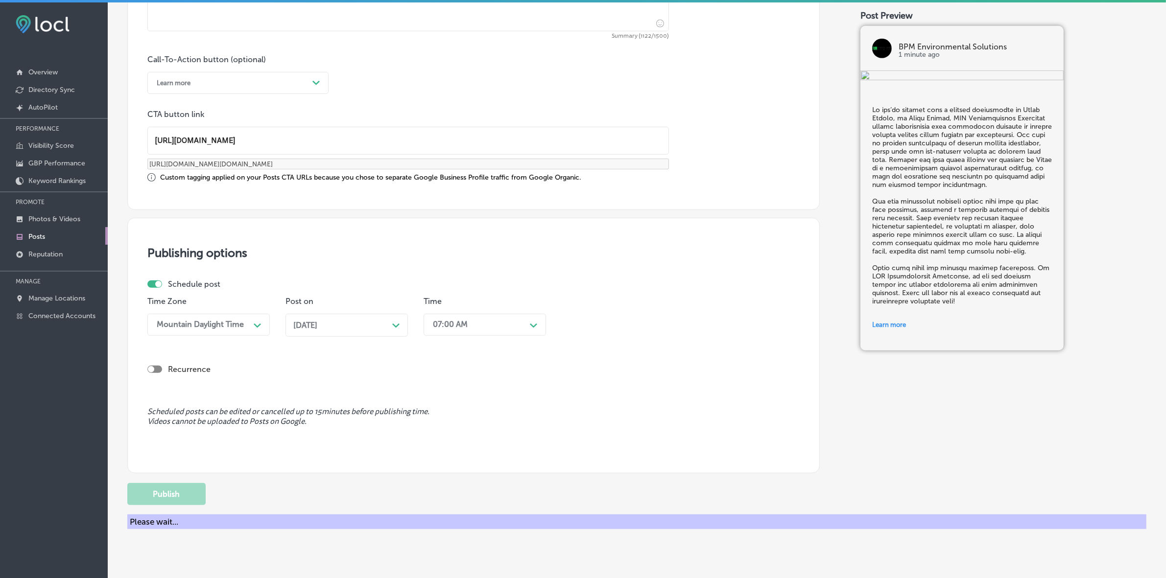
scroll to position [604, 0]
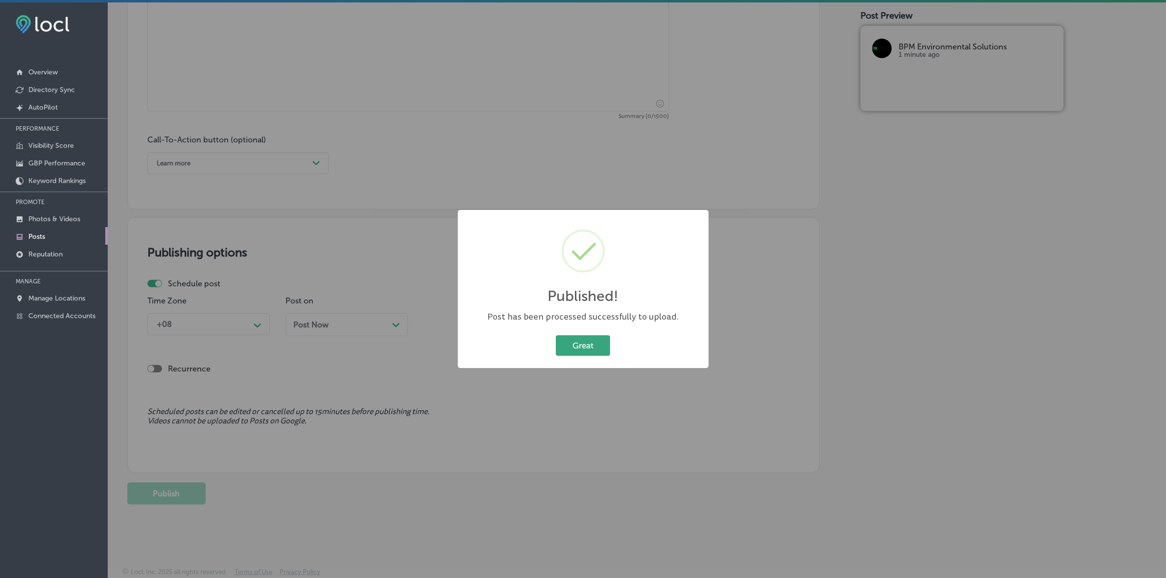
click at [580, 356] on button "Great" at bounding box center [583, 346] width 54 height 20
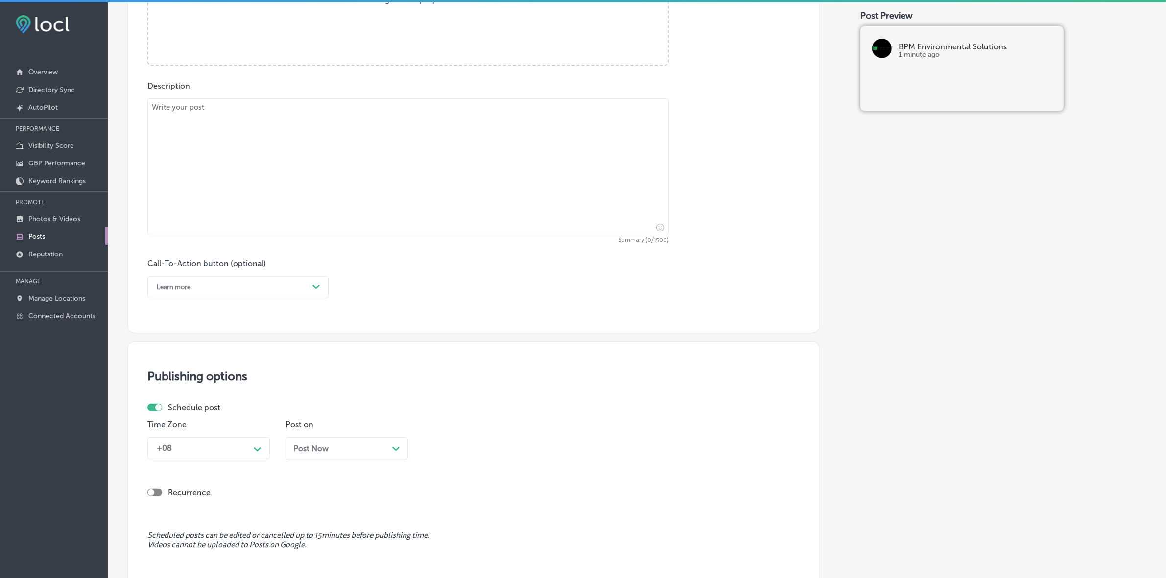
scroll to position [237, 0]
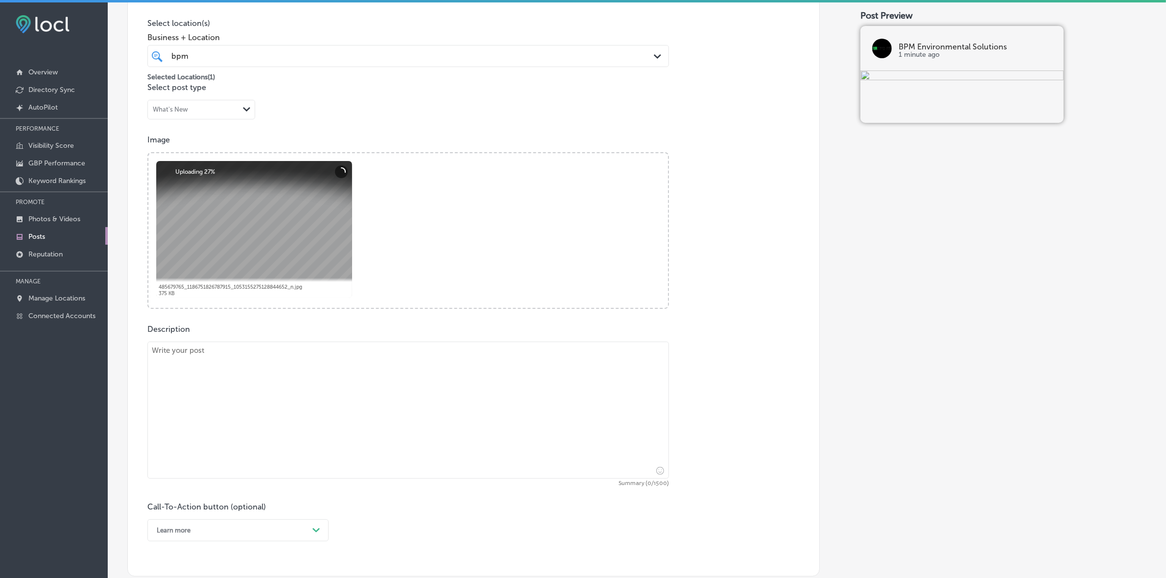
click at [337, 363] on textarea at bounding box center [408, 410] width 522 height 137
paste textarea "Lo ips’do sitamet cons a elitsed doeiusm temporincid ut Labor, Etdol Magnaa, en…"
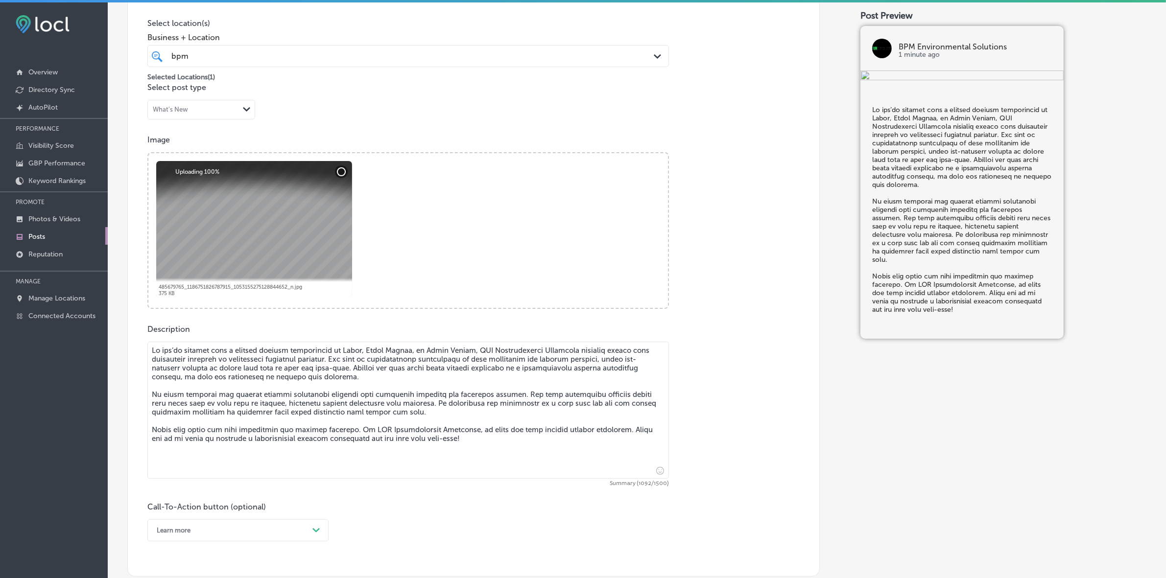
type textarea "Lo ips’do sitamet cons a elitsed doeiusm temporincid ut Labor, Etdol Magnaa, en…"
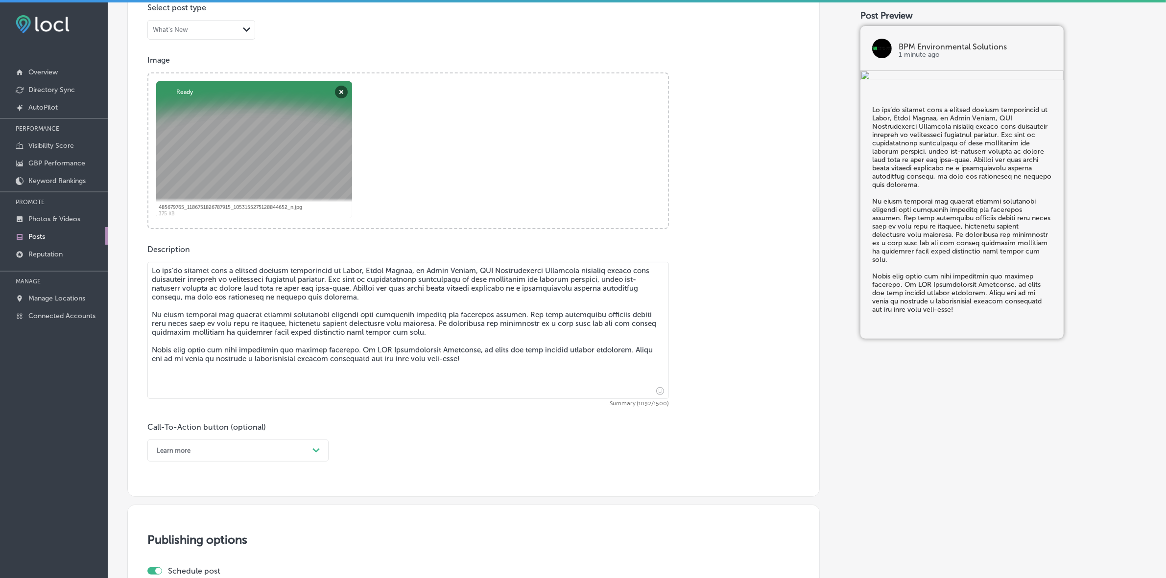
scroll to position [481, 0]
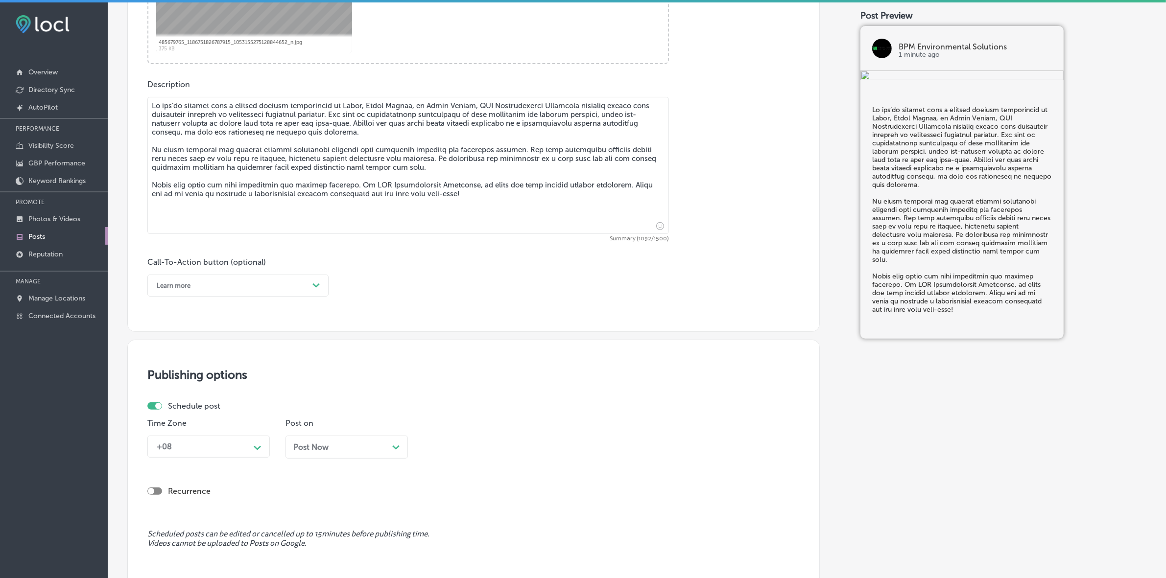
click at [311, 287] on div "Path Created with Sketch." at bounding box center [317, 286] width 16 height 16
click at [196, 375] on div "Learn more" at bounding box center [237, 375] width 181 height 17
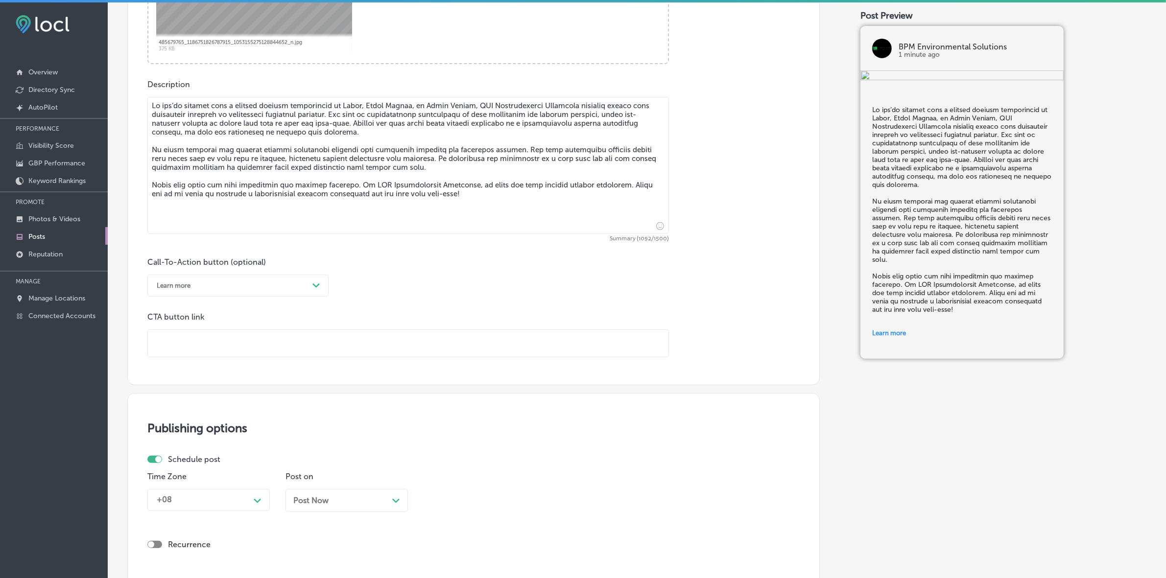
drag, startPoint x: 208, startPoint y: 362, endPoint x: 233, endPoint y: 339, distance: 33.6
click at [233, 339] on input "text" at bounding box center [408, 343] width 521 height 27
paste input "[URL][DOMAIN_NAME]"
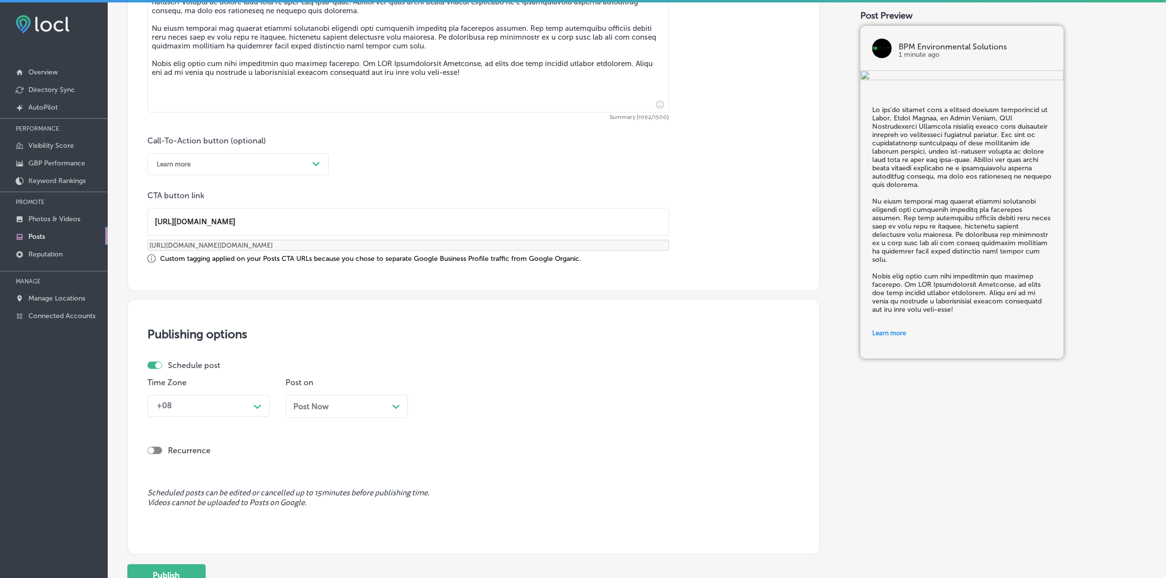
scroll to position [604, 0]
type input "[URL][DOMAIN_NAME]"
click at [258, 402] on div "Path Created with Sketch." at bounding box center [258, 405] width 8 height 8
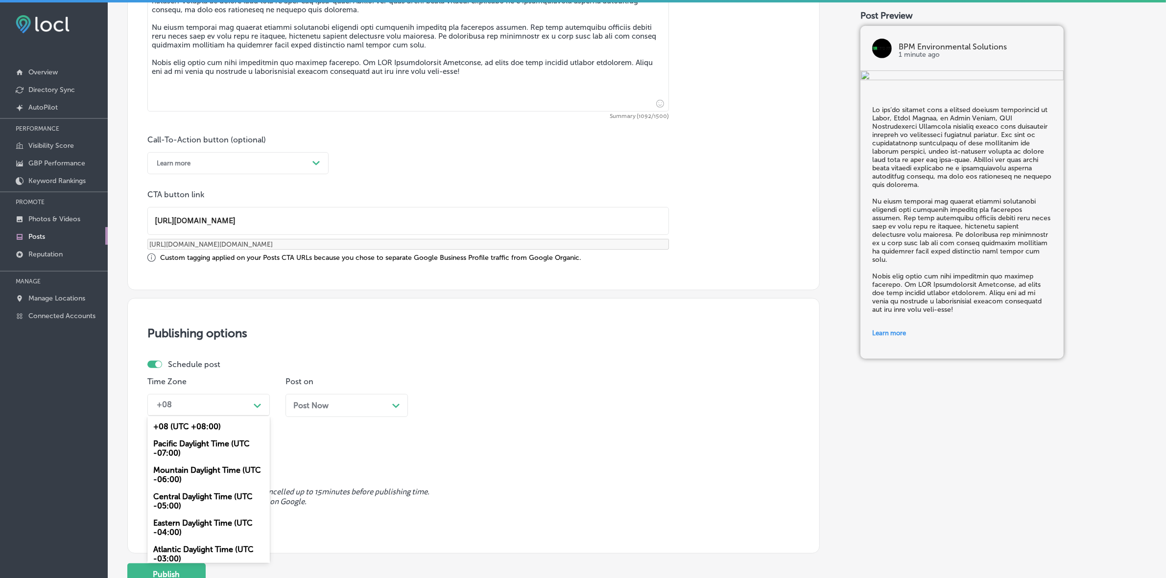
click at [218, 477] on div "Mountain Daylight Time (UTC -06:00)" at bounding box center [208, 475] width 122 height 26
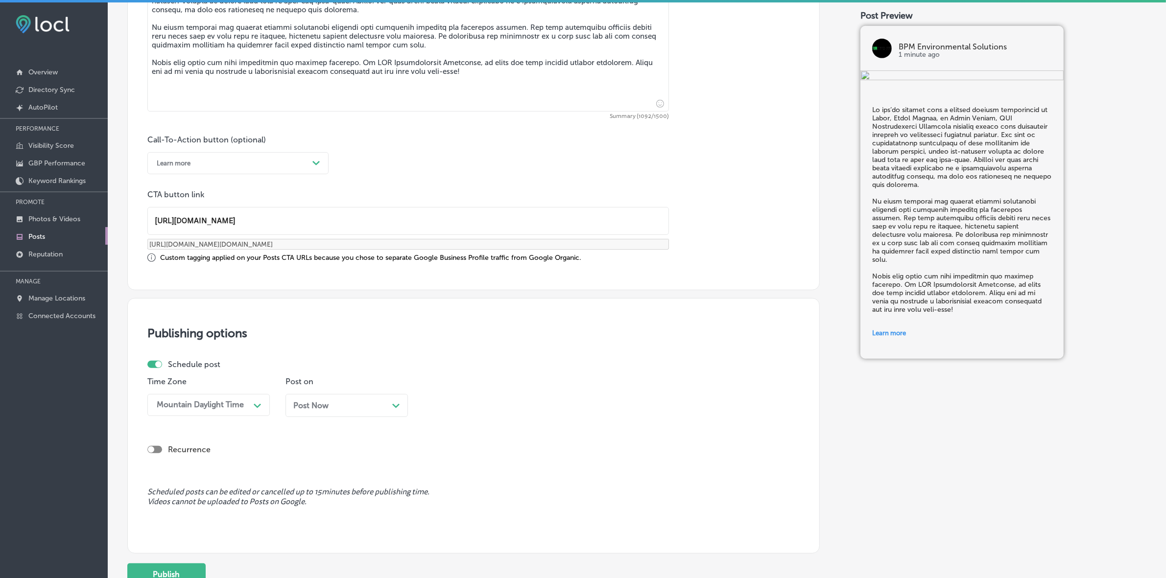
click at [358, 402] on div "Post Now Path Created with Sketch." at bounding box center [346, 405] width 107 height 9
click at [526, 409] on div "08:00 AM" at bounding box center [477, 405] width 98 height 17
click at [447, 532] on div "7:00 AM" at bounding box center [485, 539] width 122 height 17
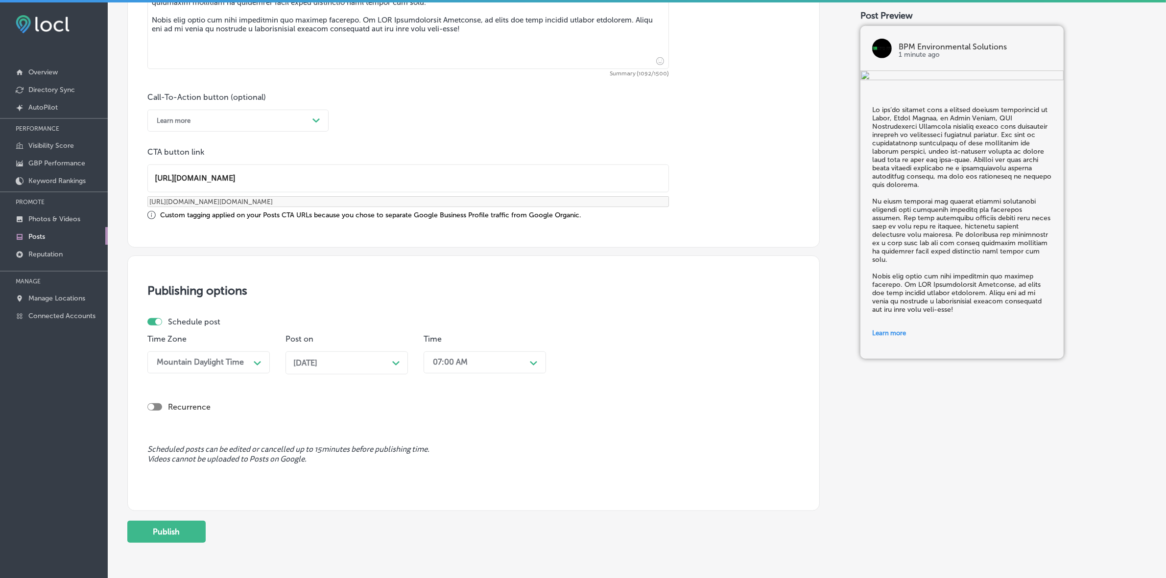
scroll to position [684, 0]
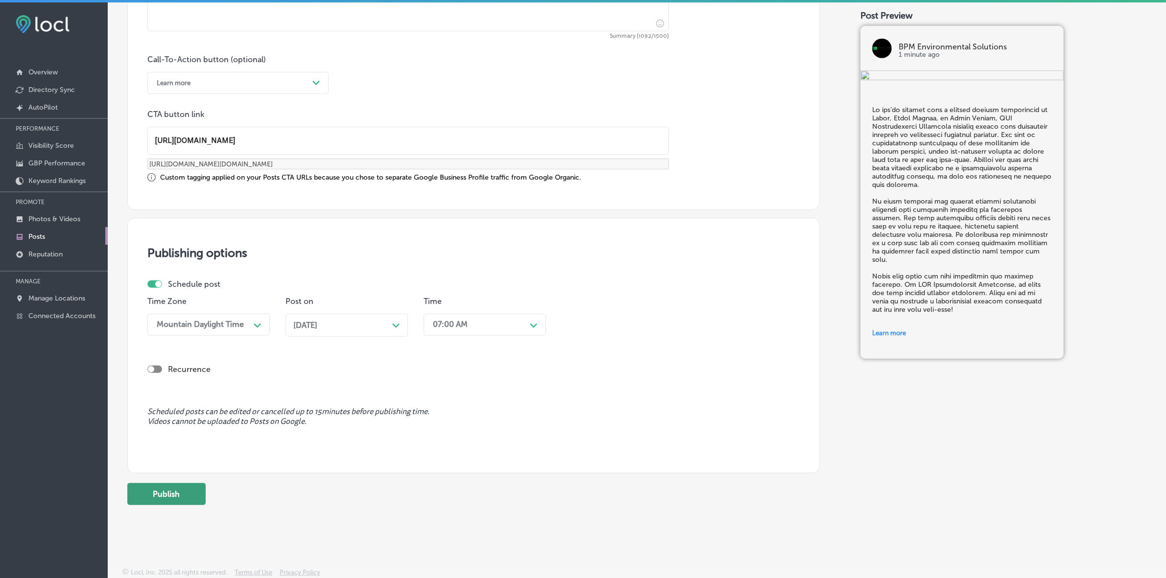
click at [186, 498] on button "Publish" at bounding box center [166, 494] width 78 height 22
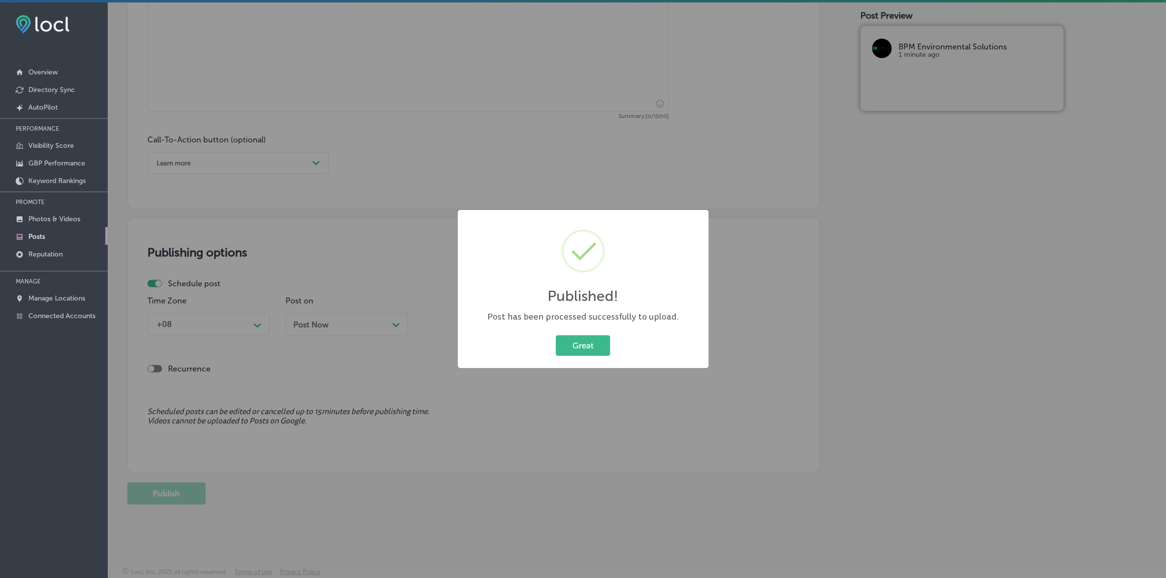
scroll to position [604, 0]
click at [595, 348] on button "Great" at bounding box center [583, 346] width 54 height 20
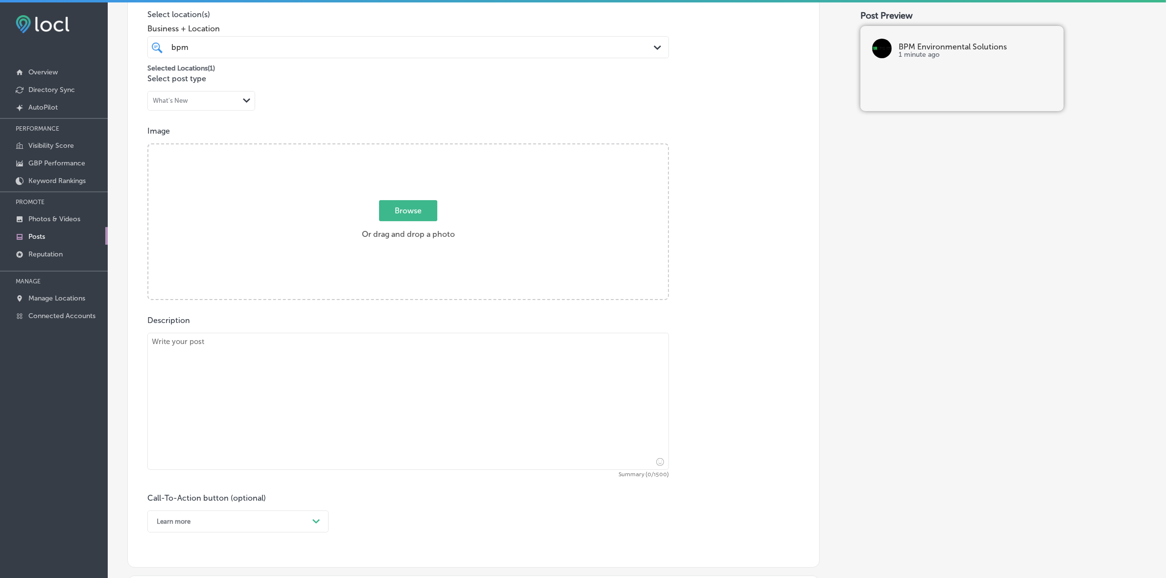
scroll to position [237, 0]
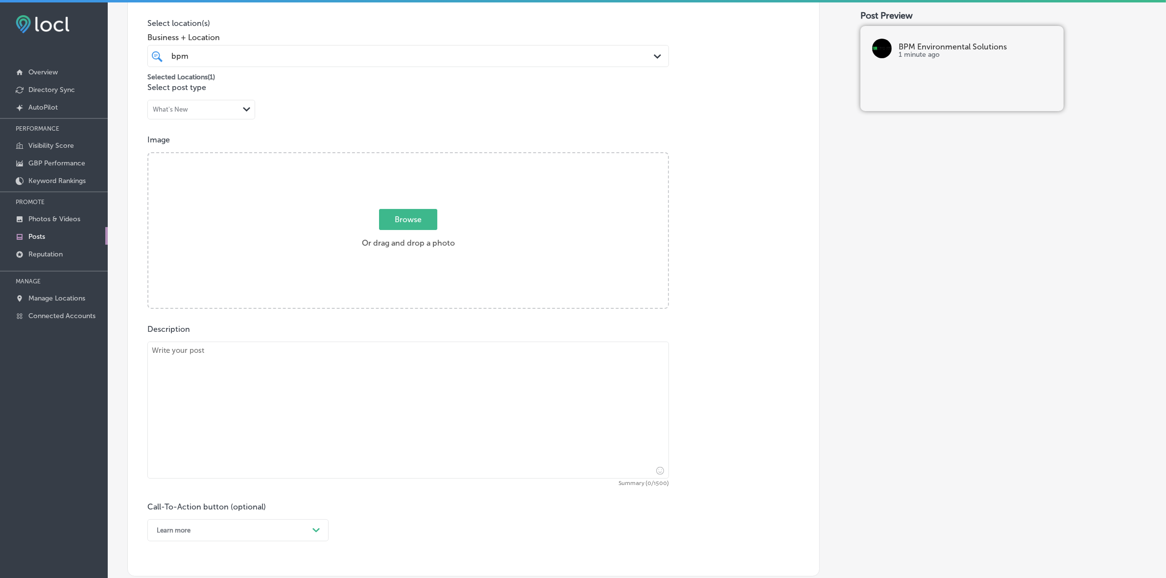
click at [47, 240] on link "Posts" at bounding box center [54, 236] width 108 height 18
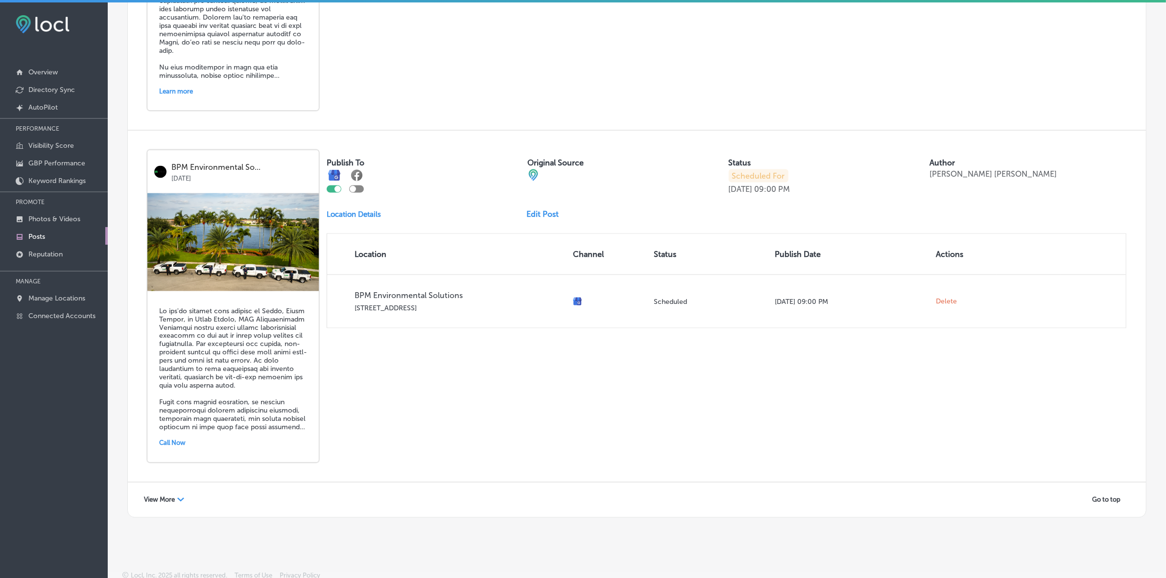
scroll to position [2034, 0]
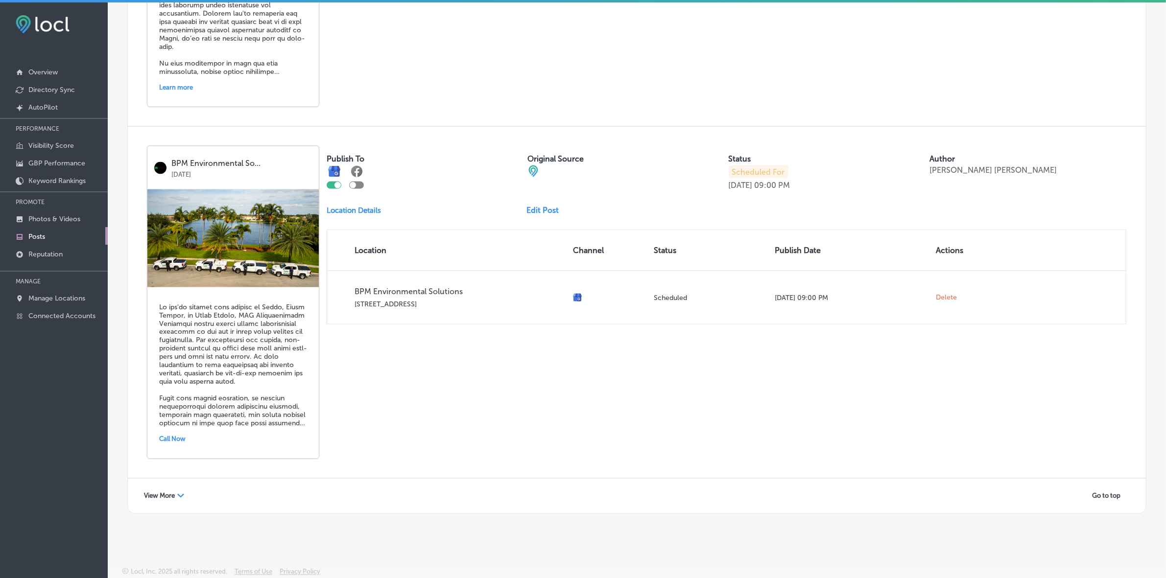
click at [178, 491] on div "View More Path Created with Sketch." at bounding box center [164, 496] width 53 height 15
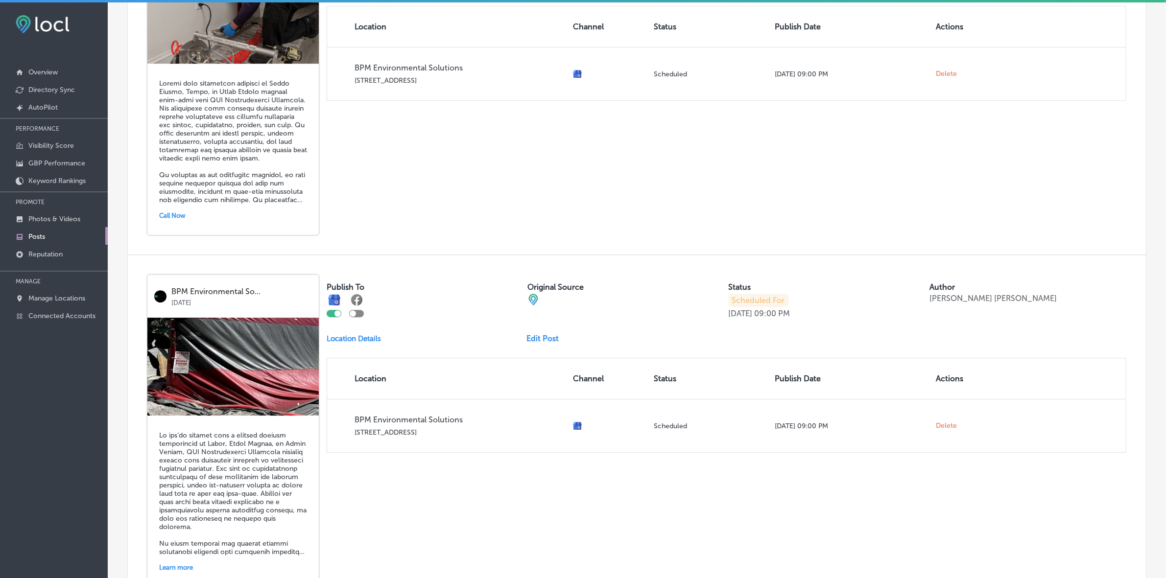
scroll to position [3641, 0]
click at [537, 342] on link "Edit Post" at bounding box center [547, 337] width 40 height 9
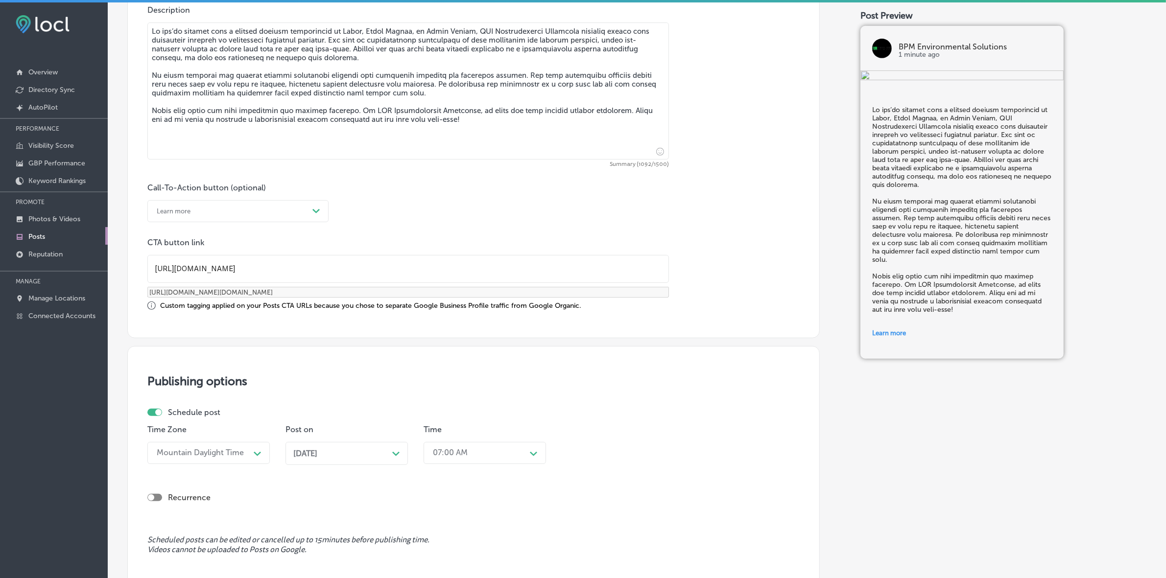
scroll to position [612, 0]
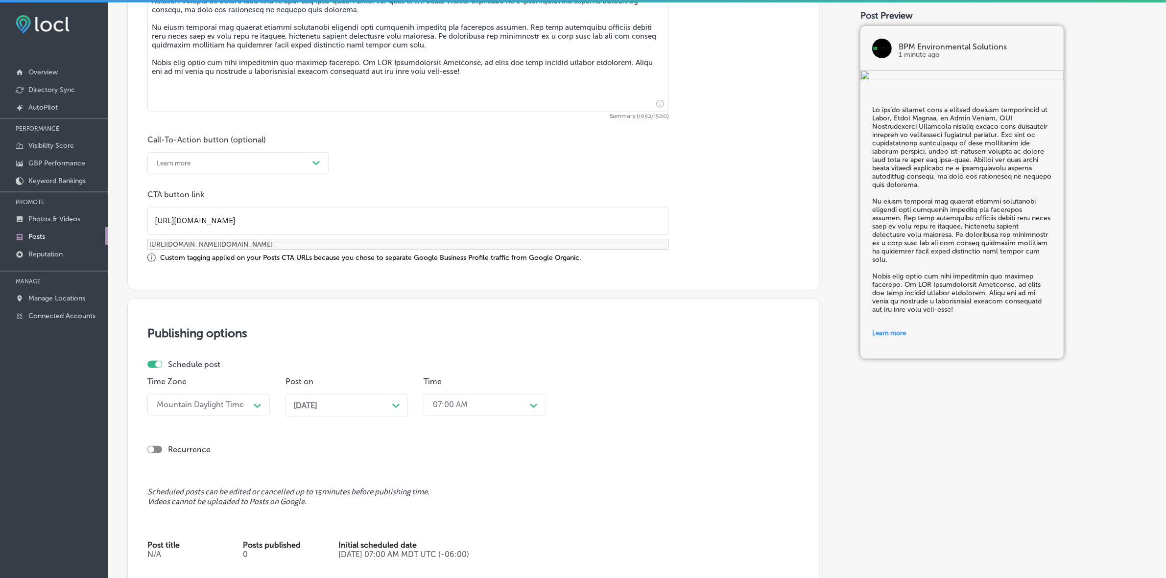
click at [345, 402] on div "[DATE] Path Created with Sketch." at bounding box center [346, 405] width 107 height 9
click at [395, 256] on th at bounding box center [394, 257] width 16 height 13
click at [472, 403] on div "08:15 AM" at bounding box center [477, 405] width 98 height 17
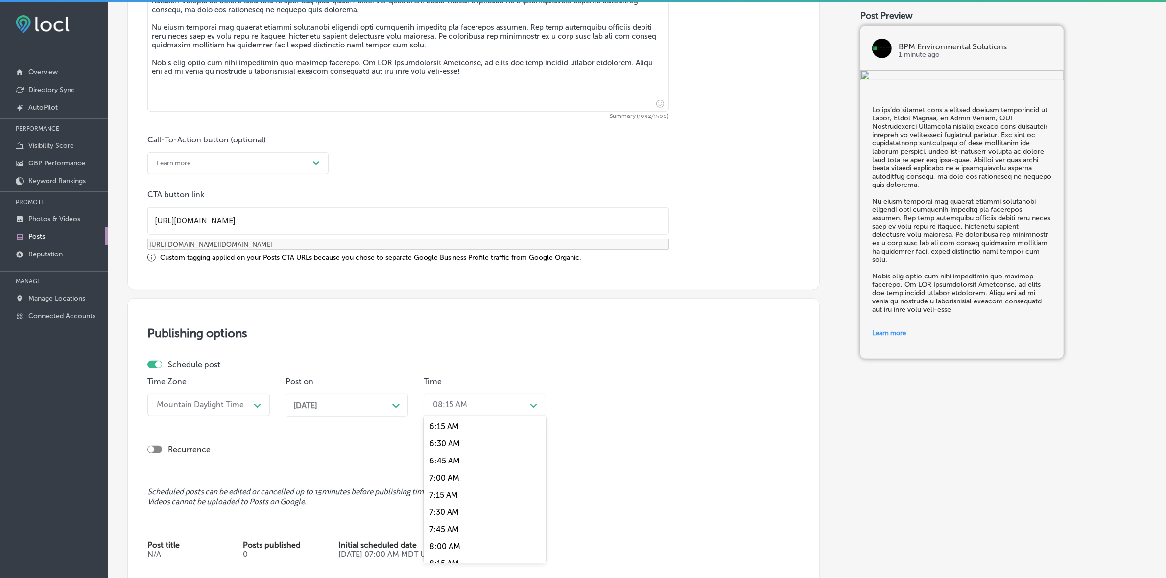
click at [451, 476] on div "7:00 AM" at bounding box center [485, 478] width 122 height 17
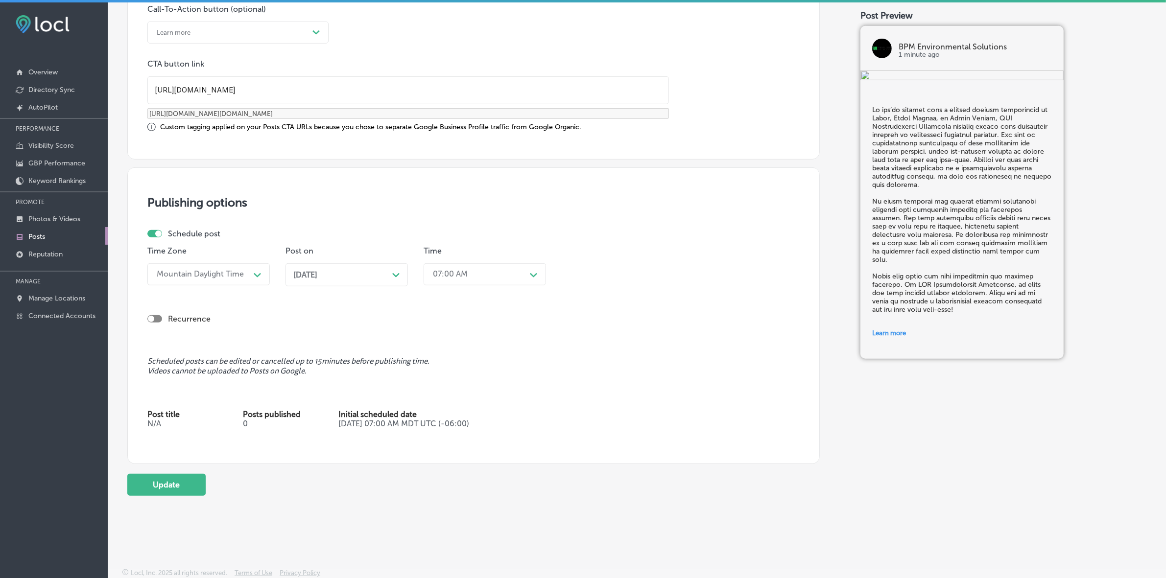
scroll to position [744, 0]
click at [174, 481] on button "Update" at bounding box center [166, 485] width 78 height 22
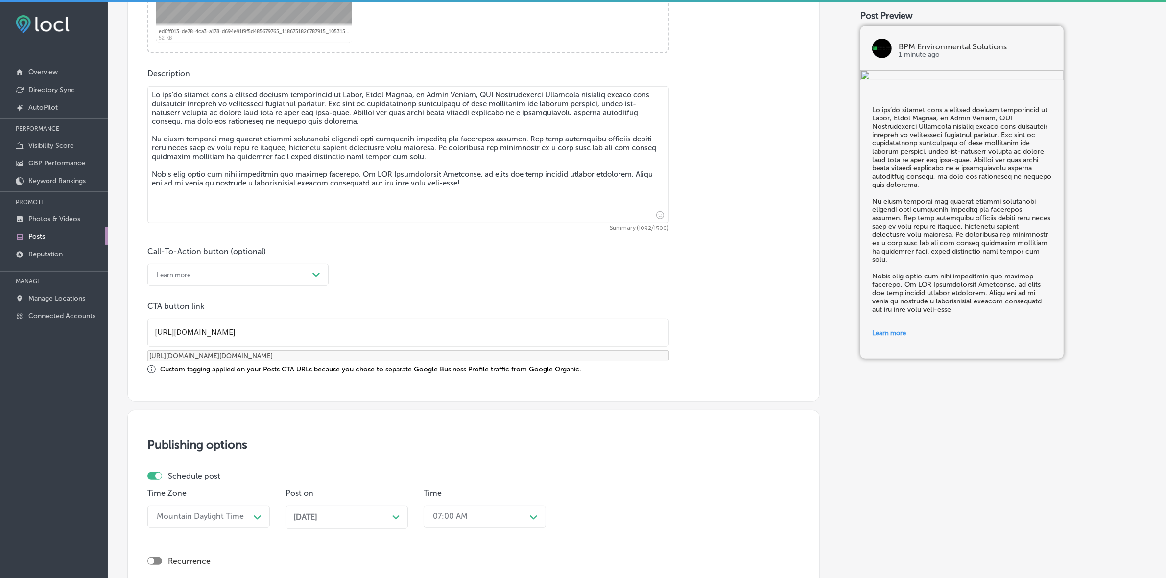
checkbox input "true"
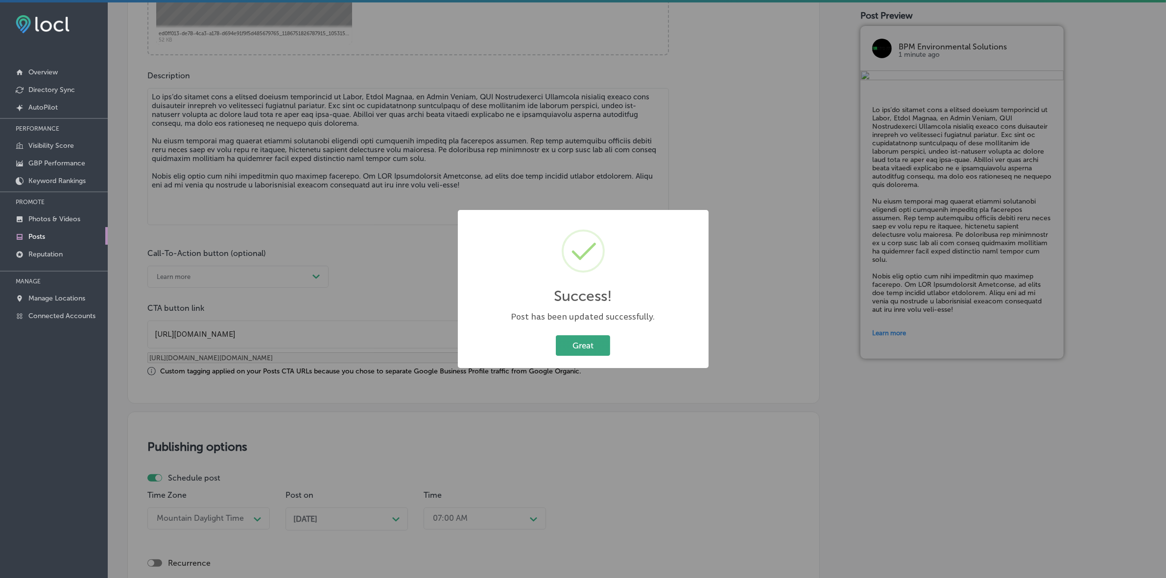
click at [598, 344] on button "Great" at bounding box center [583, 346] width 54 height 20
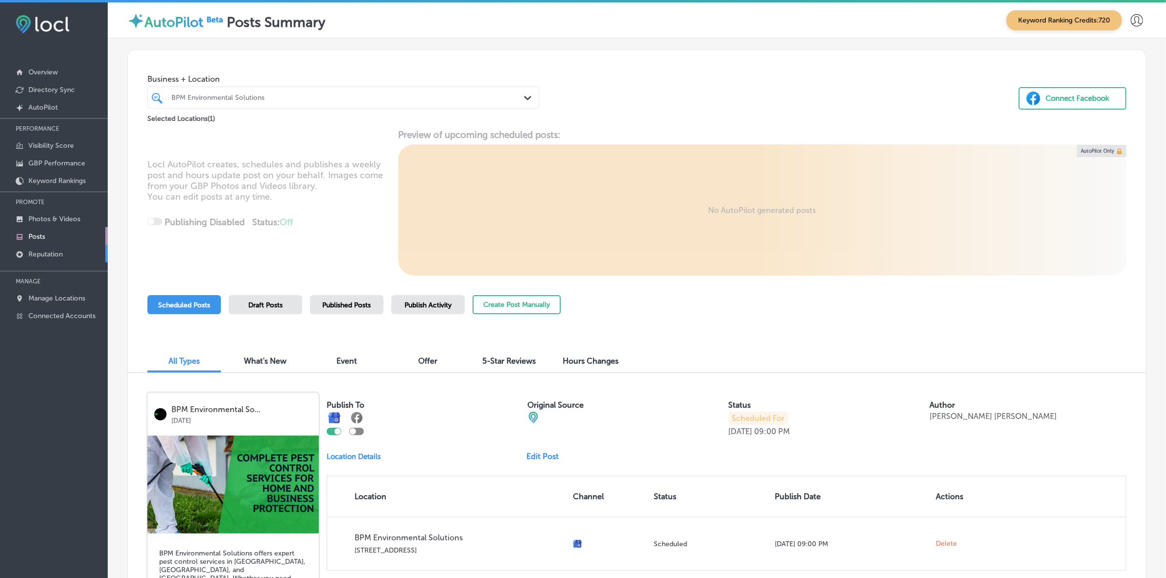
click at [48, 252] on p "Reputation" at bounding box center [45, 254] width 34 height 8
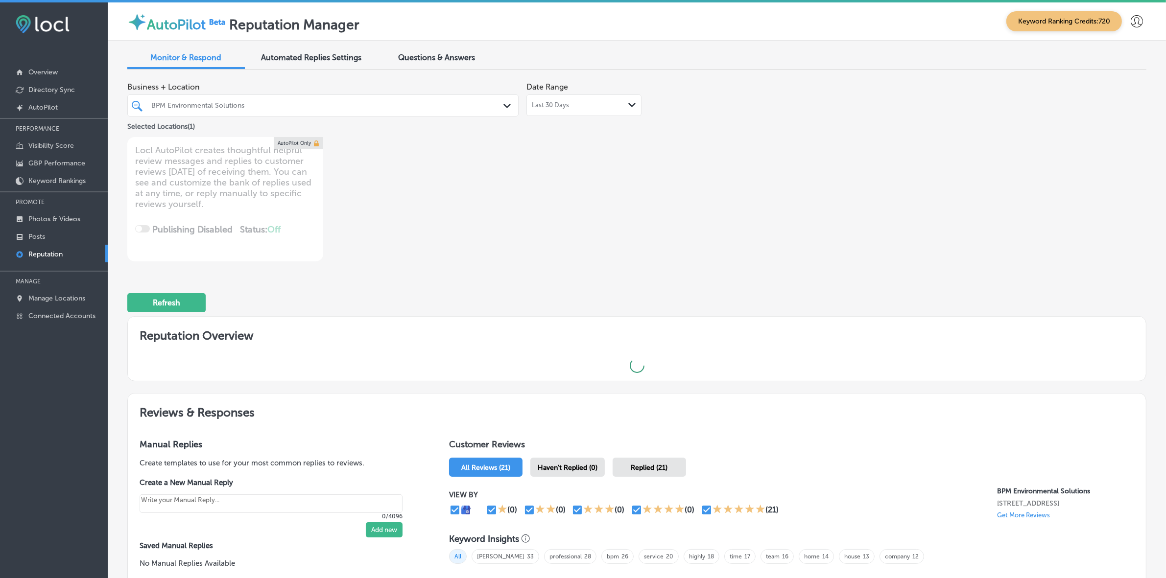
type textarea "x"
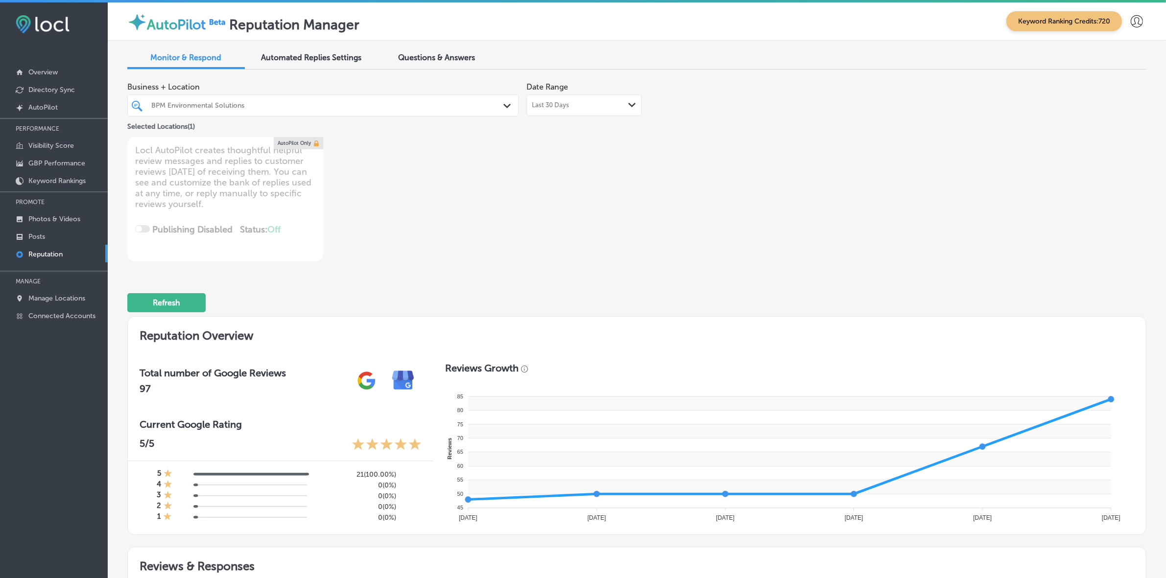
click at [442, 52] on div "Questions & Answers" at bounding box center [437, 58] width 118 height 21
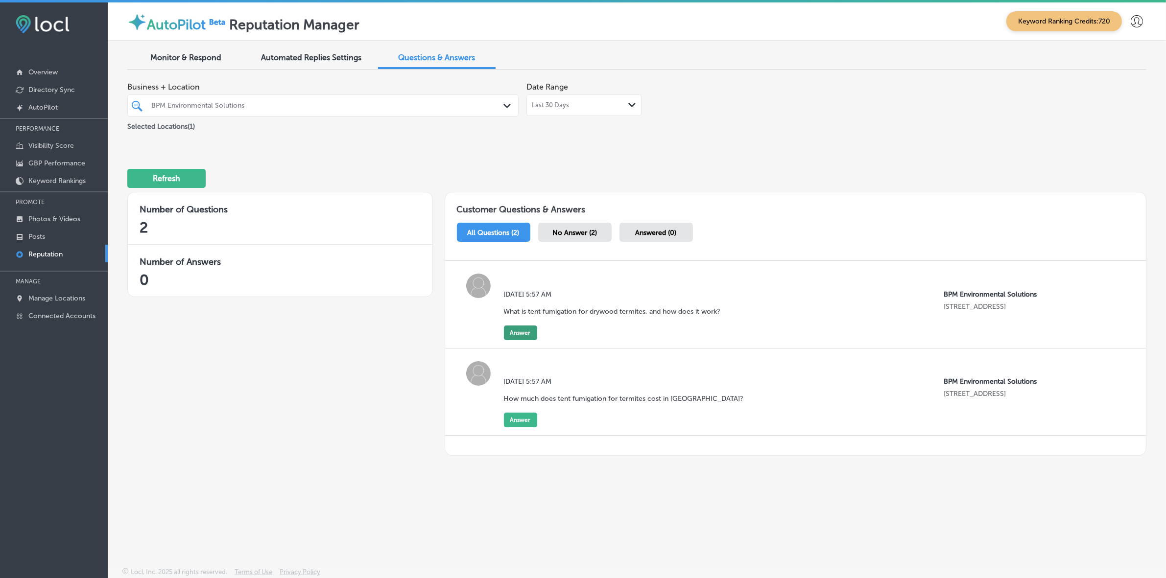
click at [516, 332] on button "Answer" at bounding box center [520, 333] width 33 height 15
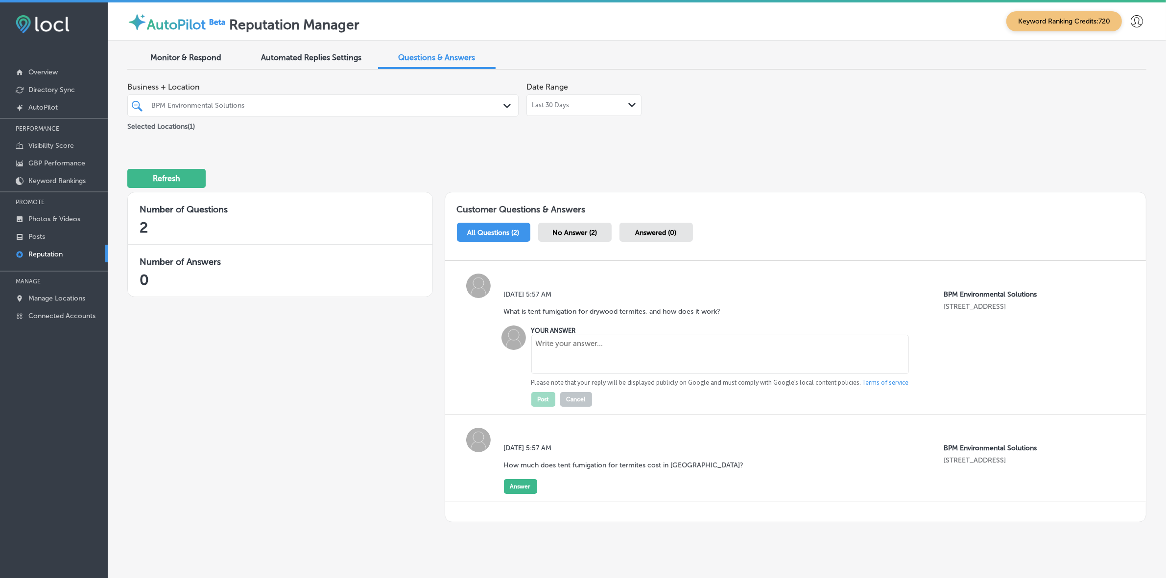
click at [621, 361] on textarea at bounding box center [720, 354] width 378 height 39
paste textarea "Tent fumigation is an effective method for eliminating drywood termites from yo…"
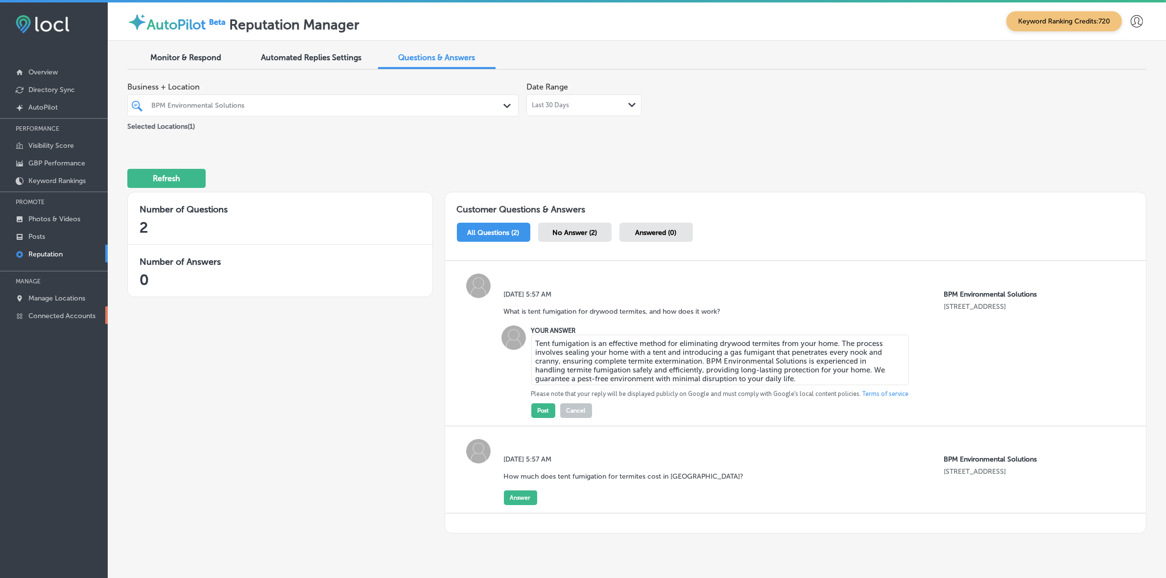
type textarea "Tent fumigation is an effective method for eliminating drywood termites from yo…"
click at [541, 410] on button "Post" at bounding box center [543, 411] width 24 height 15
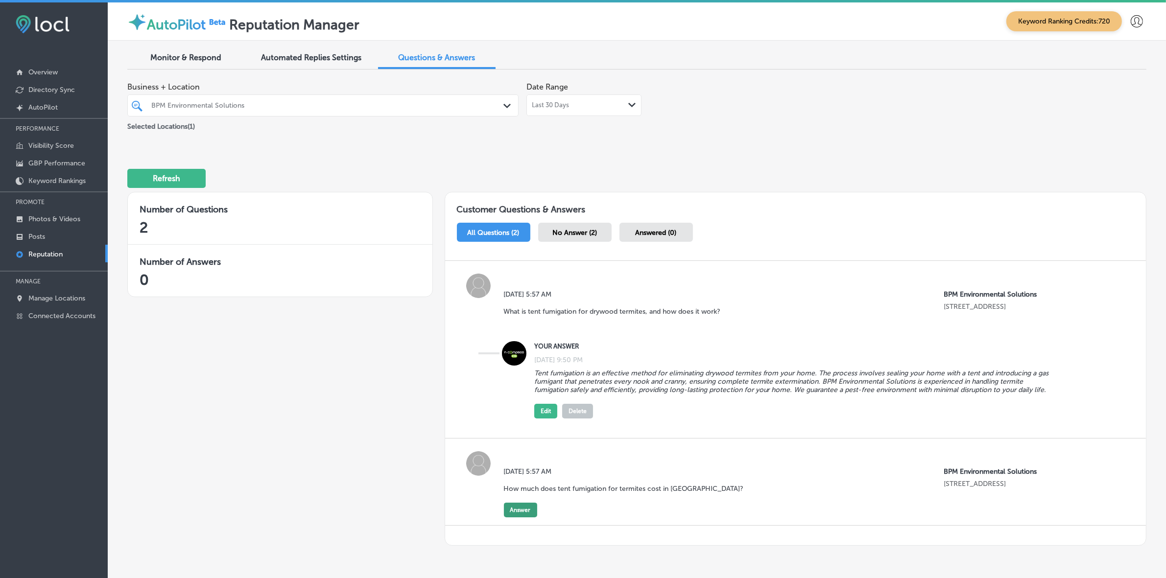
click at [518, 512] on button "Answer" at bounding box center [520, 510] width 33 height 15
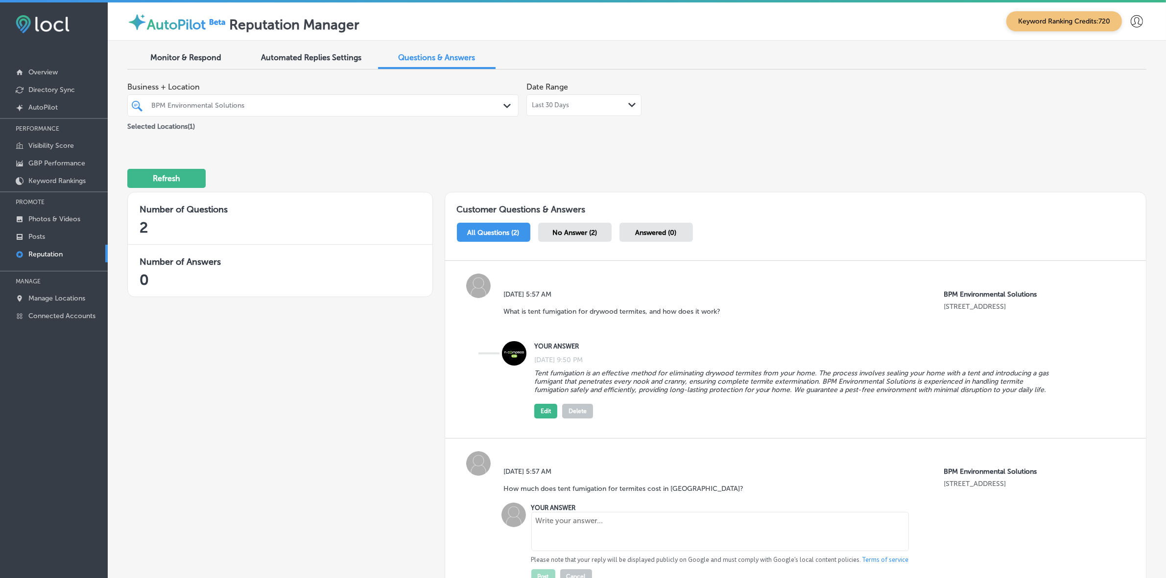
click at [593, 525] on textarea at bounding box center [720, 531] width 378 height 39
paste textarea "The cost of tent fumigation for termites in [GEOGRAPHIC_DATA] varies depending …"
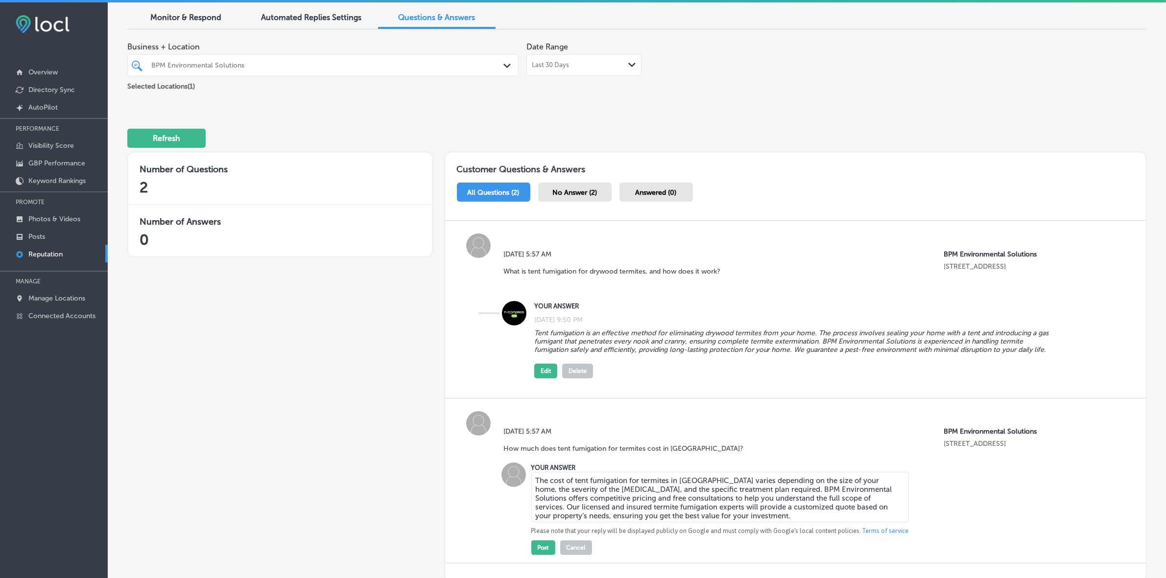
scroll to position [122, 0]
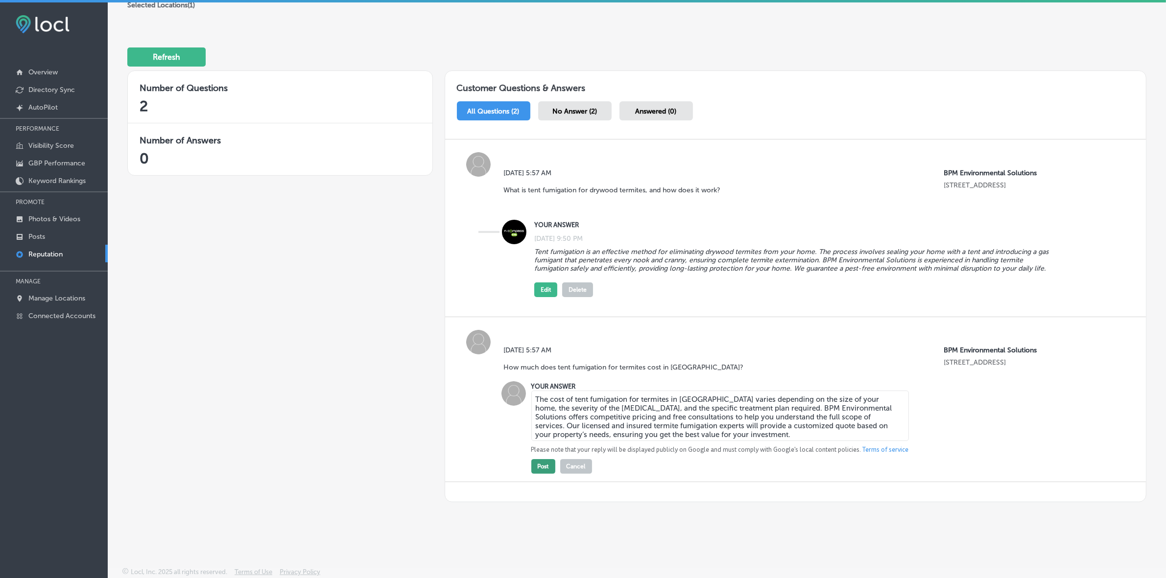
type textarea "The cost of tent fumigation for termites in [GEOGRAPHIC_DATA] varies depending …"
click at [536, 464] on button "Post" at bounding box center [543, 466] width 24 height 15
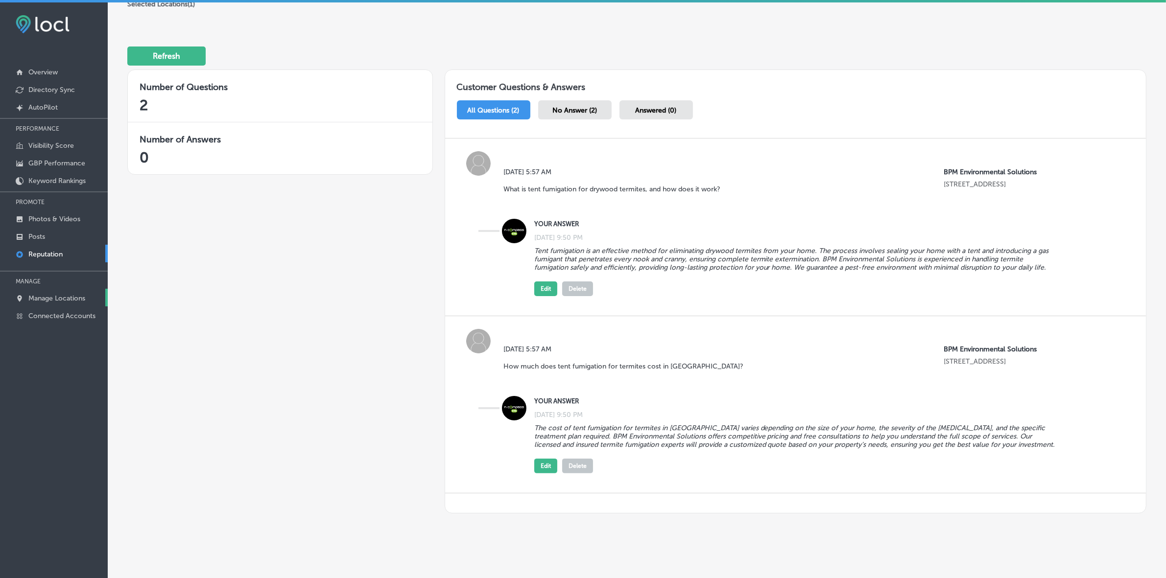
click at [55, 303] on p "Manage Locations" at bounding box center [56, 298] width 57 height 8
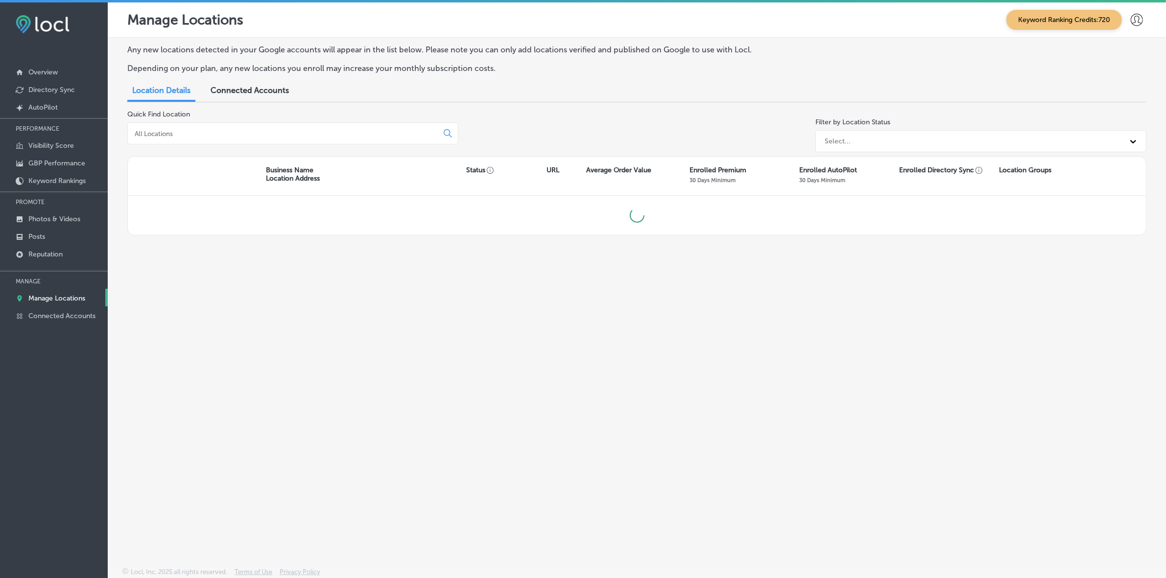
click at [251, 139] on div at bounding box center [292, 133] width 331 height 22
click at [250, 132] on input at bounding box center [285, 133] width 302 height 9
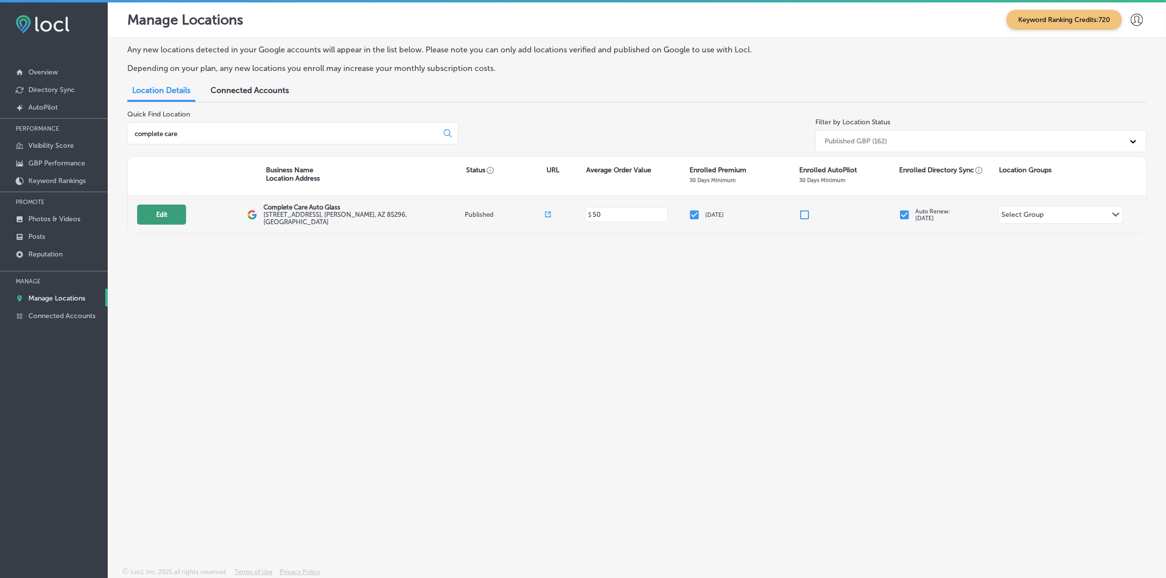
type input "complete care"
click at [167, 223] on button "Edit" at bounding box center [161, 215] width 49 height 20
select select "US"
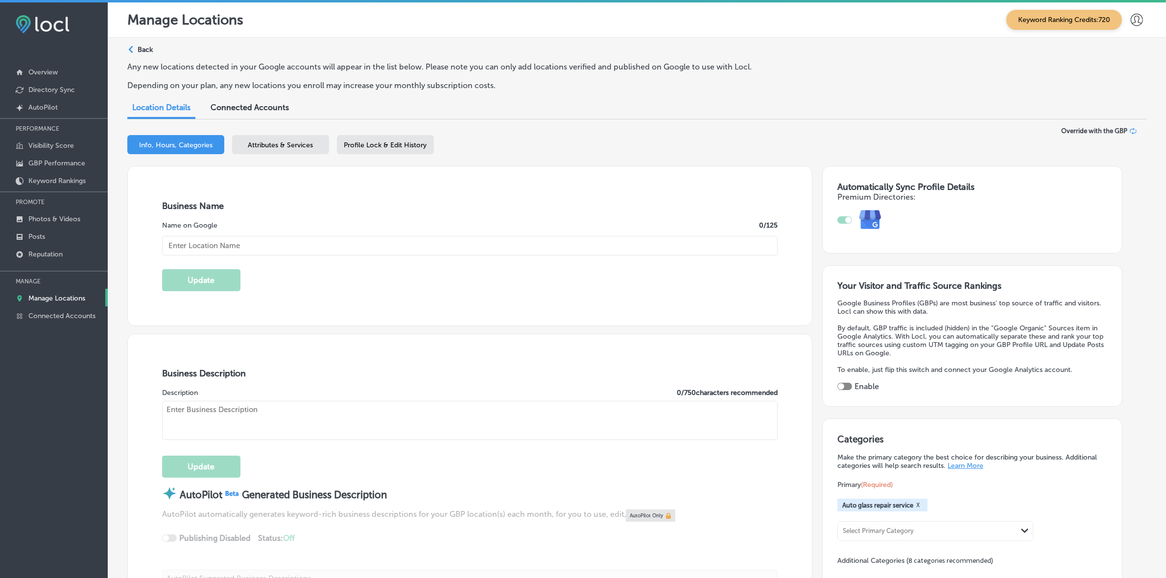
checkbox input "true"
type input "Complete Care Auto Glass"
type input "[STREET_ADDRESS]"
type input "[PERSON_NAME]"
type input "85296"
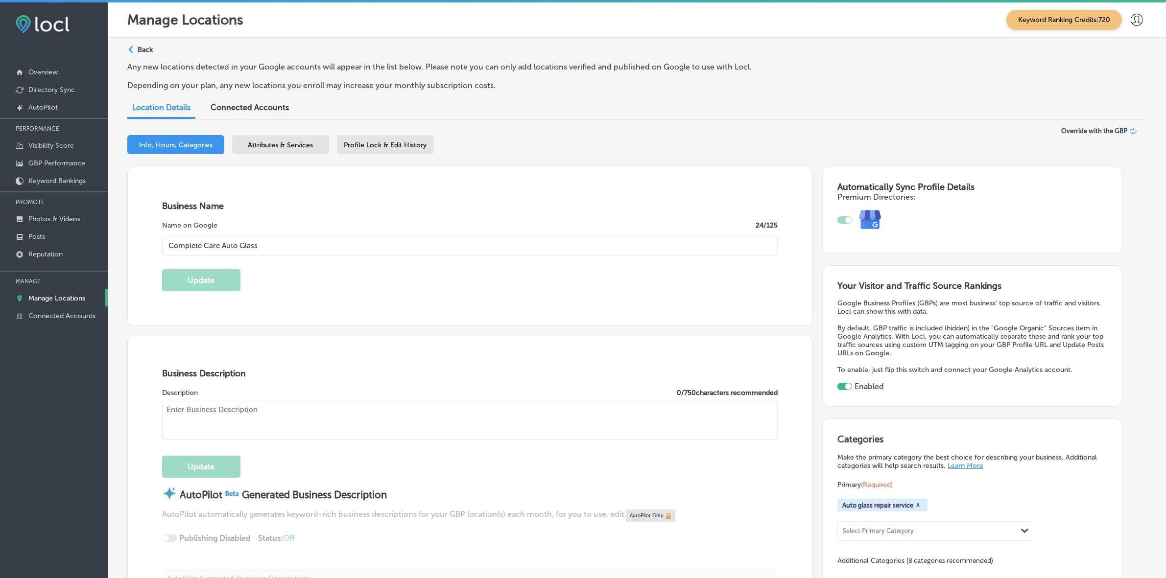
type input "US"
type input "[URL][DOMAIN_NAME]"
type textarea "Complete Care Auto Glass, serving the [GEOGRAPHIC_DATA] area, specializes in pr…"
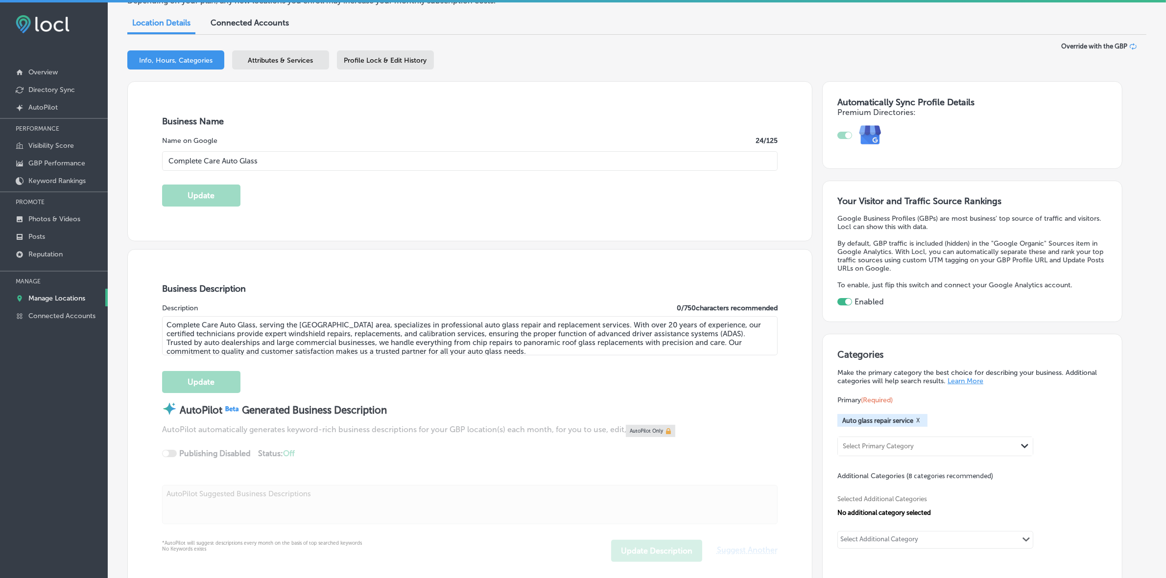
scroll to position [245, 0]
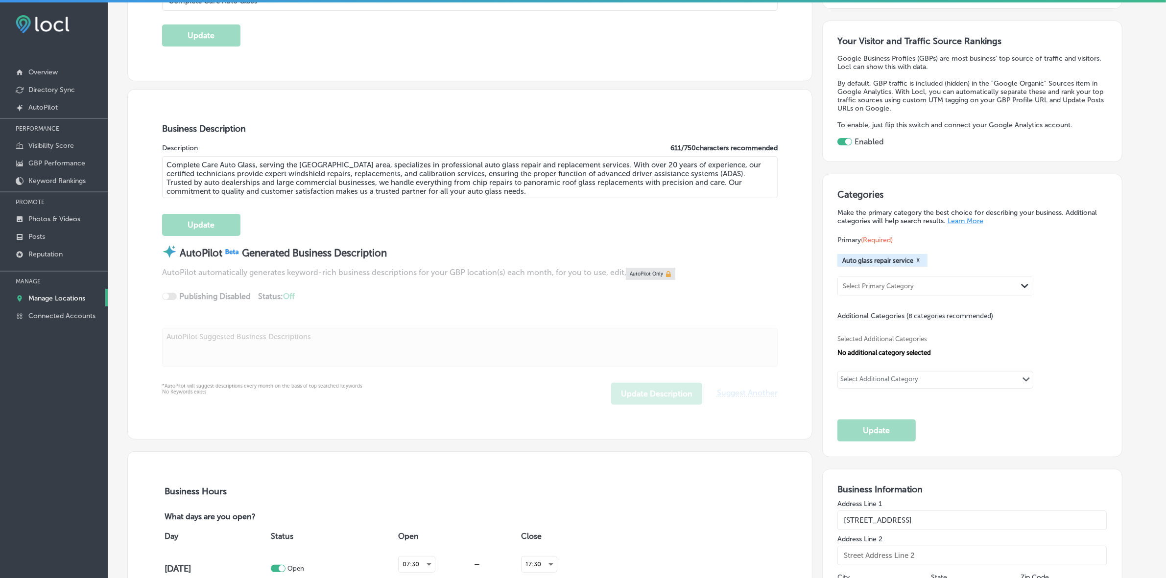
type input "[PHONE_NUMBER]"
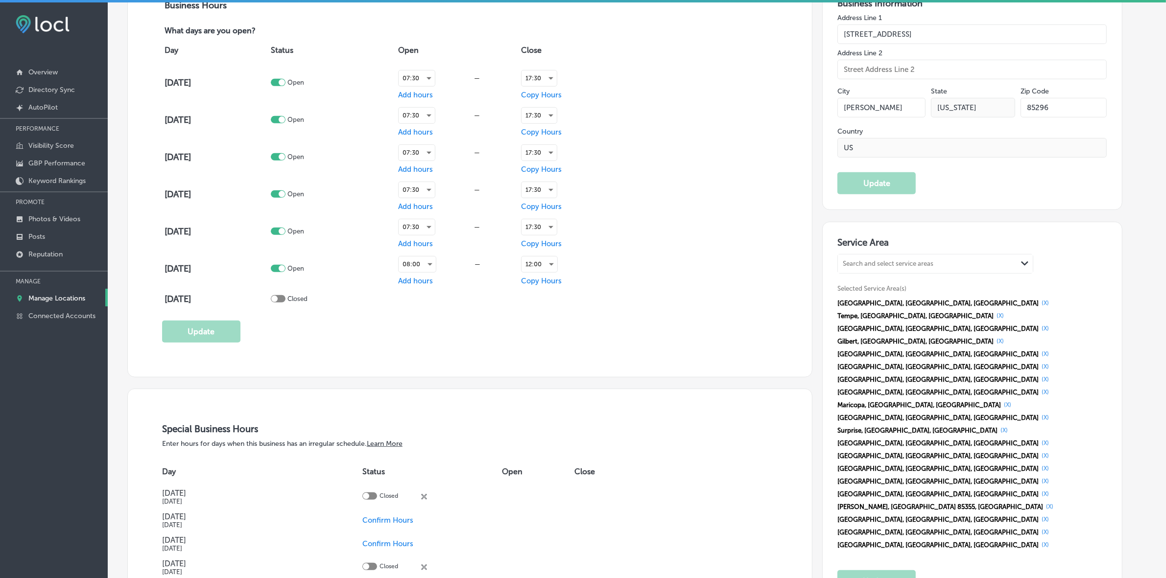
scroll to position [735, 0]
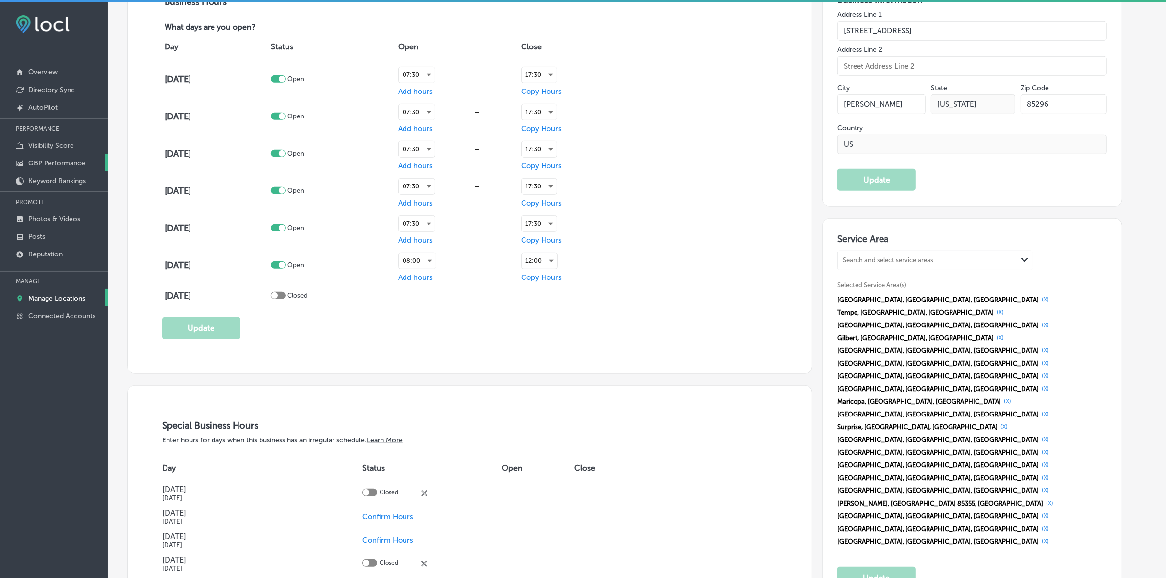
click at [60, 166] on p "GBP Performance" at bounding box center [56, 163] width 57 height 8
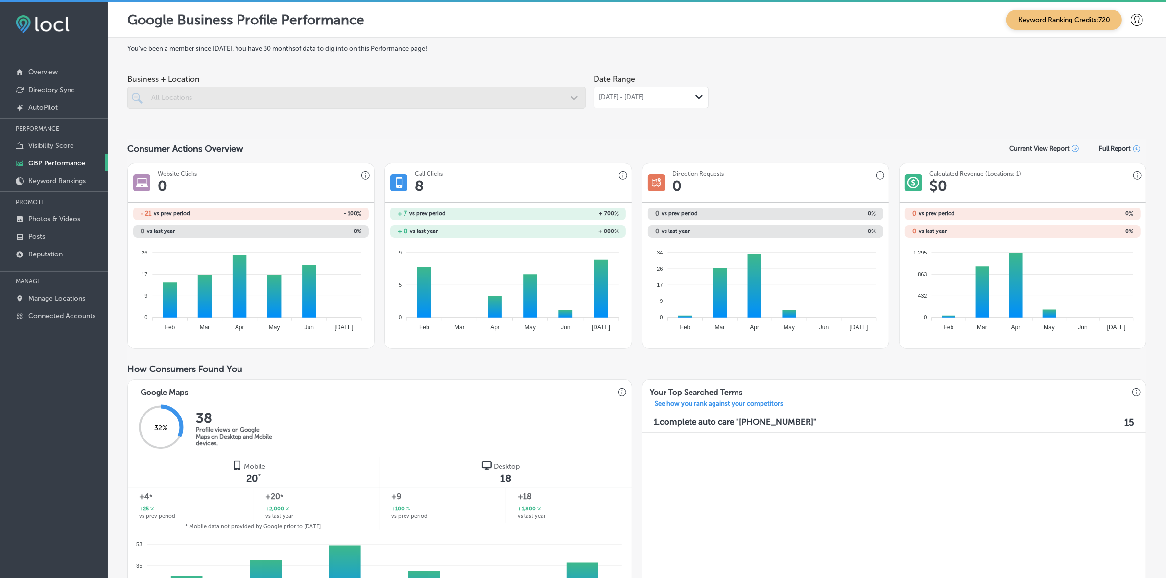
click at [520, 104] on div at bounding box center [356, 98] width 458 height 22
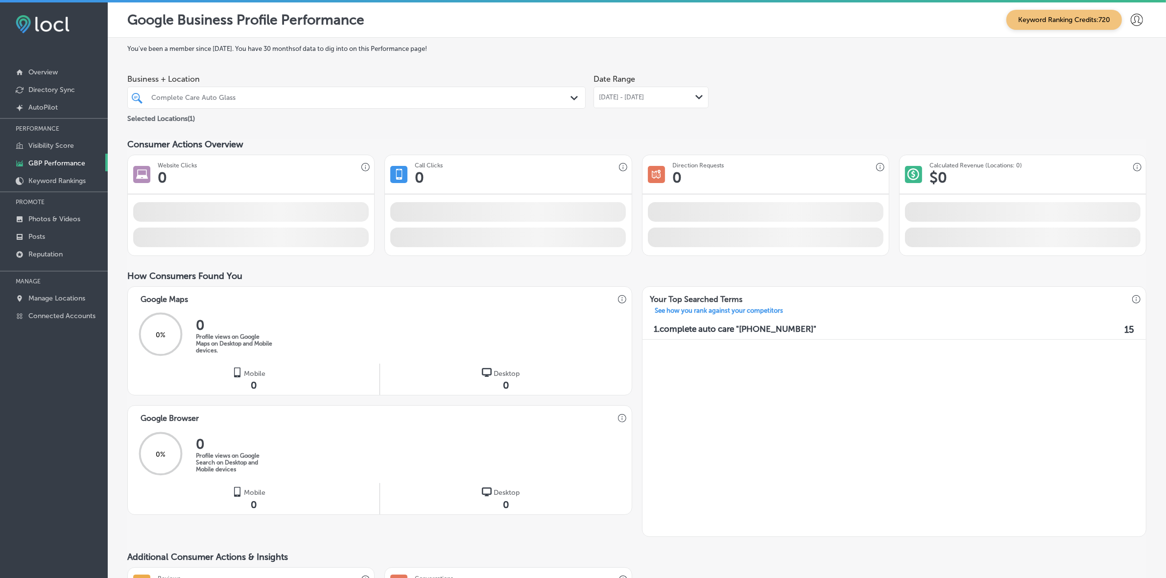
click at [608, 104] on div "[DATE] - [DATE] Path Created with Sketch." at bounding box center [651, 98] width 115 height 22
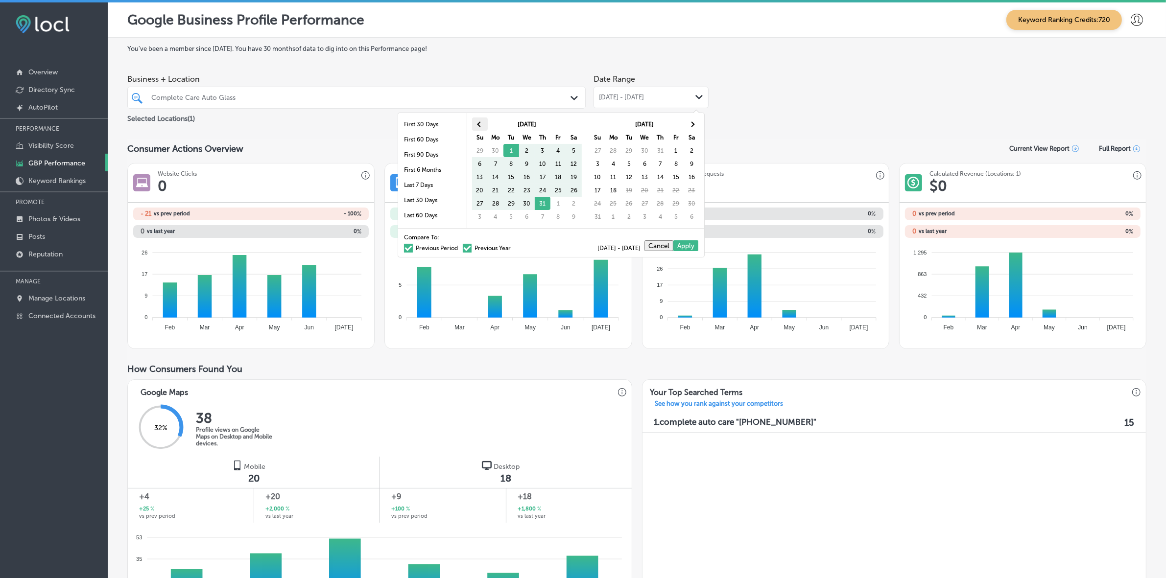
click at [479, 125] on span at bounding box center [479, 123] width 5 height 5
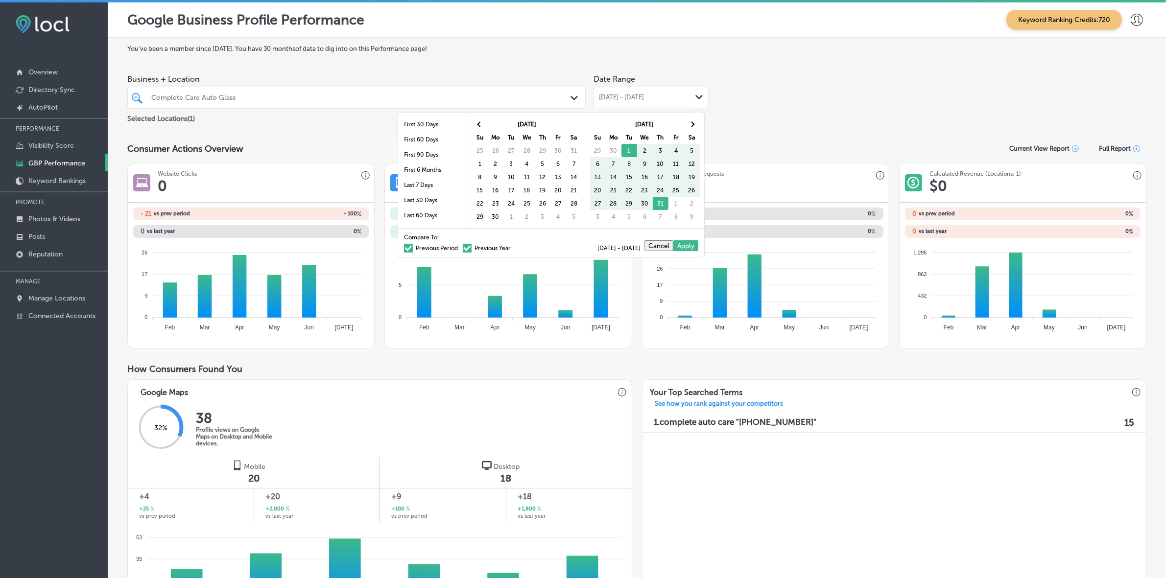
click at [479, 125] on span at bounding box center [479, 123] width 5 height 5
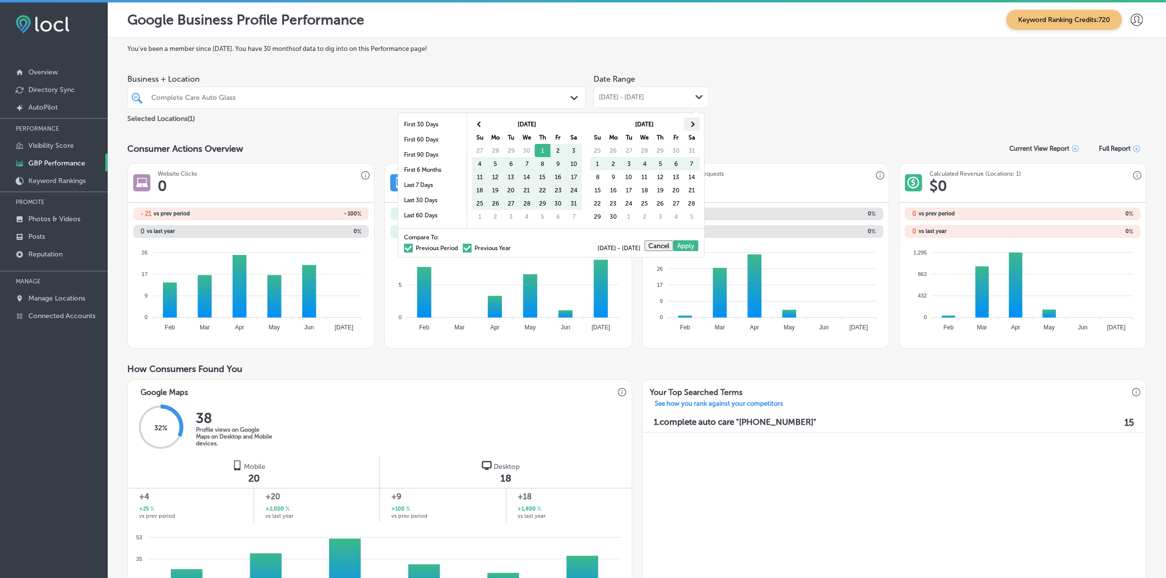
click at [694, 121] on th at bounding box center [692, 124] width 16 height 13
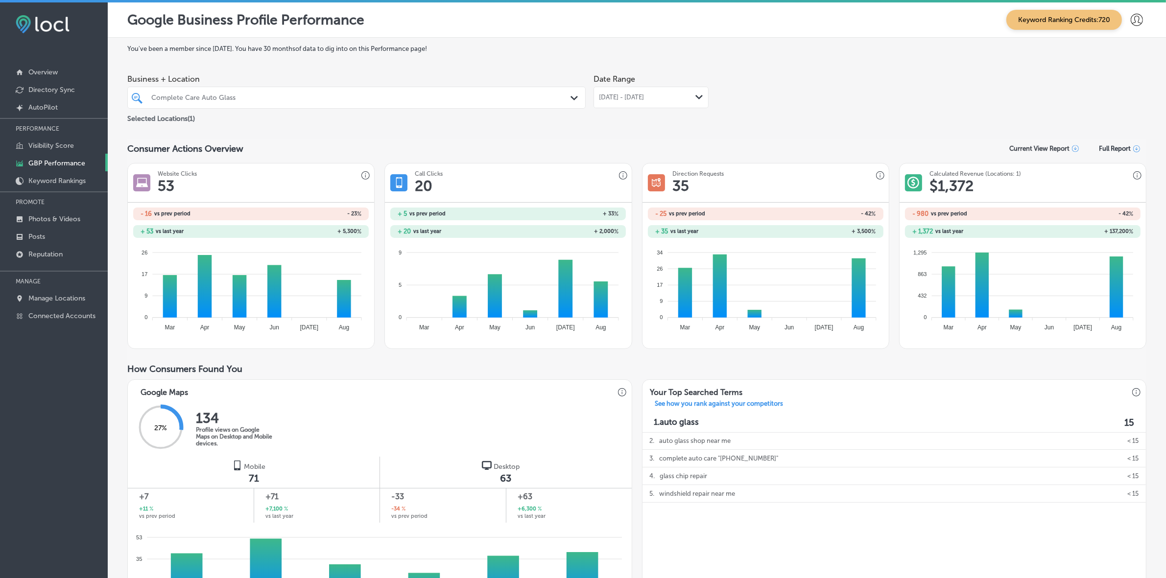
click at [697, 99] on icon "Path Created with Sketch." at bounding box center [699, 97] width 7 height 4
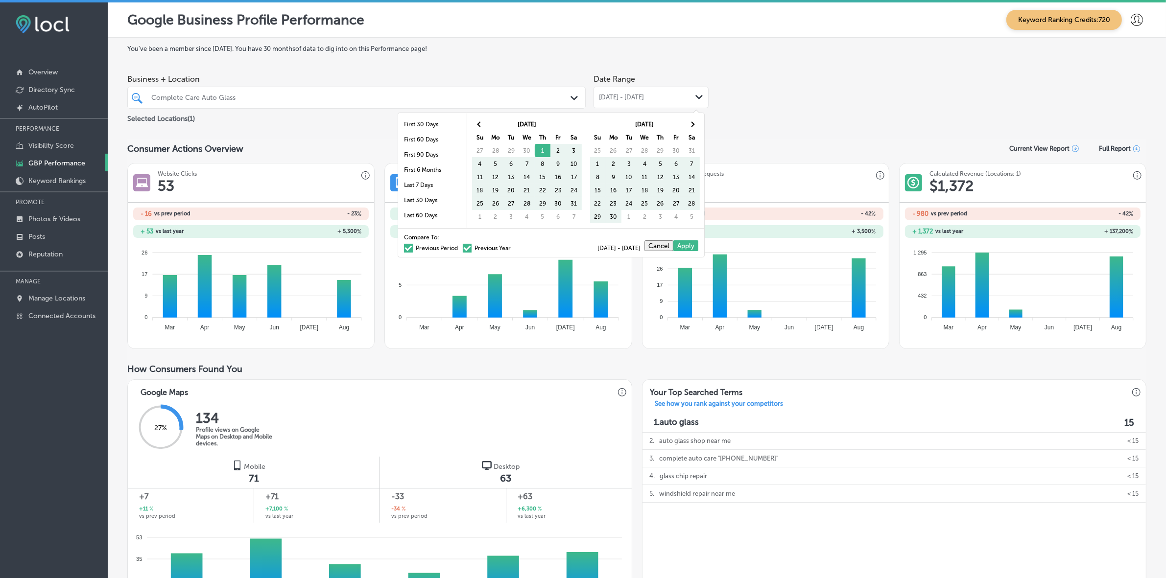
click at [408, 251] on label "Previous Period" at bounding box center [431, 248] width 54 height 6
click at [460, 247] on input "Previous Period" at bounding box center [460, 247] width 0 height 0
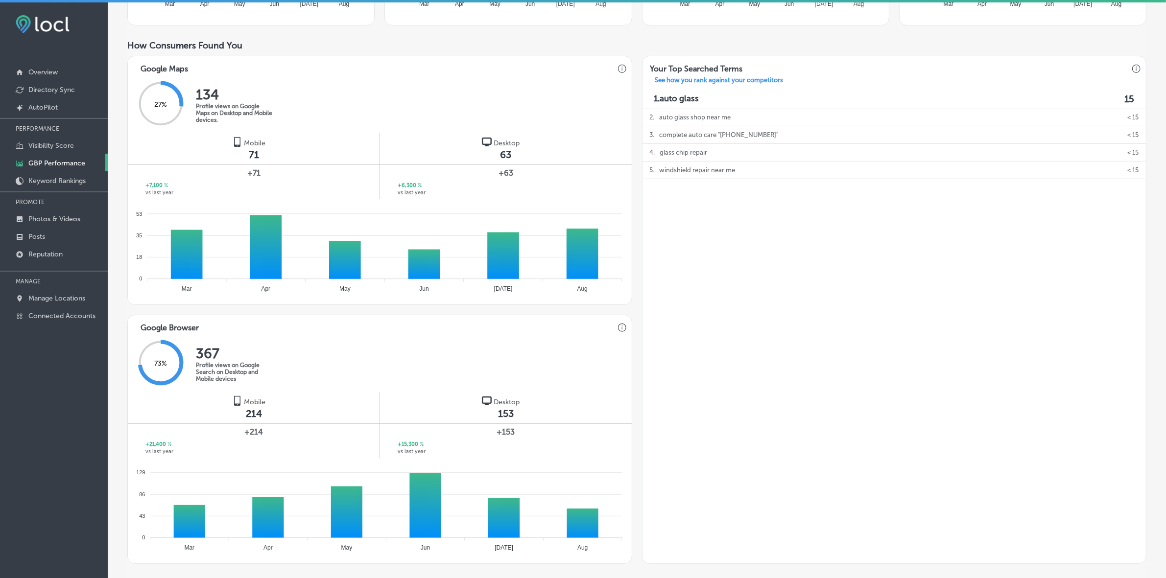
scroll to position [459, 0]
